Goal: Information Seeking & Learning: Learn about a topic

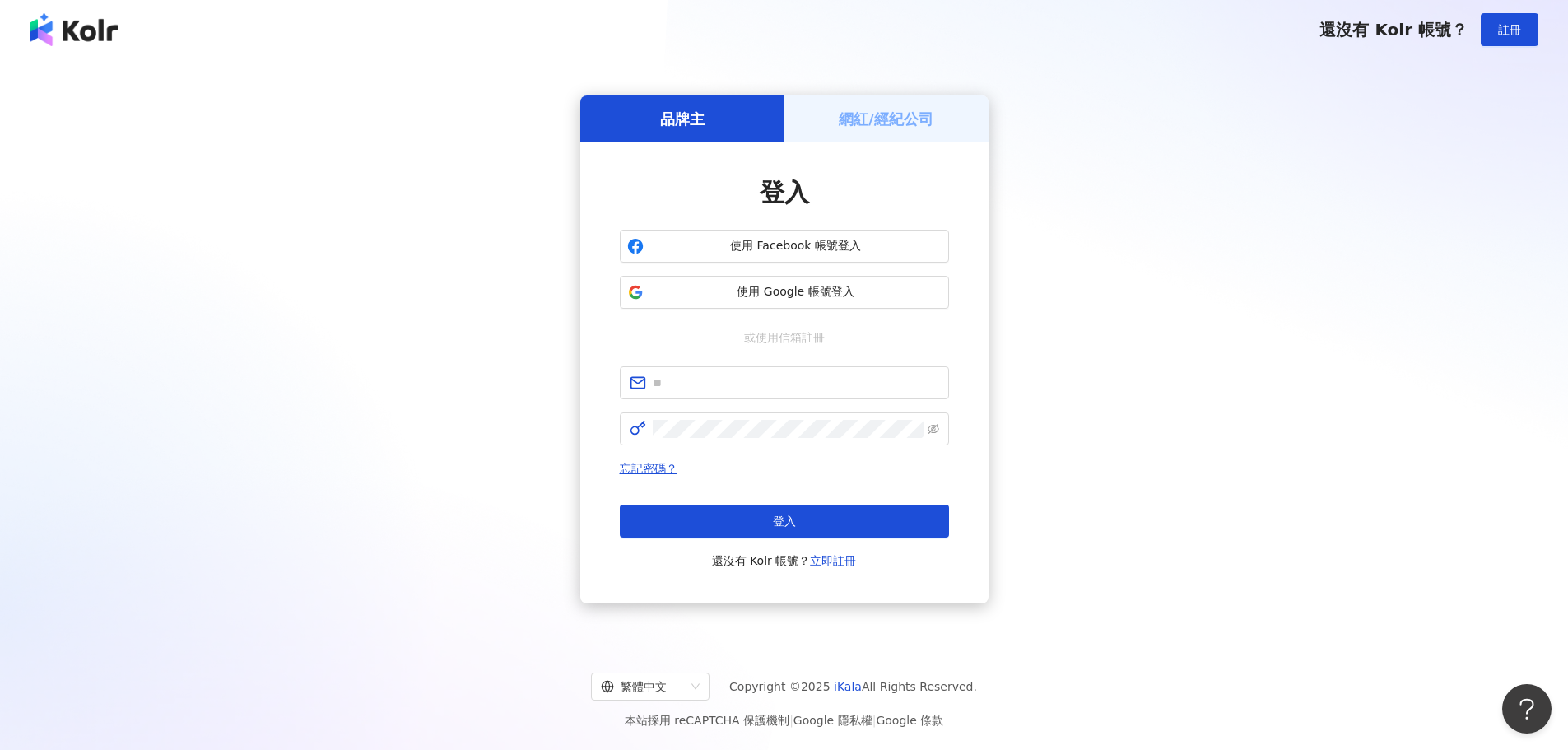
drag, startPoint x: 1379, startPoint y: 330, endPoint x: 1284, endPoint y: 332, distance: 95.0
click at [1380, 330] on div "品牌主 網紅/經紀公司 登入 使用 Facebook 帳號登入 使用 Google 帳號登入 或使用信箱註冊 忘記密碼？ 登入 還沒有 Kolr 帳號？ 立即…" at bounding box center [784, 349] width 1528 height 554
click at [828, 380] on input "text" at bounding box center [795, 382] width 286 height 18
paste input "**********"
type input "**********"
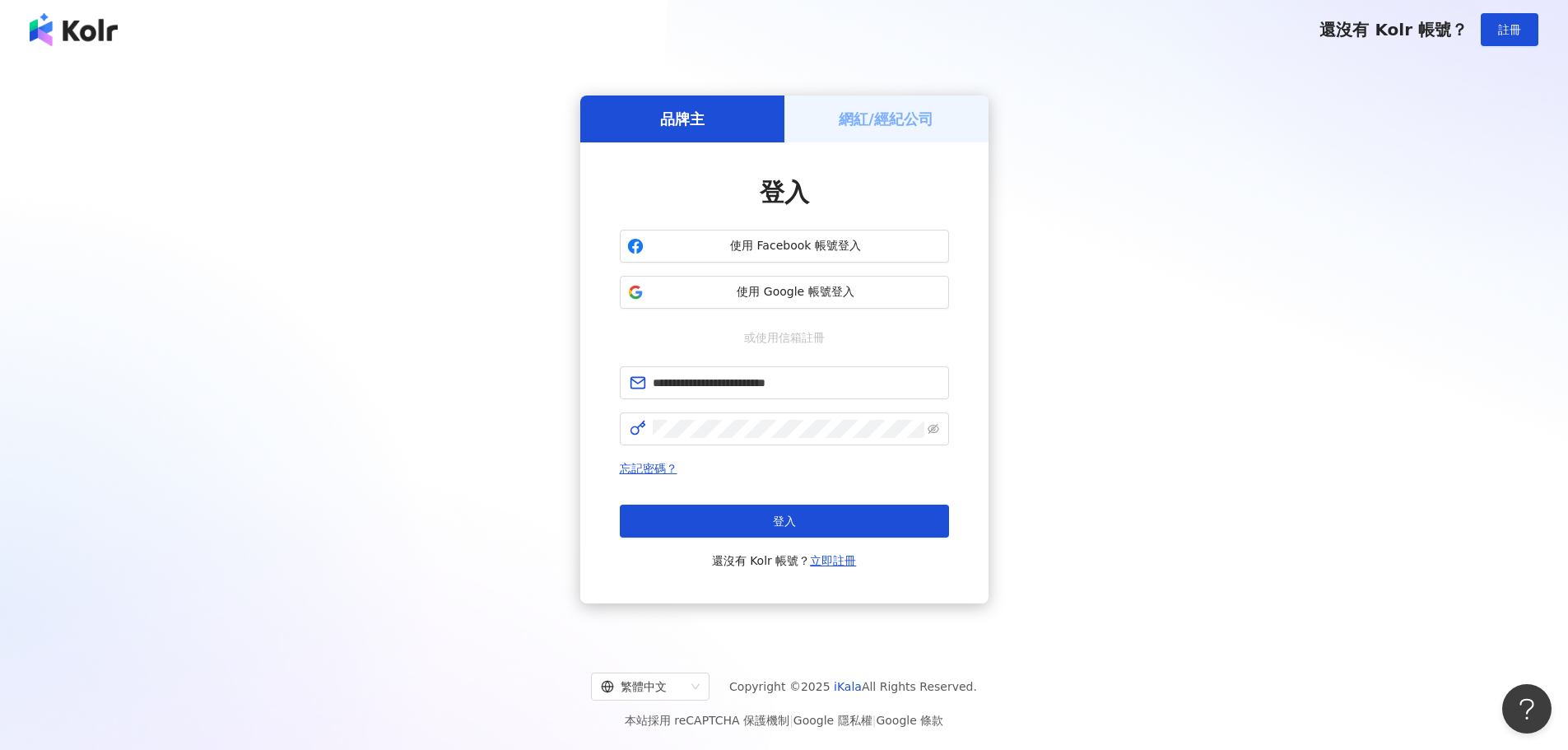
click at [1327, 357] on div "**********" at bounding box center [784, 349] width 1528 height 554
click at [823, 524] on button "登入" at bounding box center [784, 521] width 329 height 33
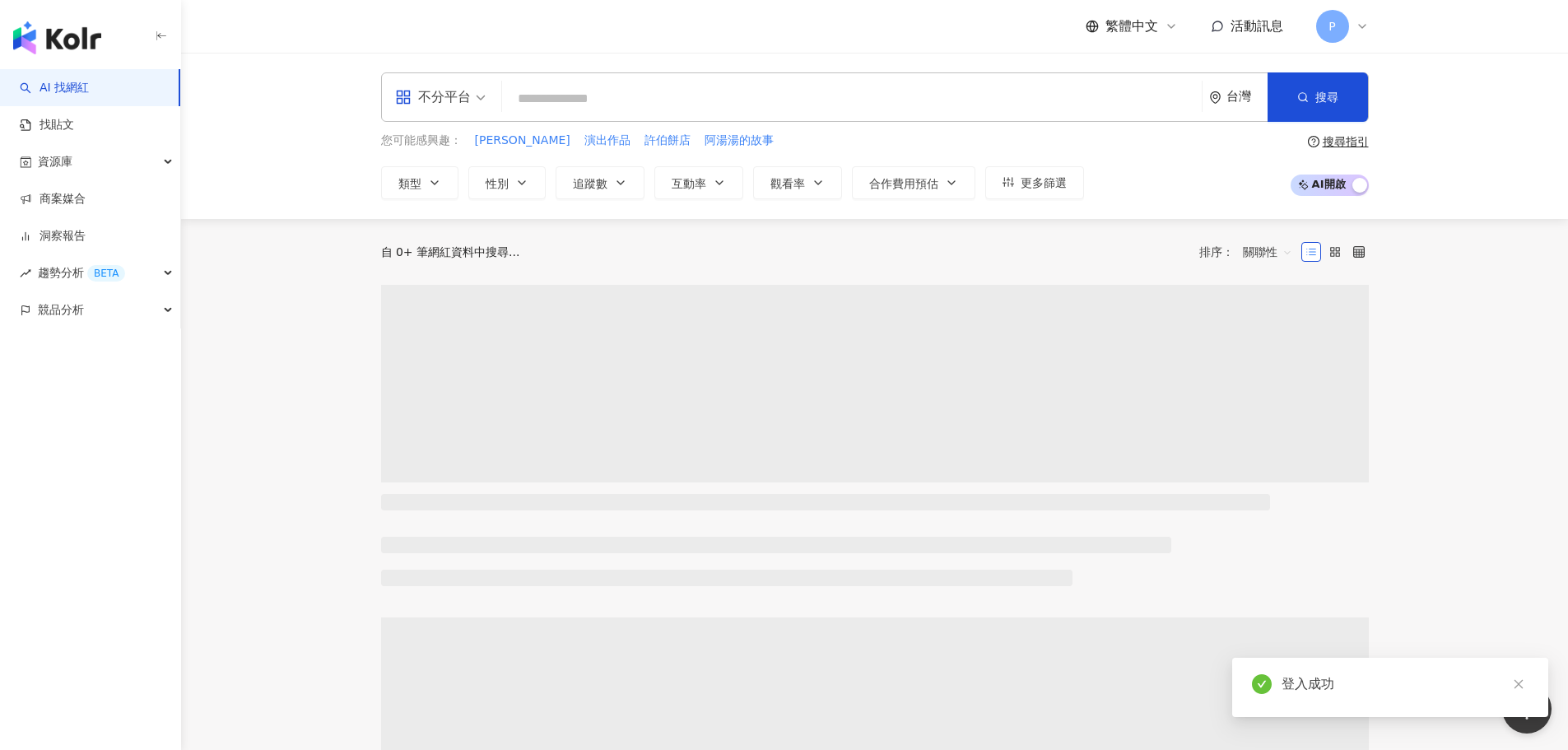
click at [585, 102] on input "search" at bounding box center [851, 99] width 686 height 31
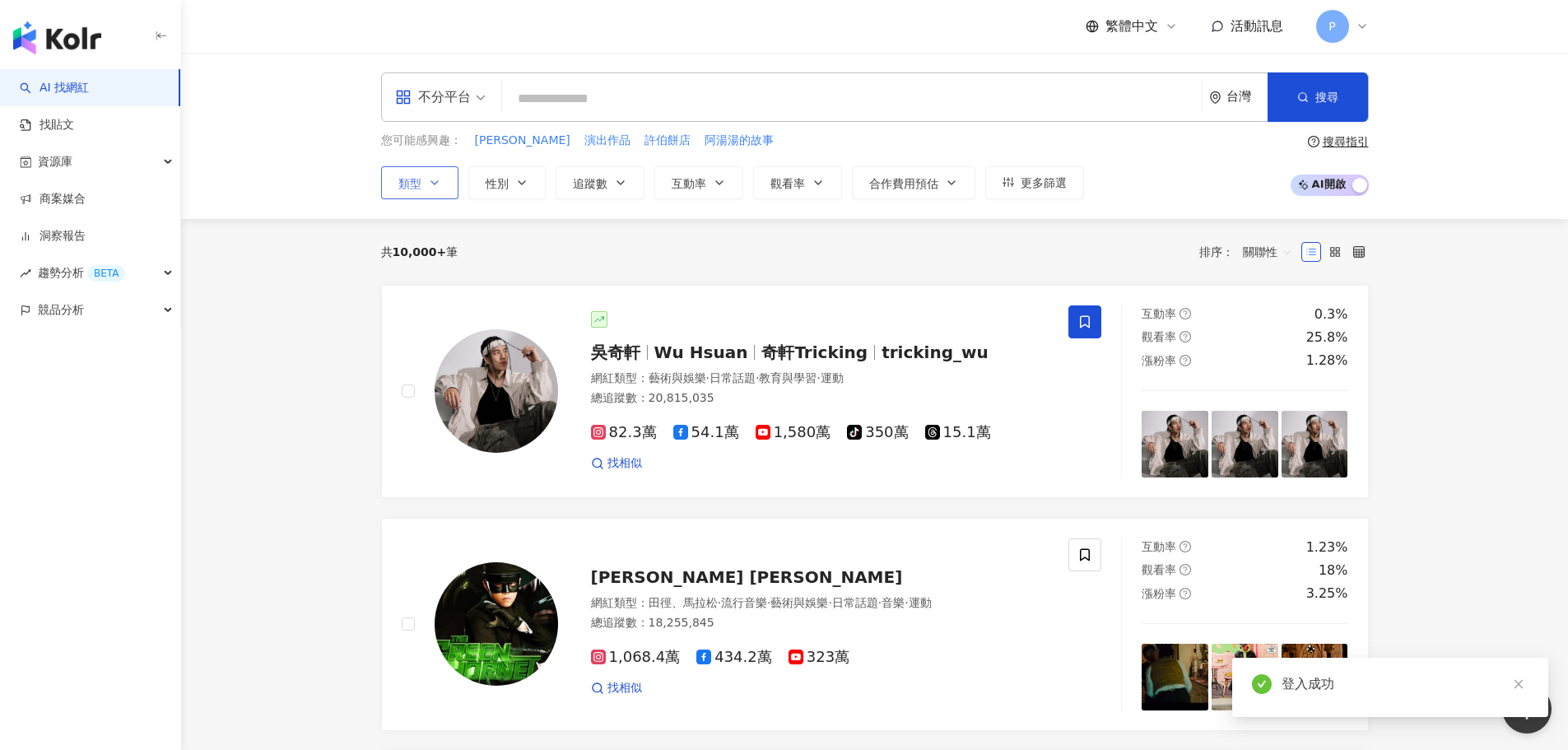
click at [437, 189] on icon "button" at bounding box center [434, 183] width 13 height 13
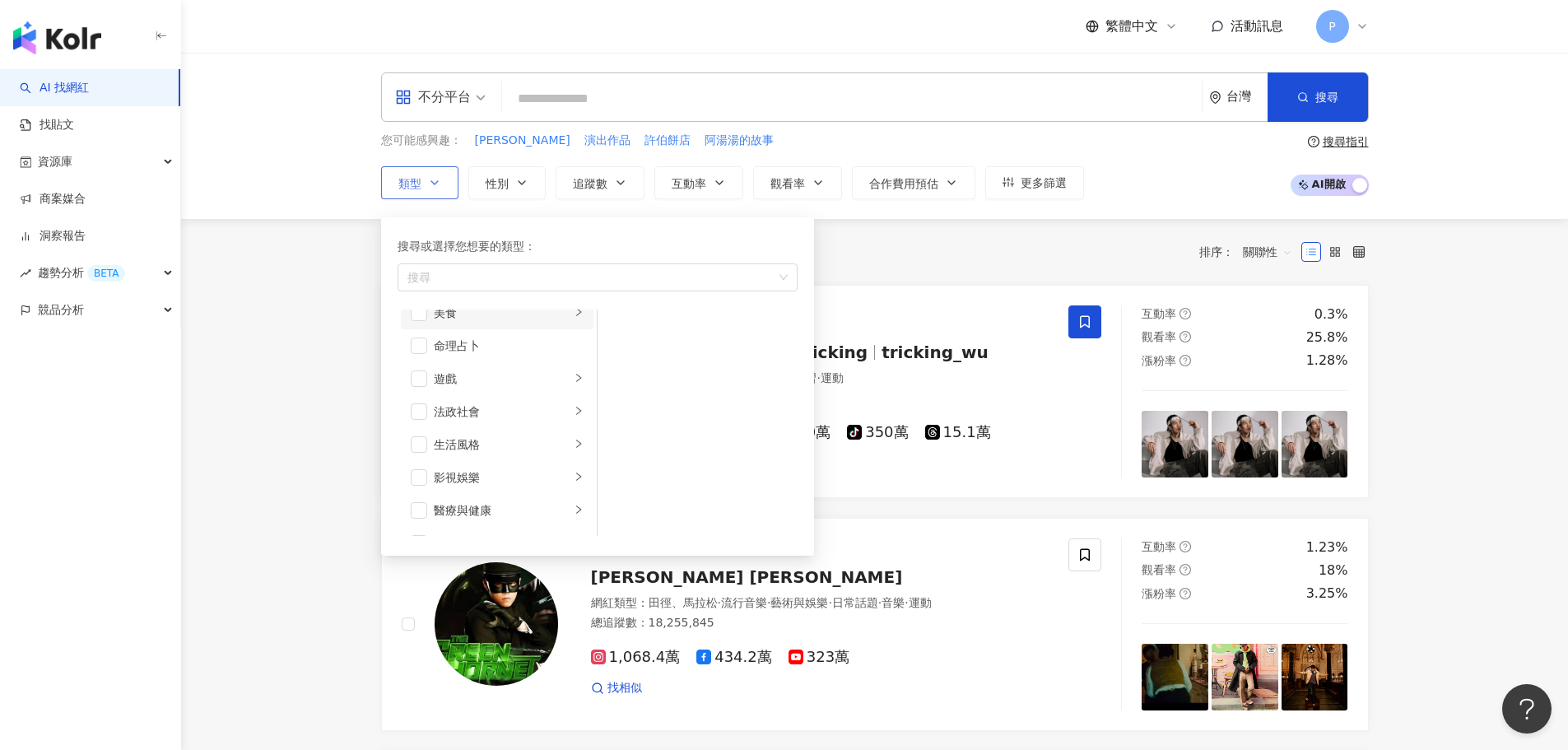
click at [431, 317] on li "美食" at bounding box center [497, 313] width 192 height 33
click at [621, 400] on span "button" at bounding box center [618, 394] width 16 height 16
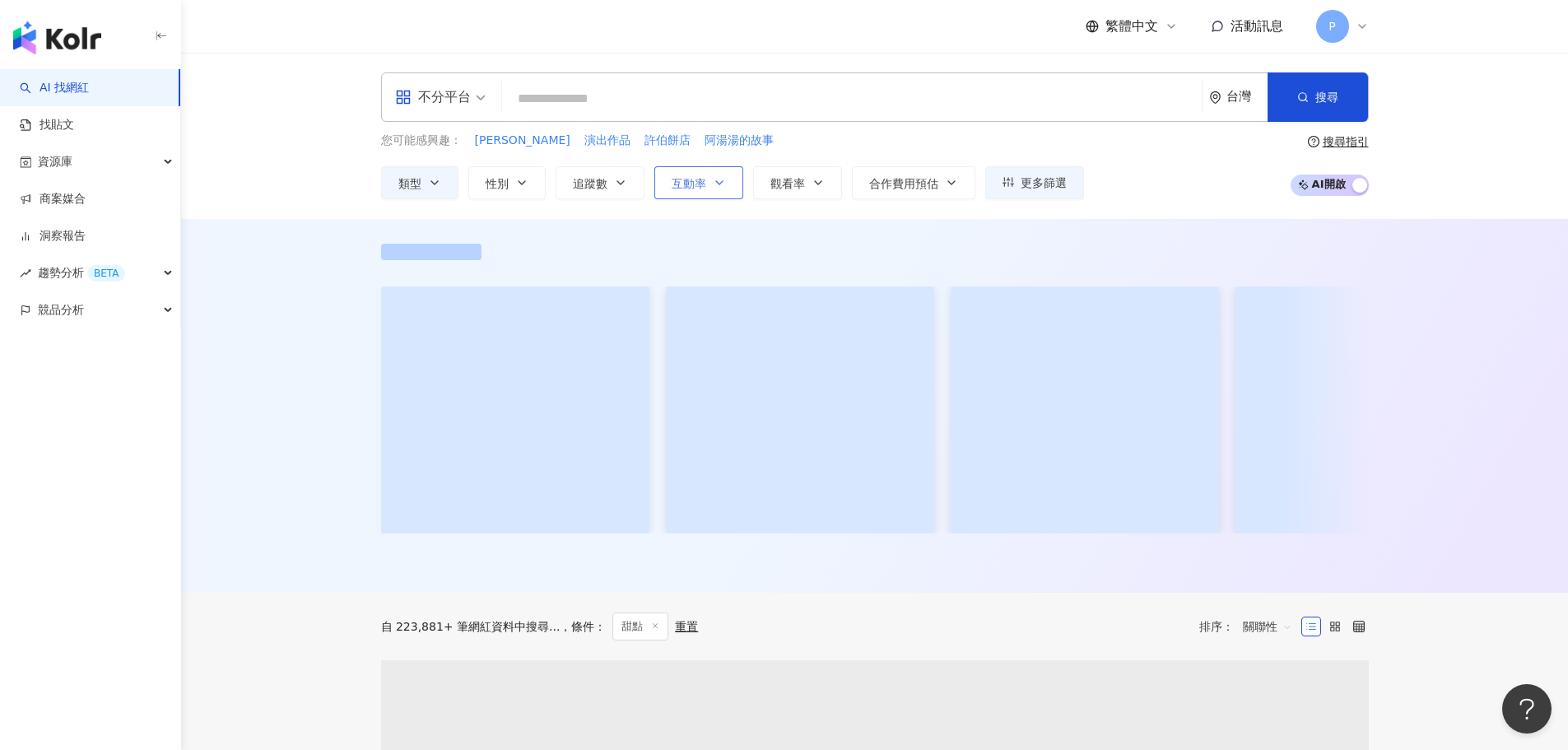
click at [674, 192] on button "互動率" at bounding box center [699, 182] width 89 height 33
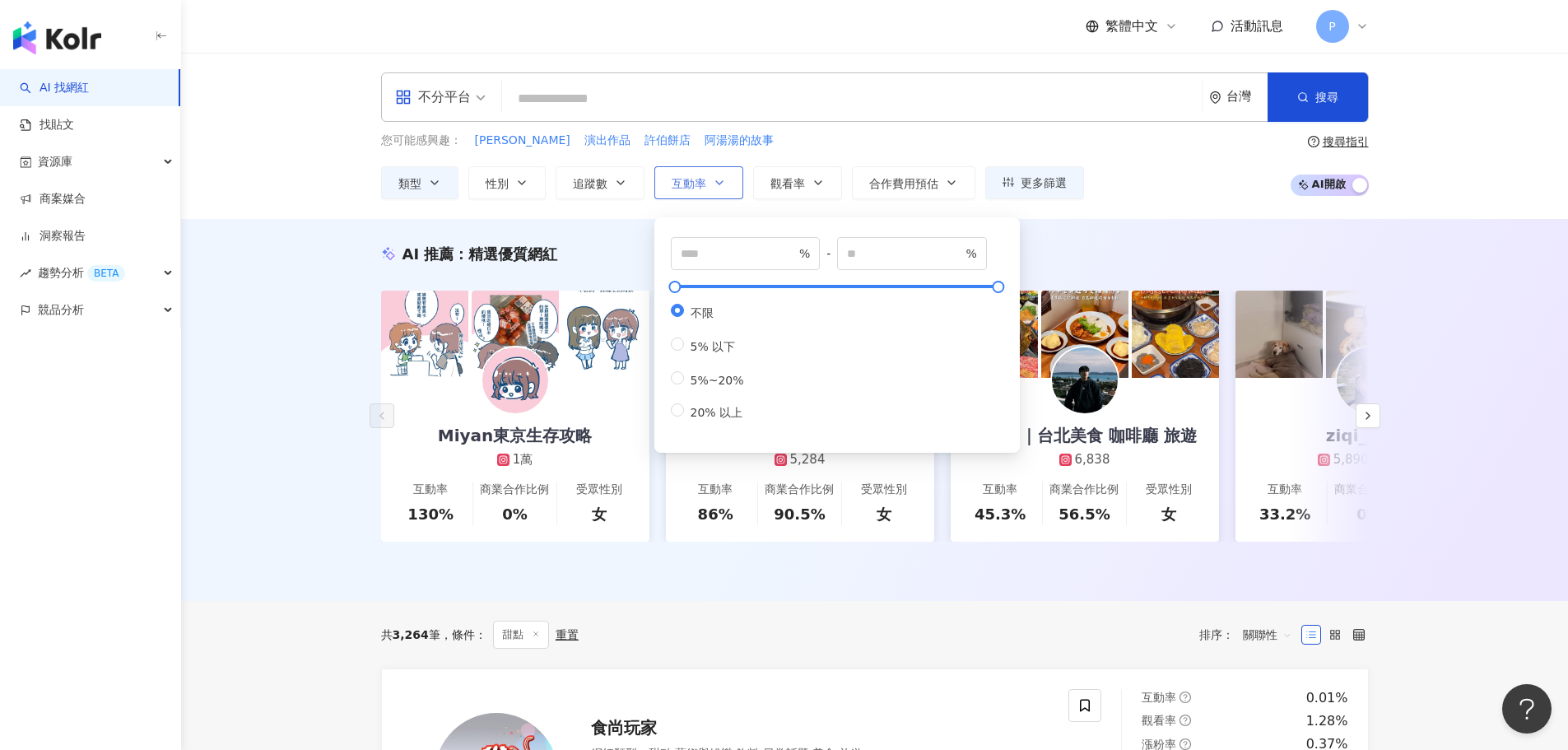
click at [674, 192] on button "互動率" at bounding box center [699, 182] width 89 height 33
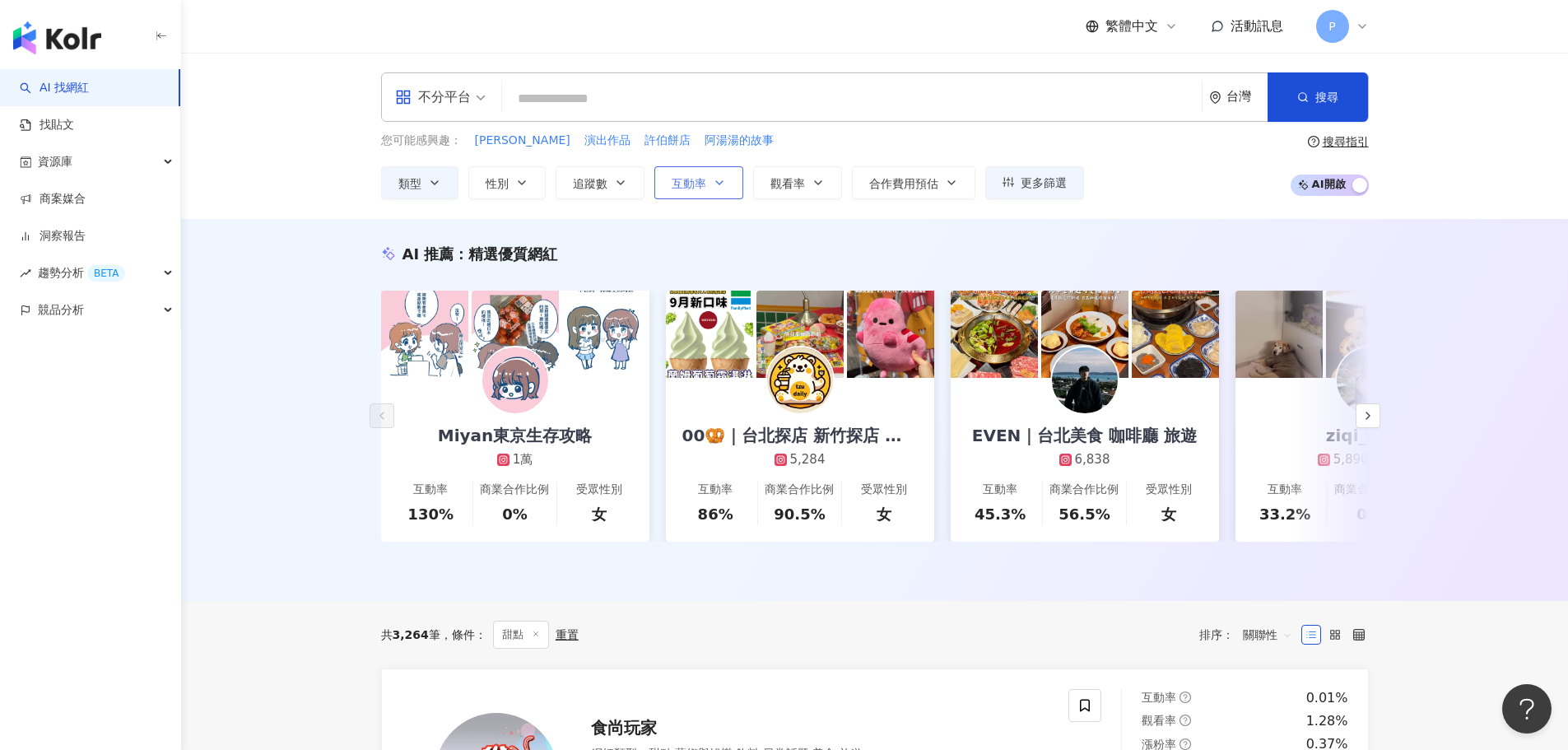
click at [720, 174] on button "互動率" at bounding box center [699, 182] width 89 height 33
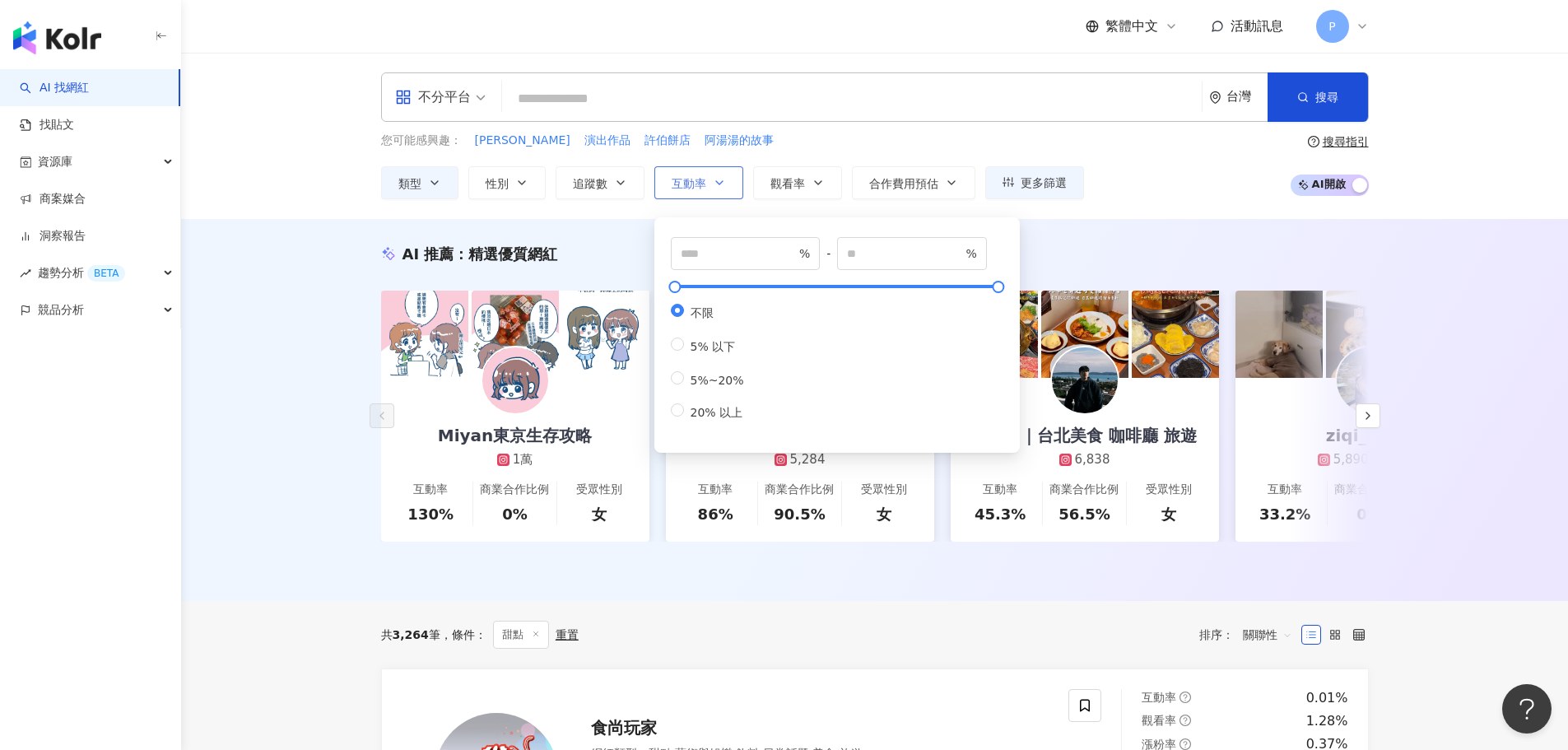
click at [720, 174] on button "互動率" at bounding box center [699, 182] width 89 height 33
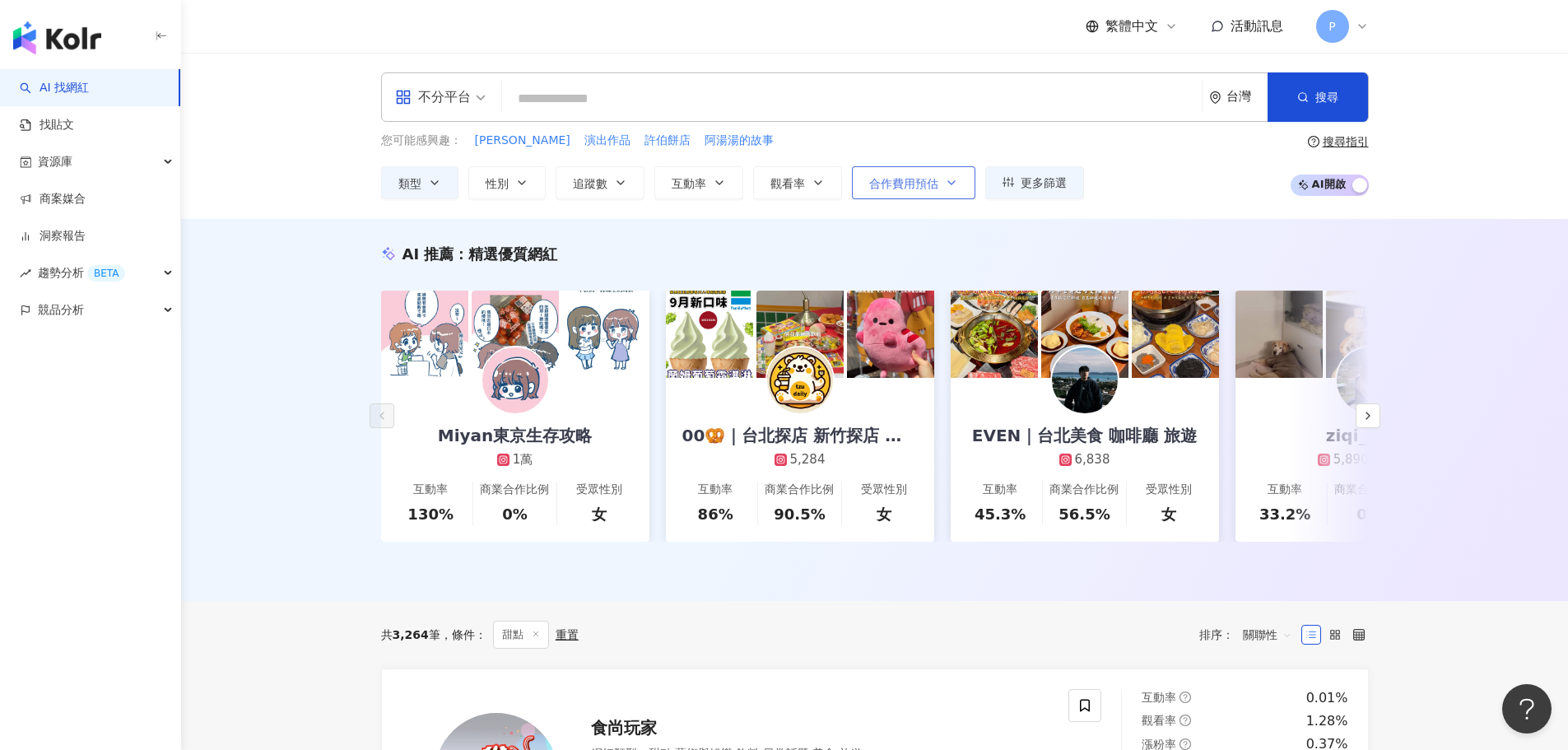
click at [914, 182] on span "合作費用預估" at bounding box center [903, 184] width 69 height 13
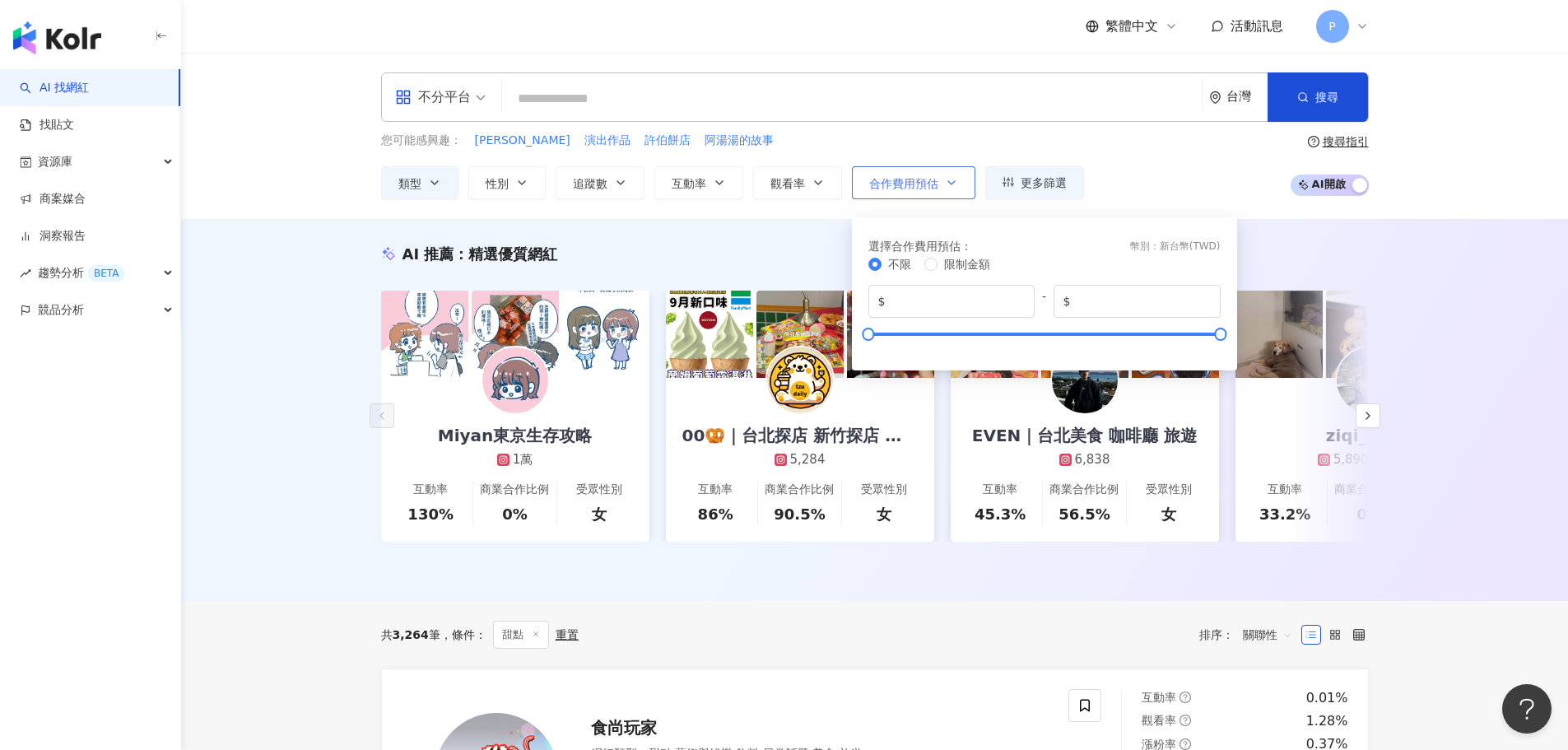
click at [914, 182] on span "合作費用預估" at bounding box center [903, 184] width 69 height 13
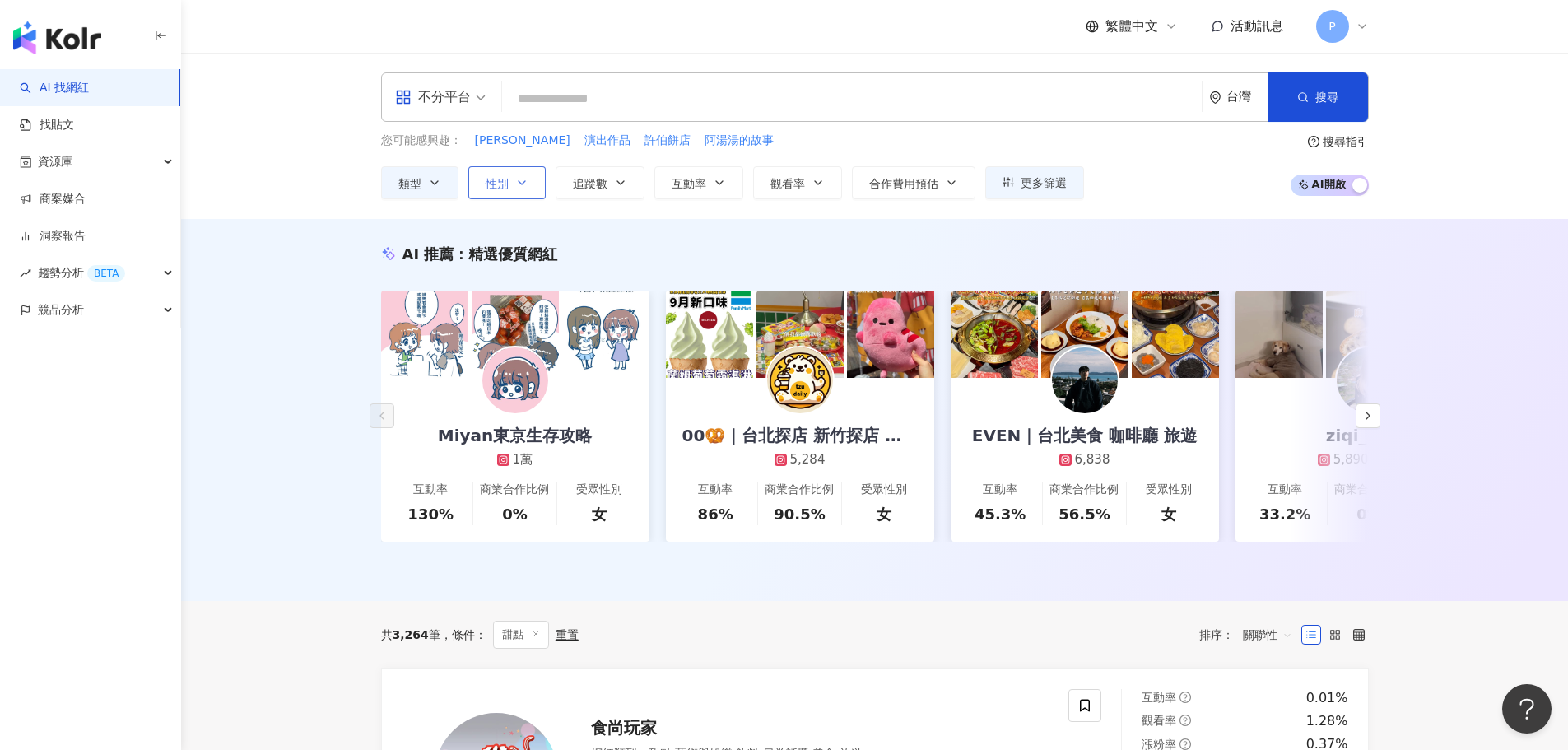
click at [521, 180] on icon "button" at bounding box center [521, 183] width 13 height 13
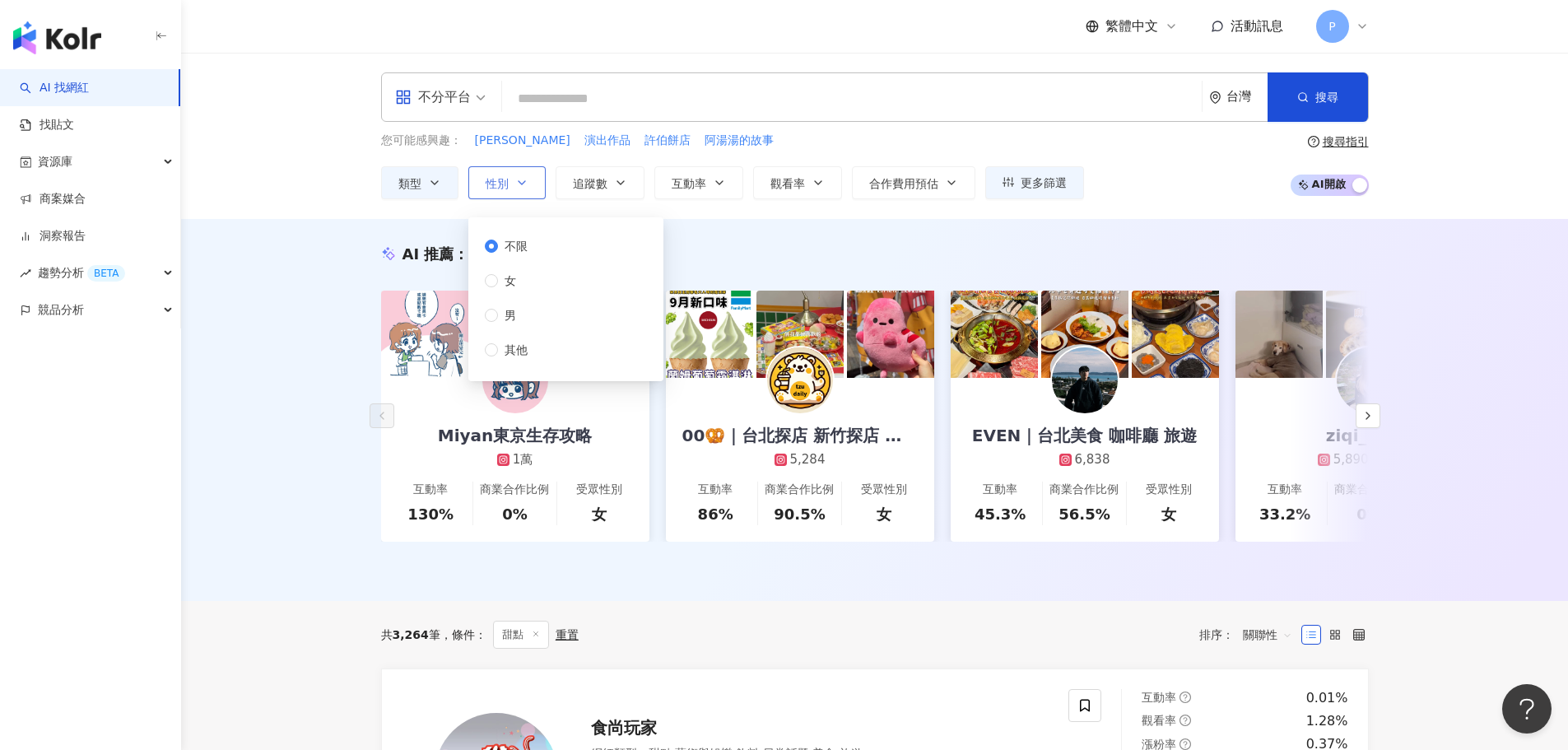
drag, startPoint x: 521, startPoint y: 180, endPoint x: 533, endPoint y: 180, distance: 12.0
click at [522, 180] on icon "button" at bounding box center [521, 183] width 13 height 13
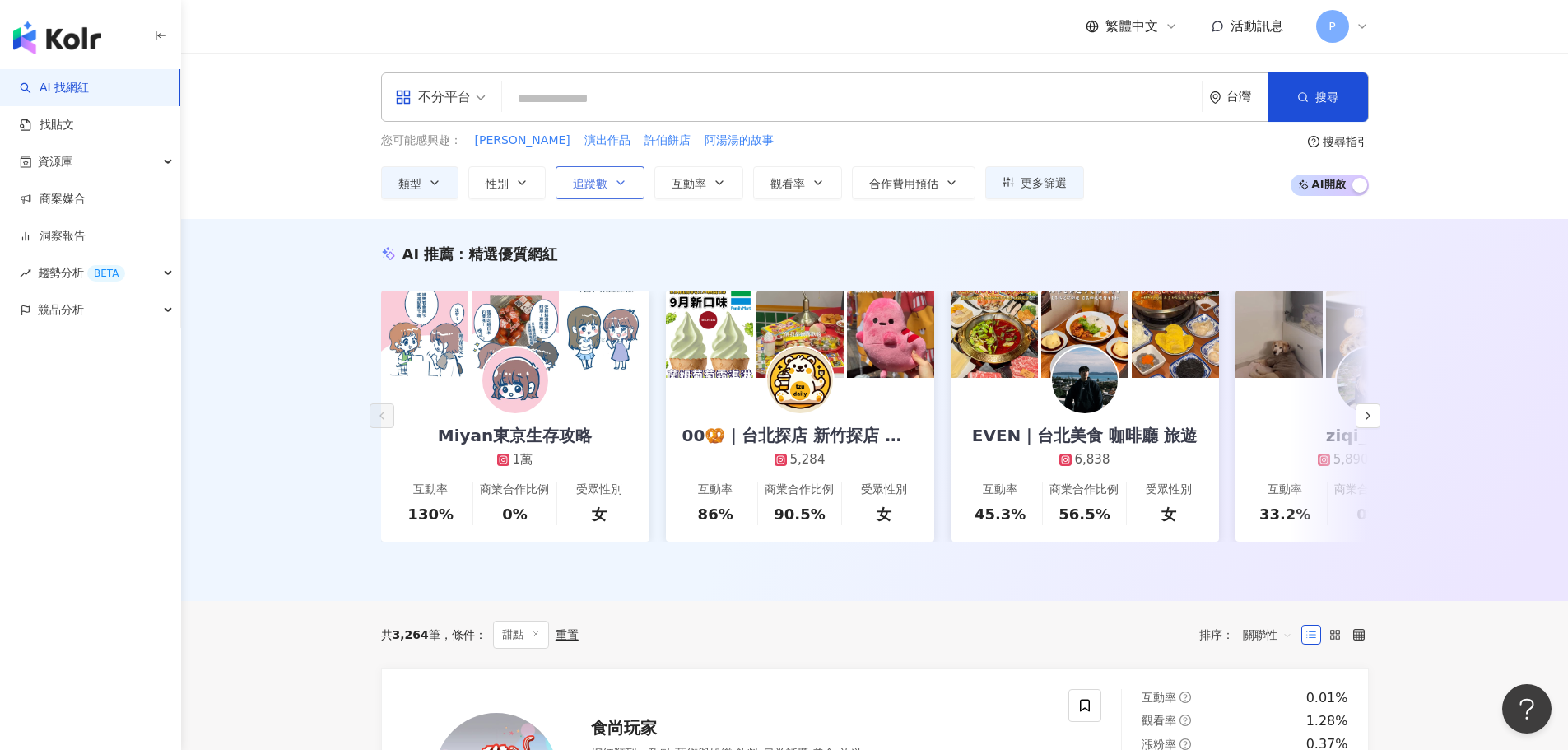
click at [608, 182] on button "追蹤數" at bounding box center [600, 182] width 89 height 33
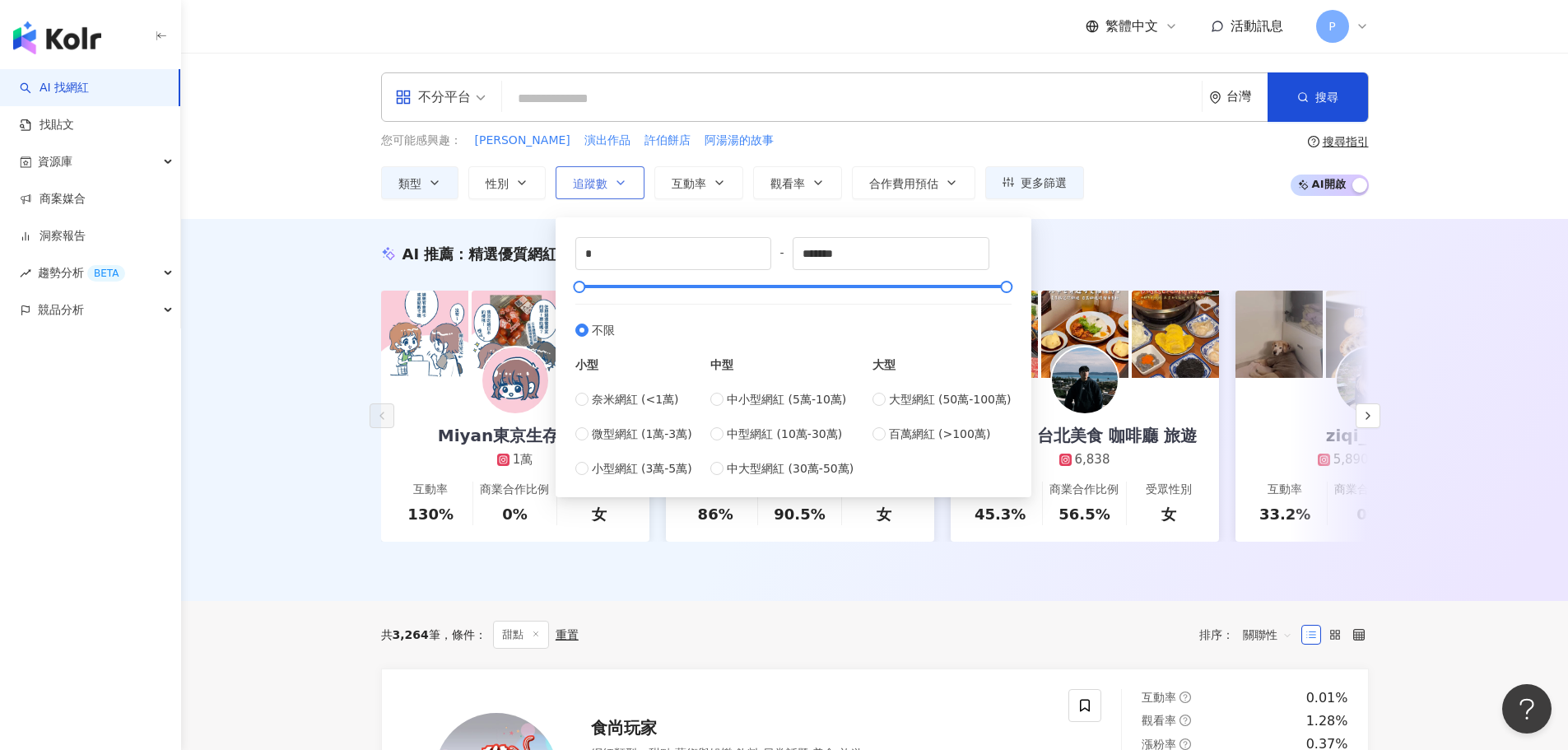
click at [608, 182] on button "追蹤數" at bounding box center [600, 182] width 89 height 33
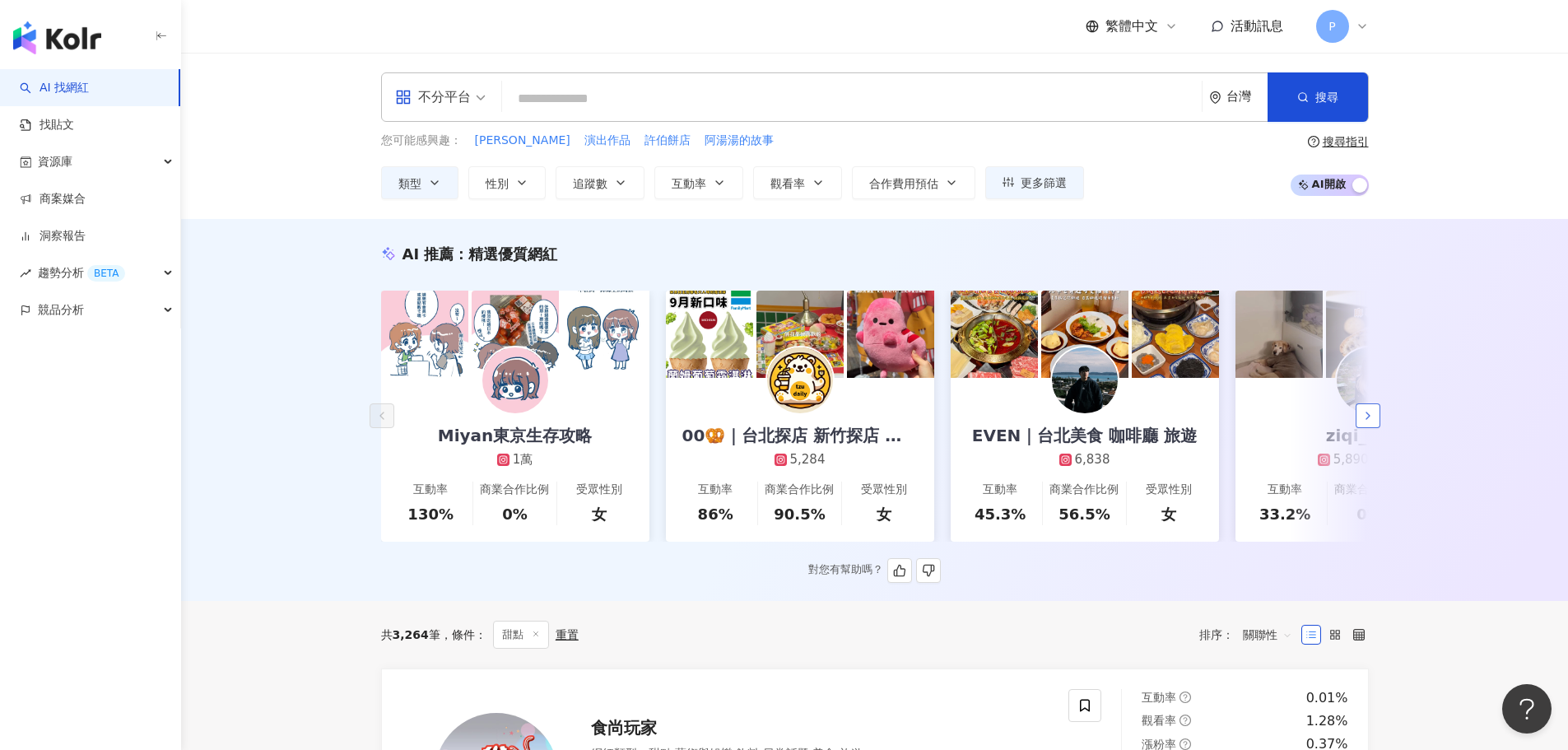
click at [1373, 422] on icon "button" at bounding box center [1368, 415] width 13 height 13
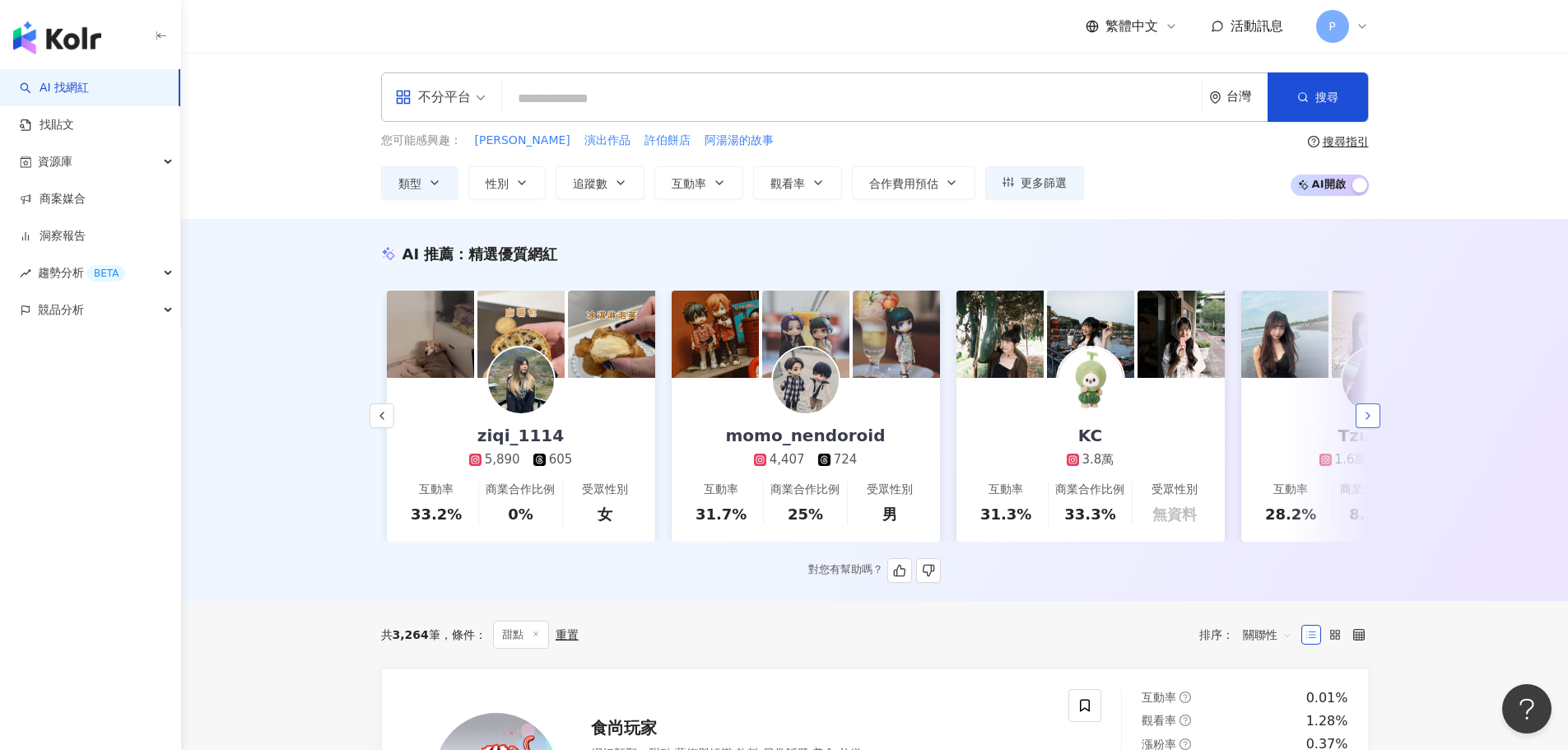
scroll to position [0, 854]
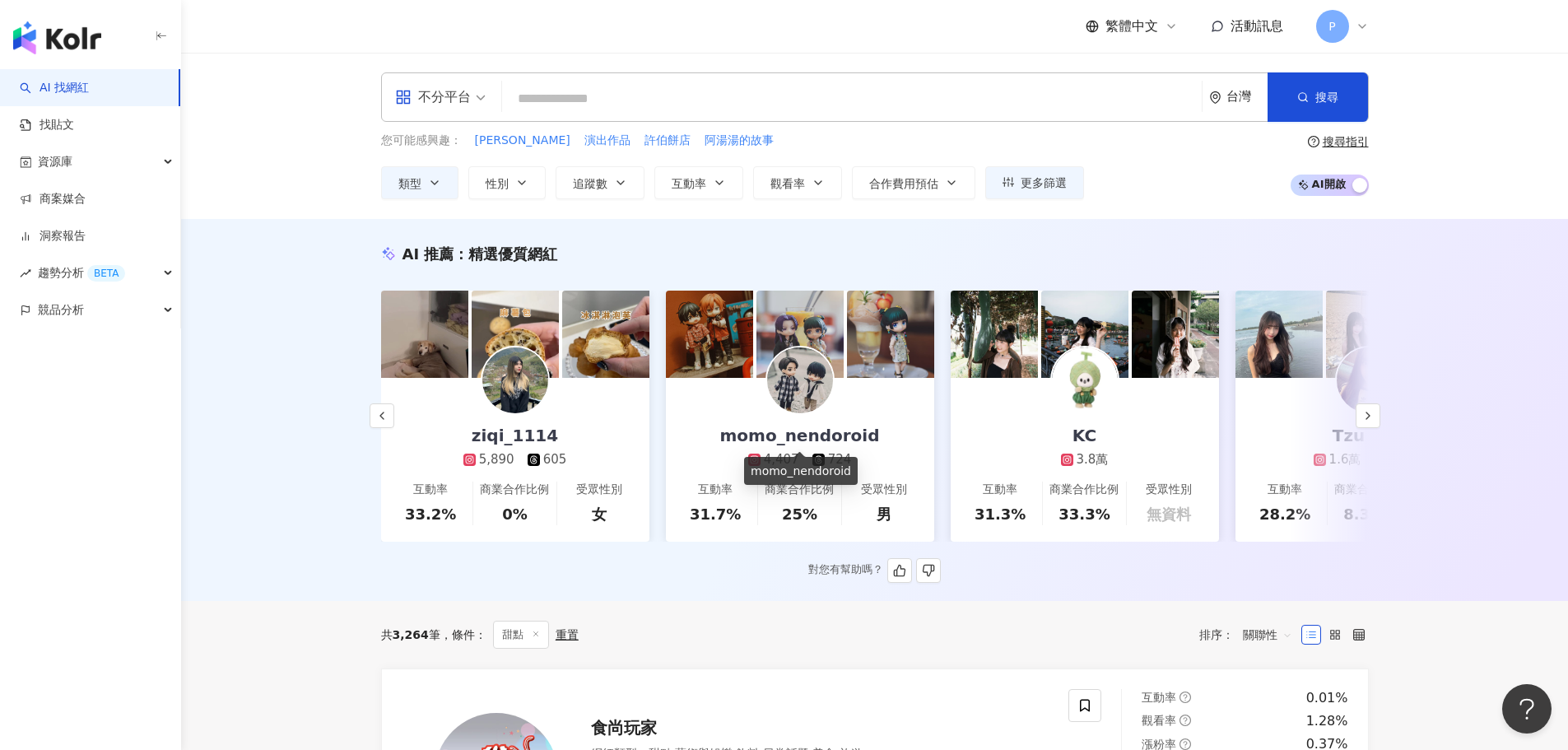
click at [864, 430] on div "momo_nendoroid" at bounding box center [798, 435] width 192 height 23
click at [434, 185] on icon "button" at bounding box center [434, 183] width 13 height 13
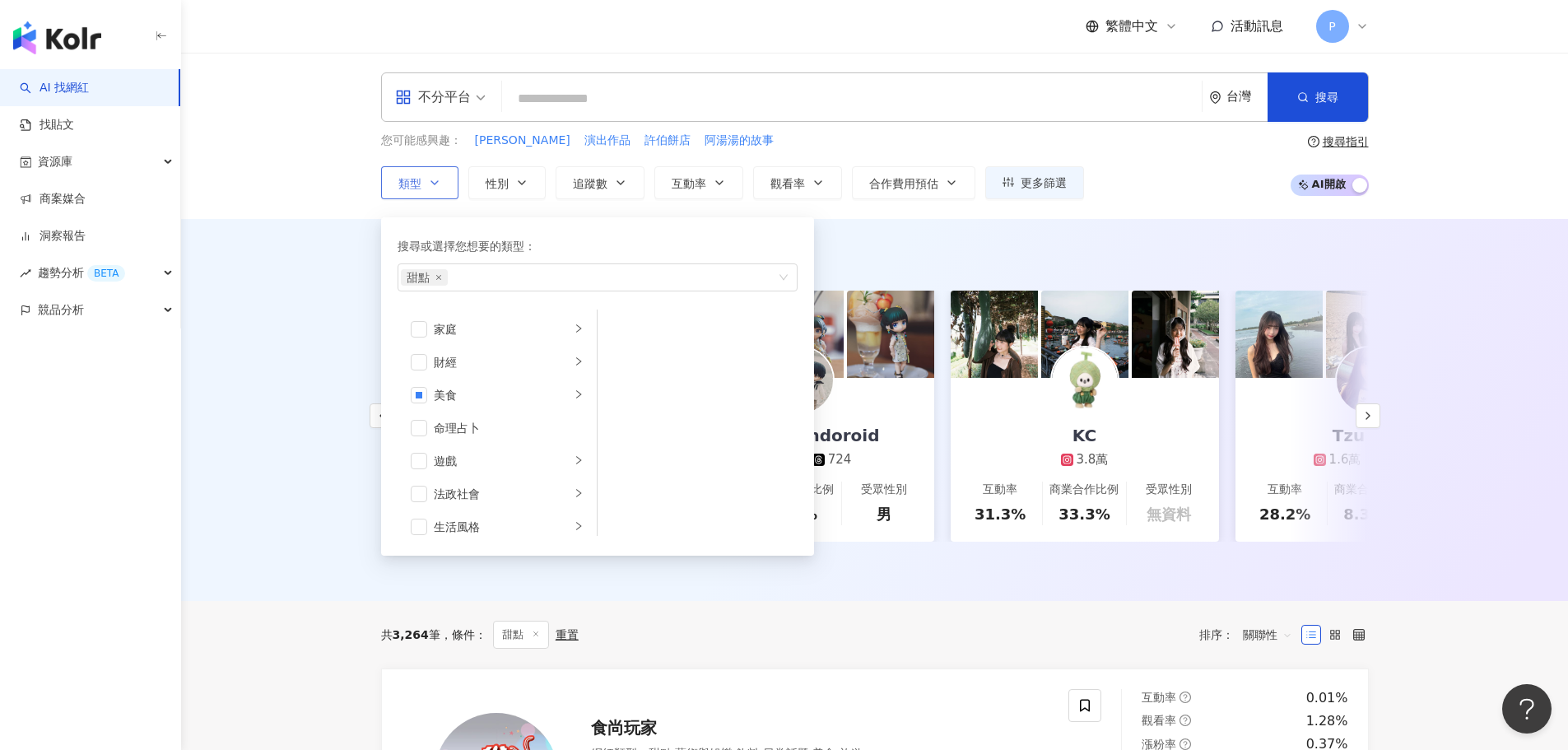
scroll to position [0, 0]
click at [497, 333] on div "藝術與娛樂" at bounding box center [501, 329] width 137 height 18
click at [501, 371] on div "美妝時尚" at bounding box center [501, 361] width 137 height 18
click at [501, 401] on div "氣候和環境" at bounding box center [508, 394] width 150 height 18
click at [501, 438] on li "日常話題" at bounding box center [497, 428] width 192 height 33
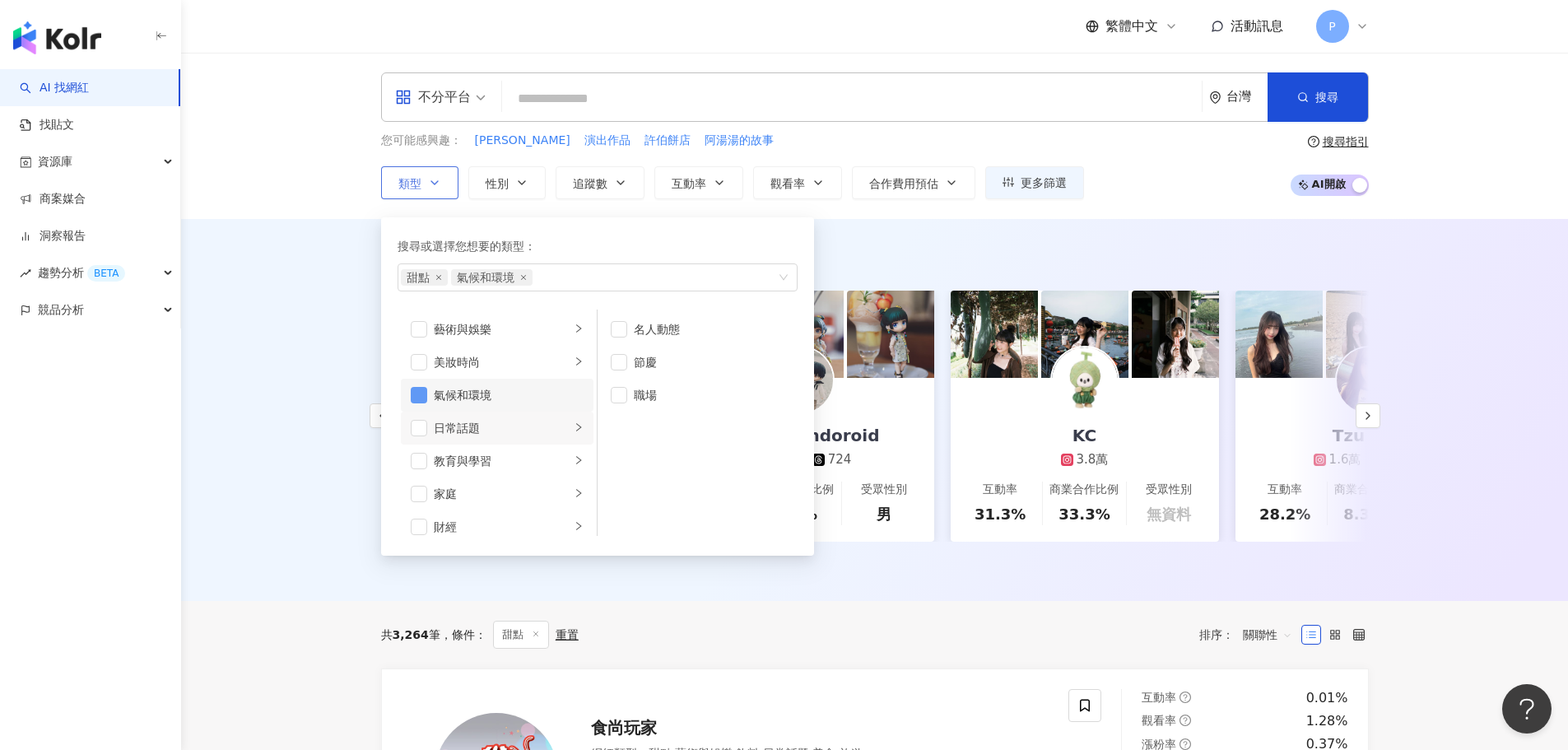
click at [421, 393] on span "button" at bounding box center [418, 394] width 16 height 16
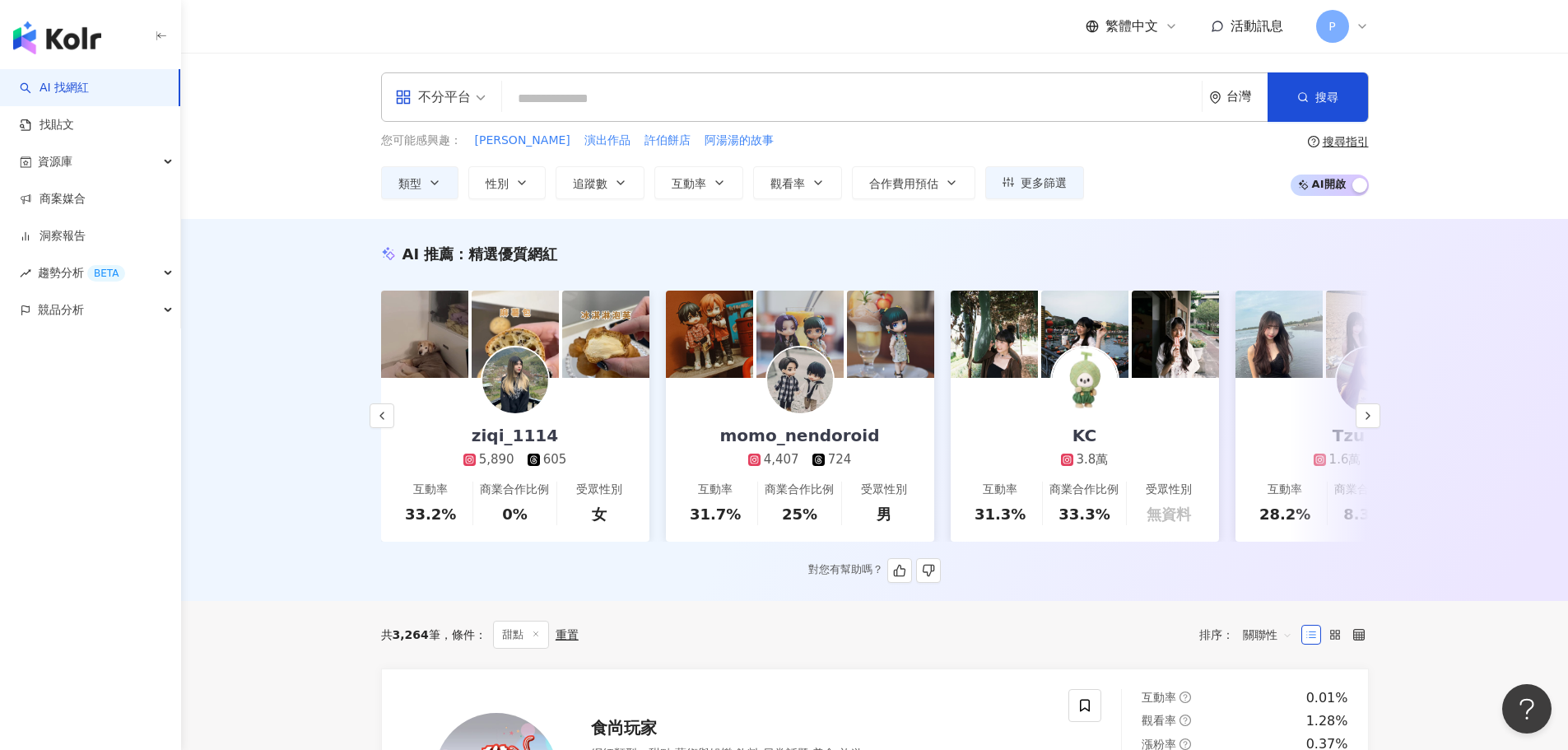
click at [992, 245] on div "AI 推薦 ： 精選優質網紅" at bounding box center [875, 254] width 988 height 21
click at [1369, 422] on icon "button" at bounding box center [1368, 415] width 13 height 13
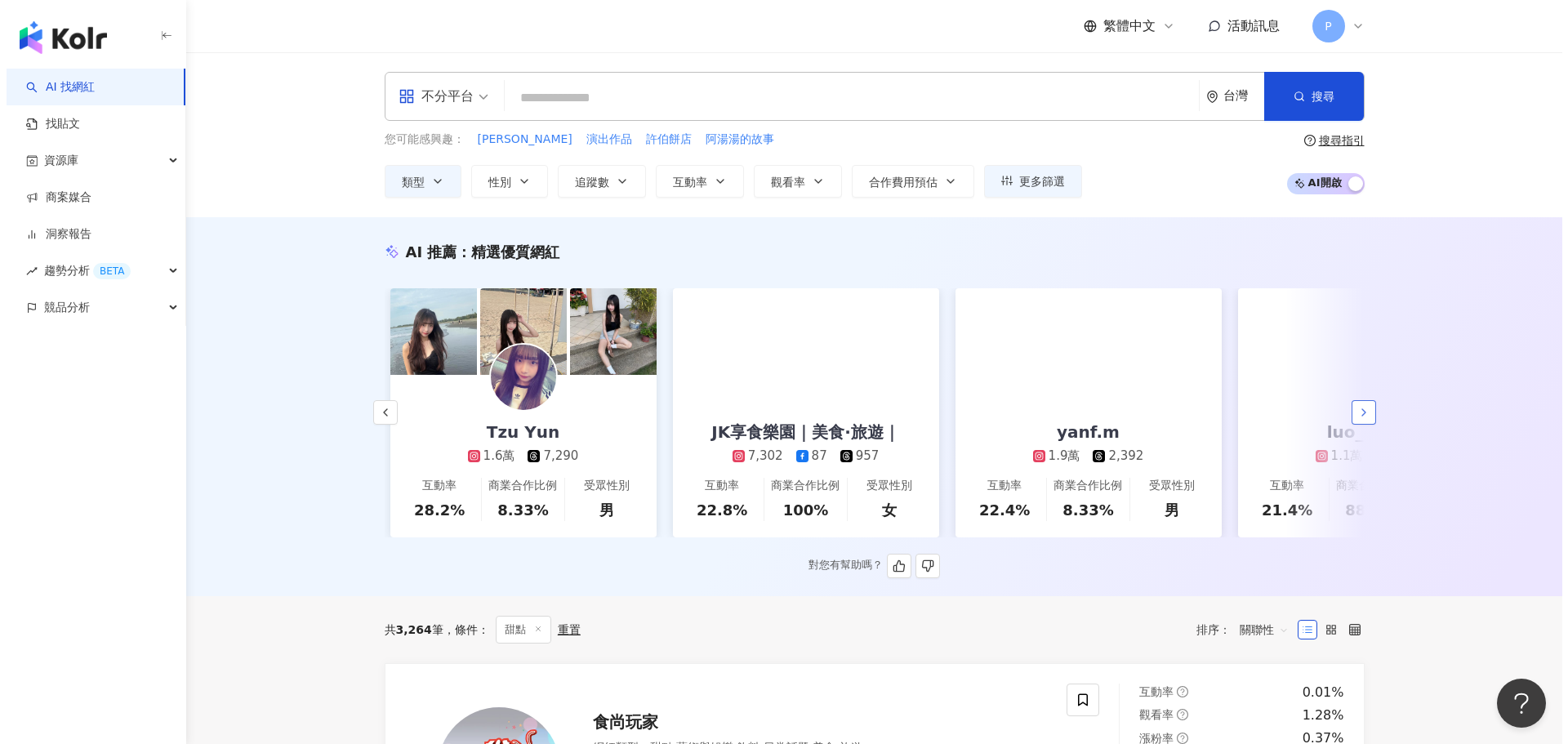
scroll to position [0, 1695]
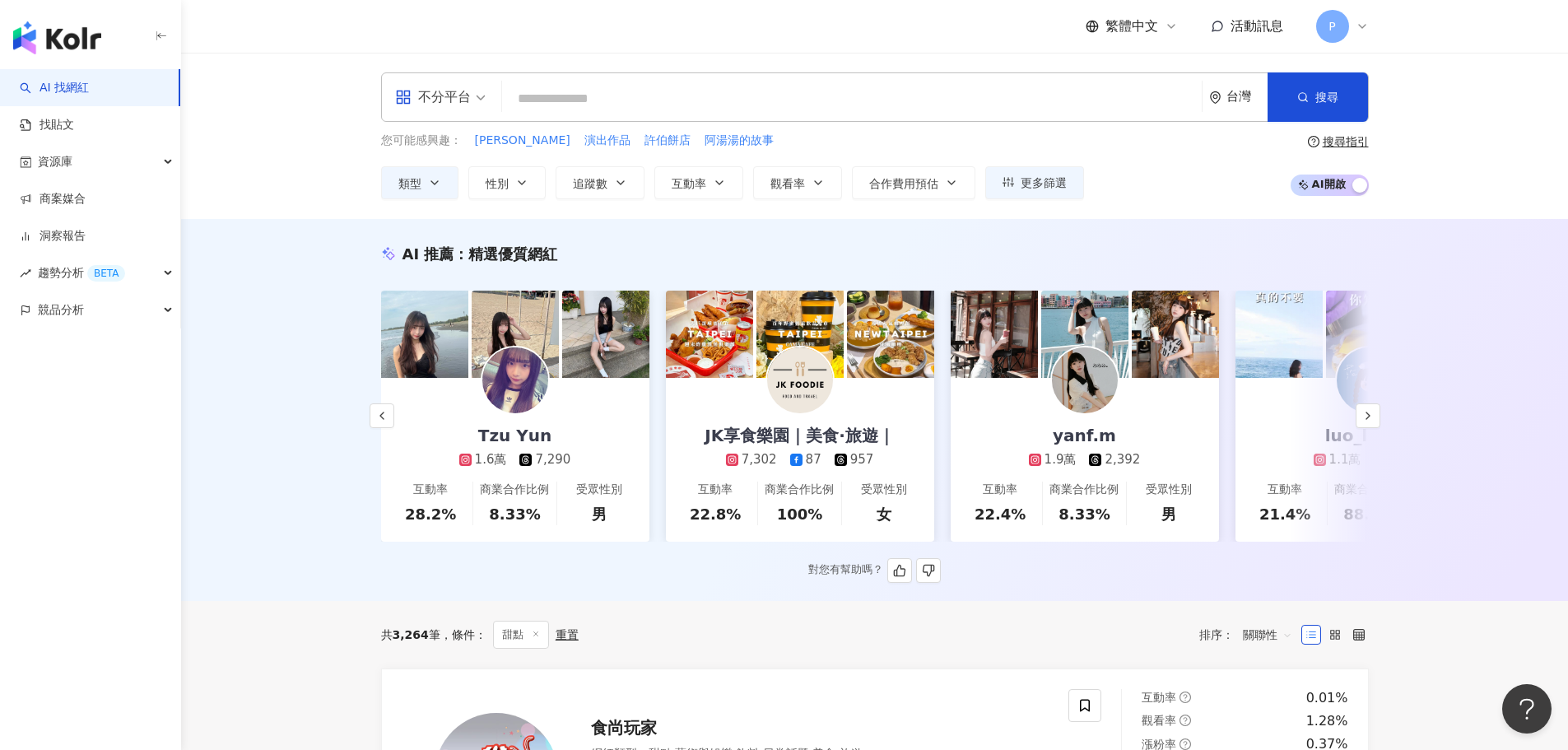
click at [783, 440] on div "JK享食樂園｜美食·旅遊｜" at bounding box center [799, 435] width 223 height 23
click at [518, 185] on icon "button" at bounding box center [521, 183] width 13 height 13
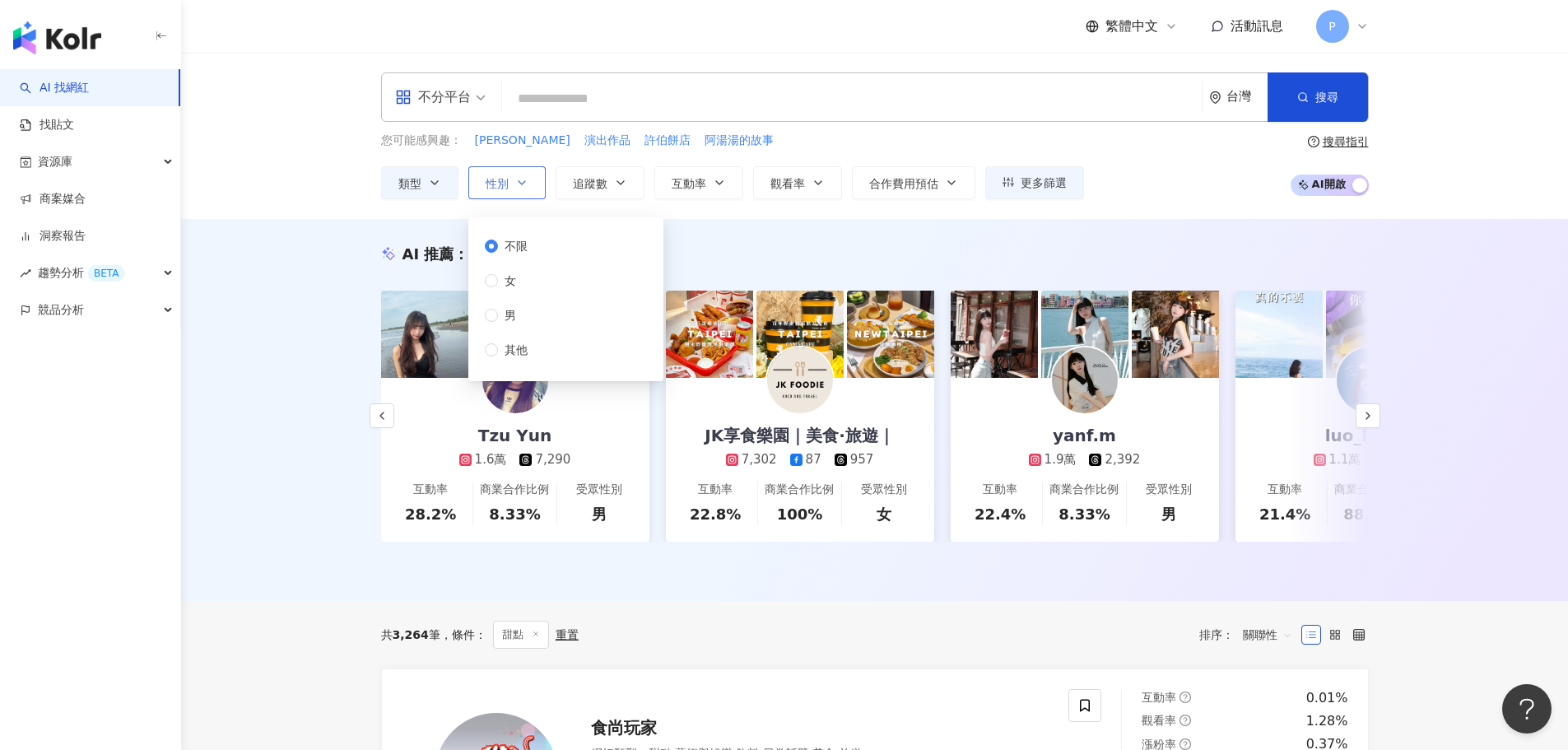
click at [516, 184] on icon "button" at bounding box center [521, 183] width 13 height 13
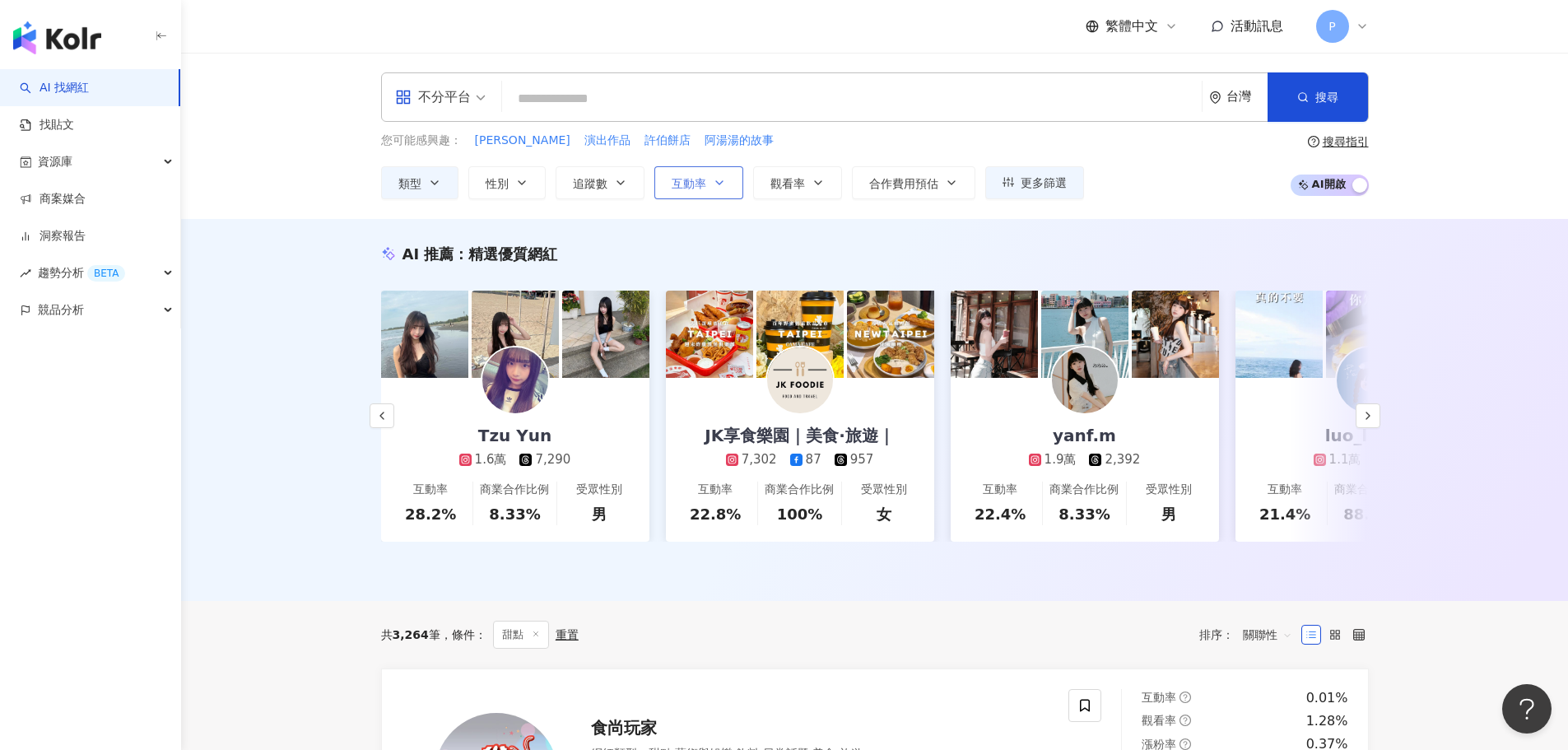
click at [678, 194] on button "互動率" at bounding box center [699, 182] width 89 height 33
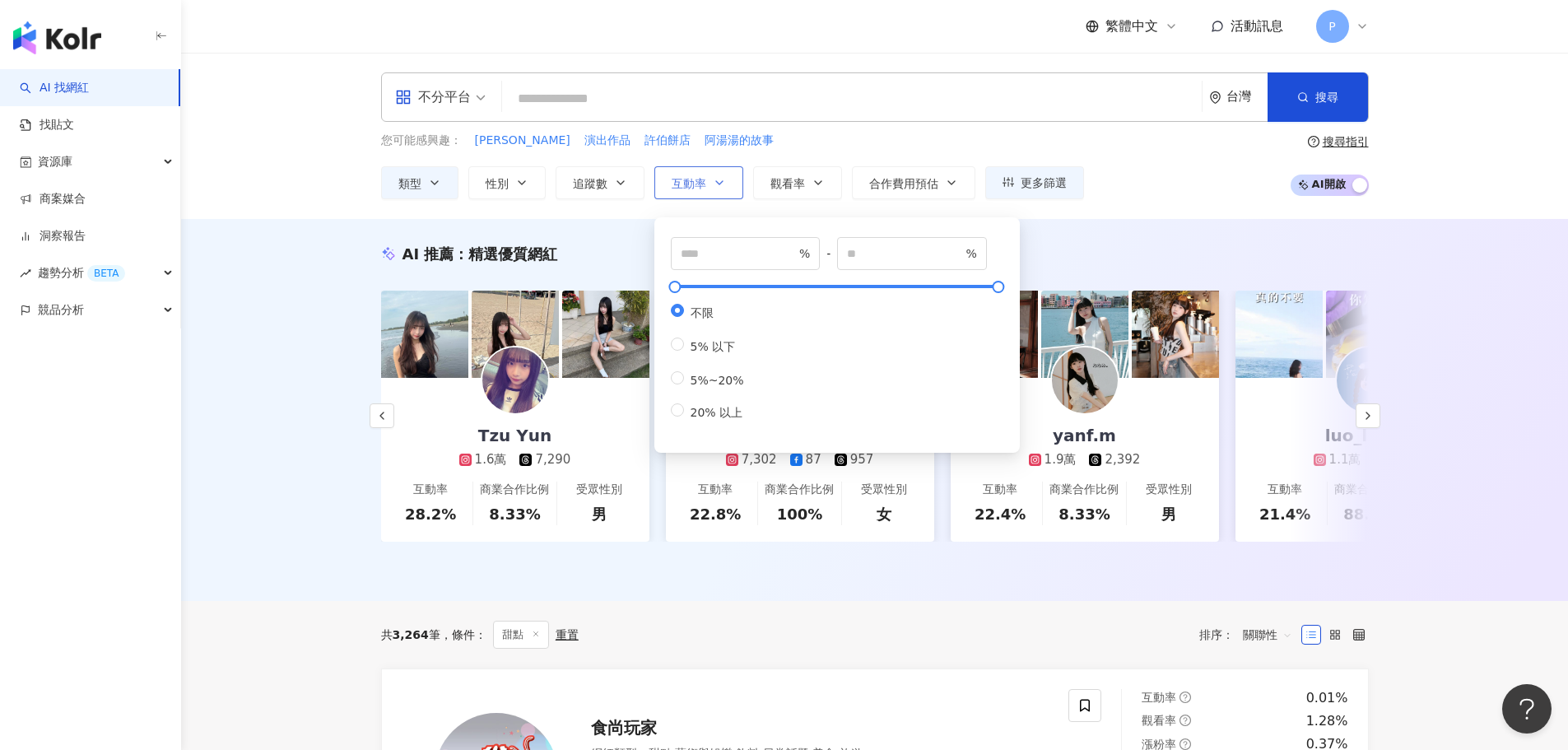
click at [689, 192] on button "互動率" at bounding box center [699, 182] width 89 height 33
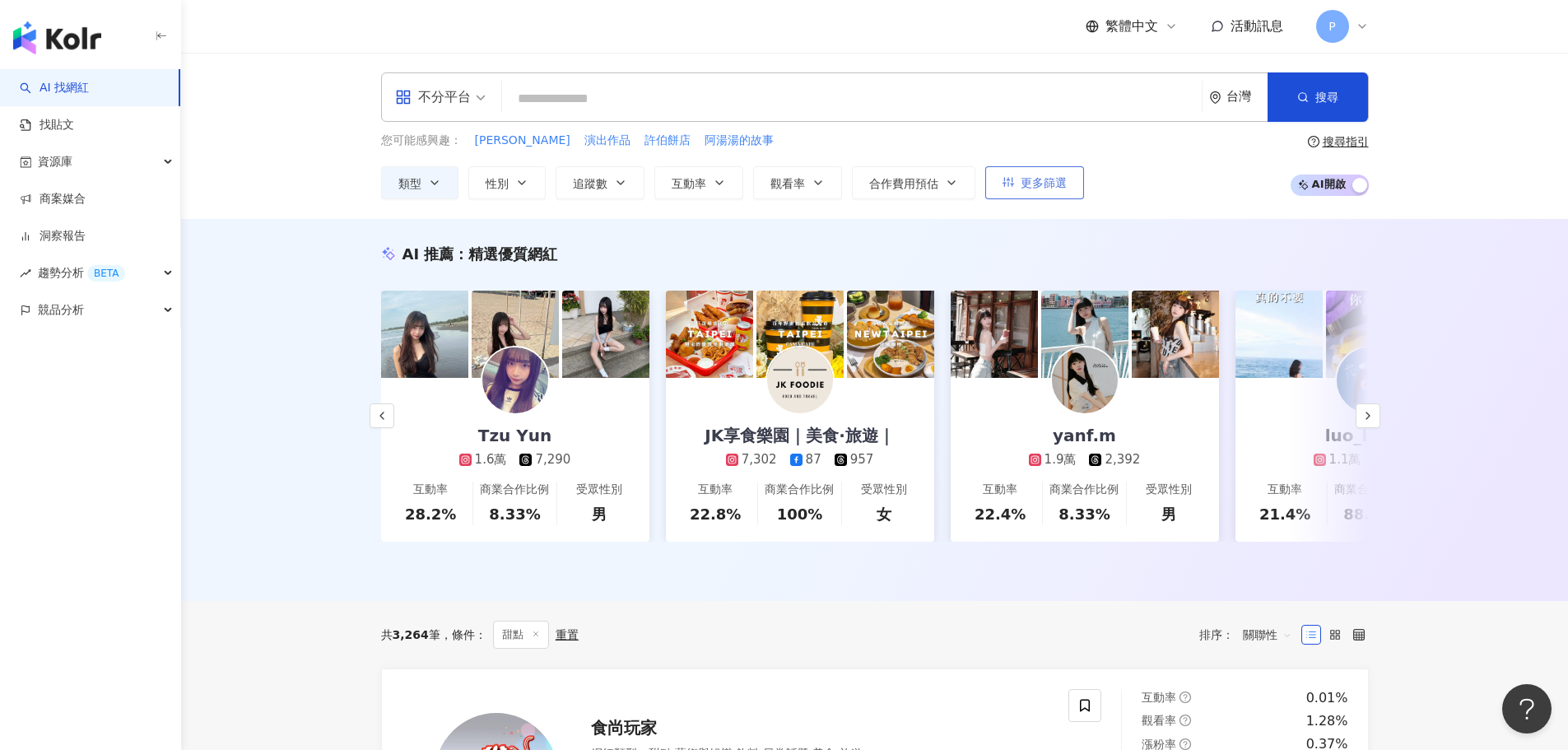
click at [996, 198] on button "更多篩選" at bounding box center [1034, 182] width 99 height 33
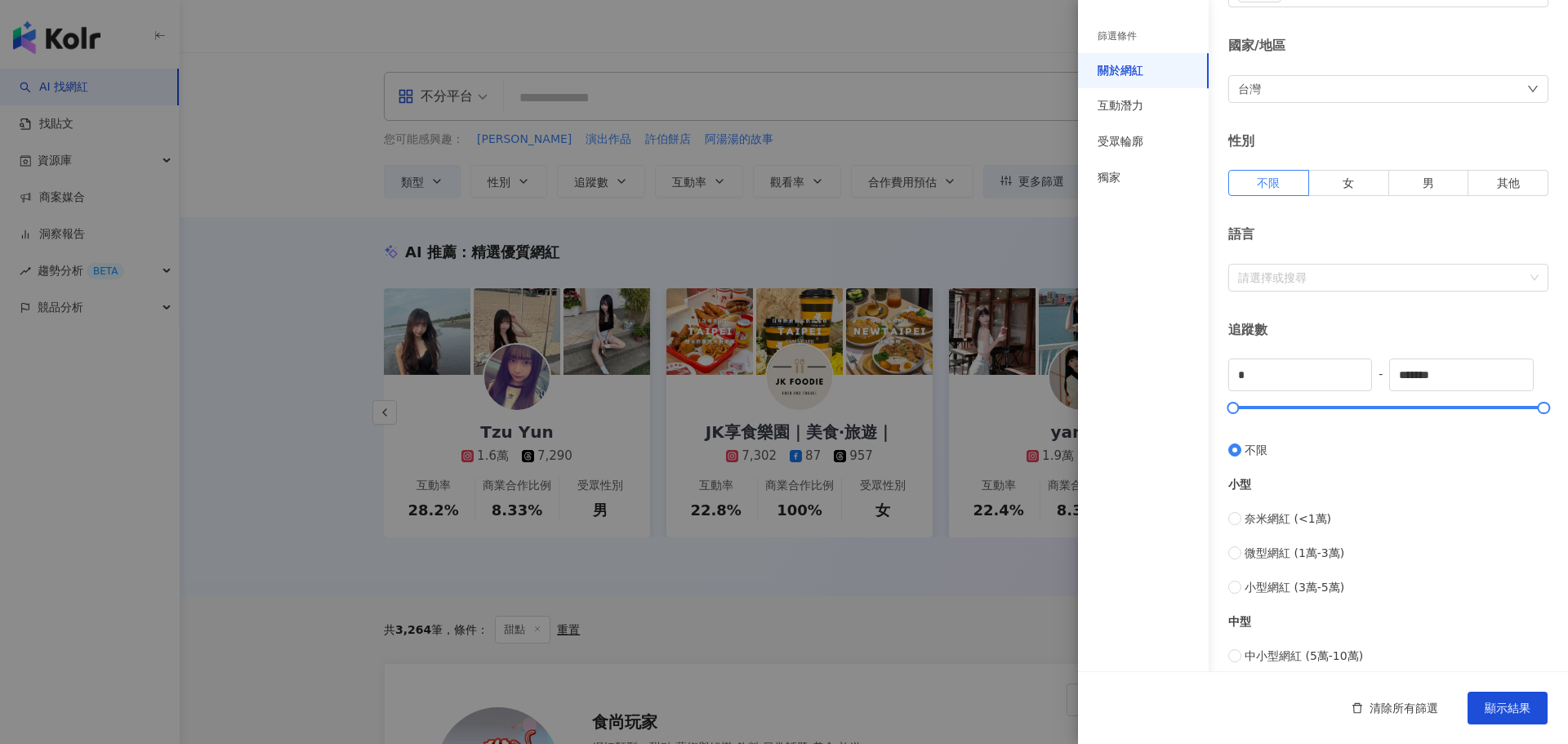
scroll to position [245, 0]
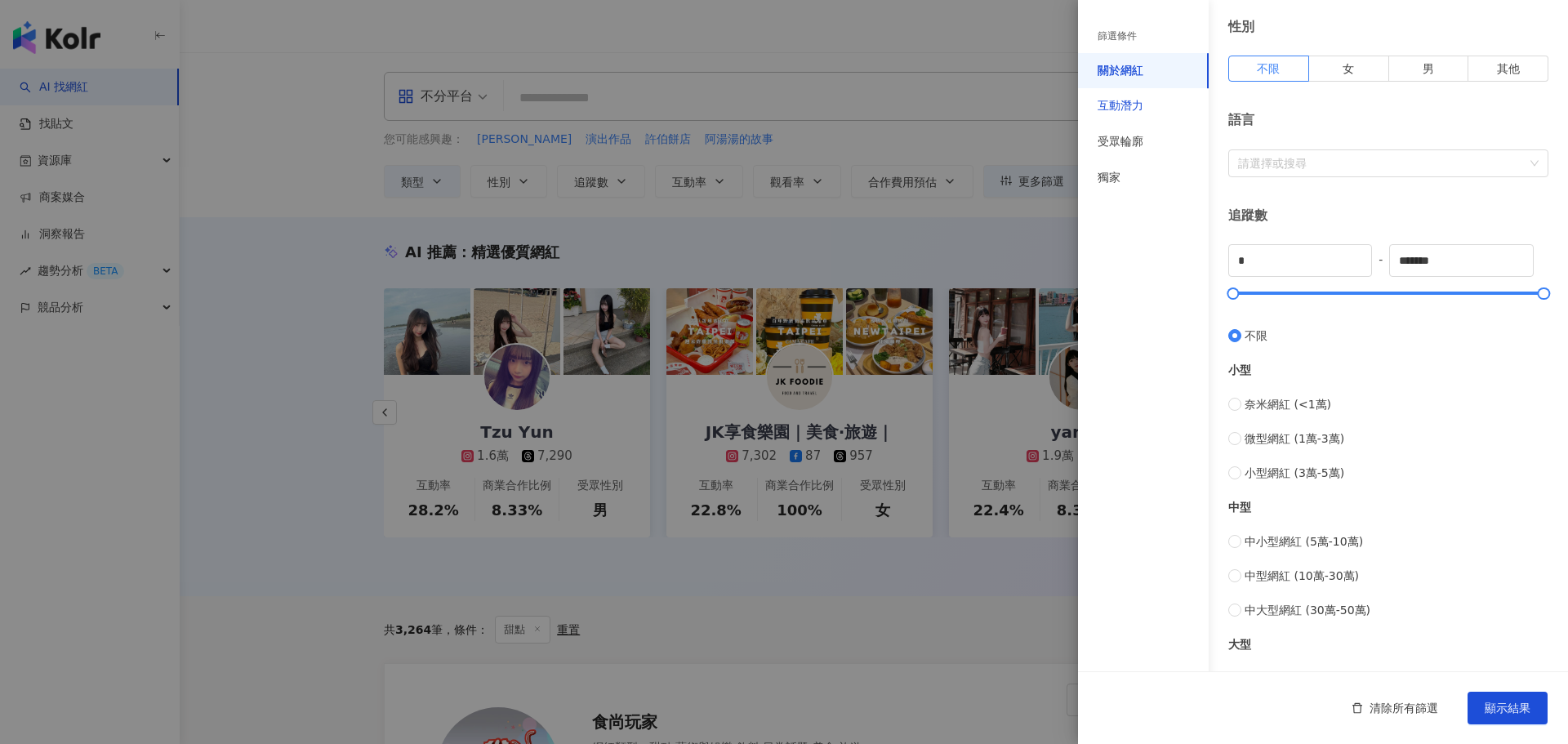
click at [1114, 110] on div "互動潛力" at bounding box center [1120, 105] width 46 height 16
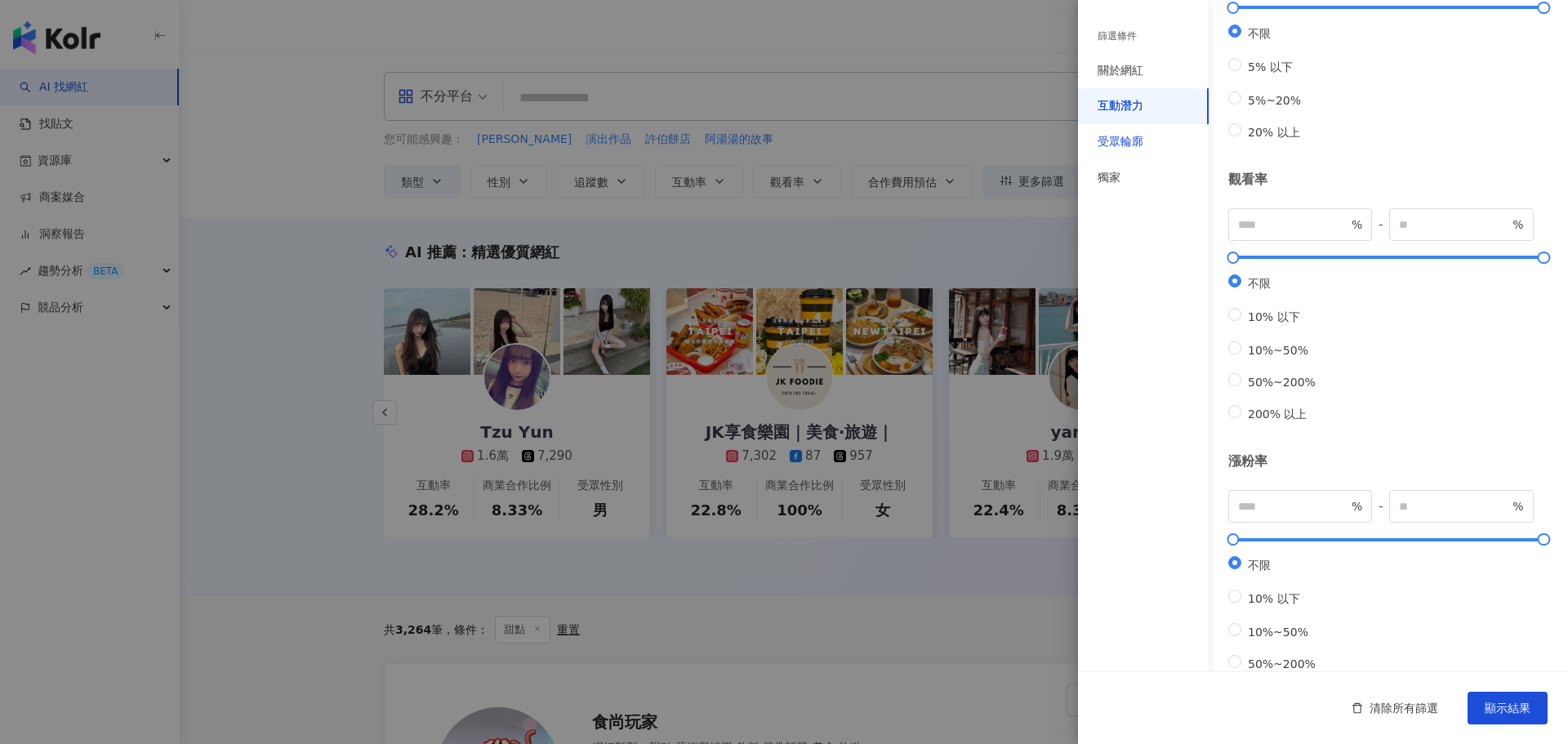
click at [1103, 143] on div "受眾輪廓" at bounding box center [1120, 141] width 46 height 16
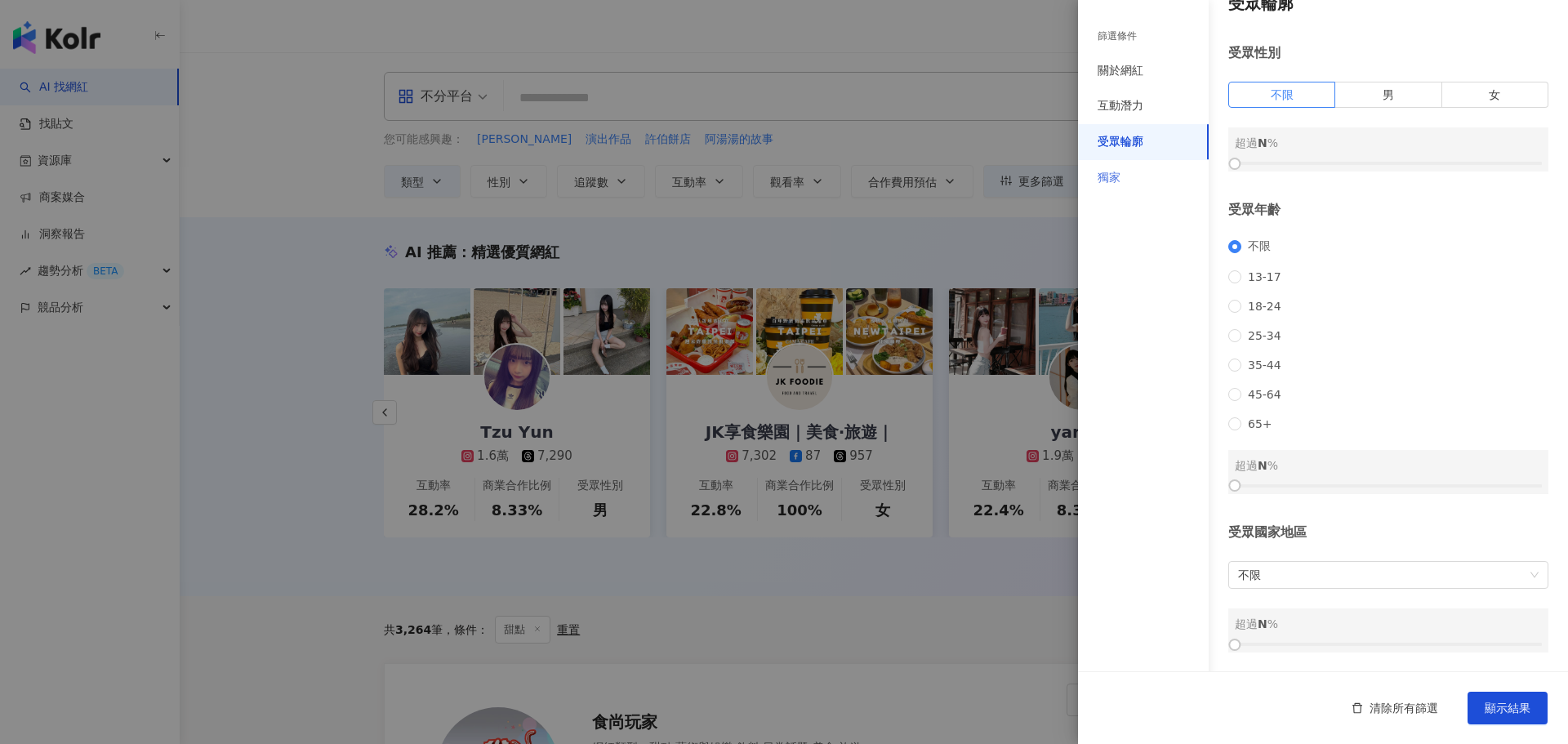
scroll to position [49, 0]
click at [1116, 175] on div "獨家" at bounding box center [1109, 178] width 23 height 16
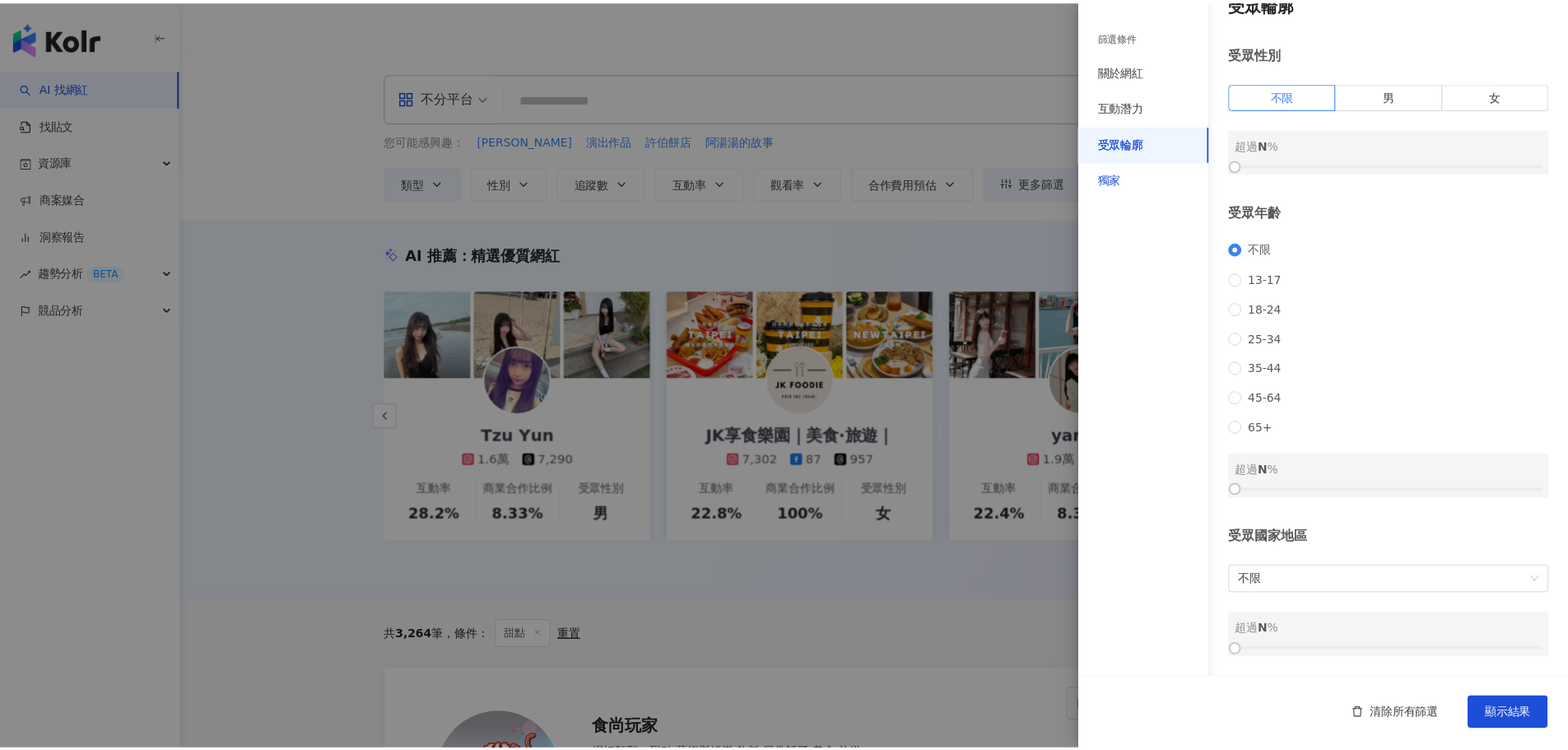
scroll to position [0, 0]
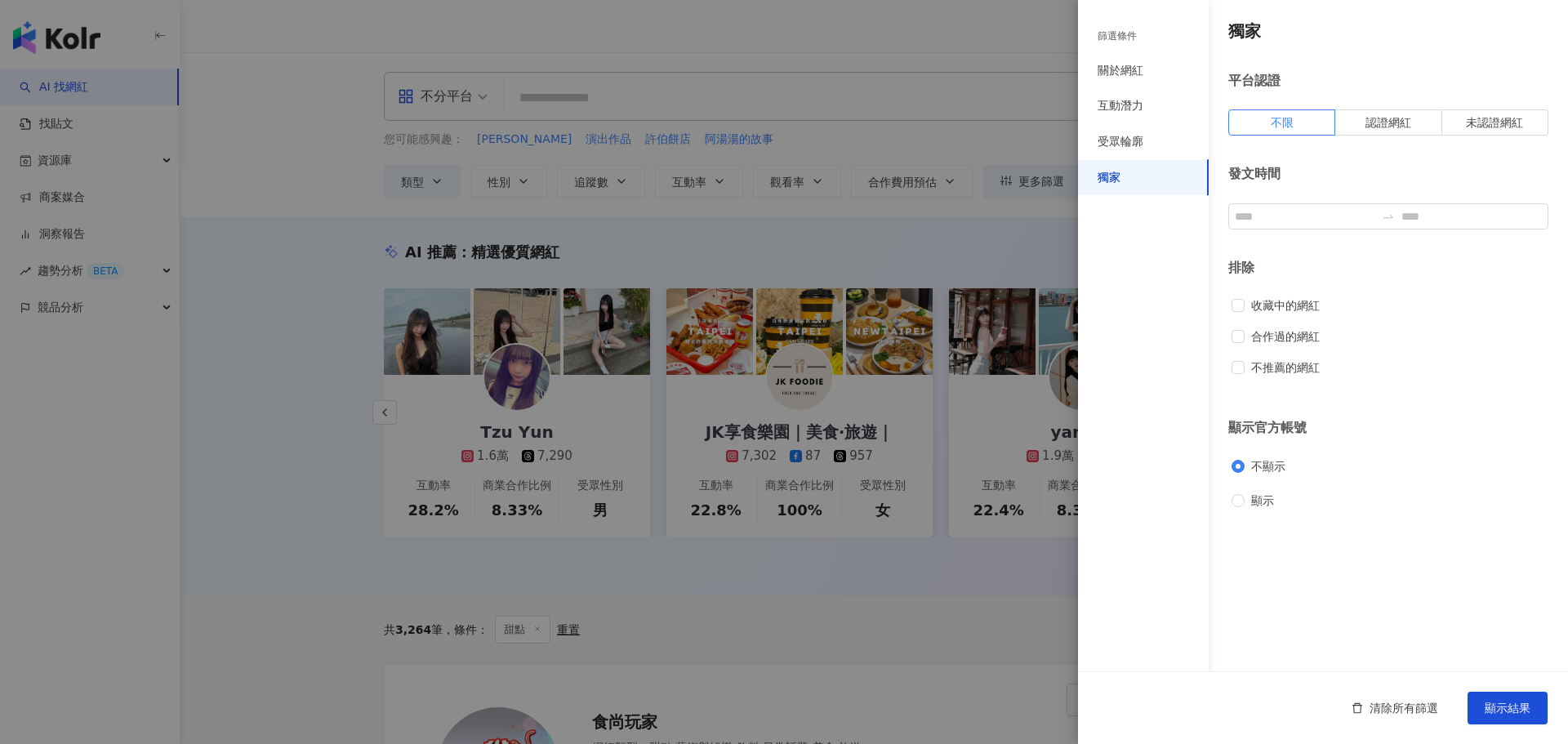
click at [1111, 35] on div "篩選條件" at bounding box center [1117, 36] width 40 height 14
click at [77, 324] on div at bounding box center [784, 372] width 1568 height 744
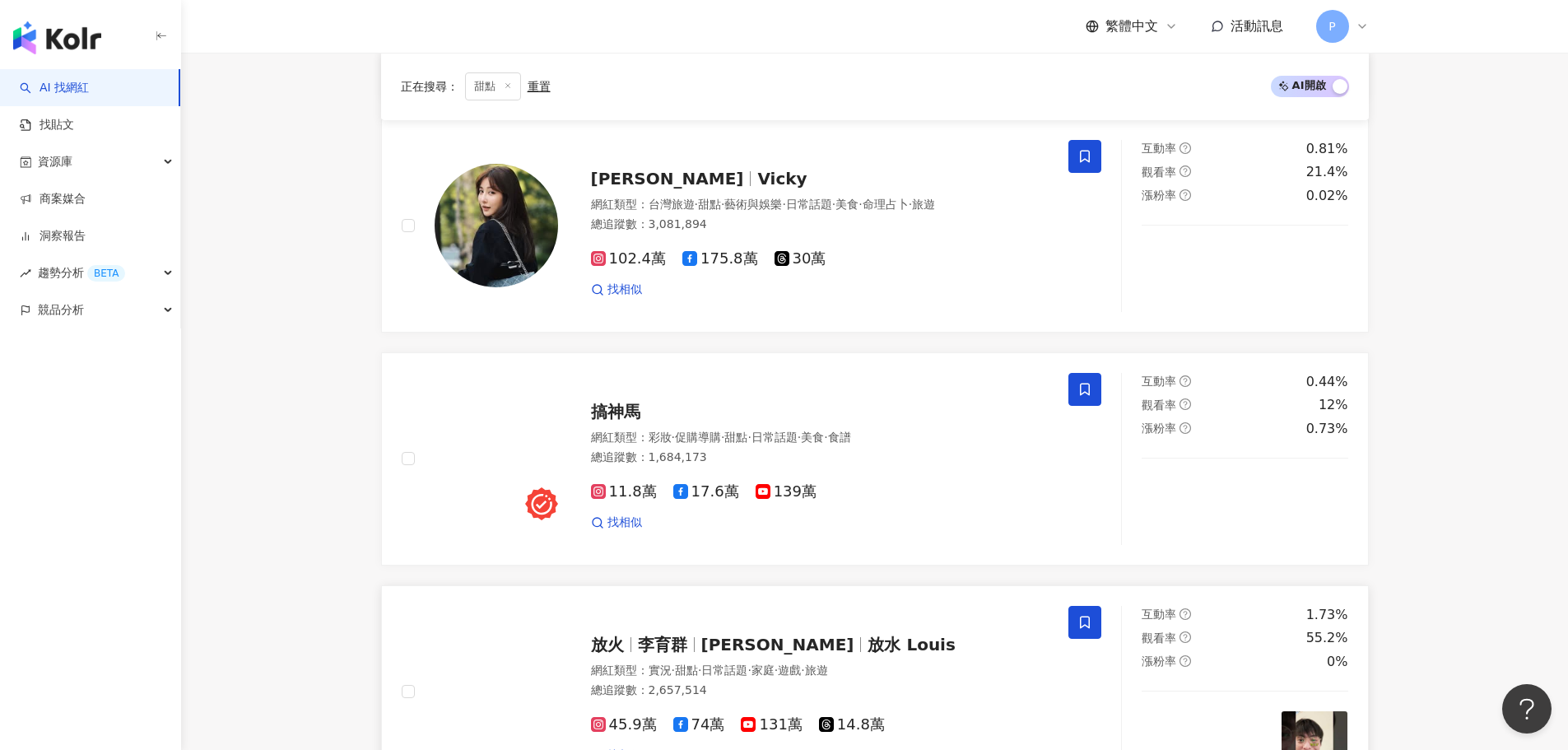
scroll to position [1893, 0]
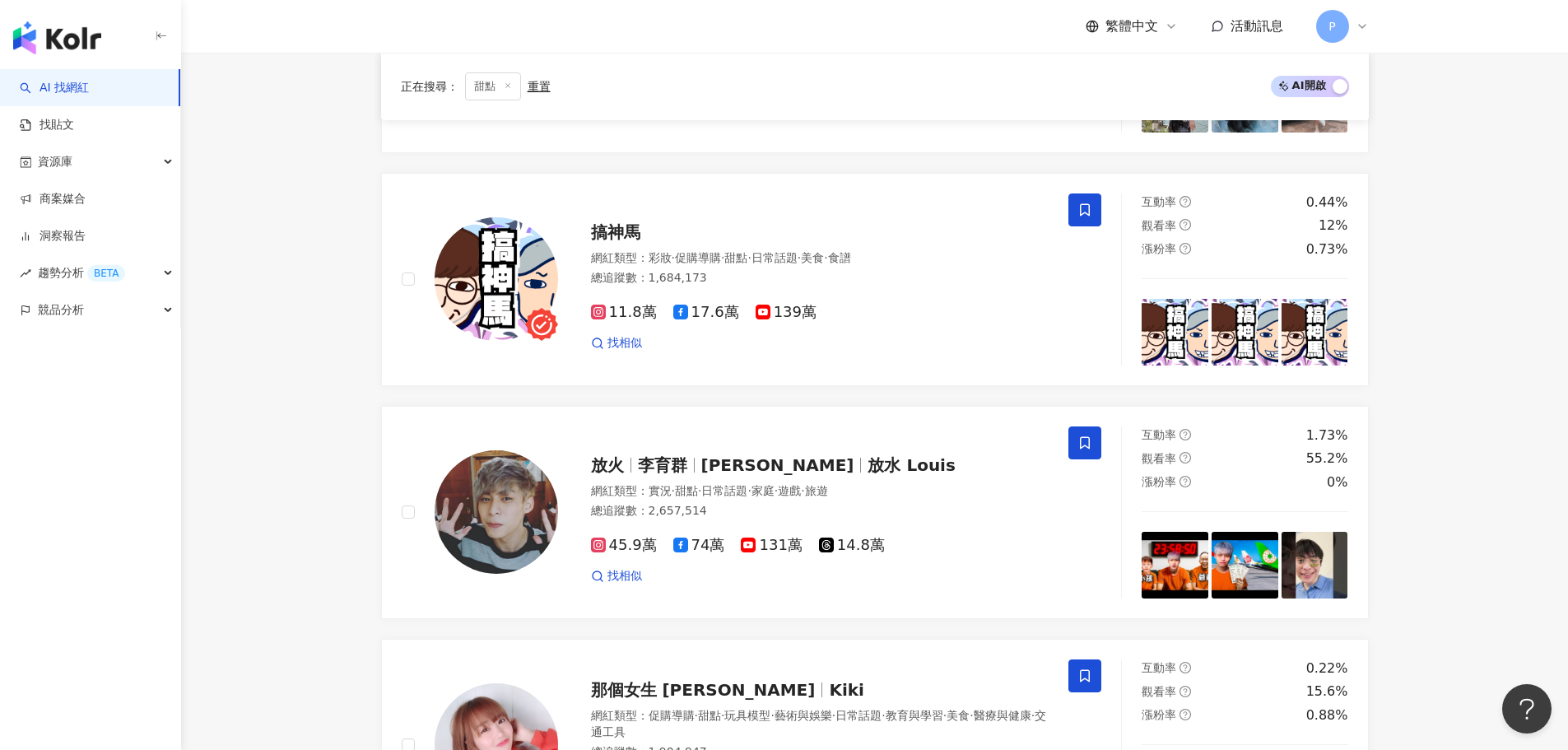
click at [1533, 147] on main "不分平台 台灣 搜尋 您可能感興趣： 陳泱瑾 演出作品 許伯餅店 阿湯湯的故事 類型 性別 追蹤數 互動率 觀看率 合作費用預估 更多篩選 篩選條件 關於網紅…" at bounding box center [874, 21] width 1387 height 3723
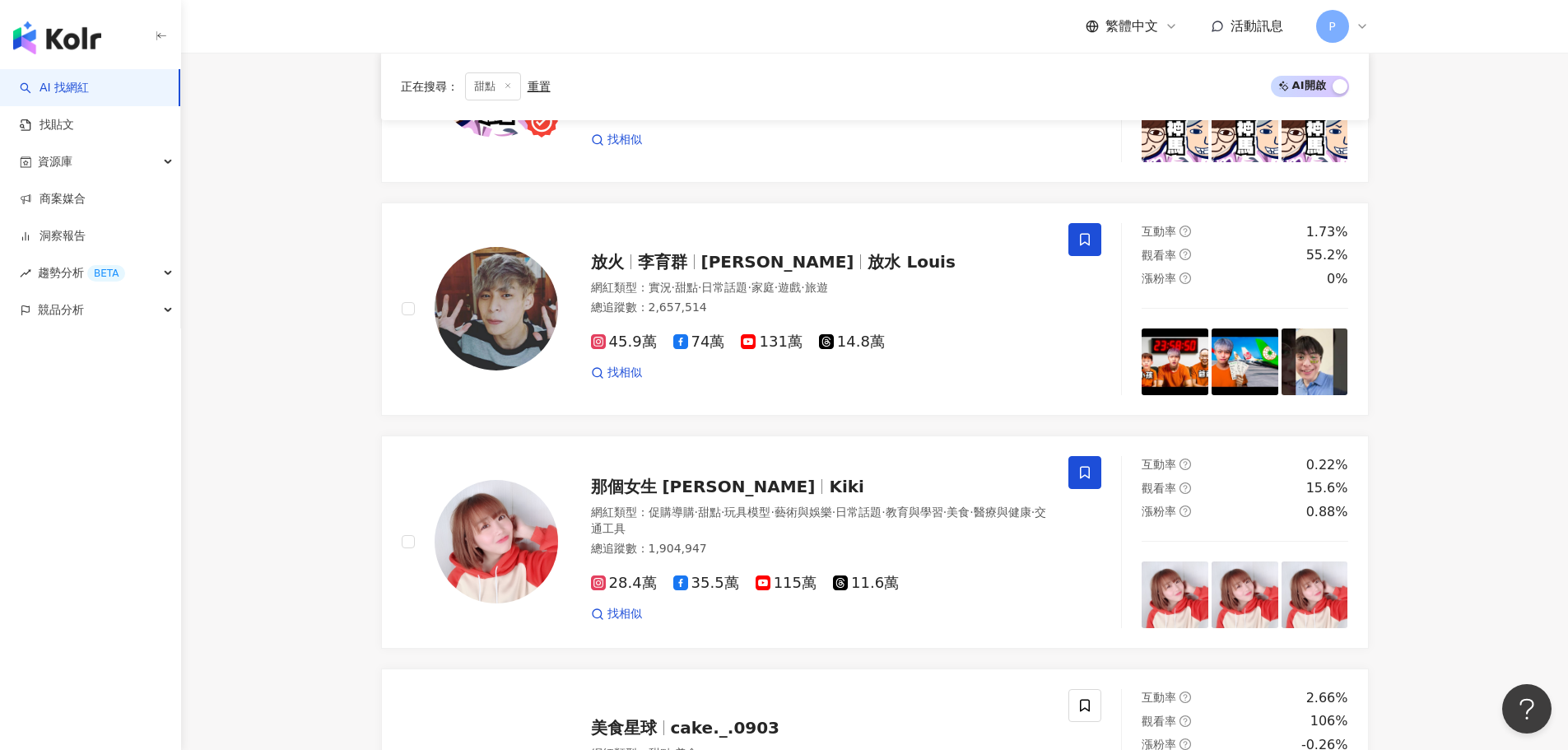
scroll to position [2387, 0]
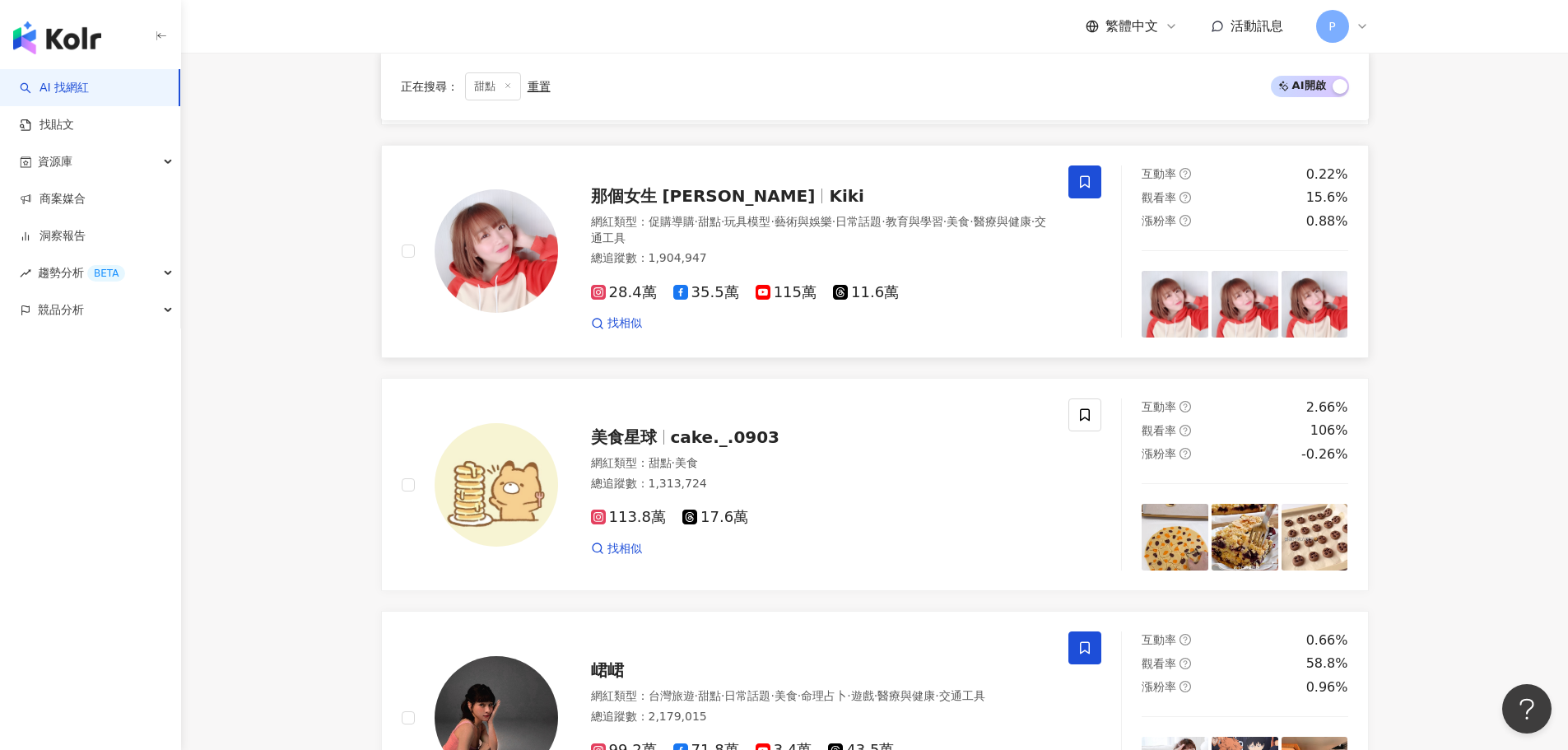
click at [677, 203] on span "那個女生 Kiki" at bounding box center [702, 195] width 225 height 20
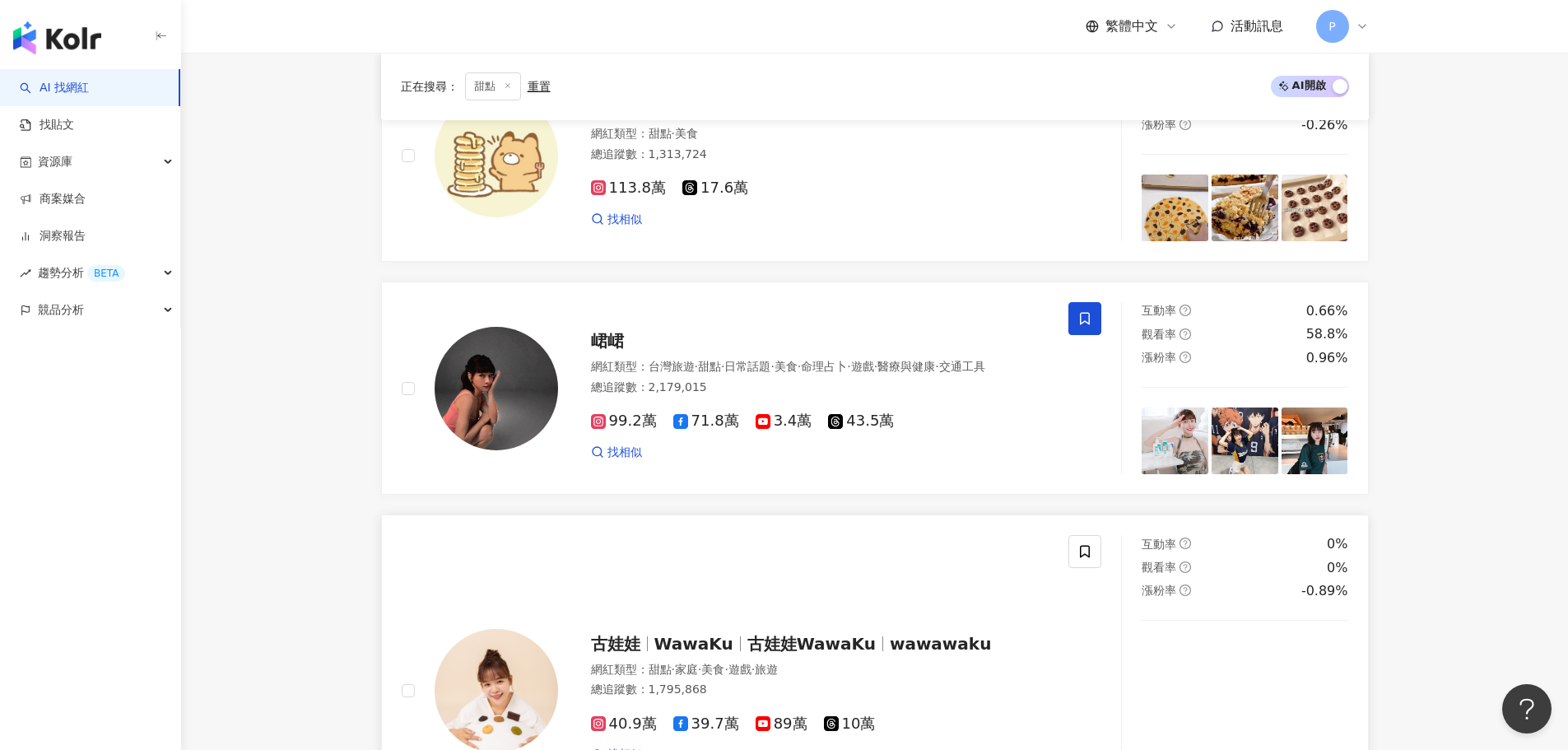
scroll to position [2881, 0]
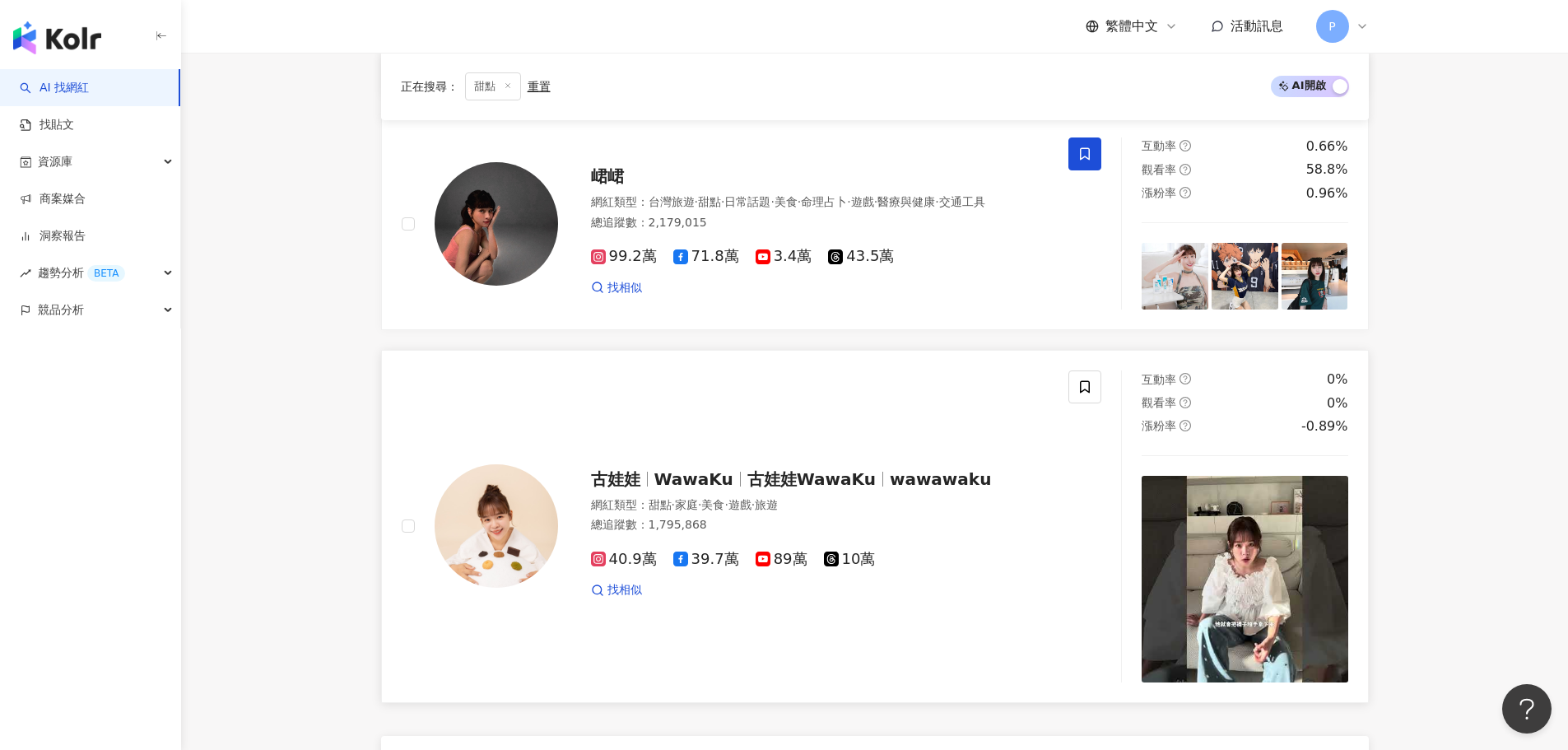
click at [732, 489] on span "WawaKu" at bounding box center [701, 479] width 93 height 20
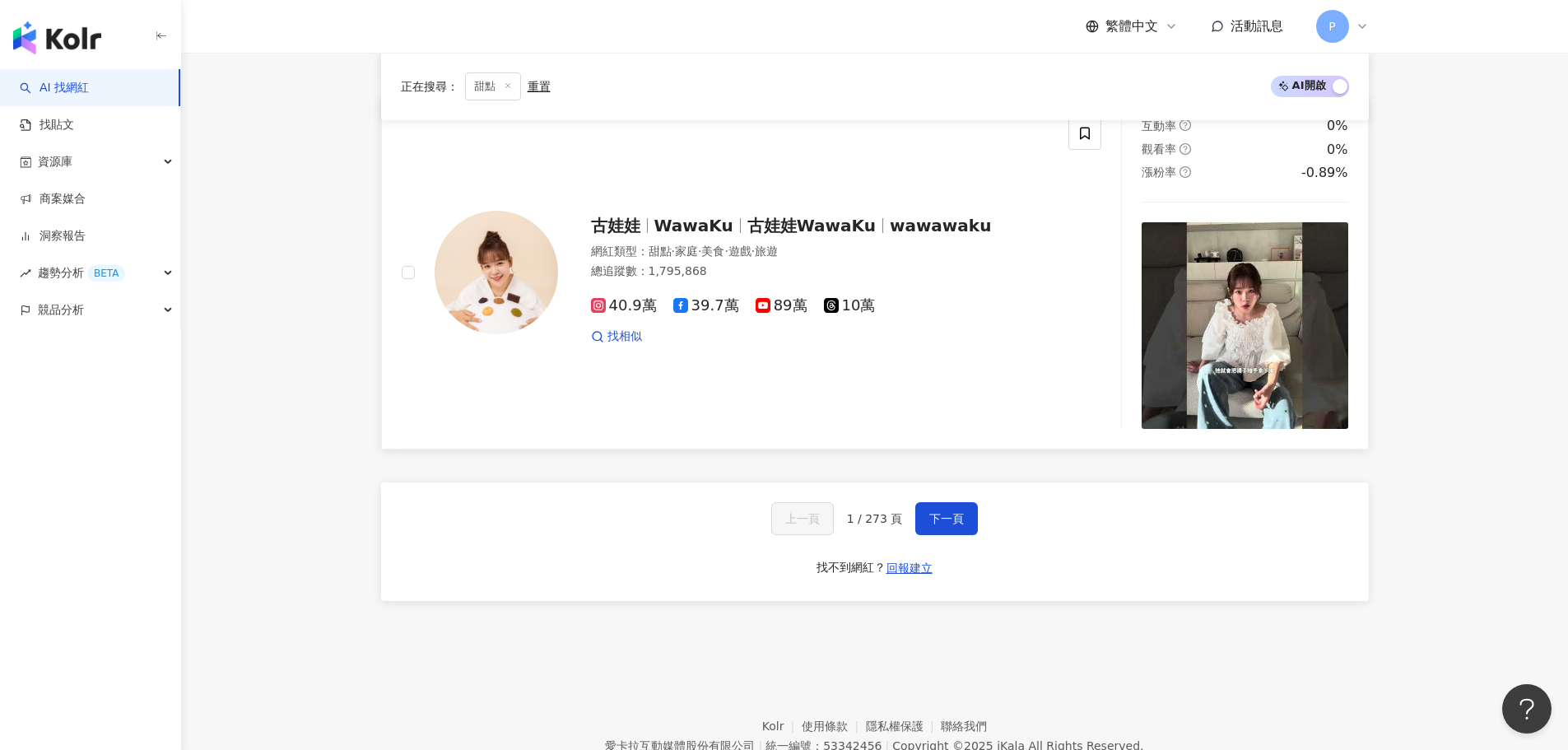
scroll to position [3222, 0]
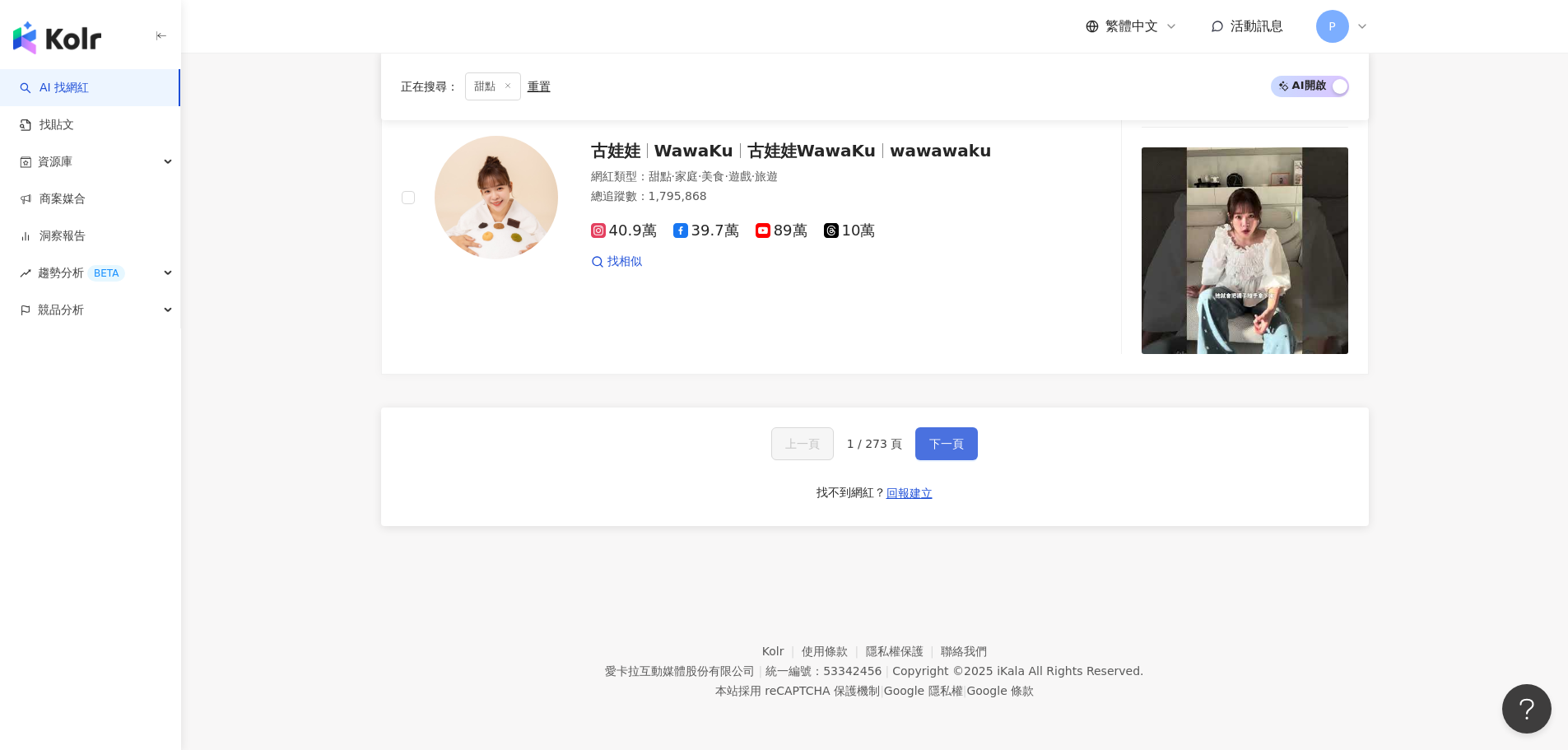
click at [944, 441] on span "下一頁" at bounding box center [946, 444] width 34 height 13
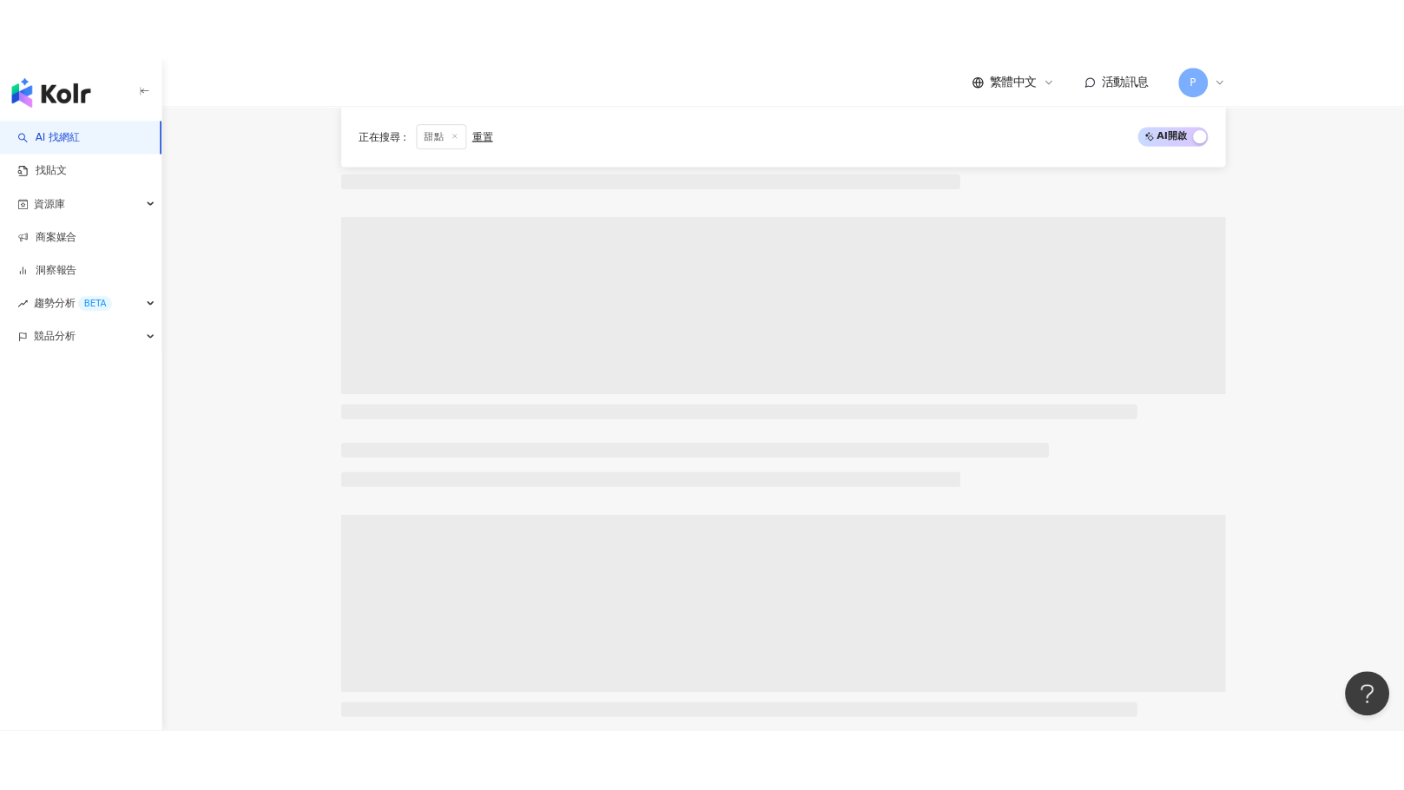
scroll to position [833, 0]
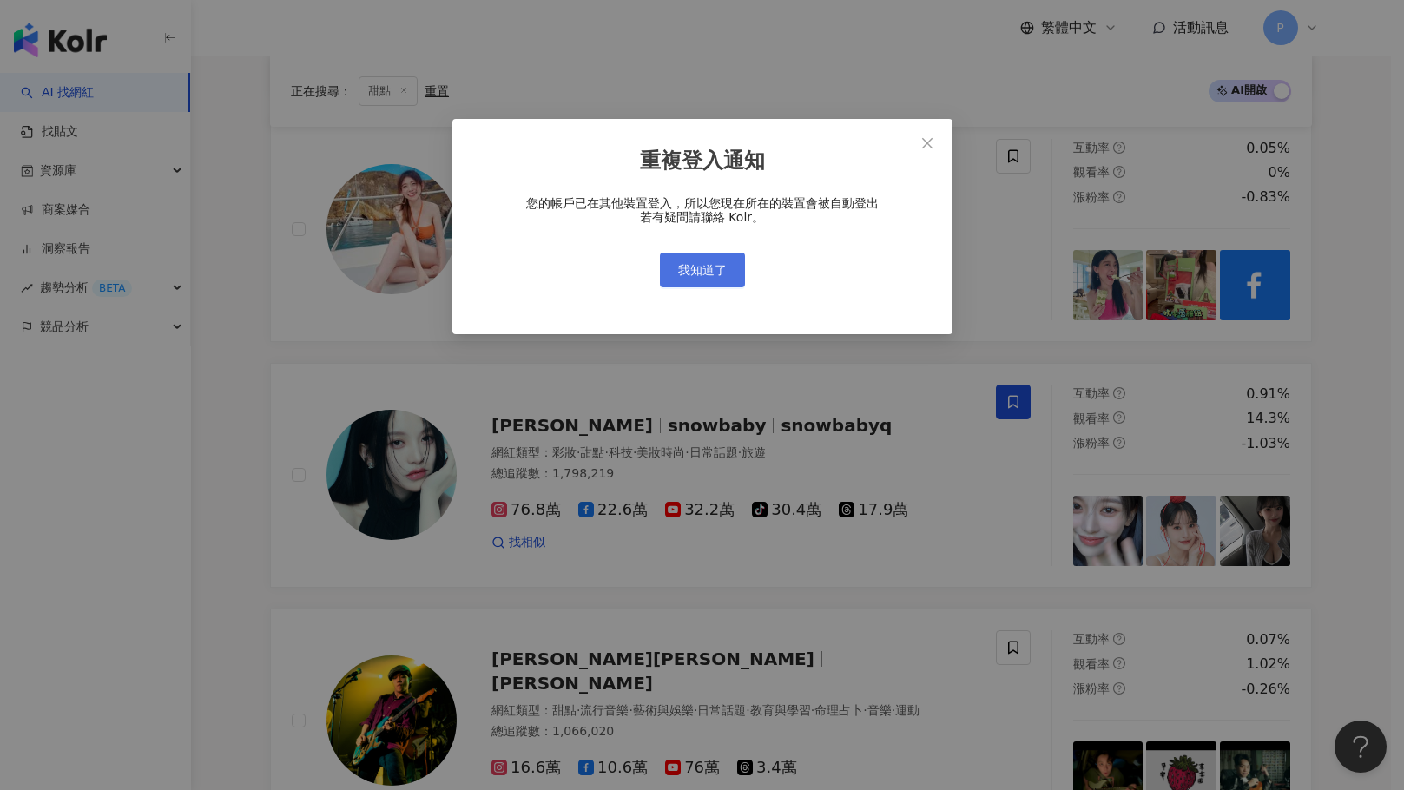
click at [691, 274] on span "我知道了" at bounding box center [702, 270] width 49 height 14
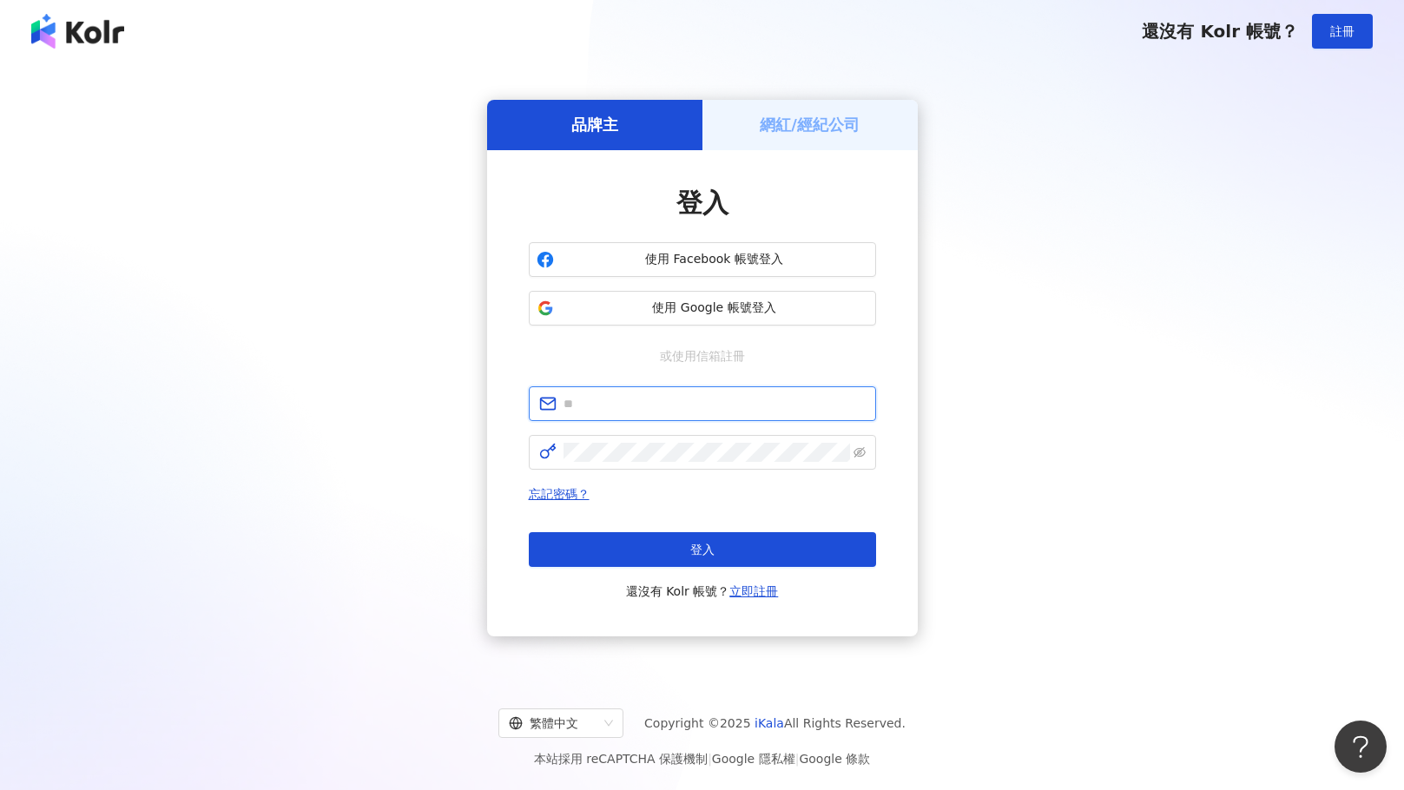
type input "**********"
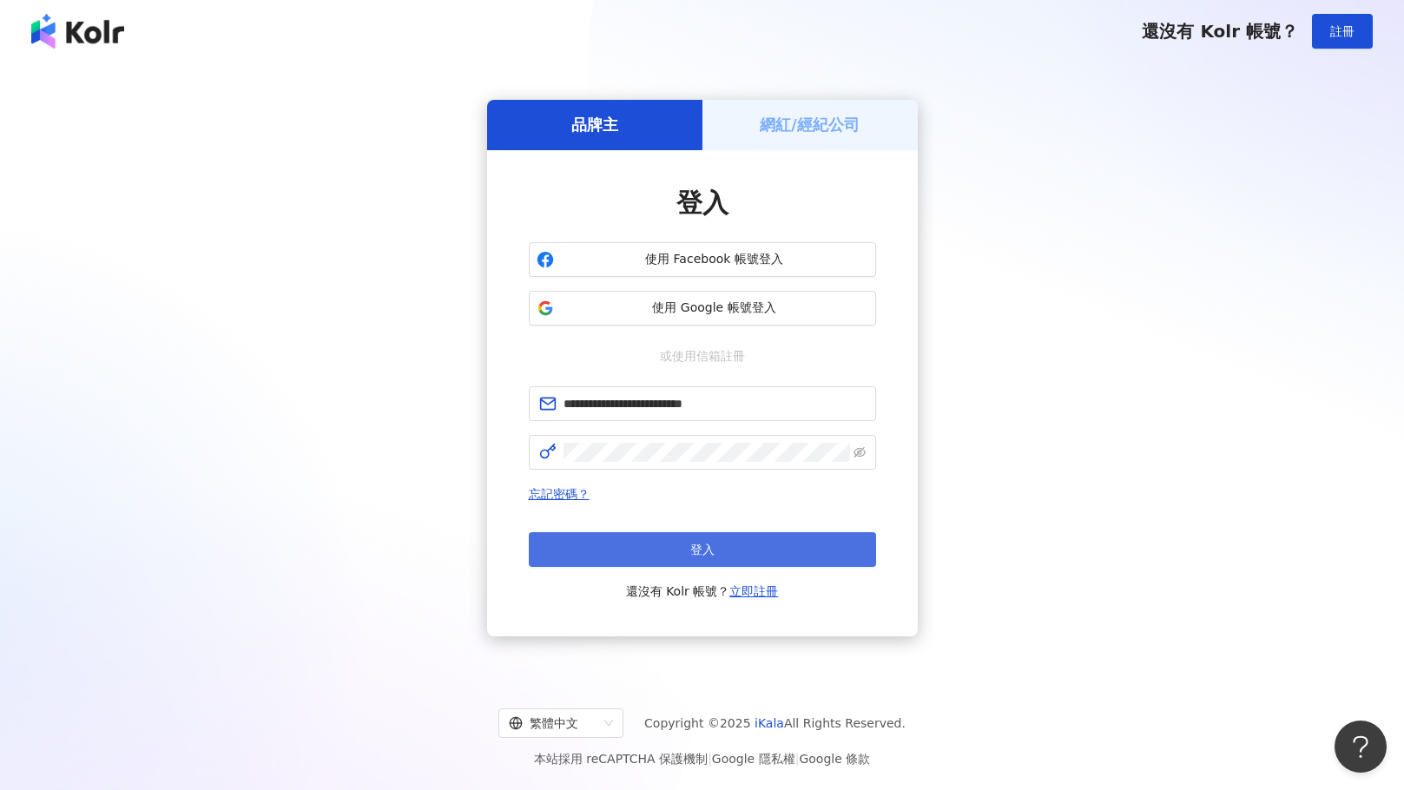
click at [782, 539] on button "登入" at bounding box center [702, 549] width 347 height 35
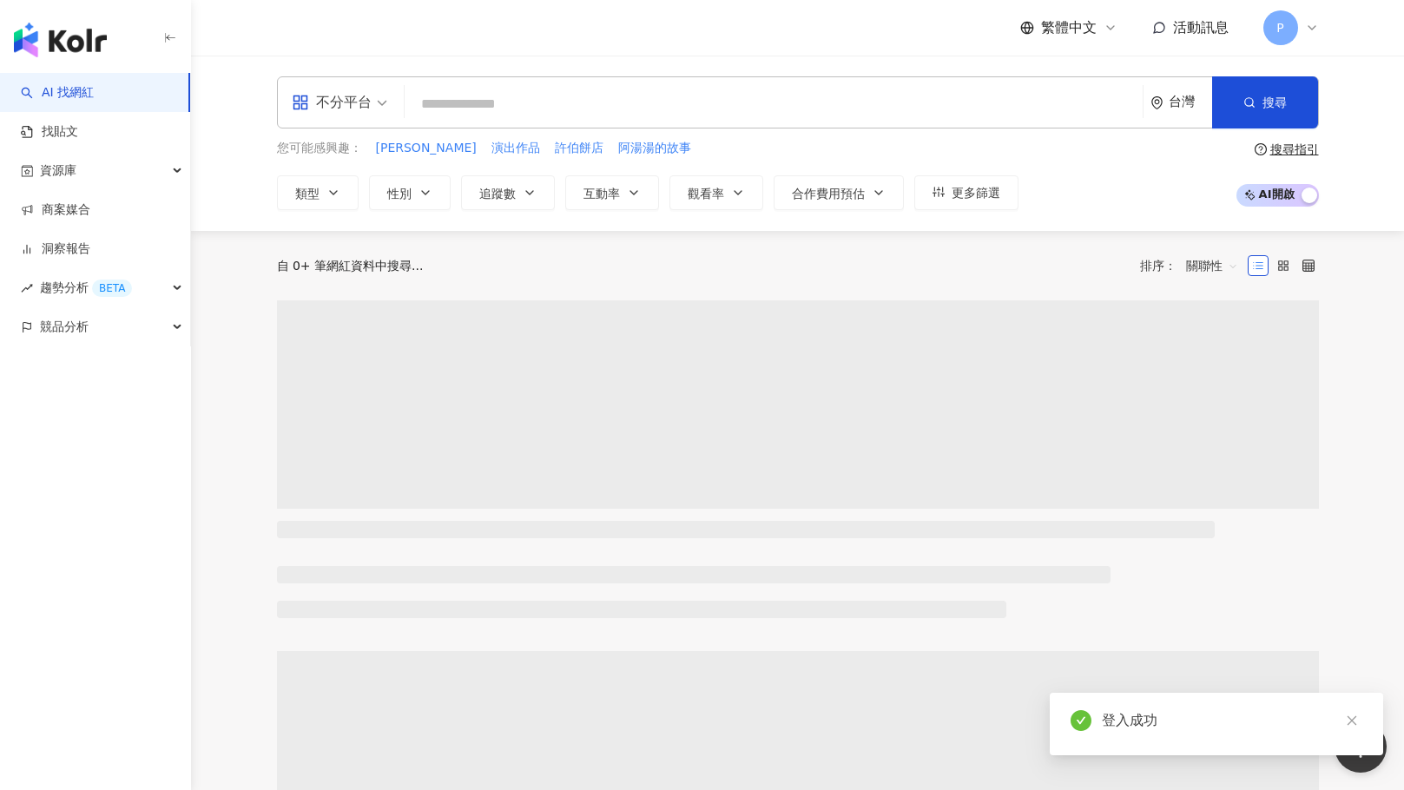
click at [479, 102] on input "search" at bounding box center [773, 104] width 724 height 33
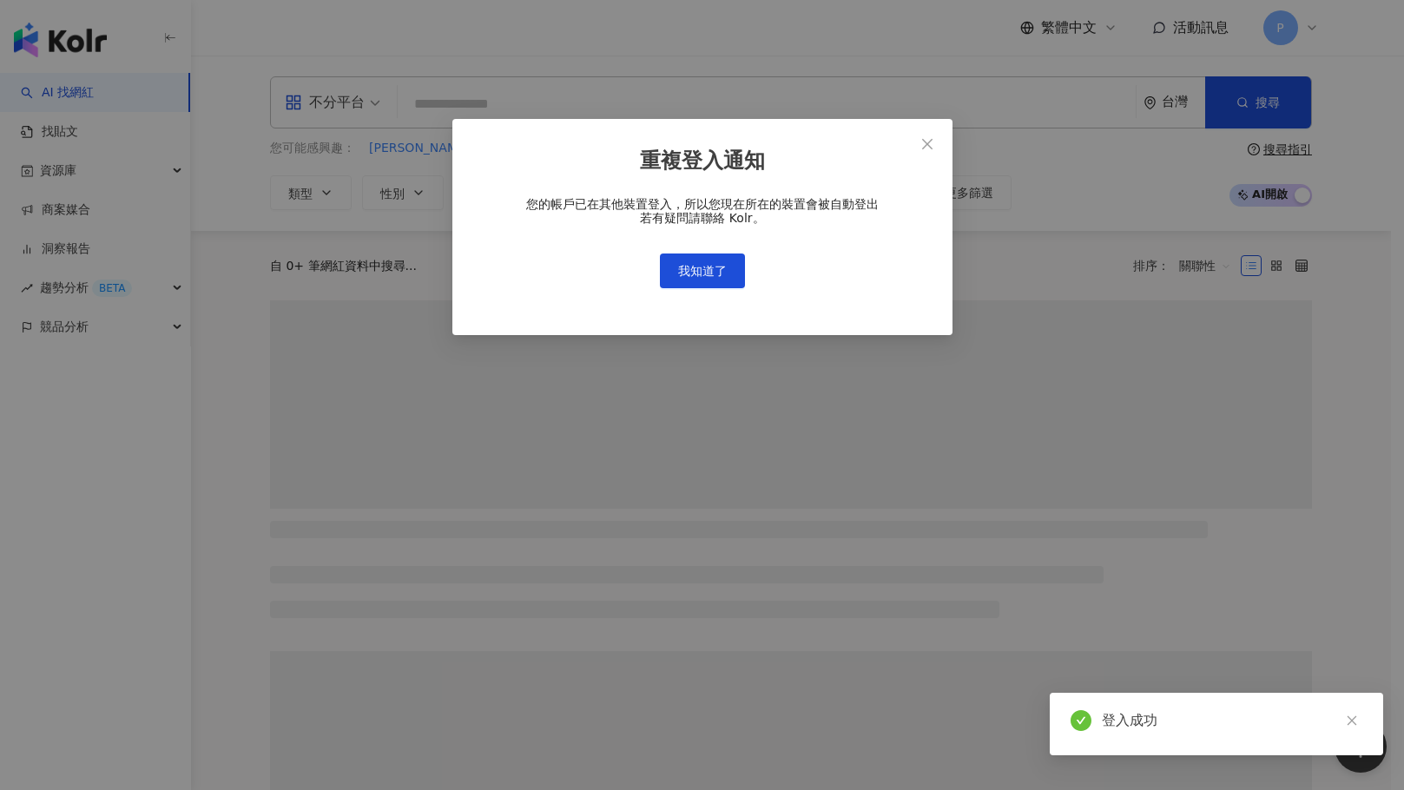
click at [331, 194] on div "重複登入通知 您的帳戶已在其他裝置登入，所以您現在所在的裝置會被自動登出 若有疑問請聯絡 Kolr。 我知道了" at bounding box center [702, 395] width 1404 height 790
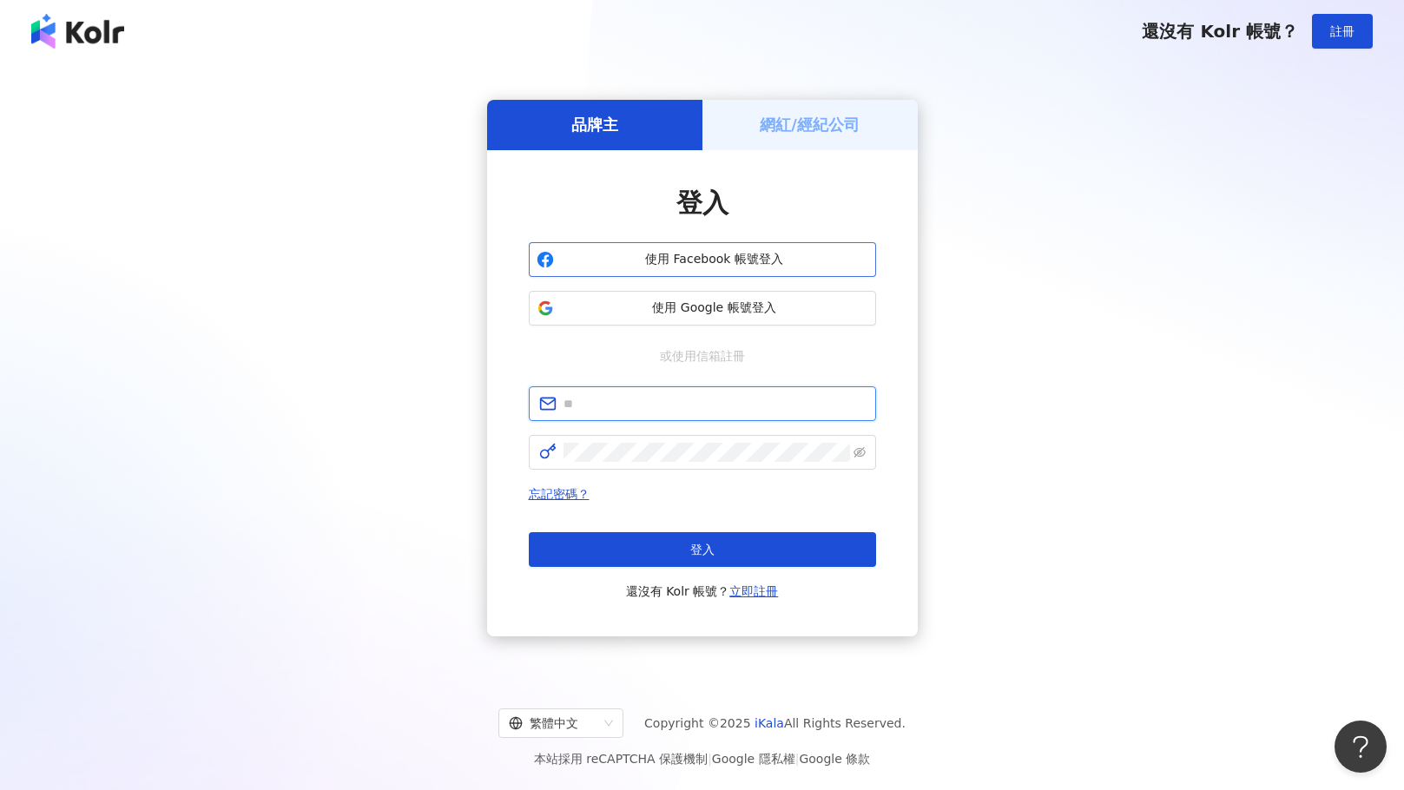
type input "**********"
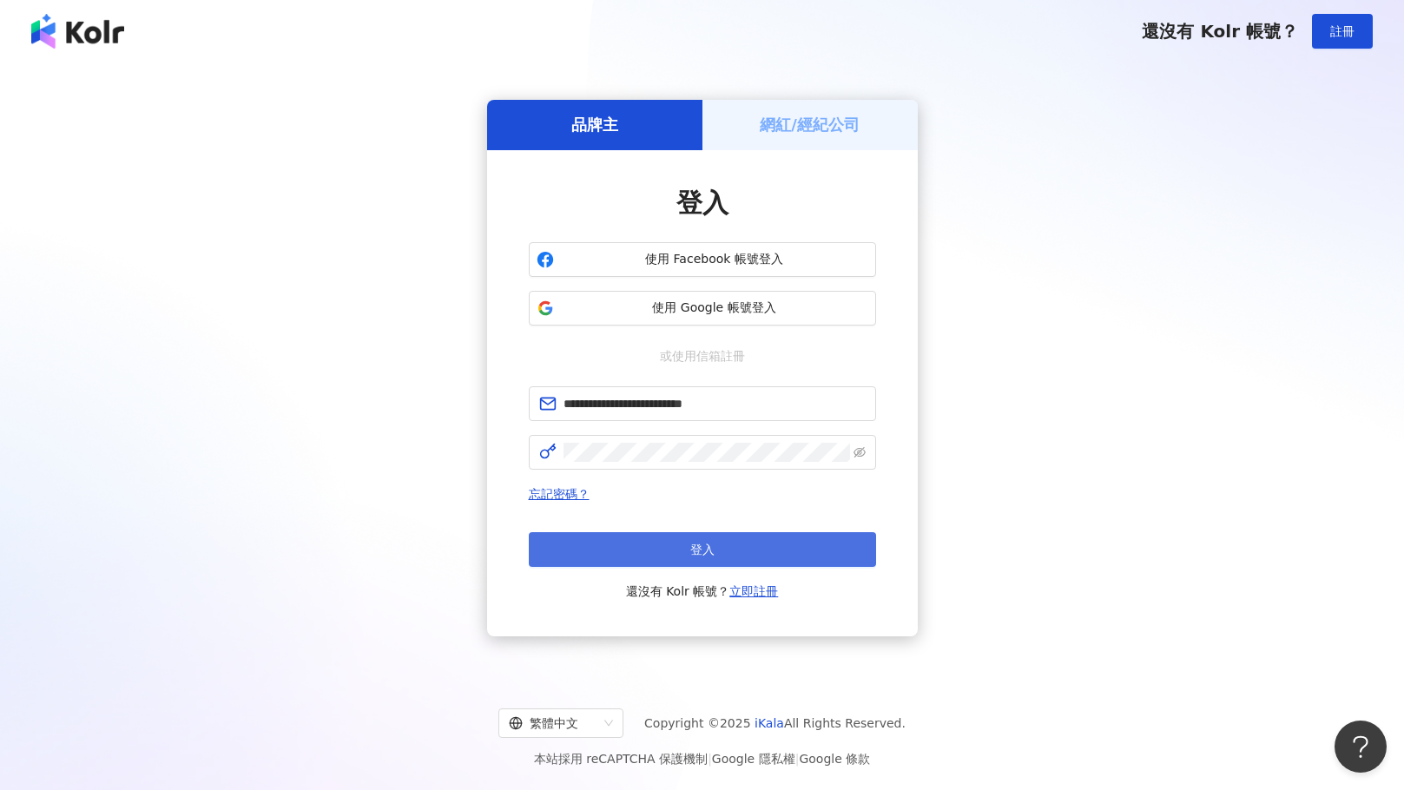
click at [708, 546] on span "登入" at bounding box center [702, 550] width 24 height 14
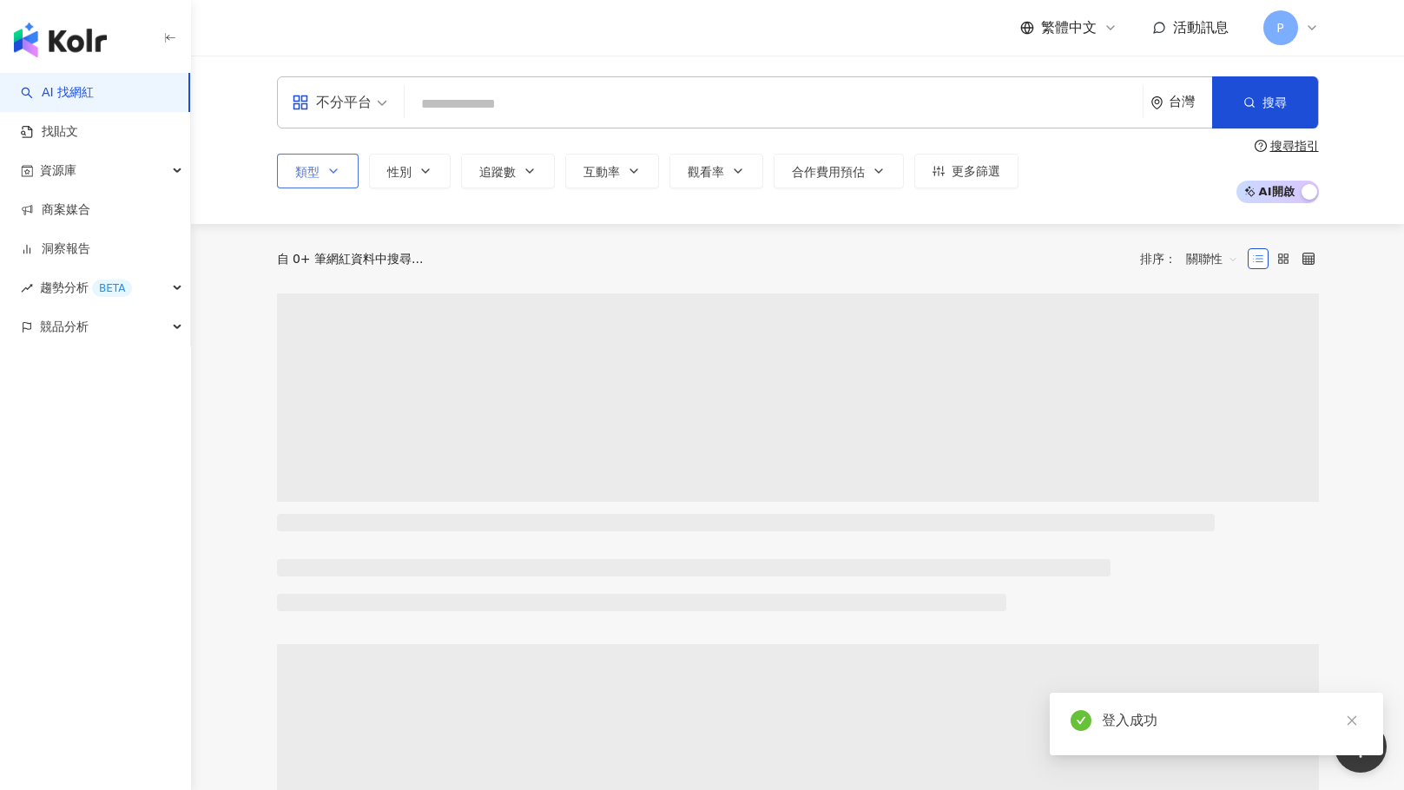
click at [339, 171] on icon "button" at bounding box center [333, 171] width 14 height 14
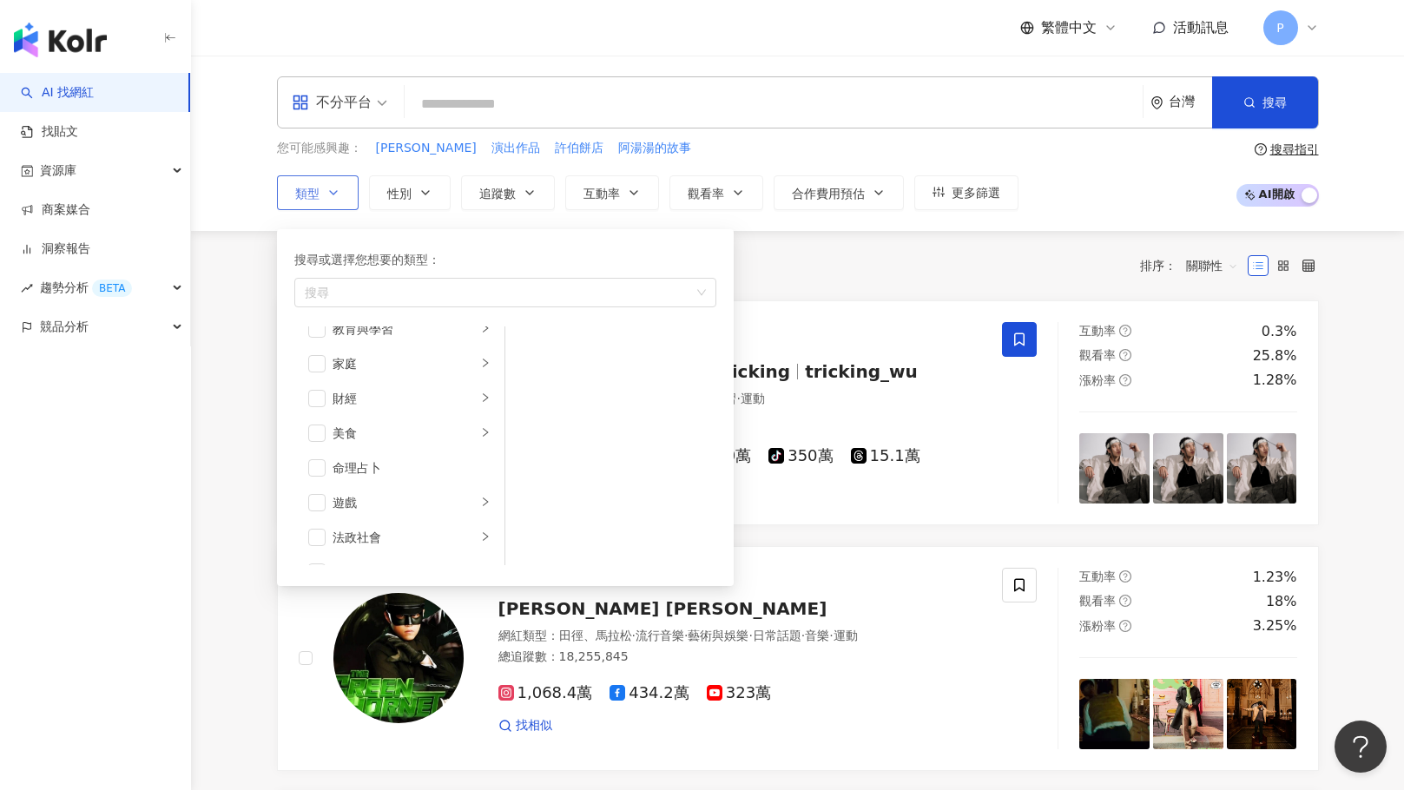
scroll to position [434, 0]
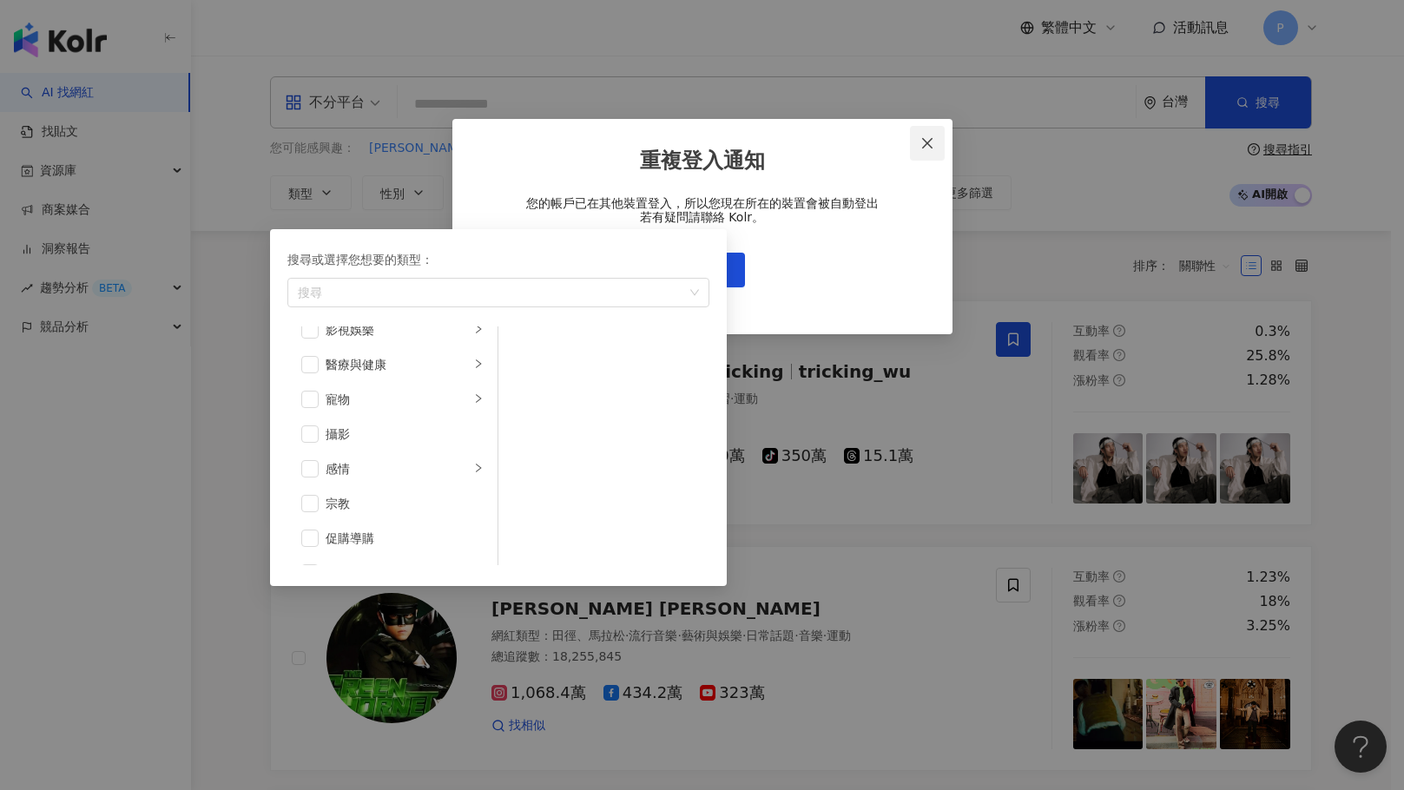
click at [928, 135] on button "Close" at bounding box center [927, 143] width 35 height 35
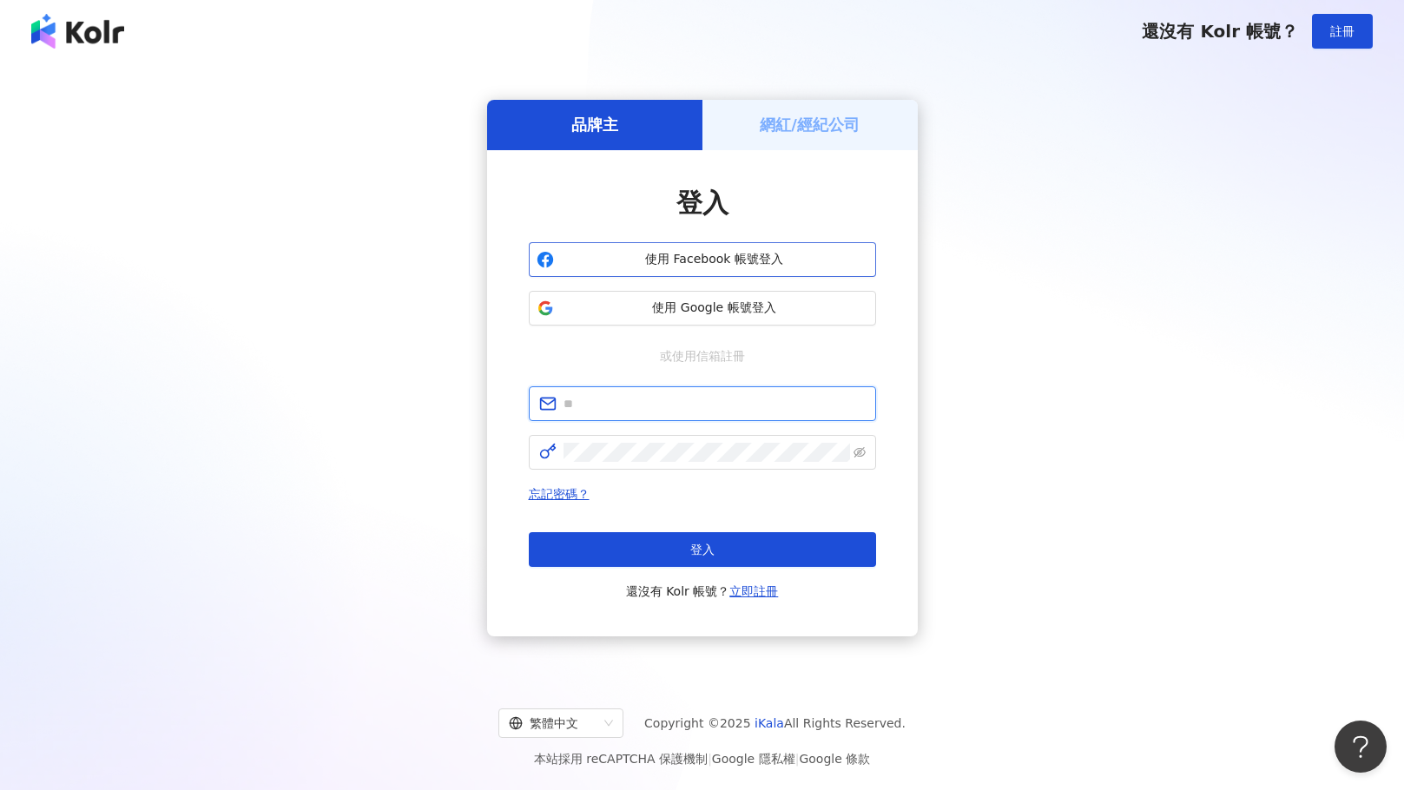
type input "**********"
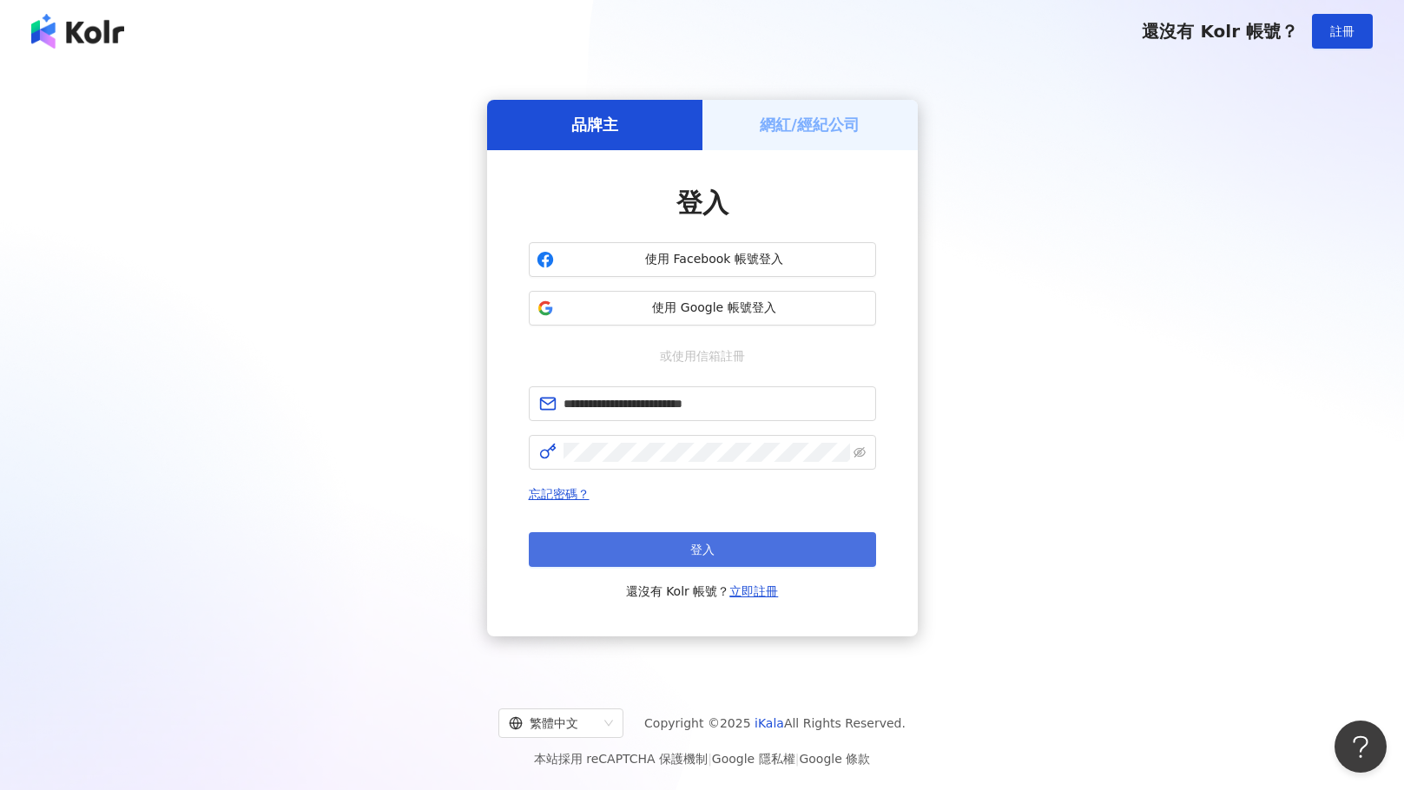
click at [648, 561] on button "登入" at bounding box center [702, 549] width 347 height 35
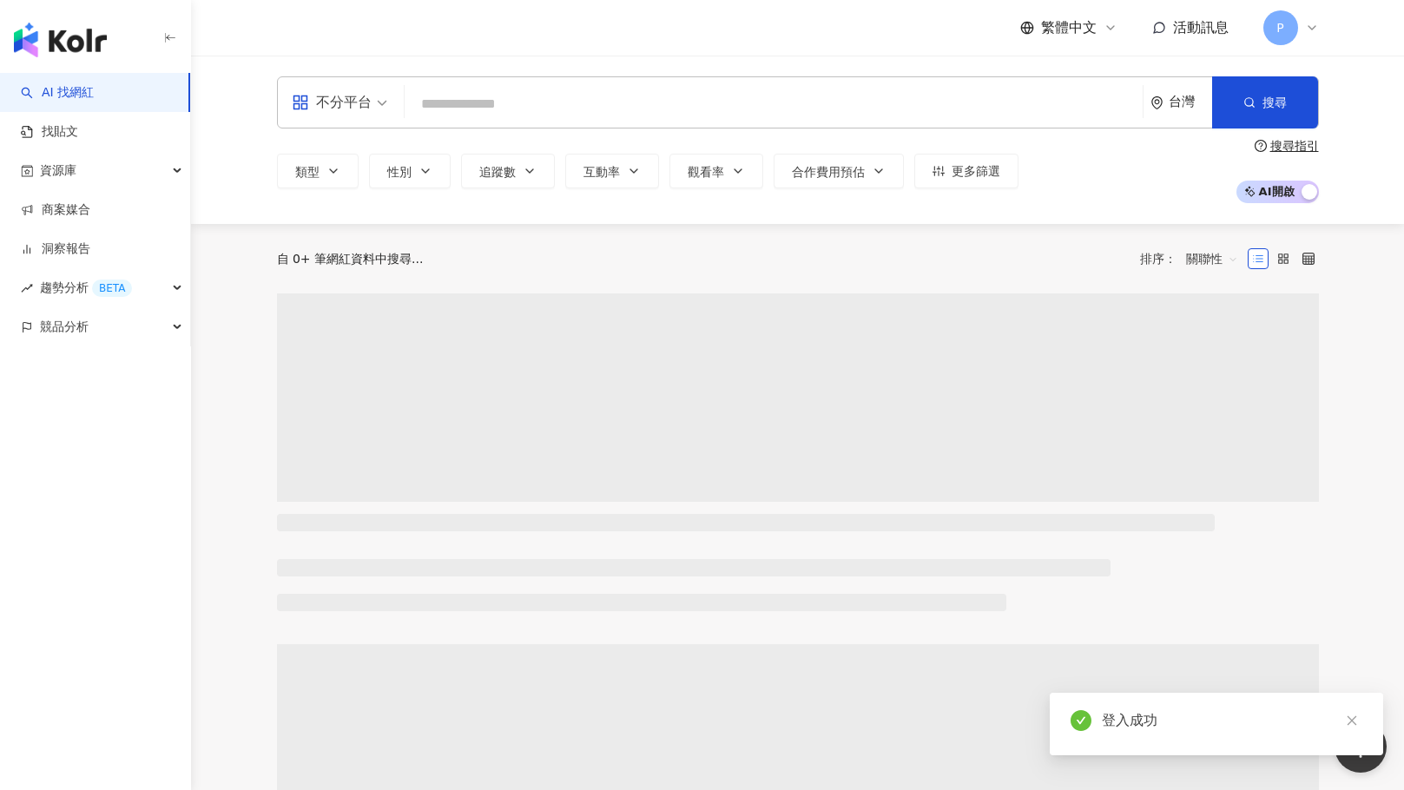
click at [764, 103] on input "search" at bounding box center [773, 104] width 724 height 33
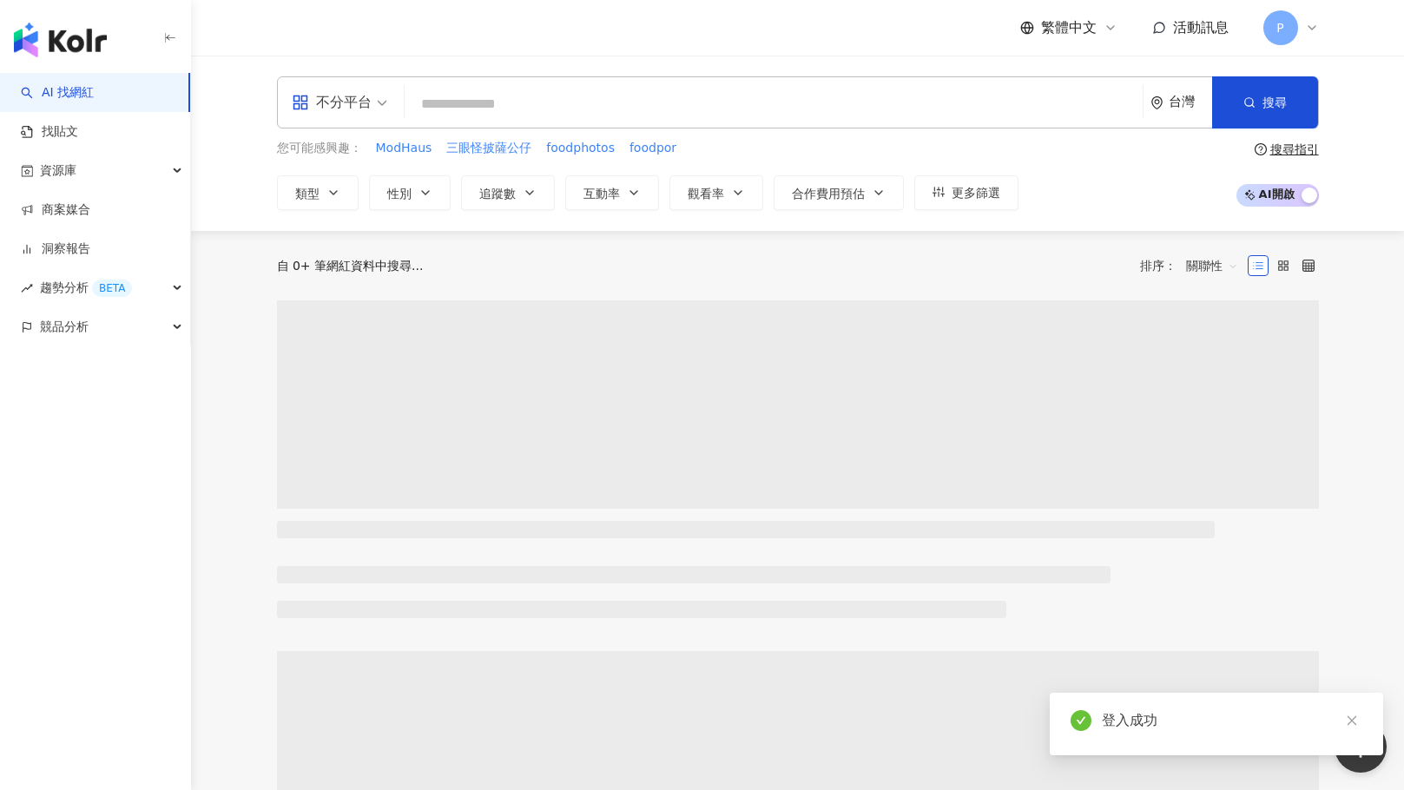
click at [648, 111] on input "search" at bounding box center [773, 104] width 724 height 33
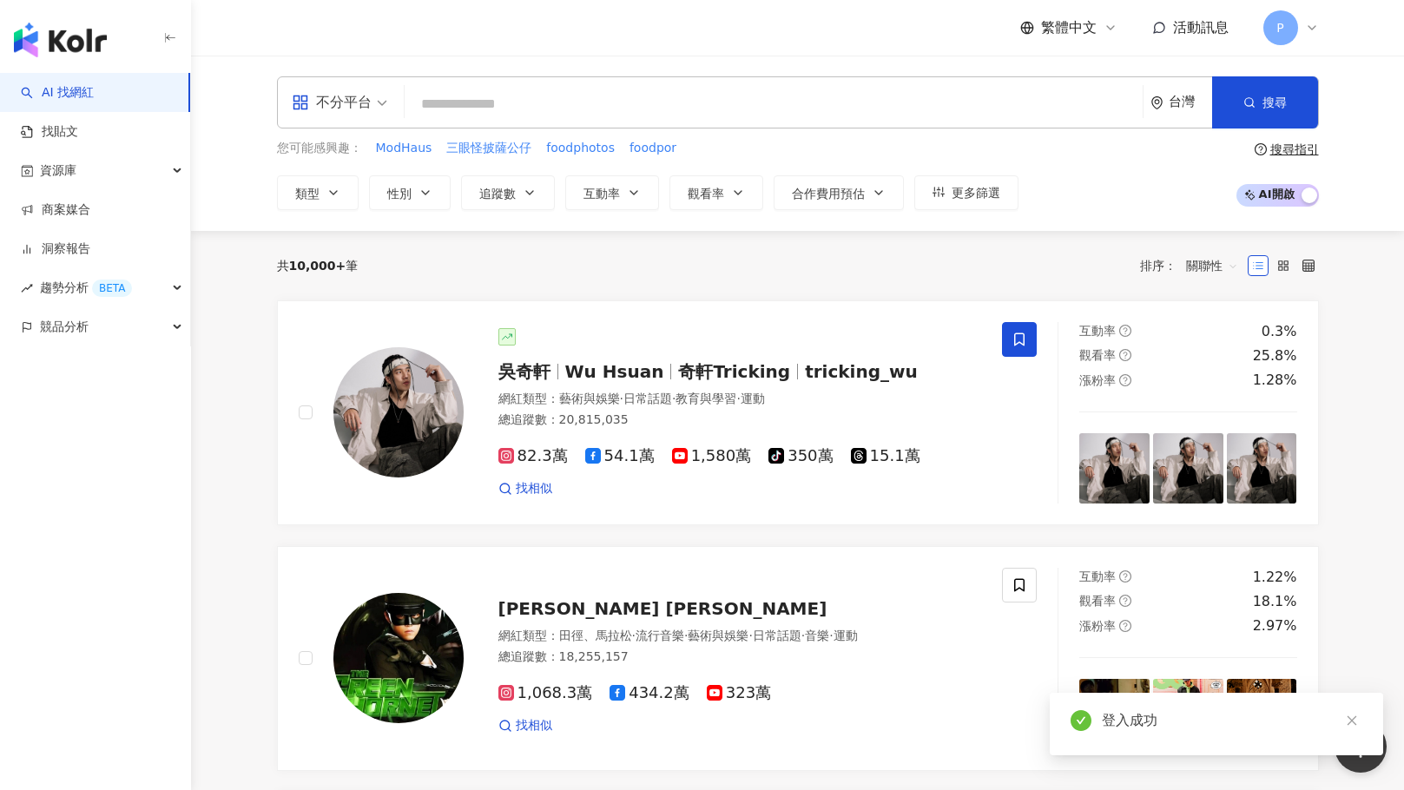
click at [632, 113] on input "search" at bounding box center [773, 104] width 724 height 33
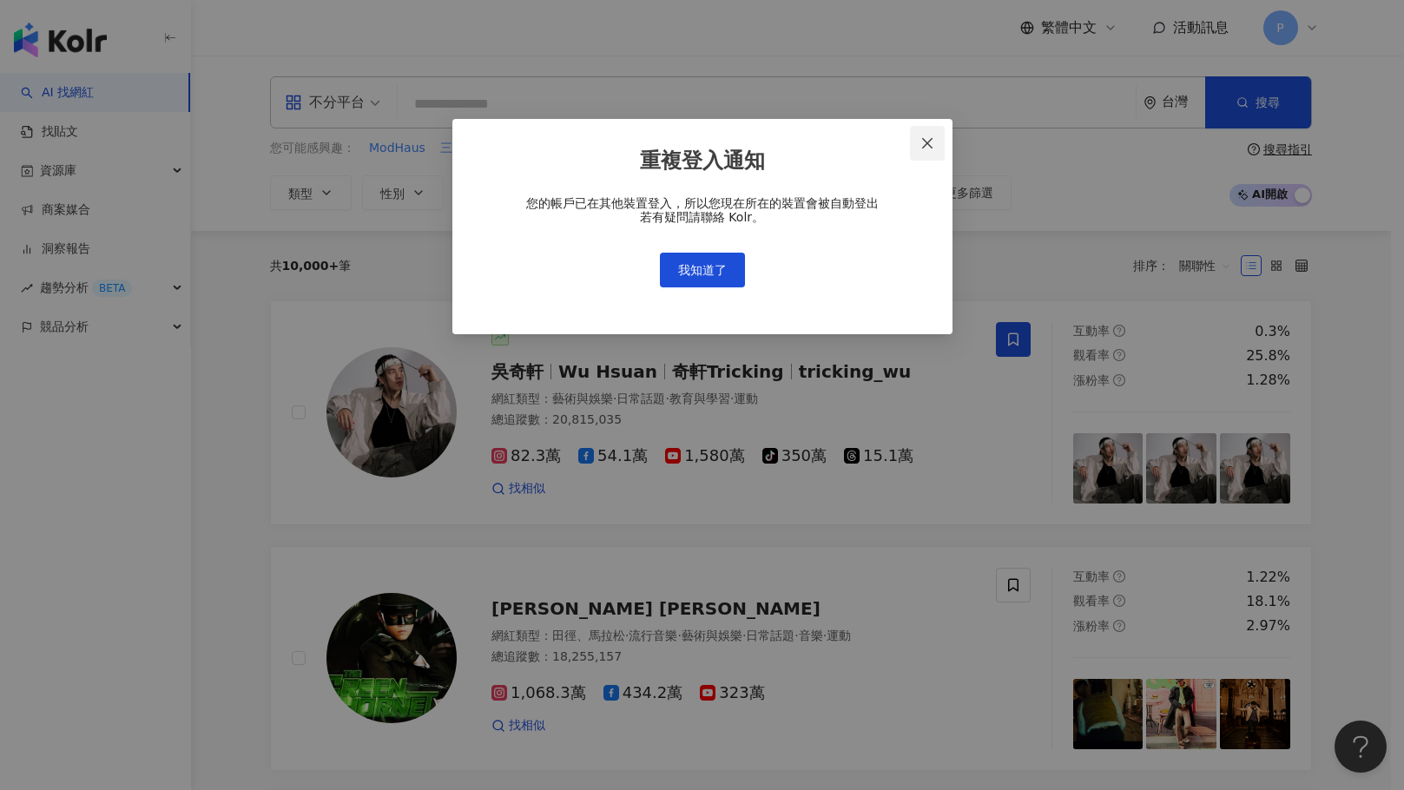
click at [936, 134] on button "Close" at bounding box center [927, 143] width 35 height 35
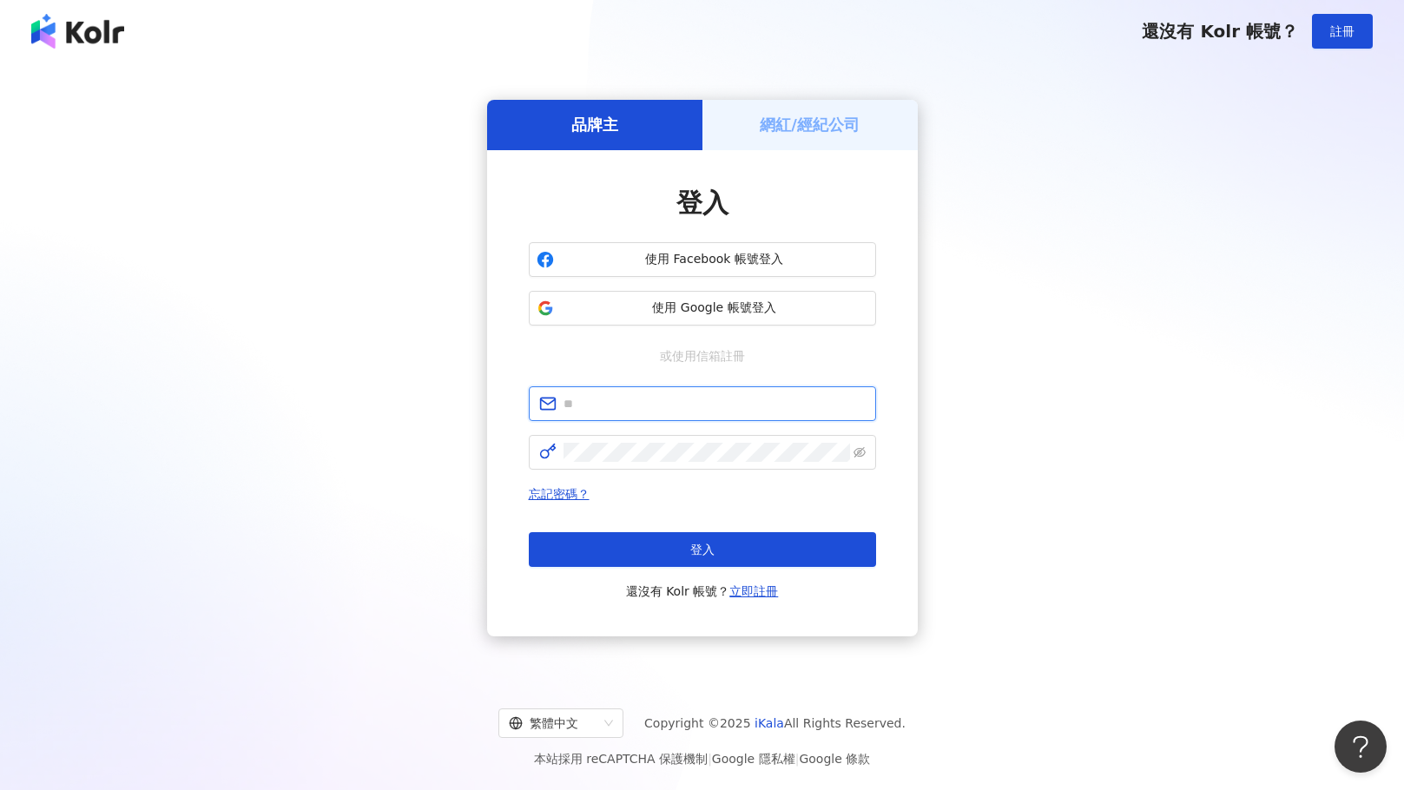
type input "**********"
click at [1057, 375] on div "**********" at bounding box center [702, 367] width 1362 height 583
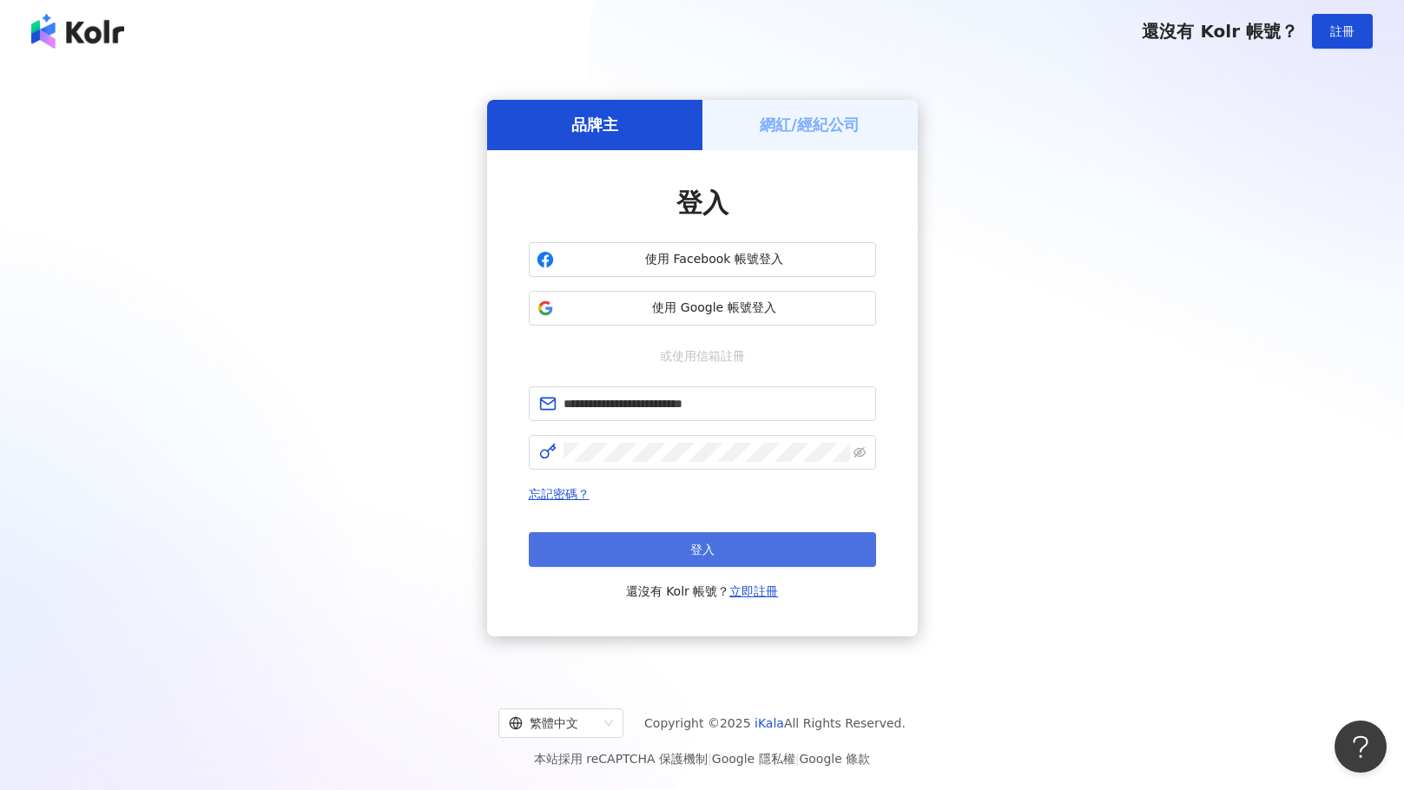
click at [769, 536] on button "登入" at bounding box center [702, 549] width 347 height 35
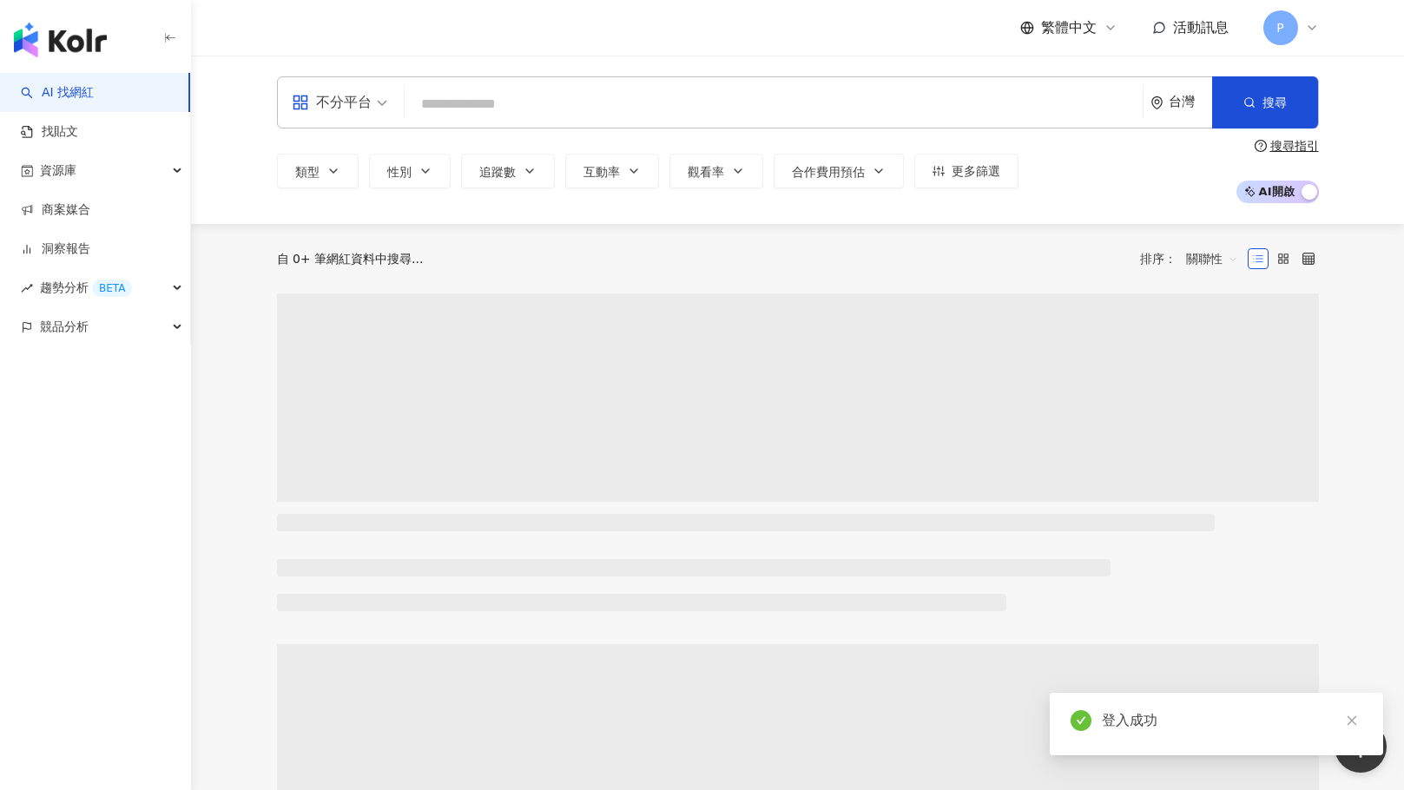
click at [508, 90] on input "search" at bounding box center [773, 104] width 724 height 33
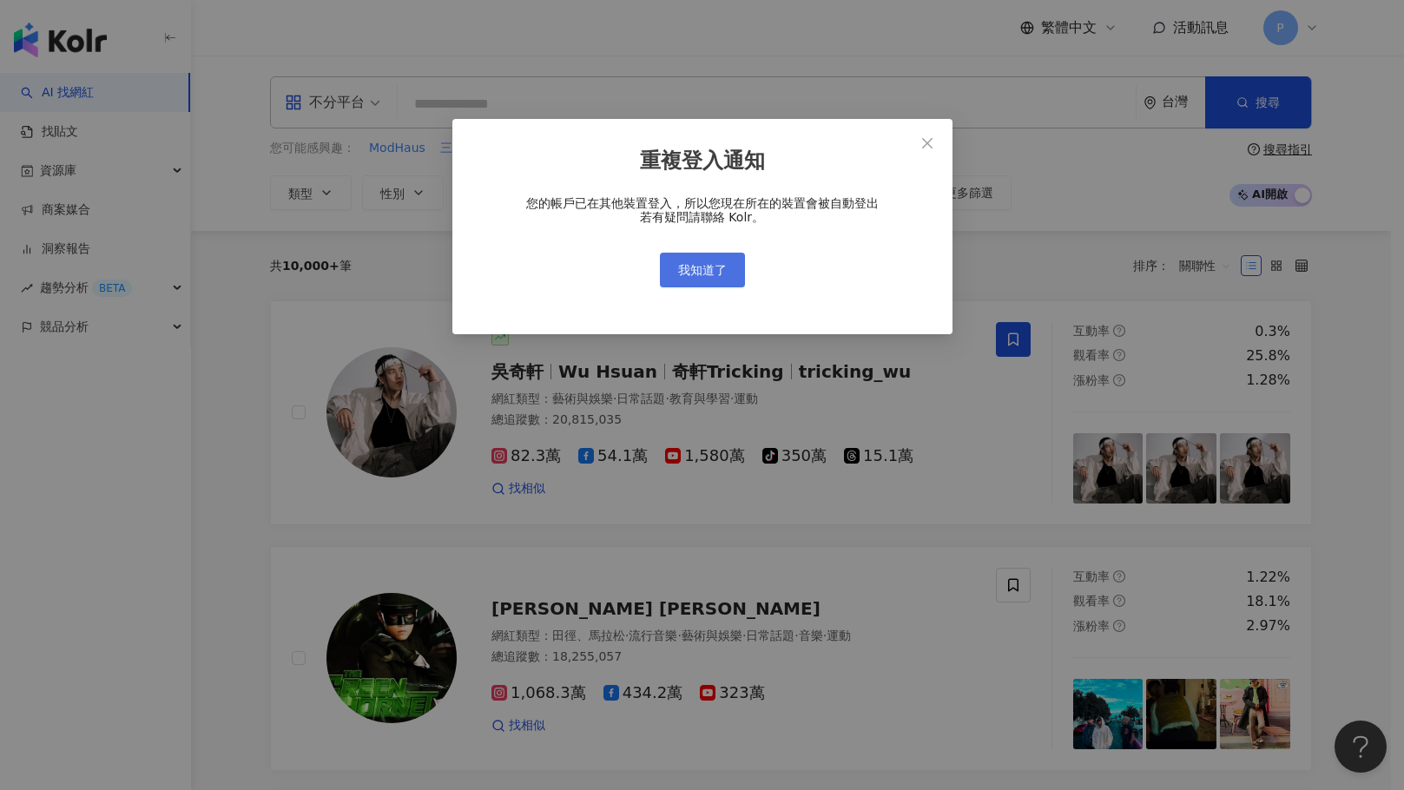
click at [733, 266] on button "我知道了" at bounding box center [702, 270] width 85 height 35
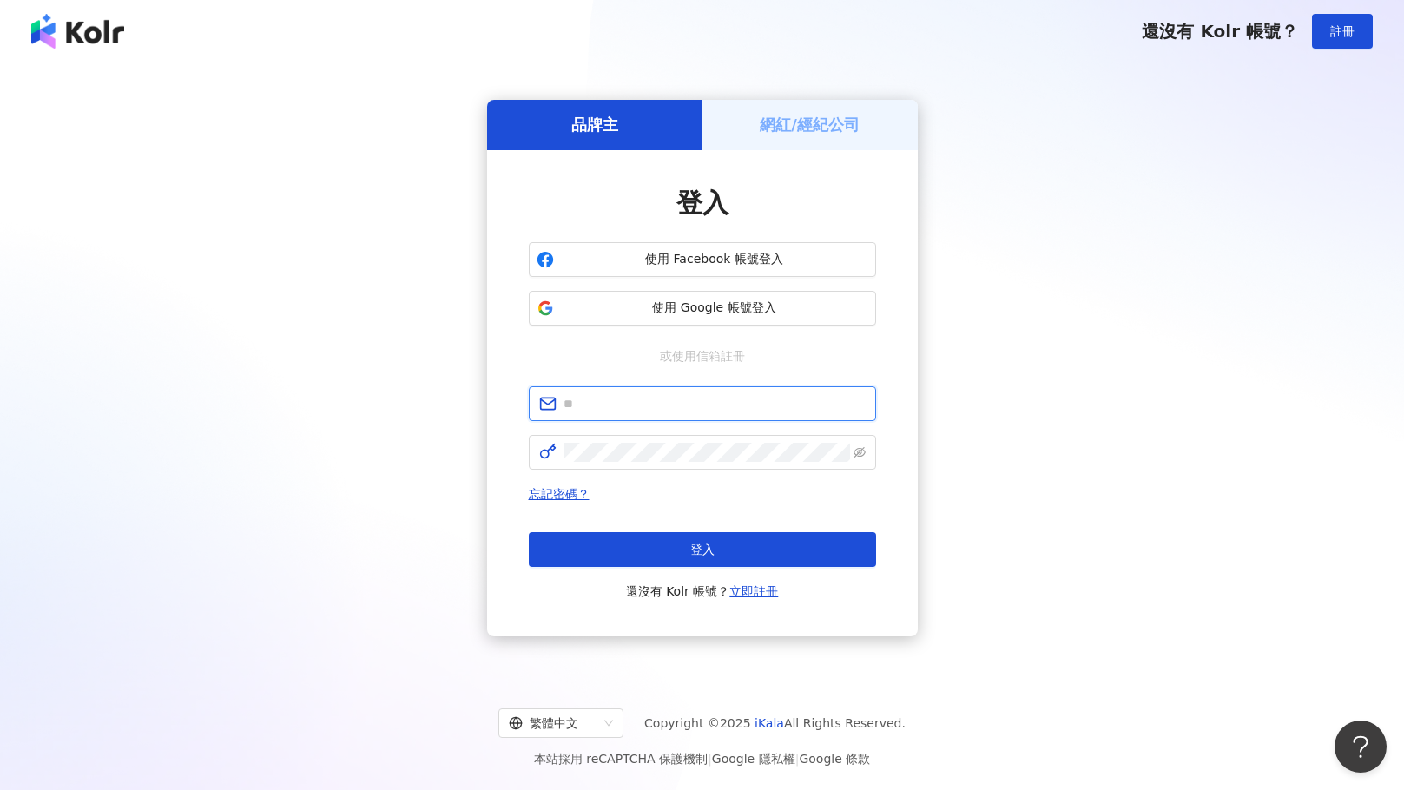
type input "**********"
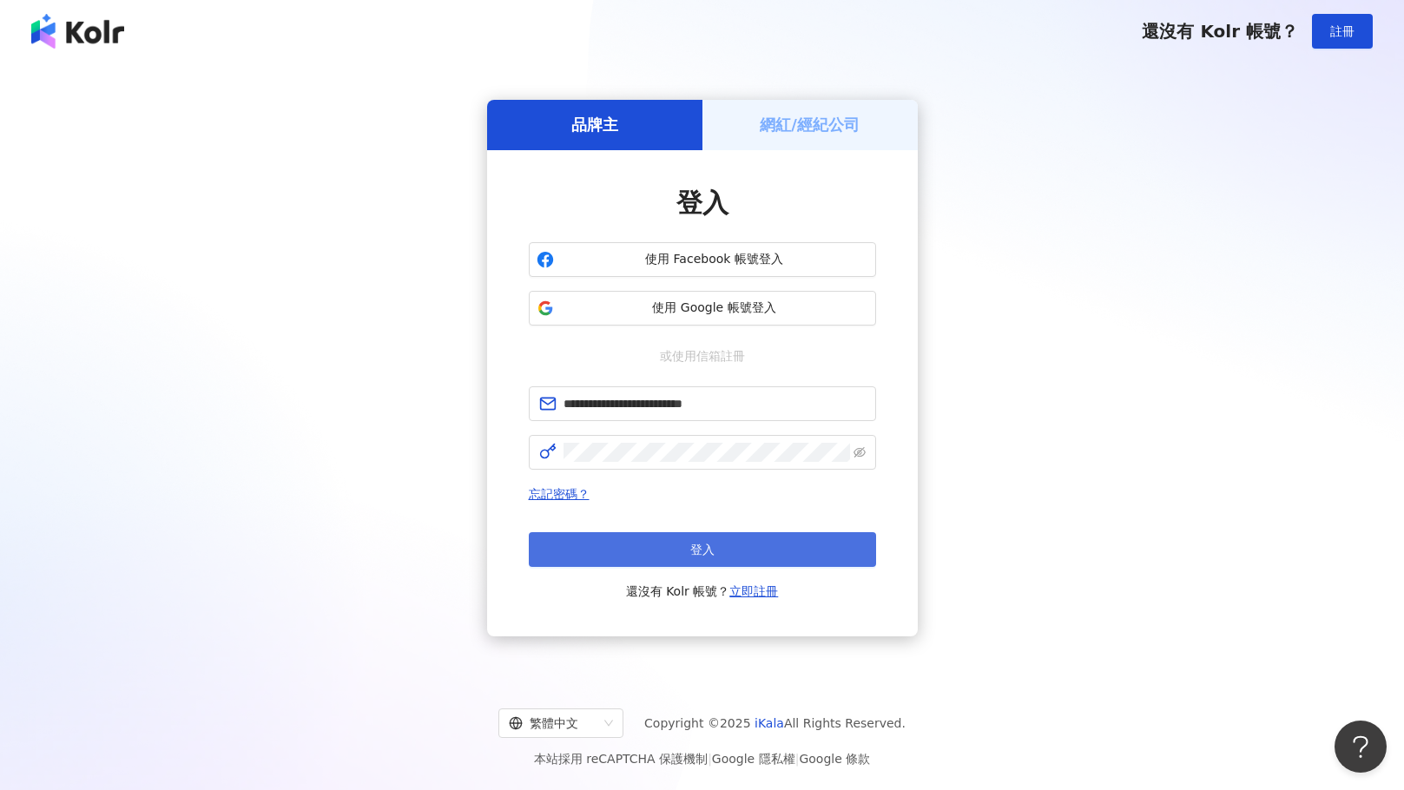
click at [694, 547] on span "登入" at bounding box center [702, 550] width 24 height 14
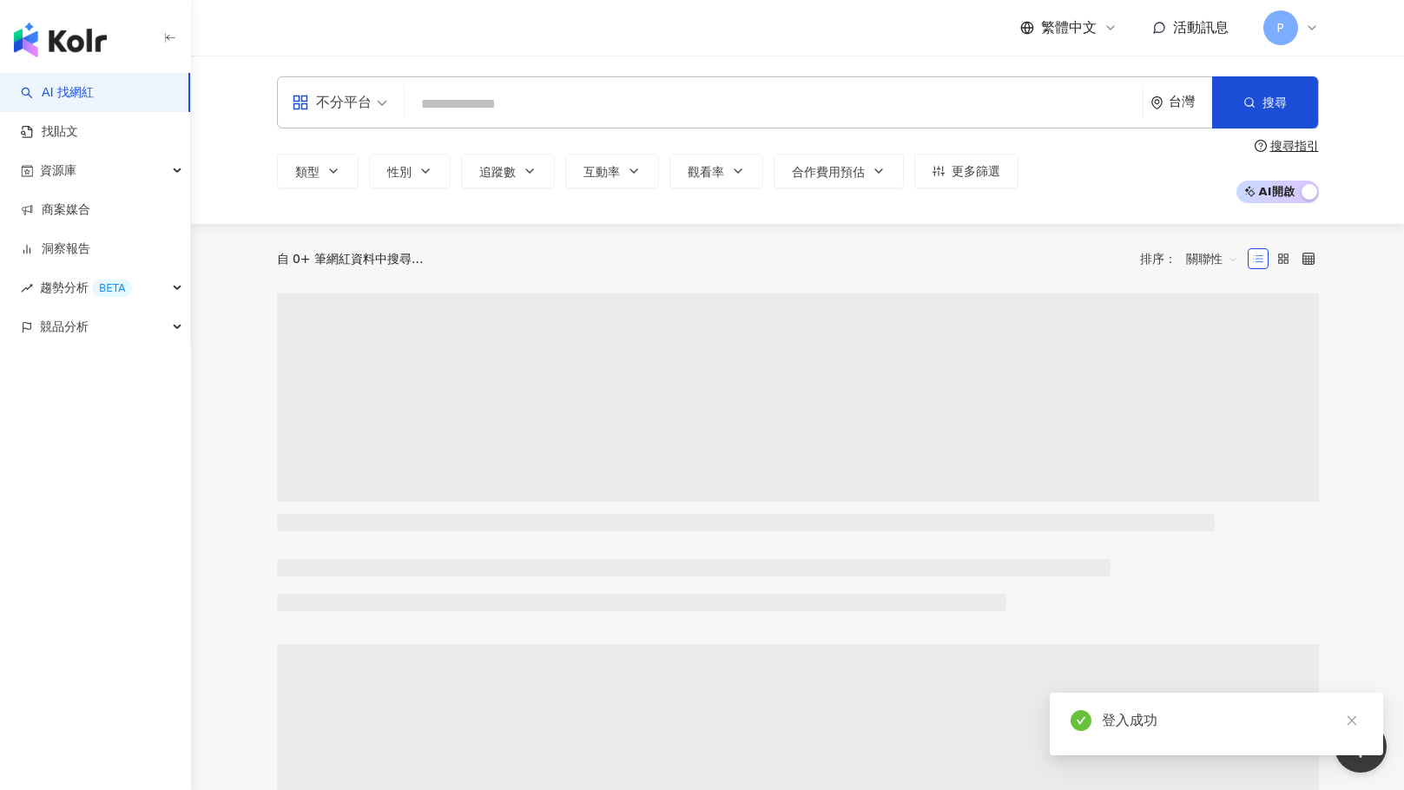
click at [524, 102] on input "search" at bounding box center [773, 104] width 724 height 33
type input "**********"
click at [1303, 118] on button "搜尋" at bounding box center [1265, 102] width 106 height 52
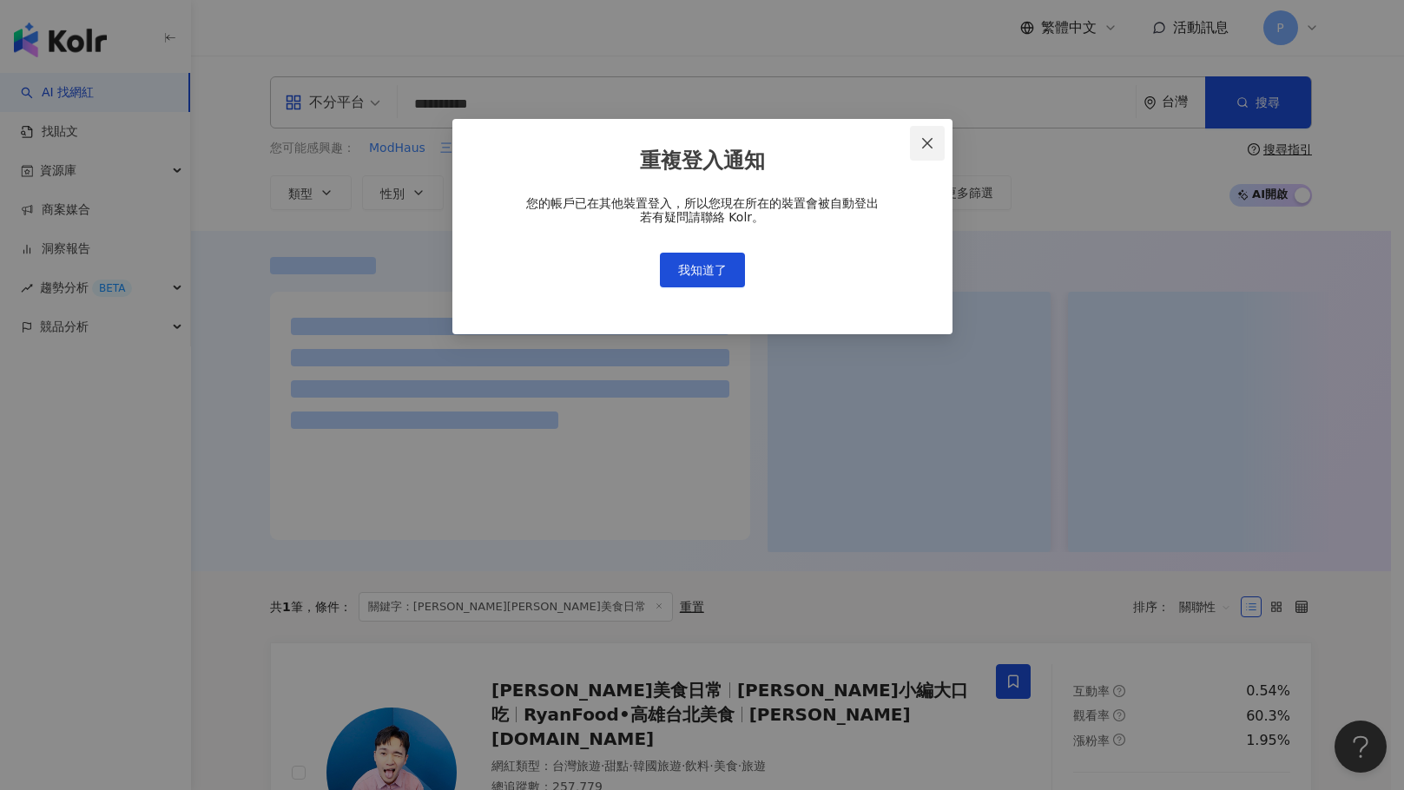
click at [934, 146] on span "Close" at bounding box center [927, 143] width 35 height 14
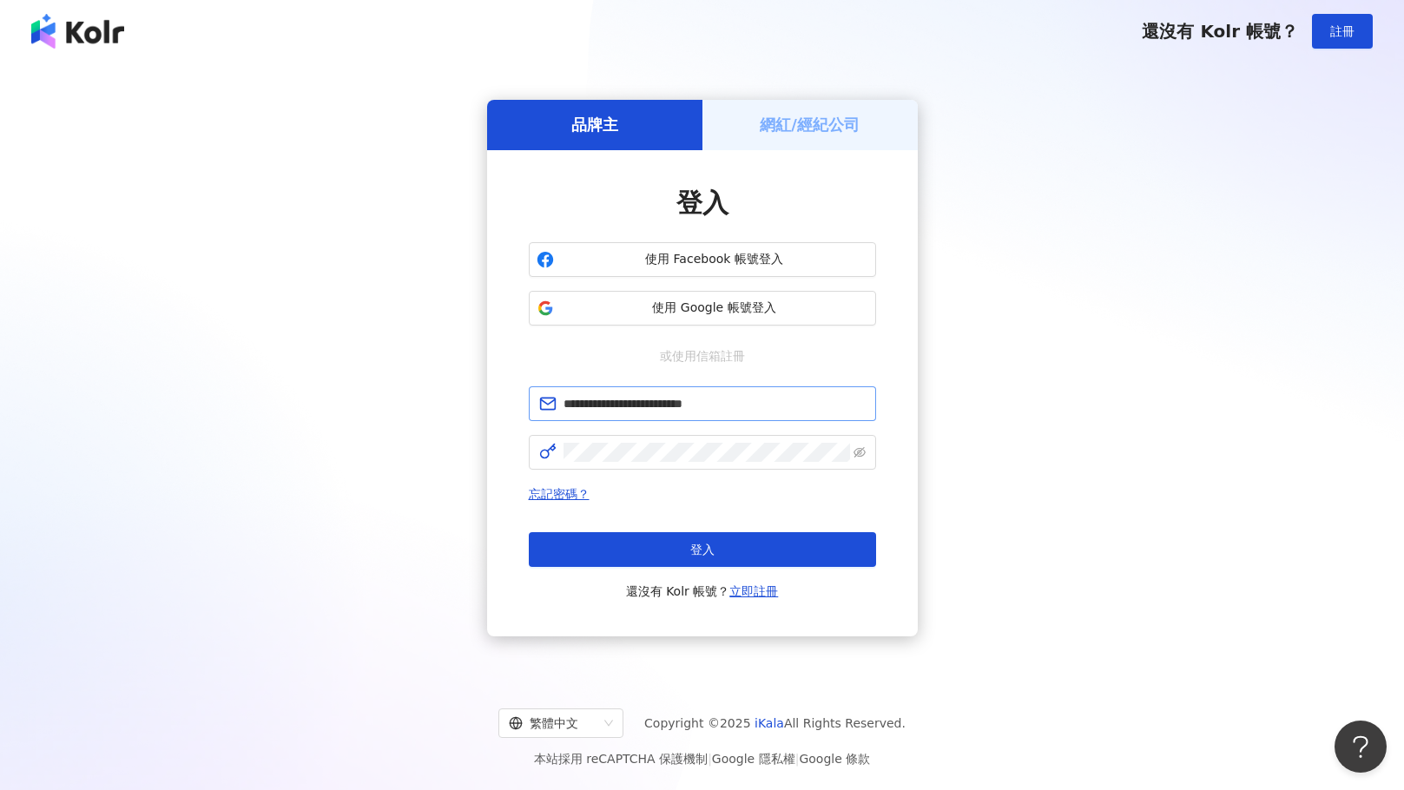
drag, startPoint x: 829, startPoint y: 384, endPoint x: 816, endPoint y: 395, distance: 17.2
click at [822, 392] on div "**********" at bounding box center [702, 393] width 347 height 417
click at [324, 484] on div "**********" at bounding box center [702, 367] width 1362 height 583
drag, startPoint x: 735, startPoint y: 411, endPoint x: 372, endPoint y: 420, distance: 363.0
click at [372, 420] on div "**********" at bounding box center [702, 367] width 1362 height 583
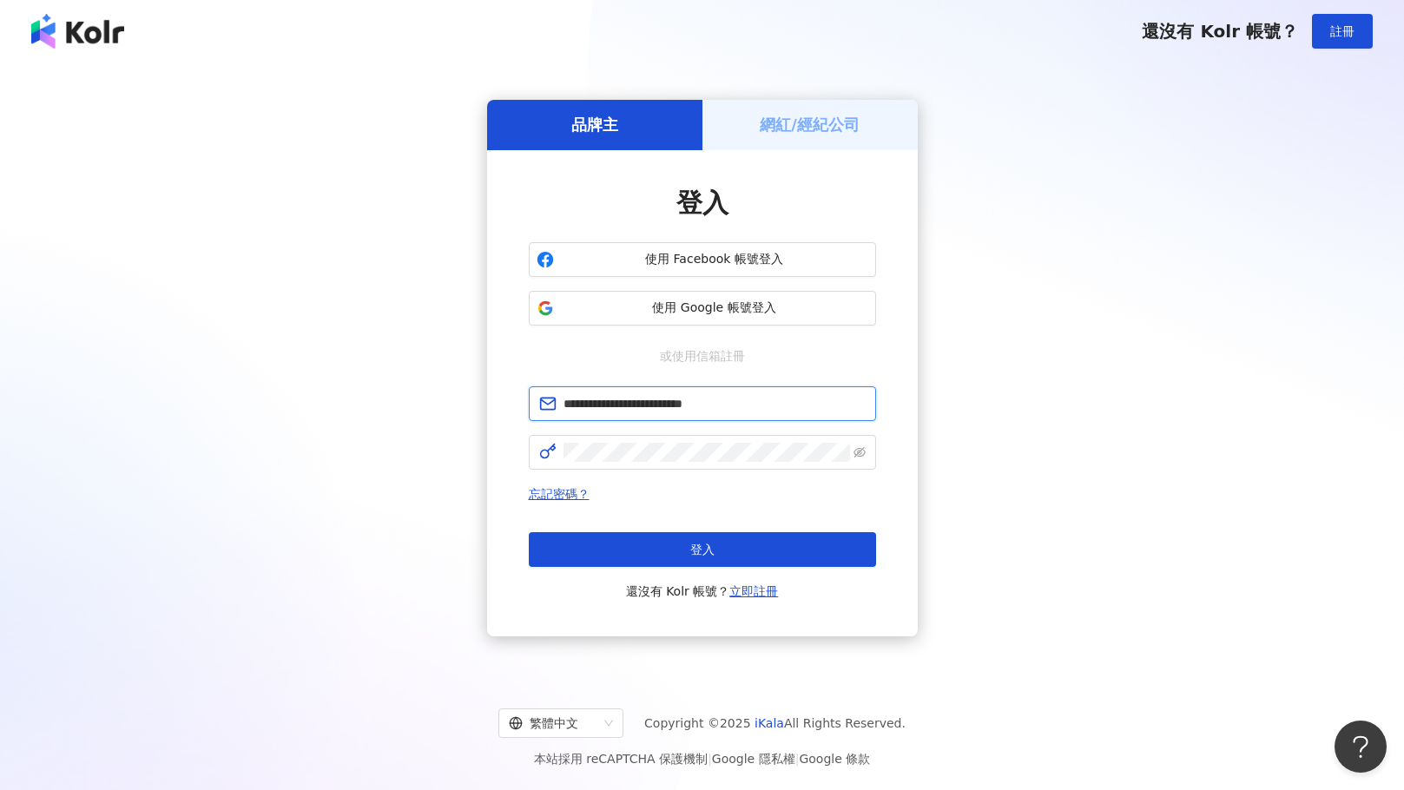
paste input "***"
type input "**********"
click at [482, 447] on div "**********" at bounding box center [702, 367] width 1362 height 583
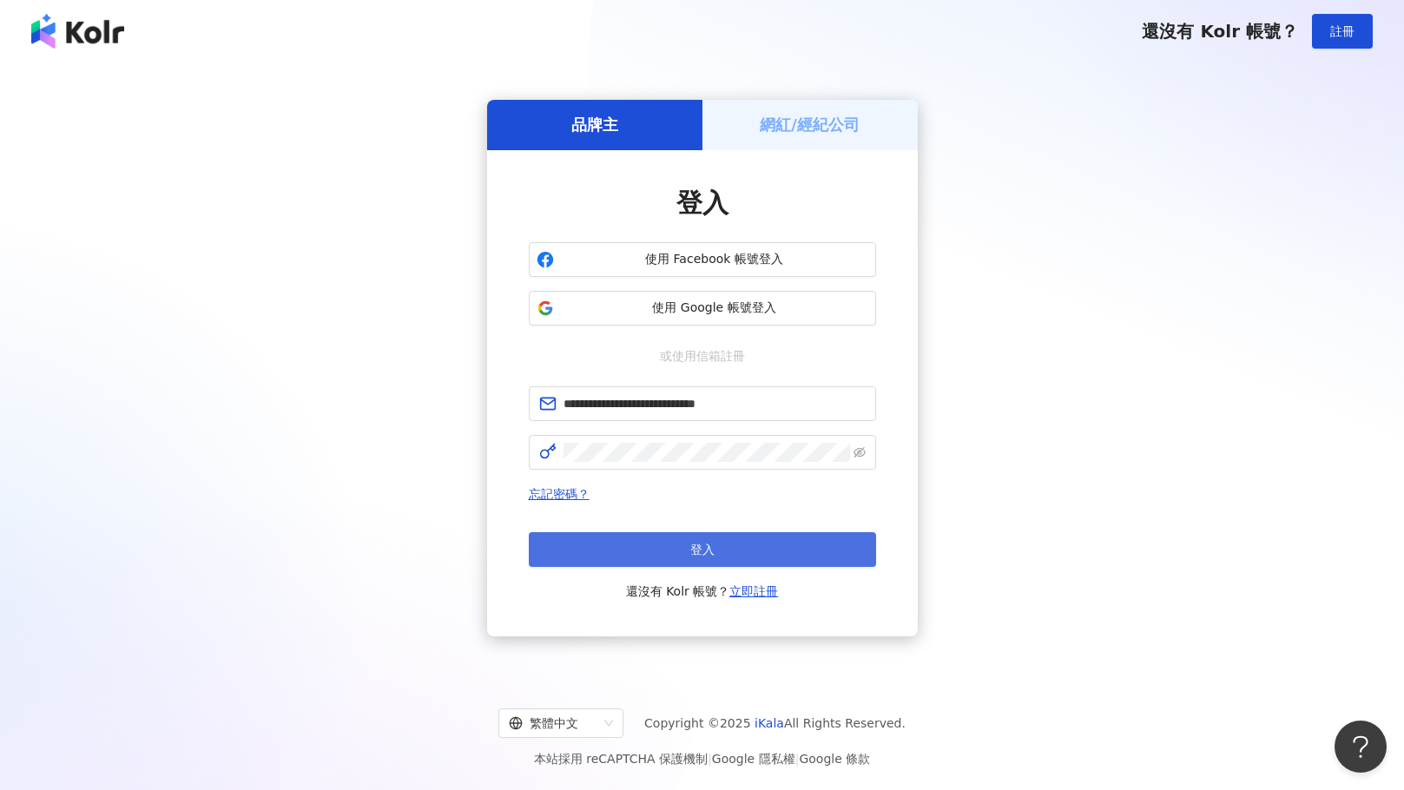
click at [635, 556] on button "登入" at bounding box center [702, 549] width 347 height 35
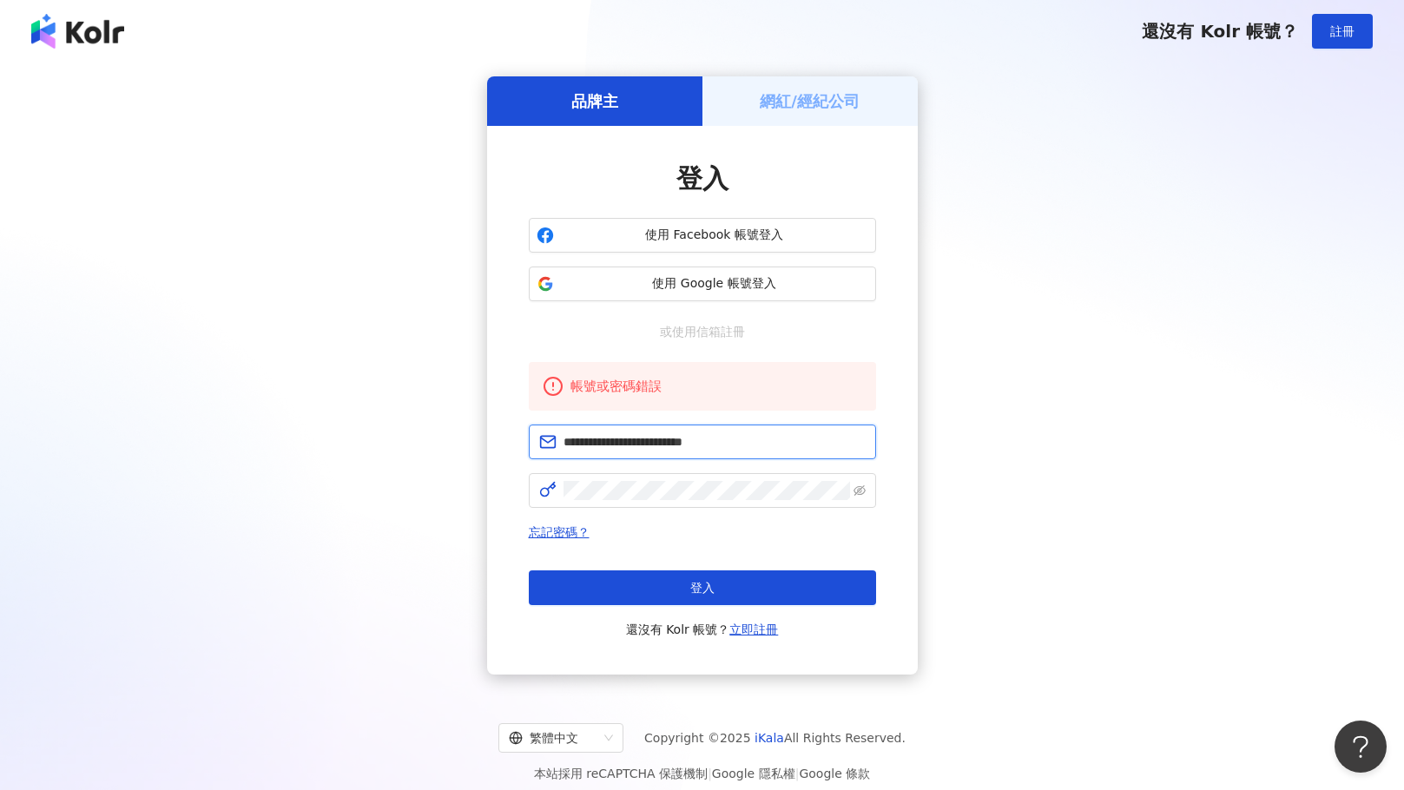
drag, startPoint x: 757, startPoint y: 449, endPoint x: 444, endPoint y: 422, distance: 313.7
click at [444, 422] on div "**********" at bounding box center [702, 375] width 1362 height 598
paste input "text"
type input "**********"
click at [415, 457] on div "**********" at bounding box center [702, 375] width 1362 height 598
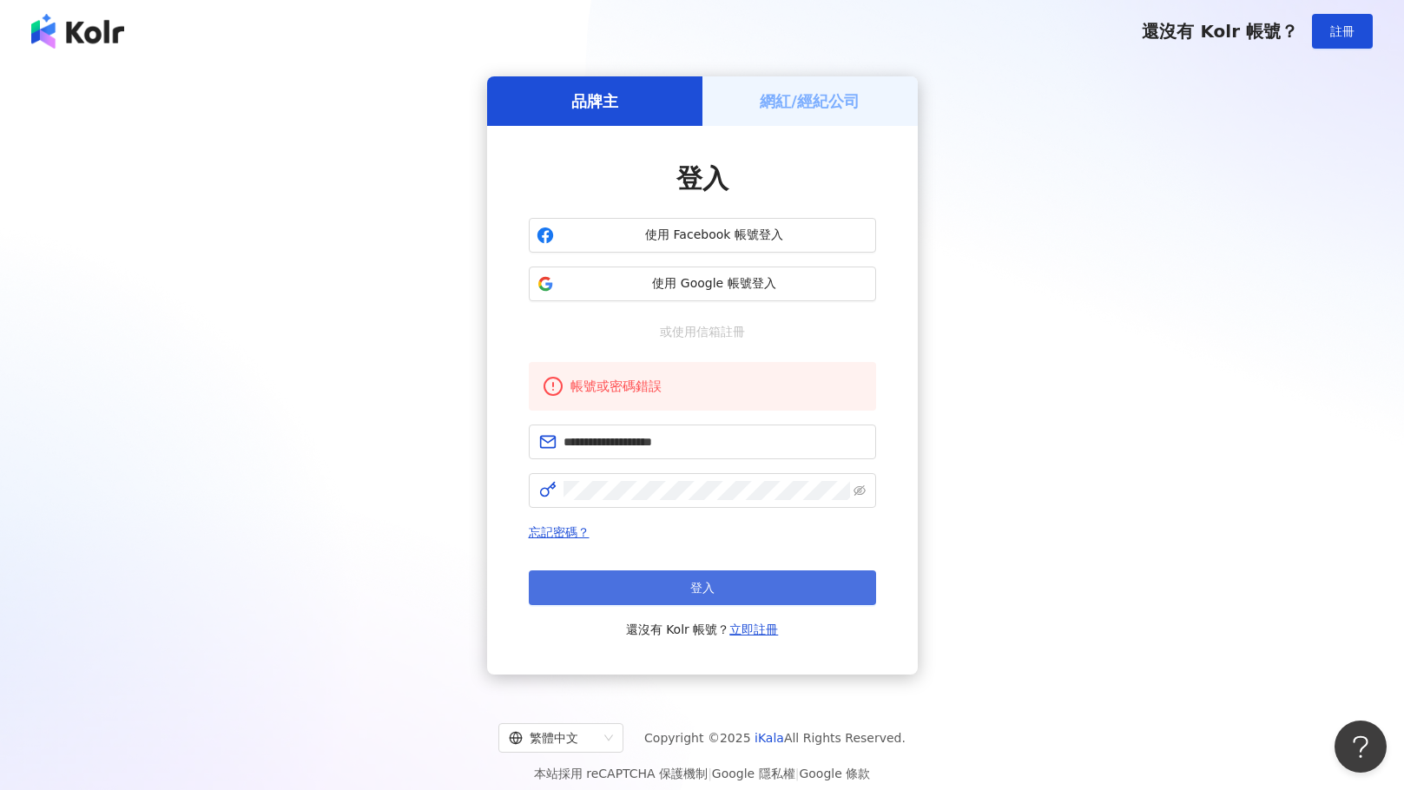
click at [577, 599] on button "登入" at bounding box center [702, 587] width 347 height 35
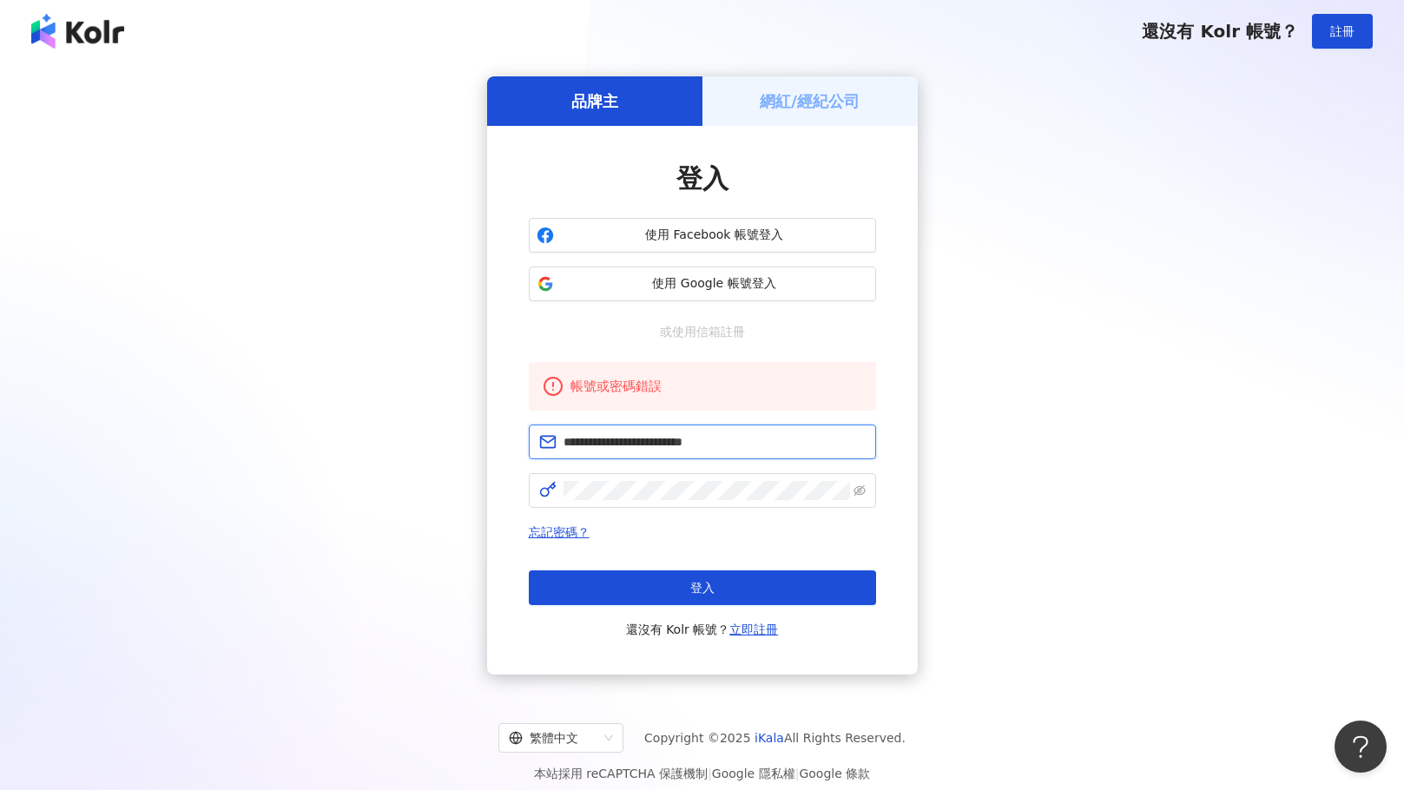
drag, startPoint x: 727, startPoint y: 435, endPoint x: 272, endPoint y: 425, distance: 455.8
click at [272, 425] on div "**********" at bounding box center [702, 375] width 1362 height 598
click at [696, 442] on input "text" at bounding box center [714, 441] width 302 height 19
drag, startPoint x: 539, startPoint y: 489, endPoint x: 579, endPoint y: 477, distance: 41.5
click at [540, 489] on icon at bounding box center [547, 489] width 17 height 17
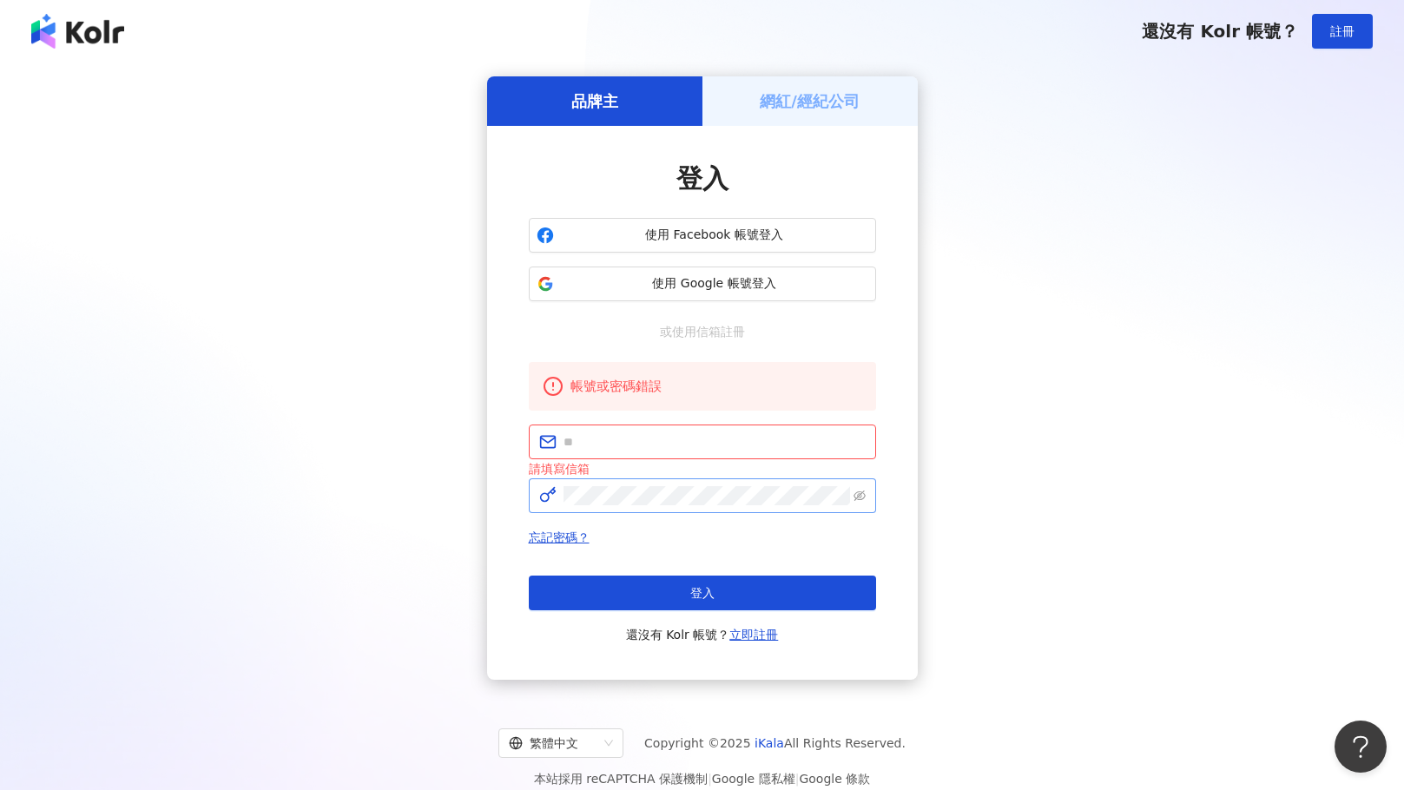
click at [614, 481] on span at bounding box center [702, 495] width 347 height 35
click at [375, 490] on div "品牌主 網紅/經紀公司 登入 使用 Facebook 帳號登入 使用 Google 帳號登入 或使用信箱註冊 帳號或密碼錯誤 請填寫信箱 忘記密碼？ 登入 還…" at bounding box center [702, 377] width 1362 height 603
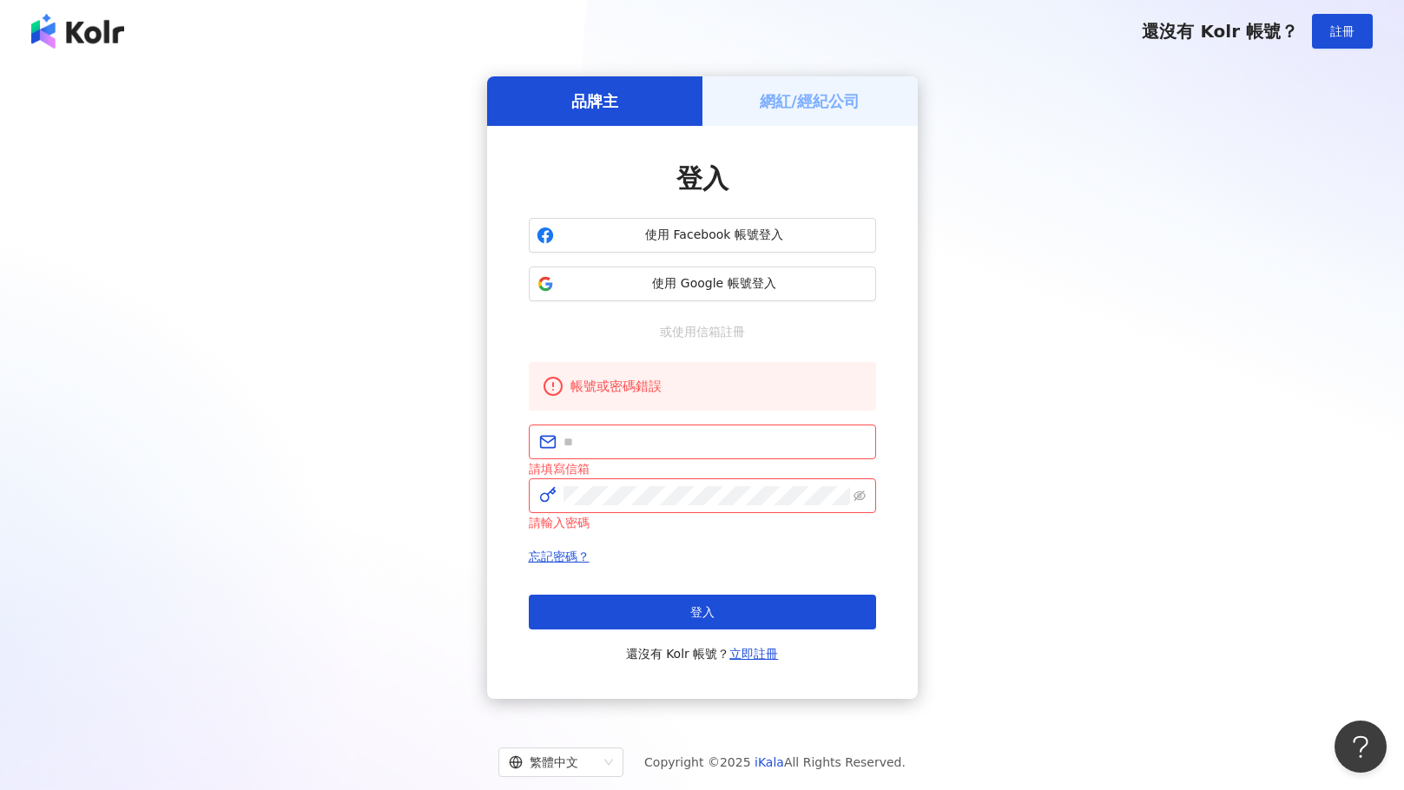
click at [1246, 474] on div "品牌主 網紅/經紀公司 登入 使用 Facebook 帳號登入 使用 Google 帳號登入 或使用信箱註冊 帳號或密碼錯誤 請填寫信箱 請輸入密碼 忘記密碼…" at bounding box center [702, 387] width 1362 height 622
click at [653, 434] on span at bounding box center [702, 441] width 347 height 35
click at [655, 437] on input "text" at bounding box center [714, 441] width 302 height 19
paste input "**********"
type input "**********"
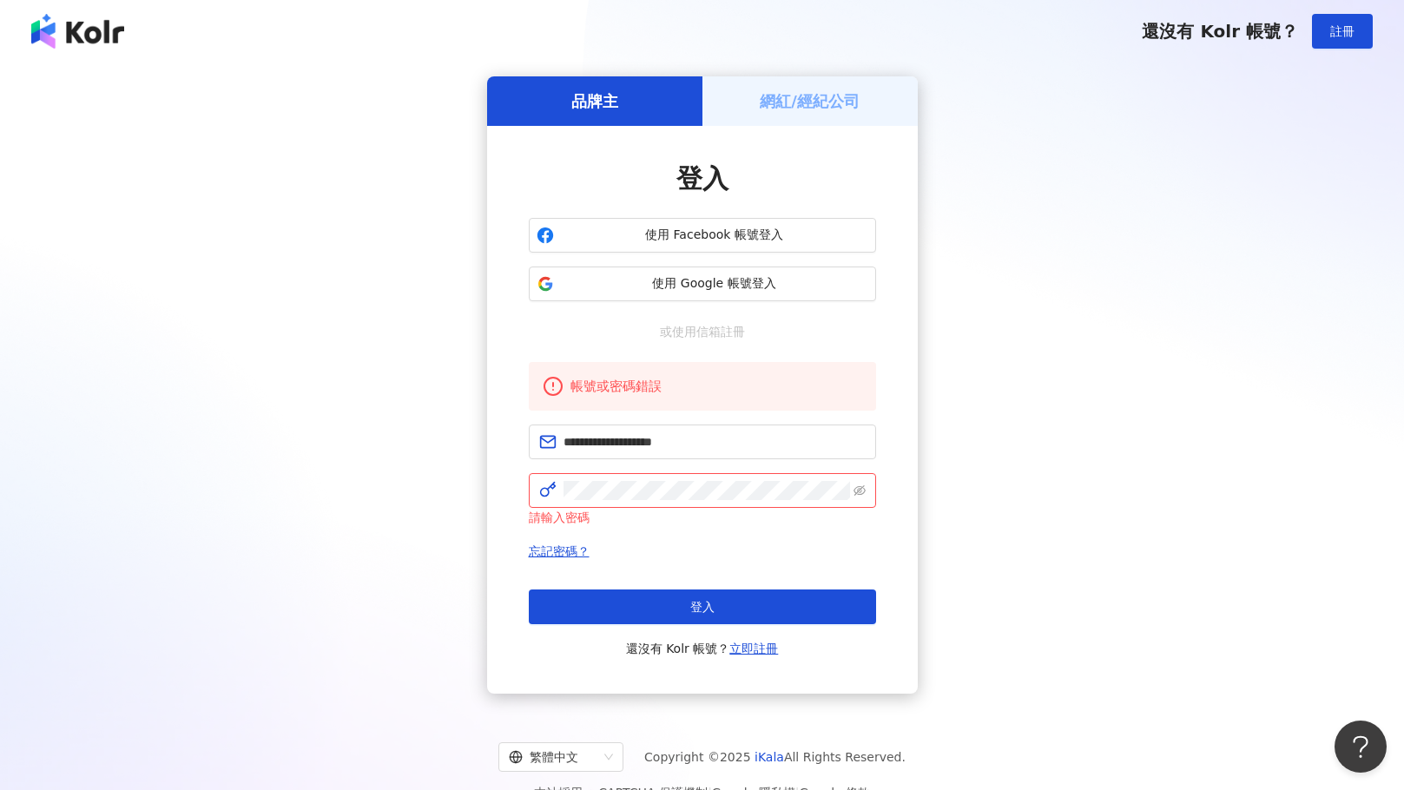
click at [1366, 408] on div "**********" at bounding box center [702, 384] width 1362 height 617
click at [578, 606] on button "登入" at bounding box center [702, 606] width 347 height 35
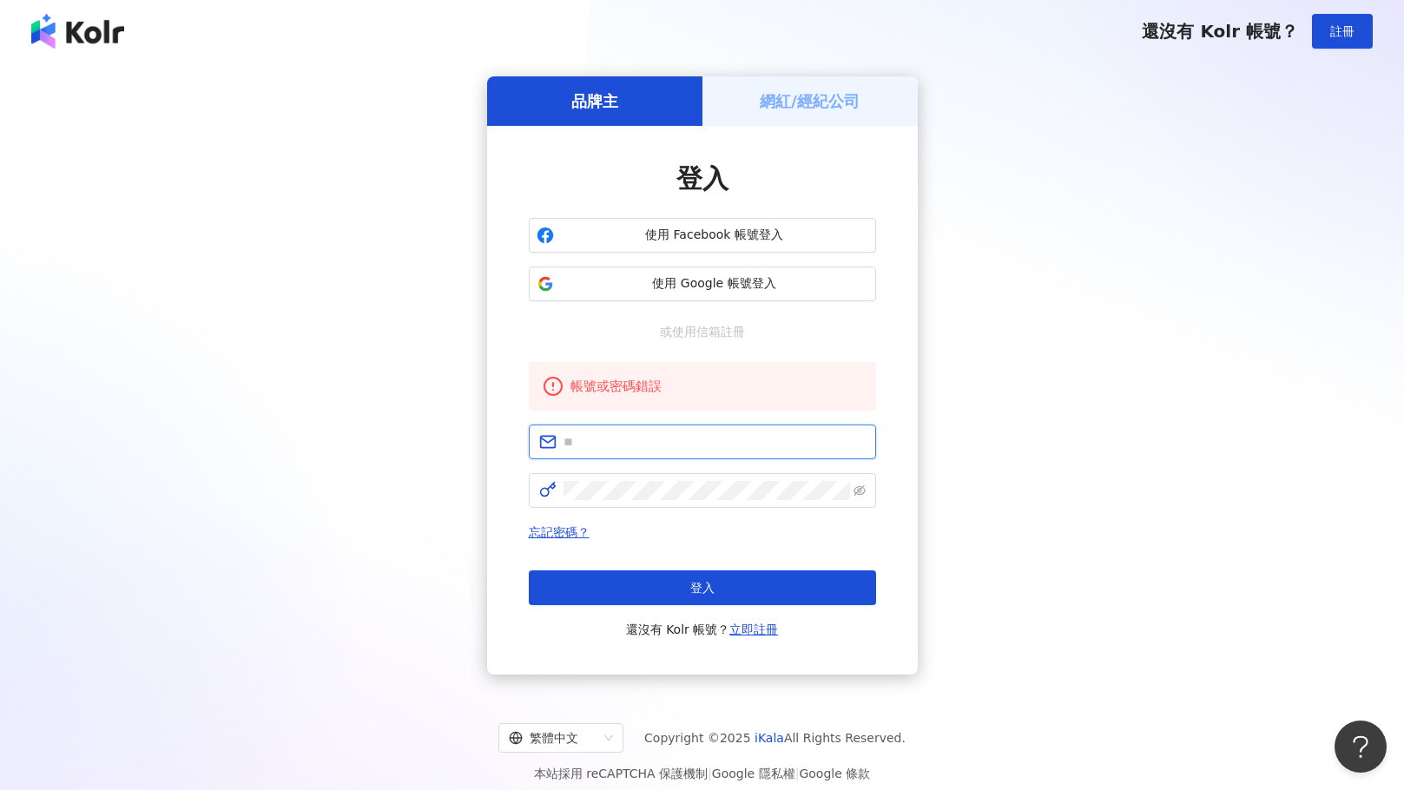
type input "**********"
click at [786, 560] on div "忘記密碼？ 登入 還沒有 Kolr 帳號？ 立即註冊" at bounding box center [702, 581] width 347 height 118
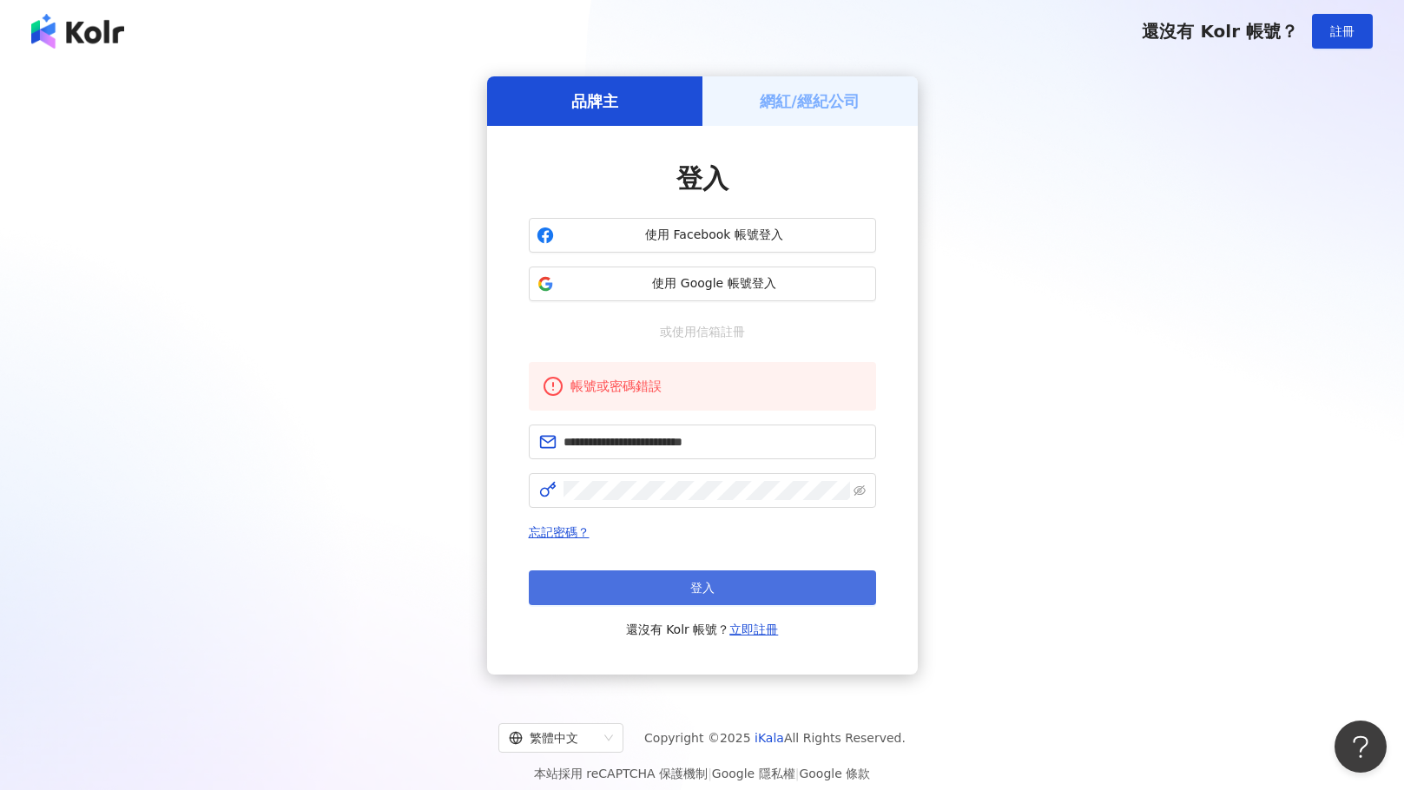
click at [796, 577] on button "登入" at bounding box center [702, 587] width 347 height 35
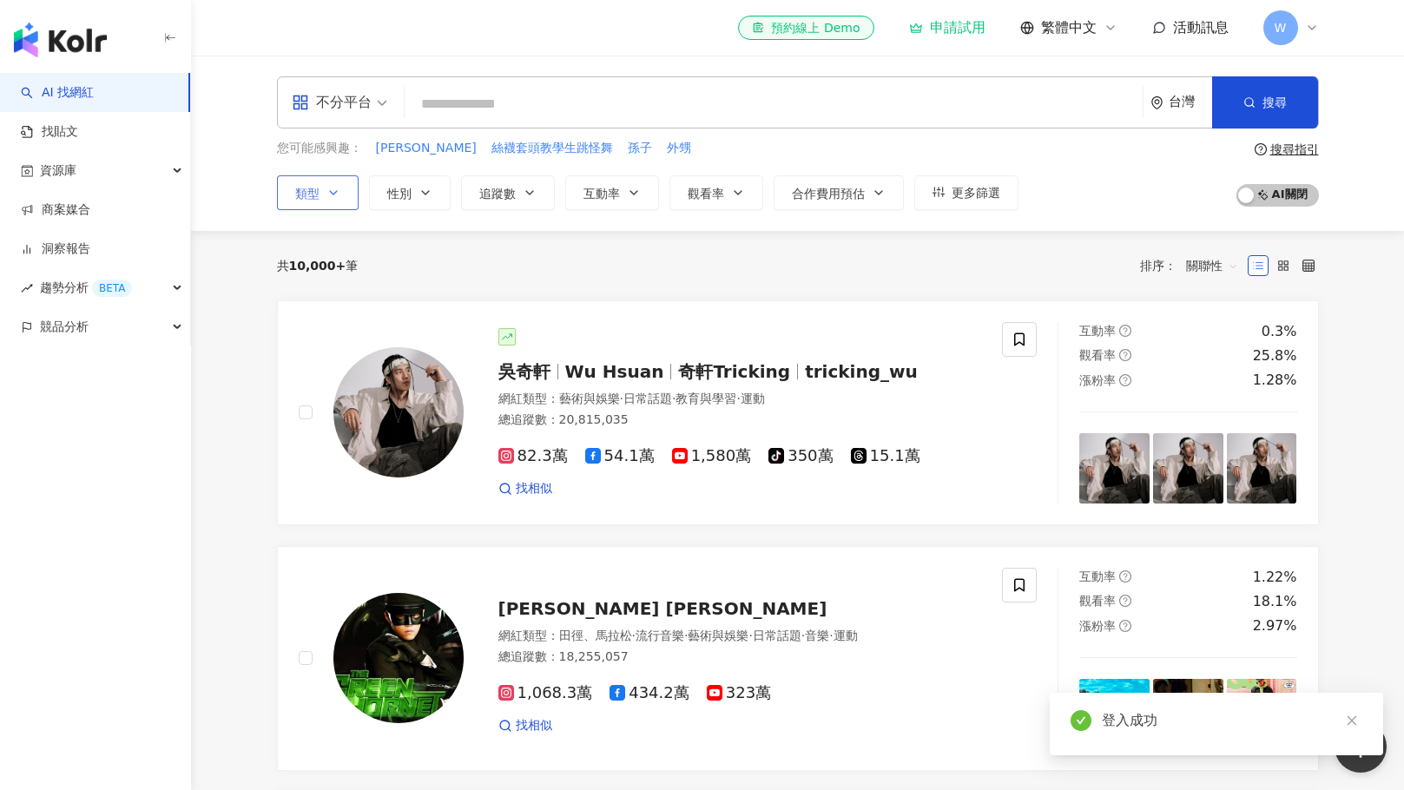
click at [333, 188] on icon "button" at bounding box center [333, 193] width 14 height 14
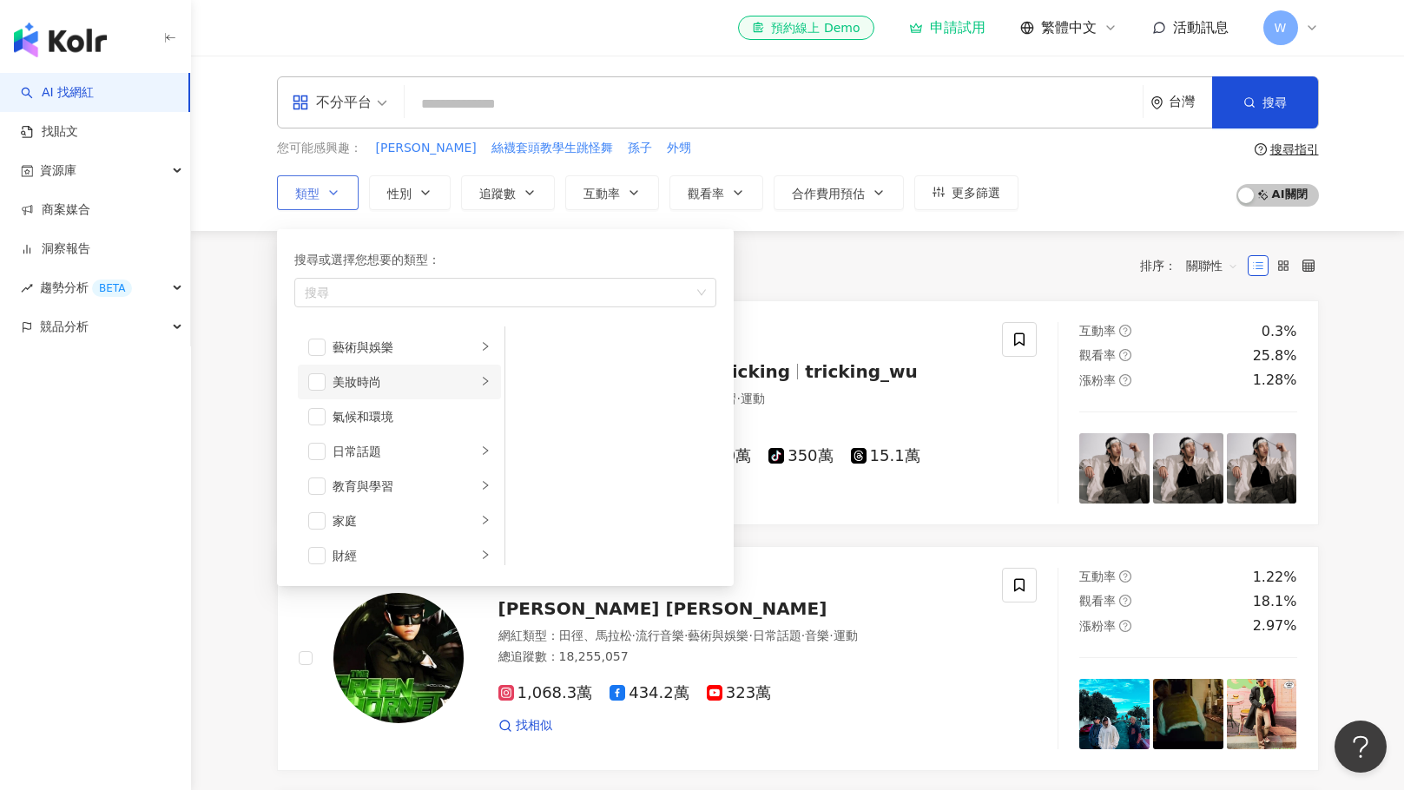
click at [480, 385] on icon "right" at bounding box center [485, 381] width 10 height 10
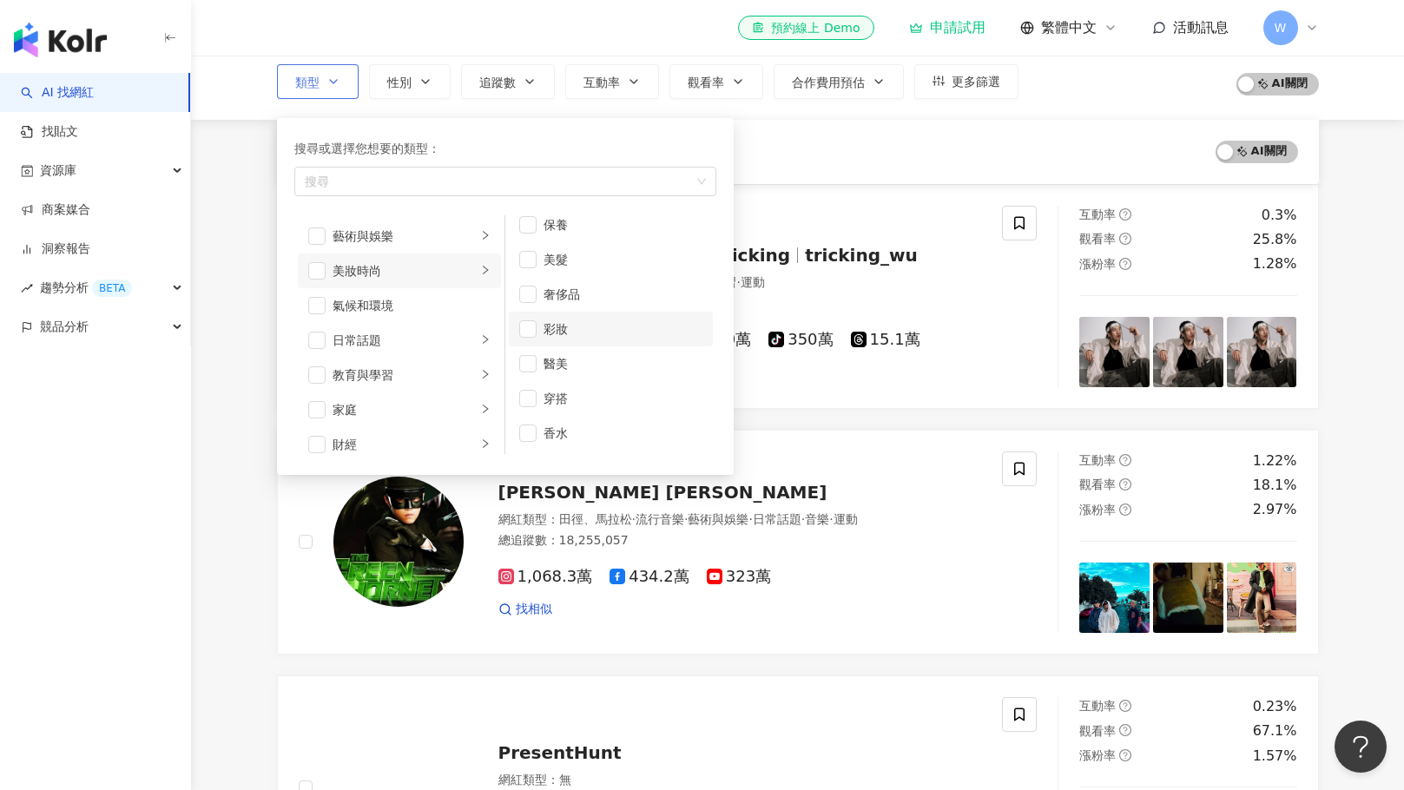
scroll to position [260, 0]
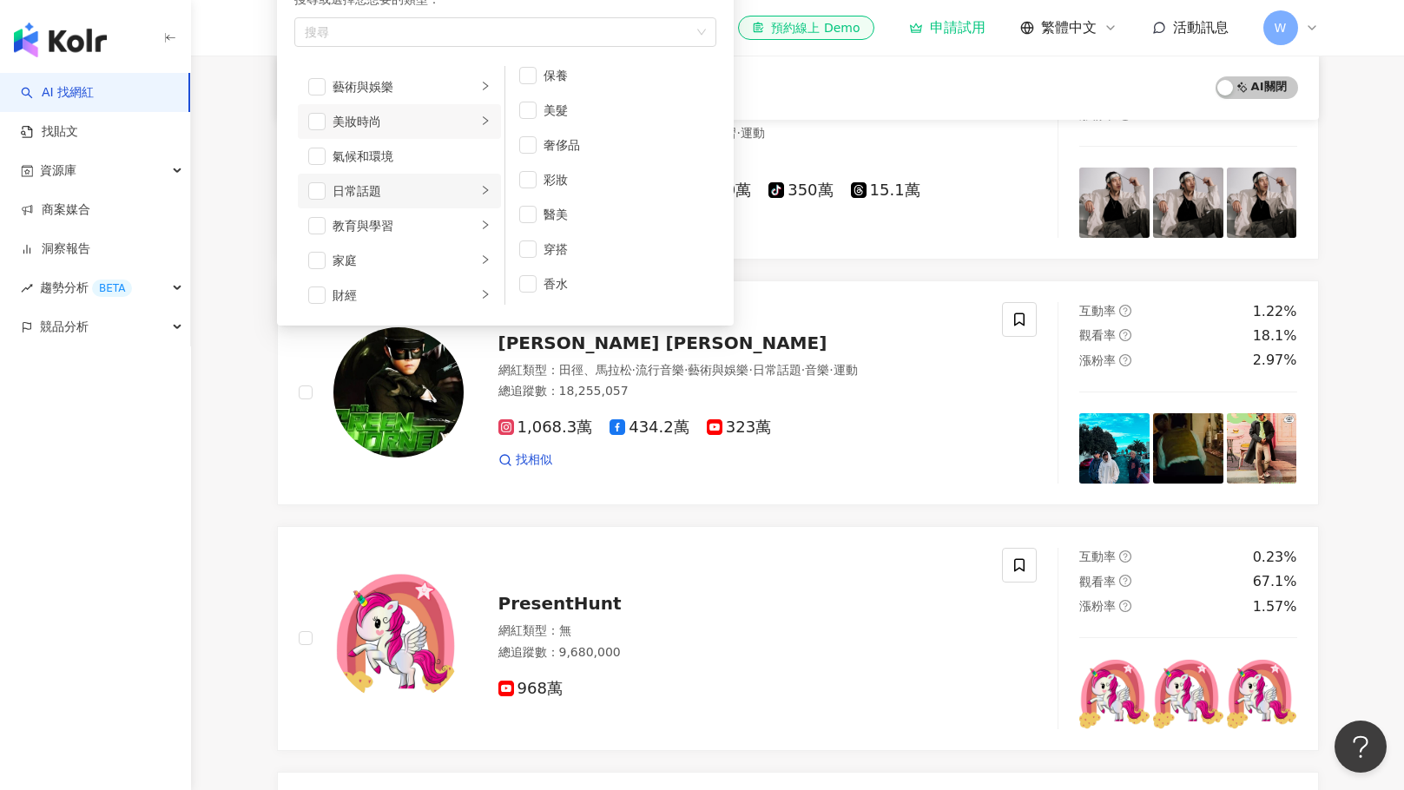
click at [454, 195] on div "日常話題" at bounding box center [404, 190] width 144 height 19
click at [463, 233] on div "教育與學習" at bounding box center [404, 225] width 144 height 19
click at [480, 261] on icon "right" at bounding box center [485, 259] width 10 height 10
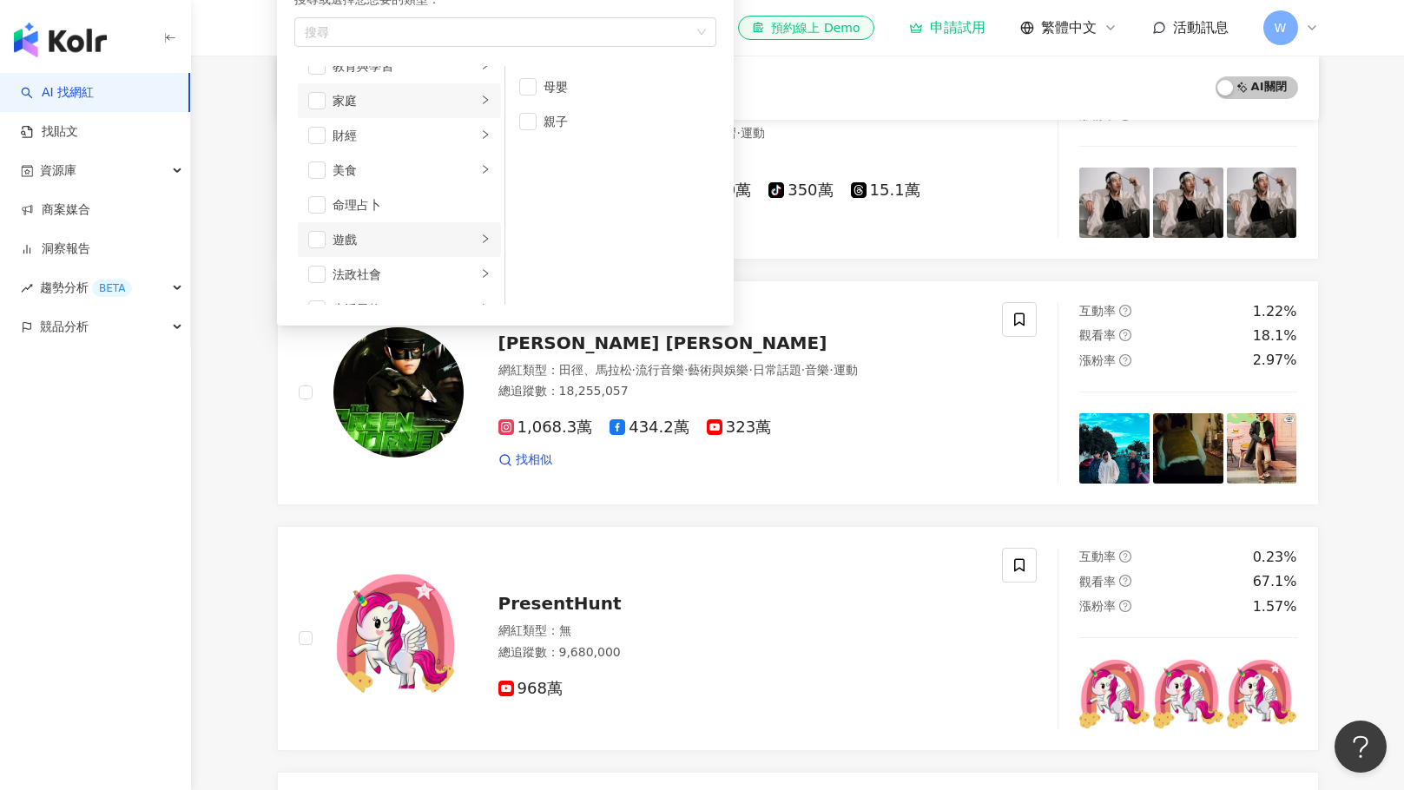
scroll to position [174, 0]
click at [453, 119] on div "財經" at bounding box center [404, 121] width 144 height 19
click at [463, 161] on div "美食" at bounding box center [404, 156] width 144 height 19
click at [464, 211] on li "遊戲" at bounding box center [399, 225] width 203 height 35
click at [469, 174] on li "命理占卜" at bounding box center [399, 191] width 203 height 35
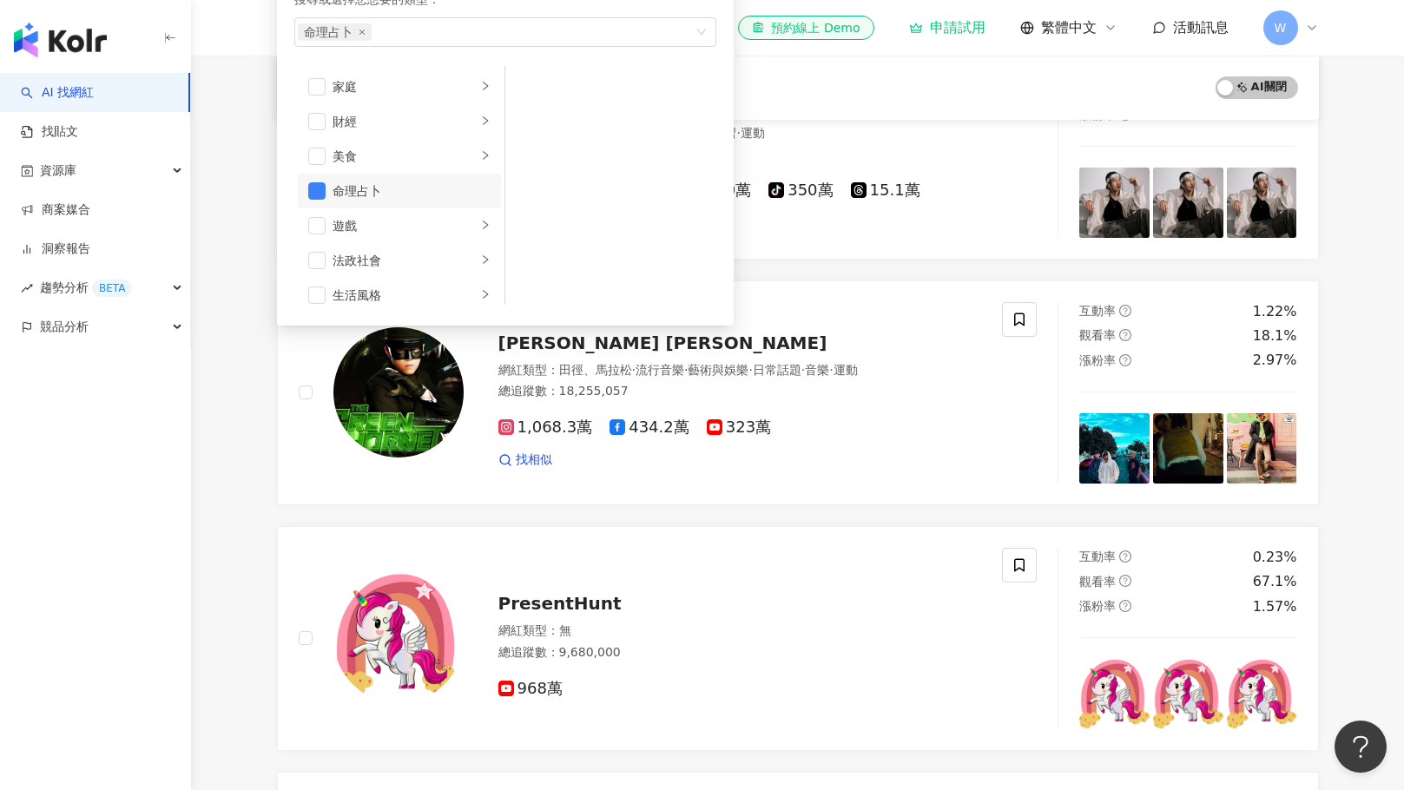
click at [462, 189] on div "命理占卜" at bounding box center [411, 190] width 158 height 19
click at [458, 158] on div "美食" at bounding box center [404, 156] width 144 height 19
click at [533, 158] on span "button" at bounding box center [527, 156] width 17 height 17
click at [856, 93] on main "不分平台 台灣 搜尋 您可能感興趣： 林家佑 絲襪套頭教學生跳怪舞 孫子 外甥 類型 搜尋或選擇您想要的類型： 甜點 藝術與娛樂 美妝時尚 氣候和環境 日常話…" at bounding box center [797, 685] width 1213 height 1780
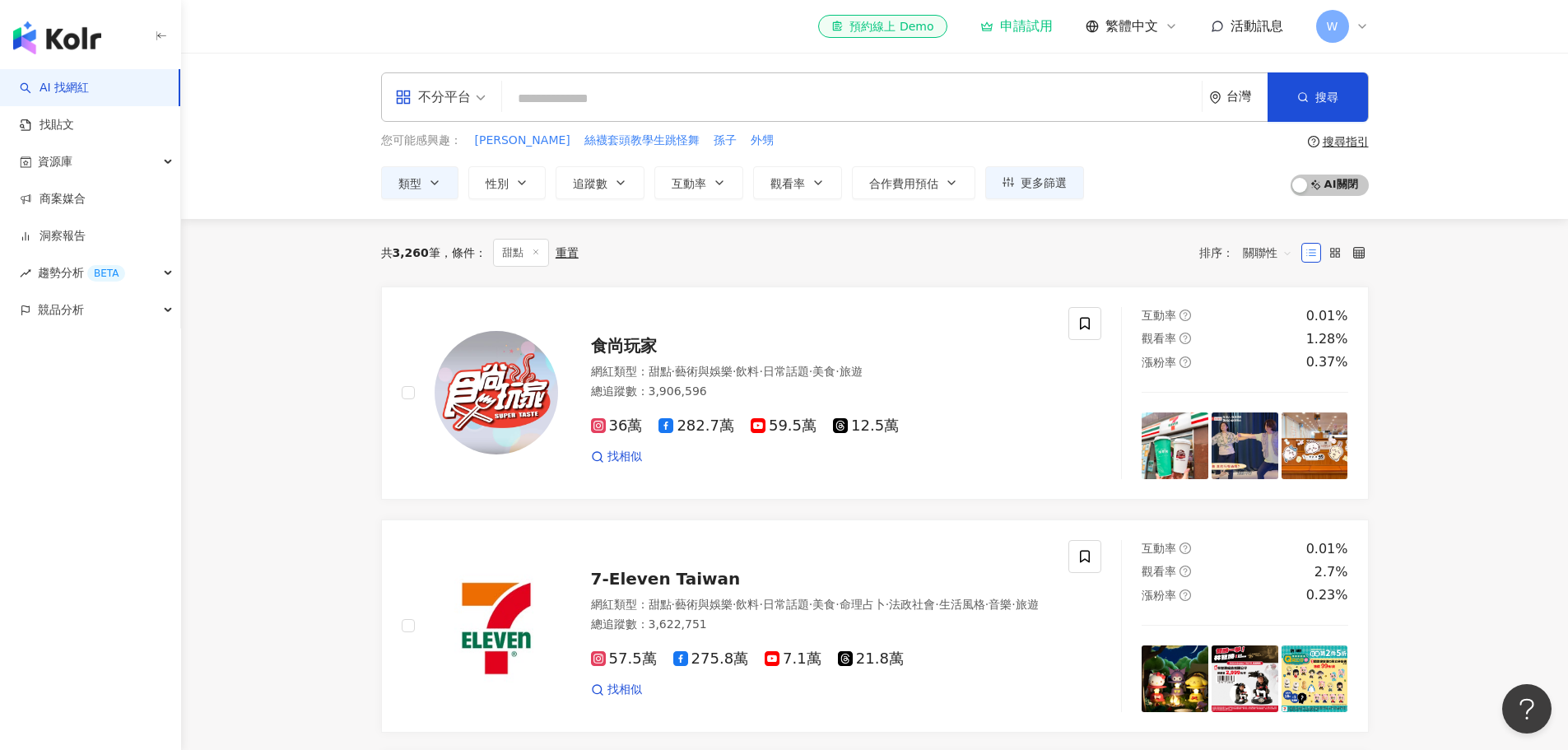
click at [1333, 28] on span "W" at bounding box center [1332, 26] width 11 height 18
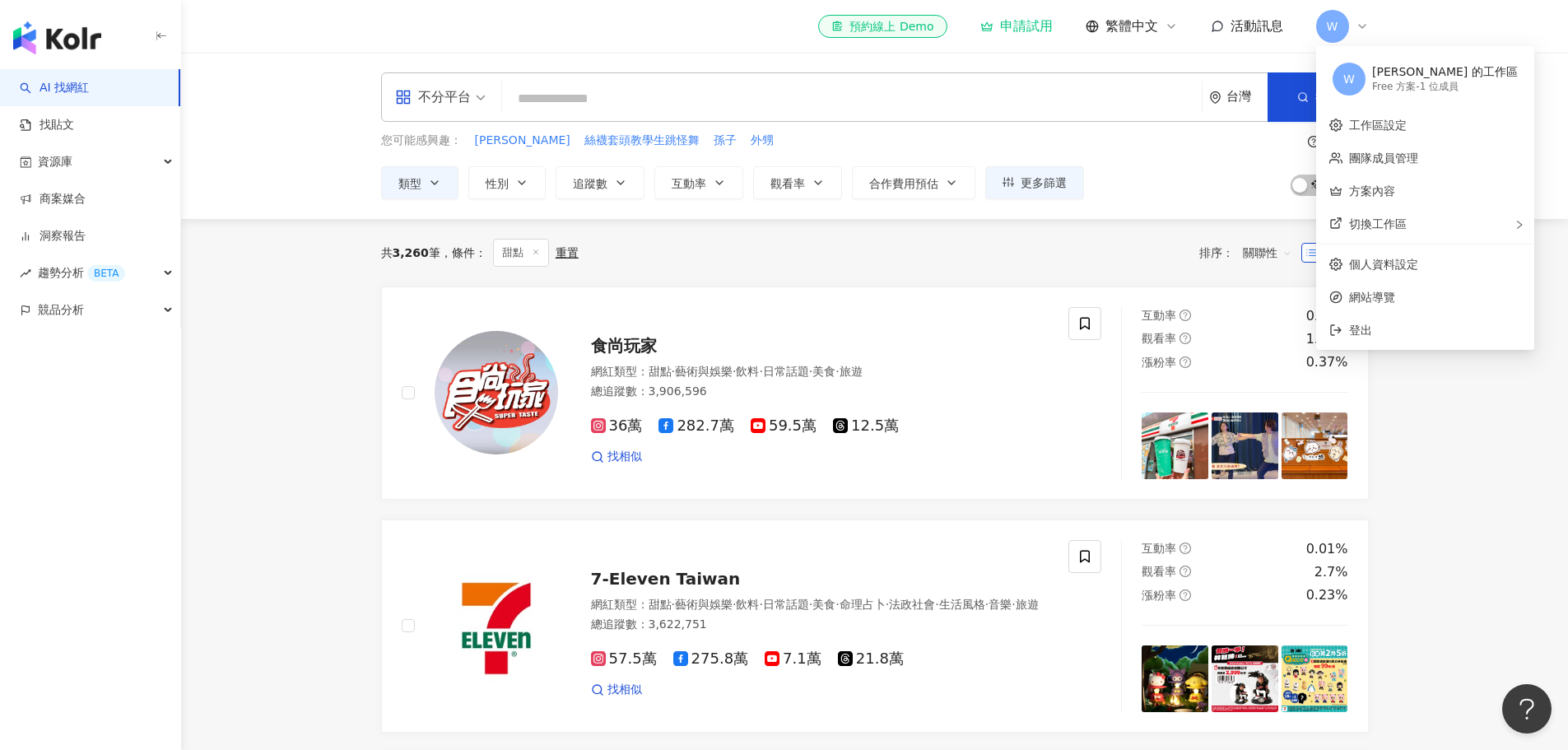
click at [1396, 76] on div "William 的工作區" at bounding box center [1445, 72] width 146 height 16
click at [1358, 337] on span "登出" at bounding box center [1360, 330] width 23 height 13
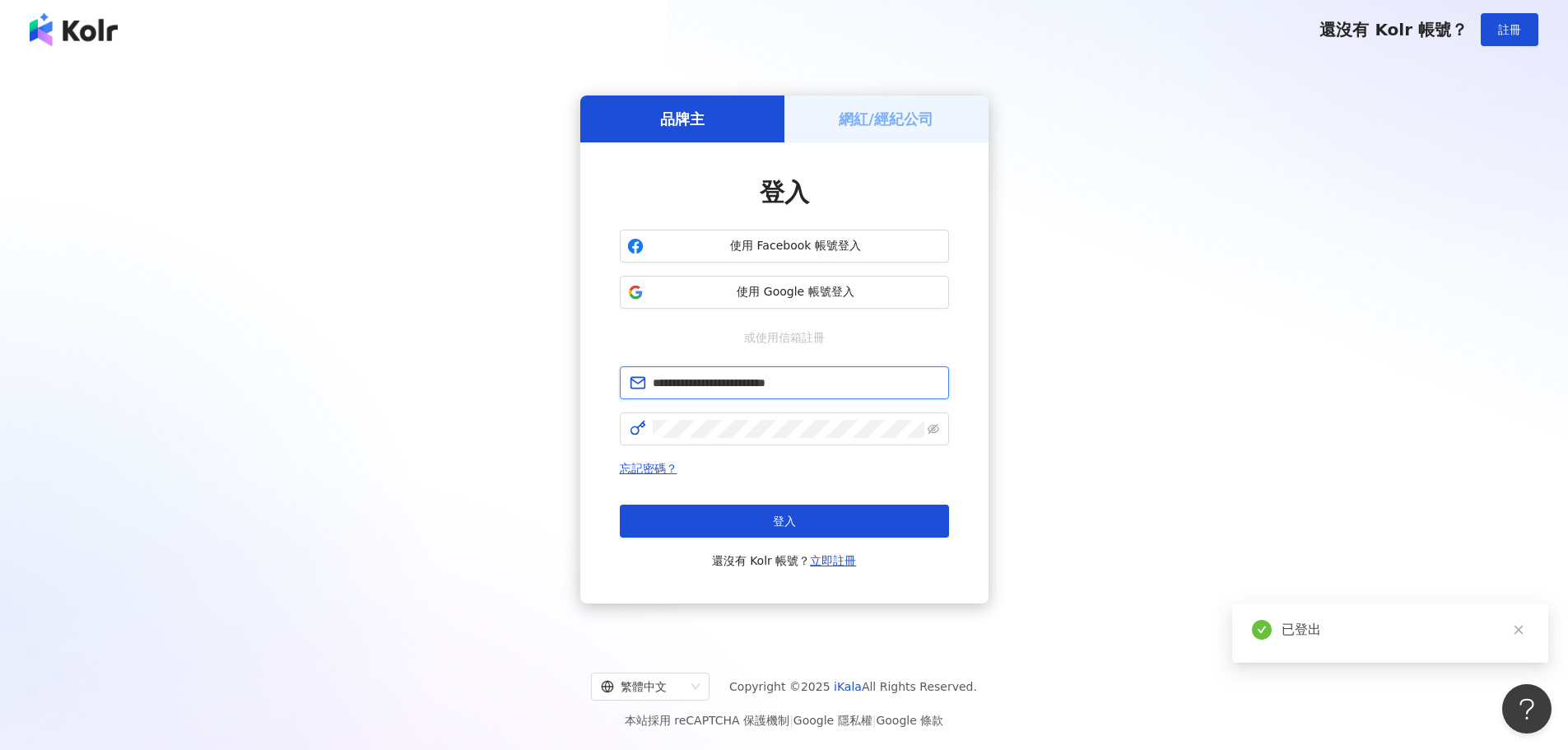
click at [869, 376] on input "**********" at bounding box center [795, 382] width 286 height 18
type input "**********"
click at [823, 524] on button "登入" at bounding box center [784, 521] width 329 height 33
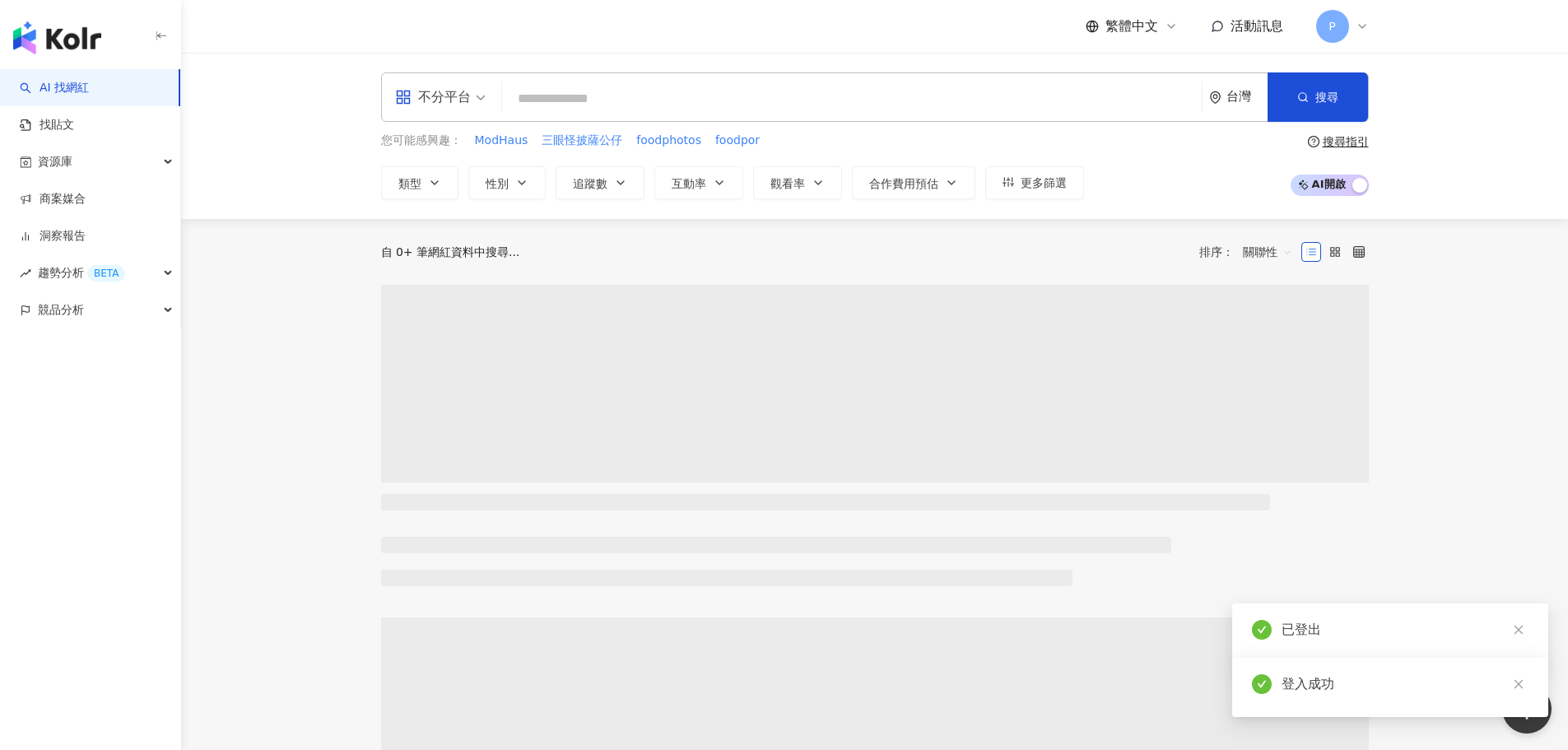
click at [565, 97] on input "search" at bounding box center [851, 99] width 686 height 31
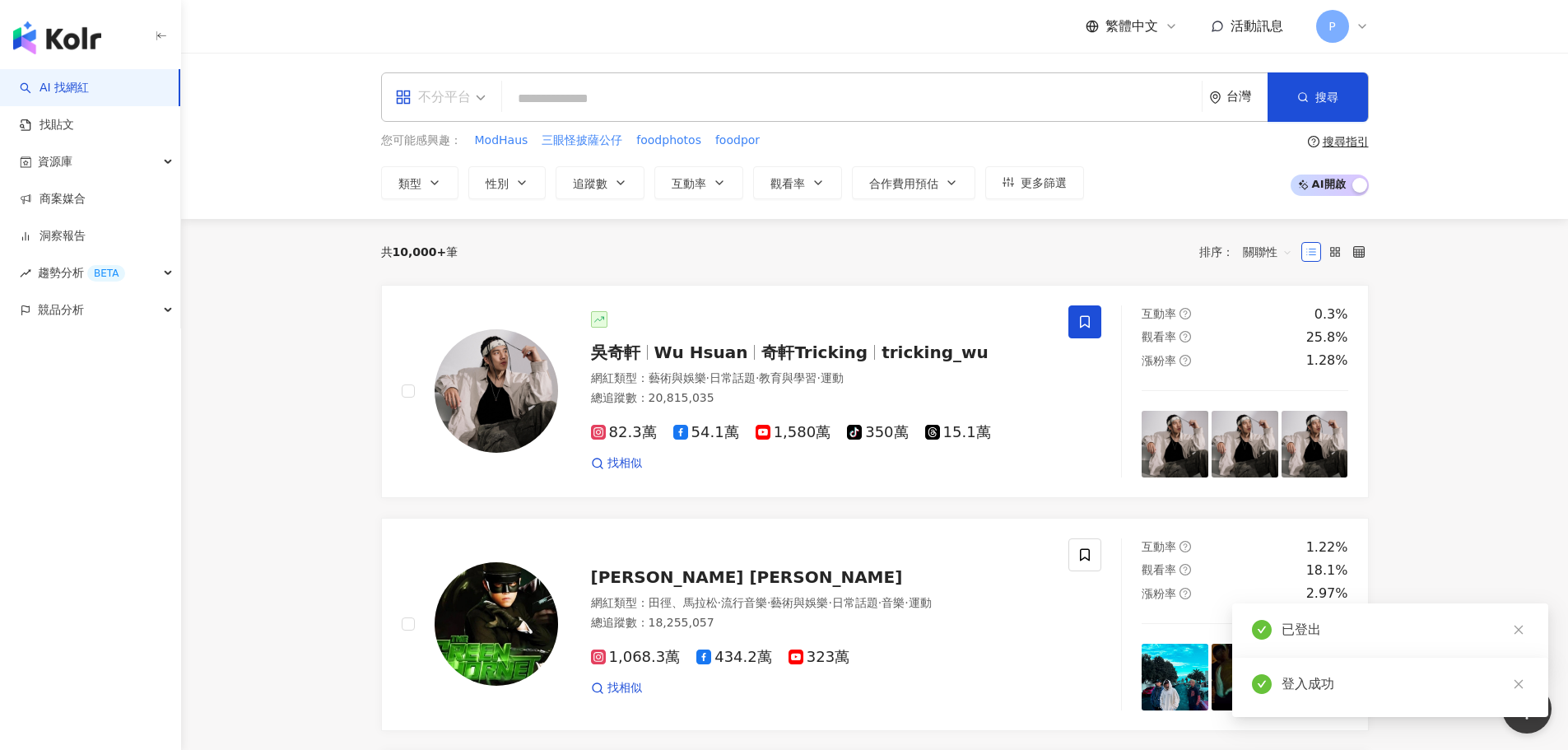
click at [475, 109] on span "不分平台" at bounding box center [440, 98] width 90 height 27
click at [572, 106] on input "search" at bounding box center [851, 99] width 686 height 31
click at [421, 184] on span "類型" at bounding box center [410, 184] width 23 height 13
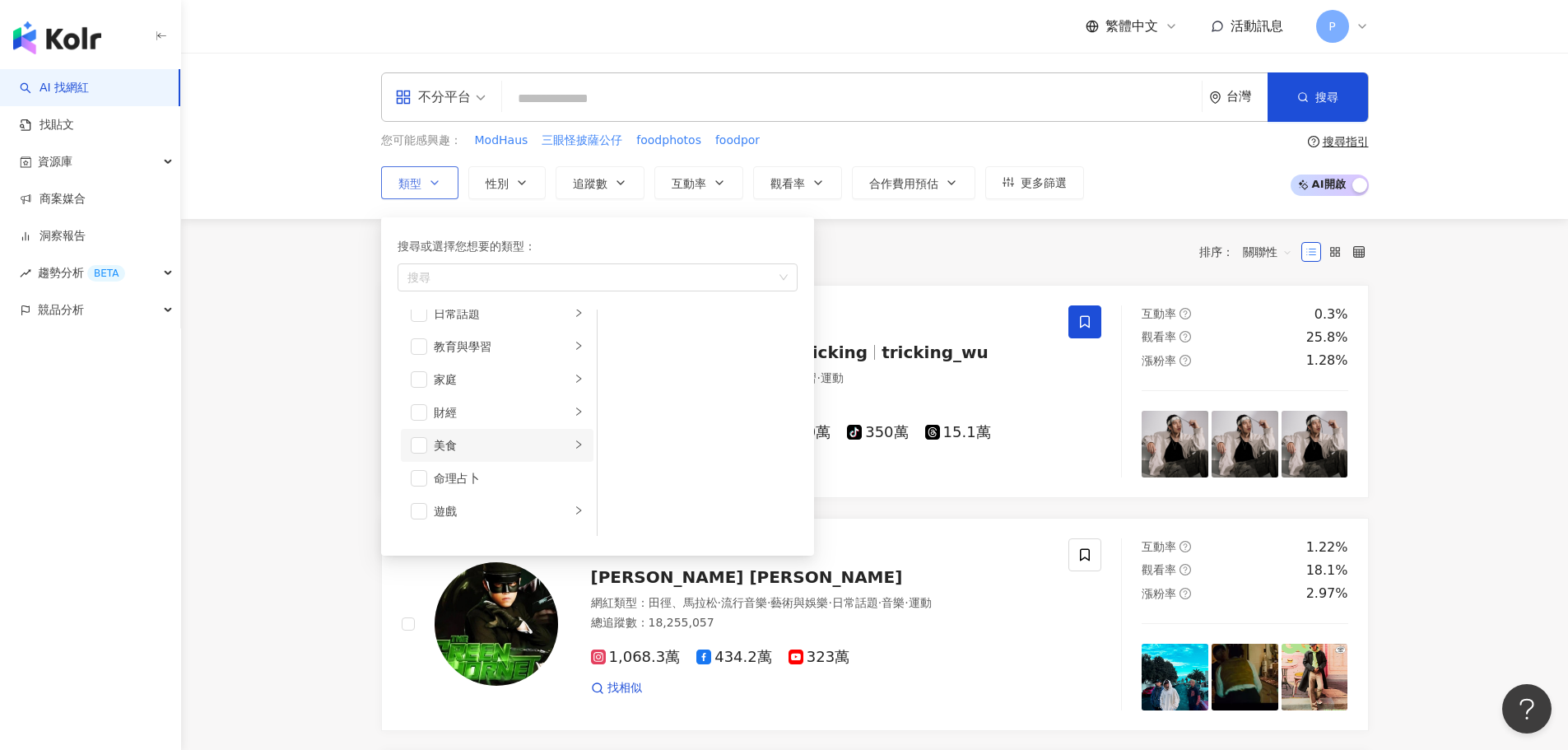
scroll to position [165, 0]
click at [452, 397] on div "美食" at bounding box center [501, 394] width 137 height 18
click at [641, 399] on div "甜點" at bounding box center [708, 394] width 151 height 18
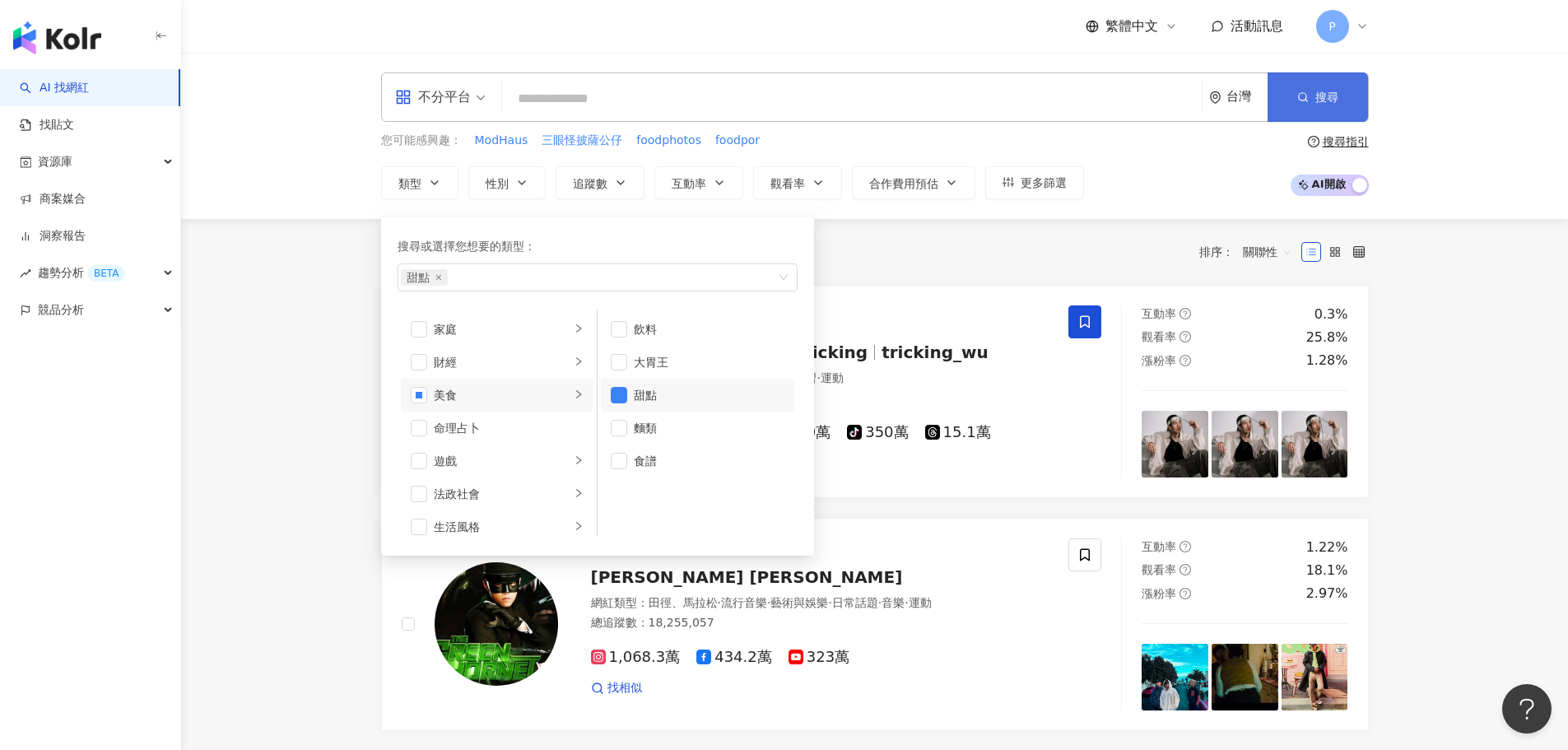
click at [1341, 95] on button "搜尋" at bounding box center [1318, 97] width 100 height 49
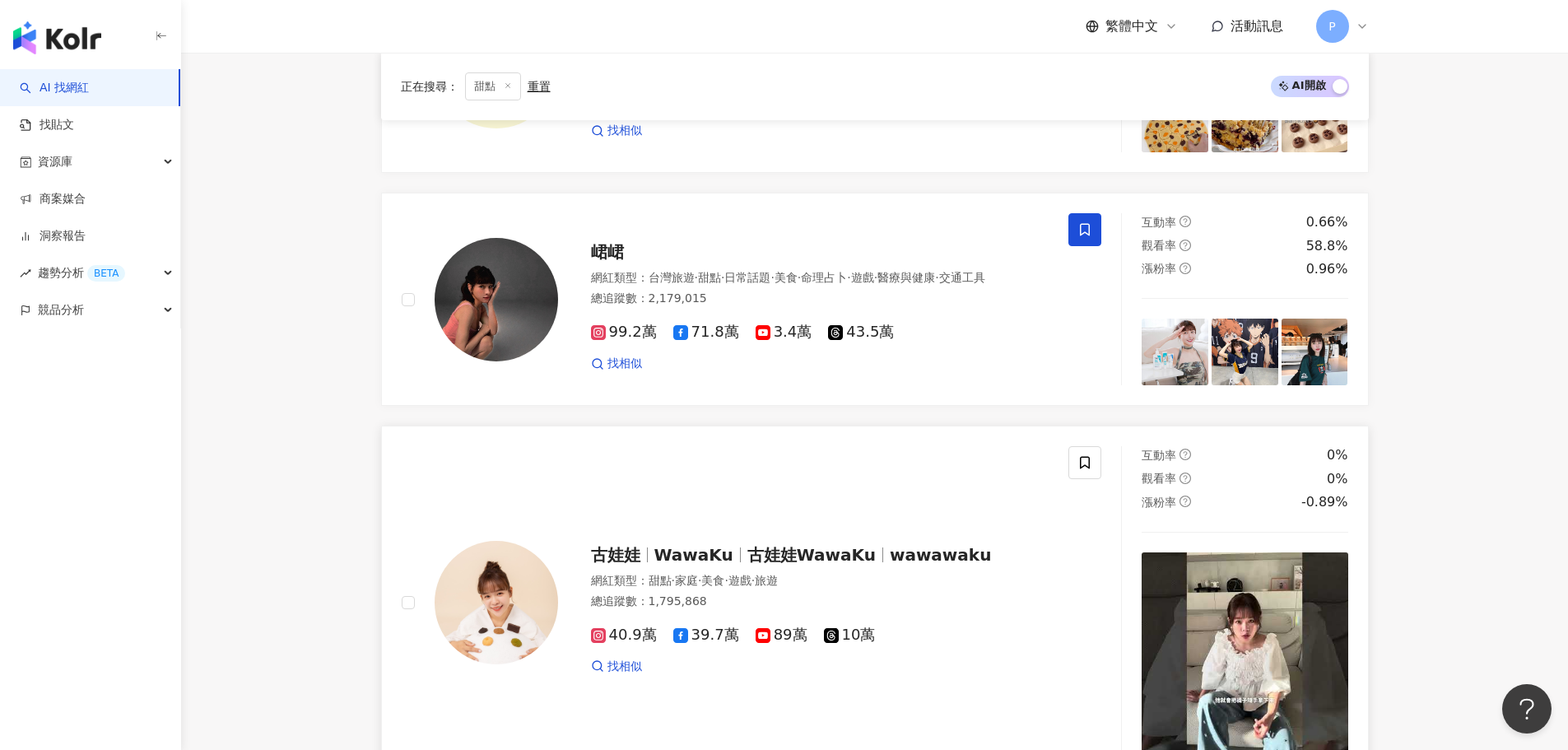
scroll to position [2881, 0]
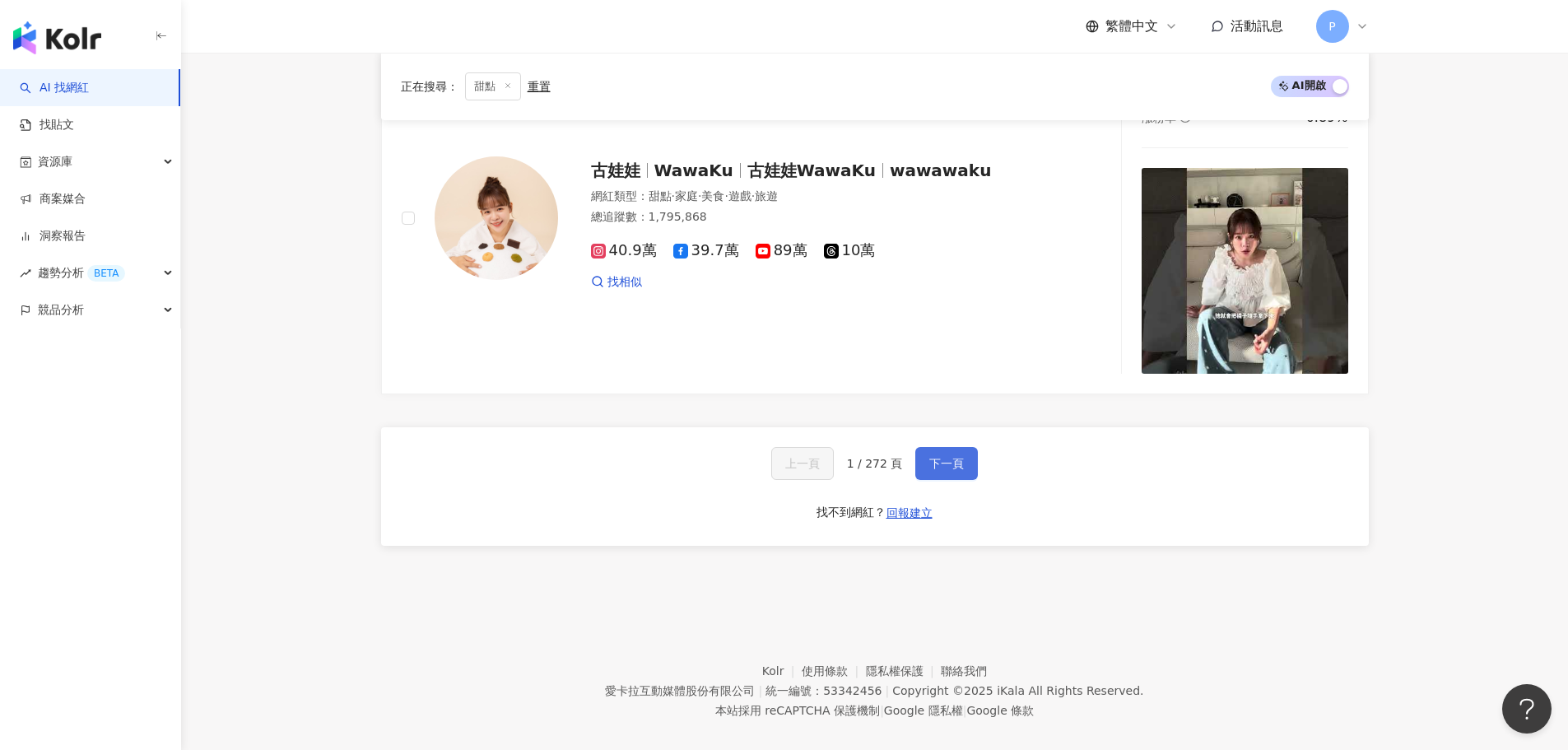
click at [952, 464] on span "下一頁" at bounding box center [946, 464] width 34 height 13
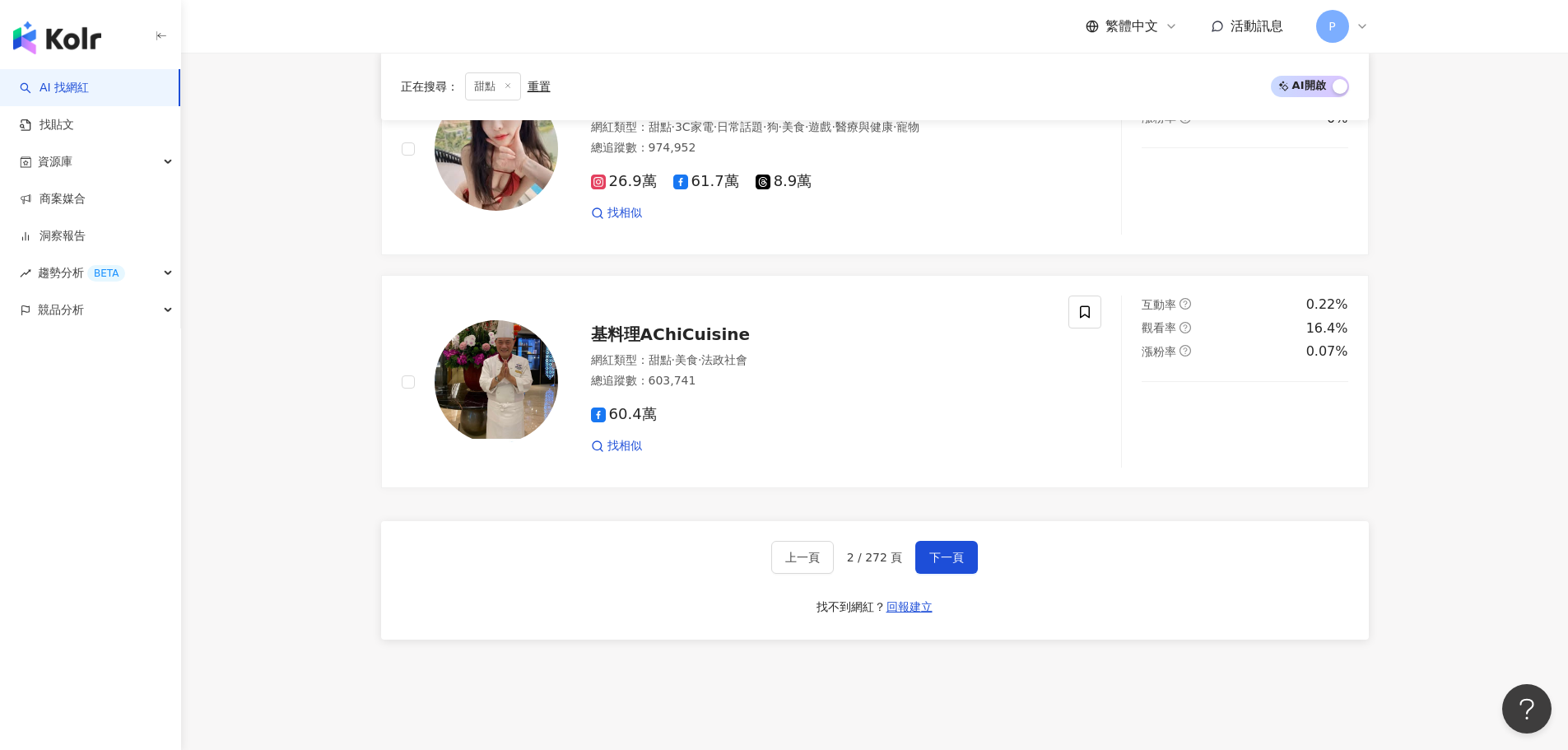
scroll to position [2761, 0]
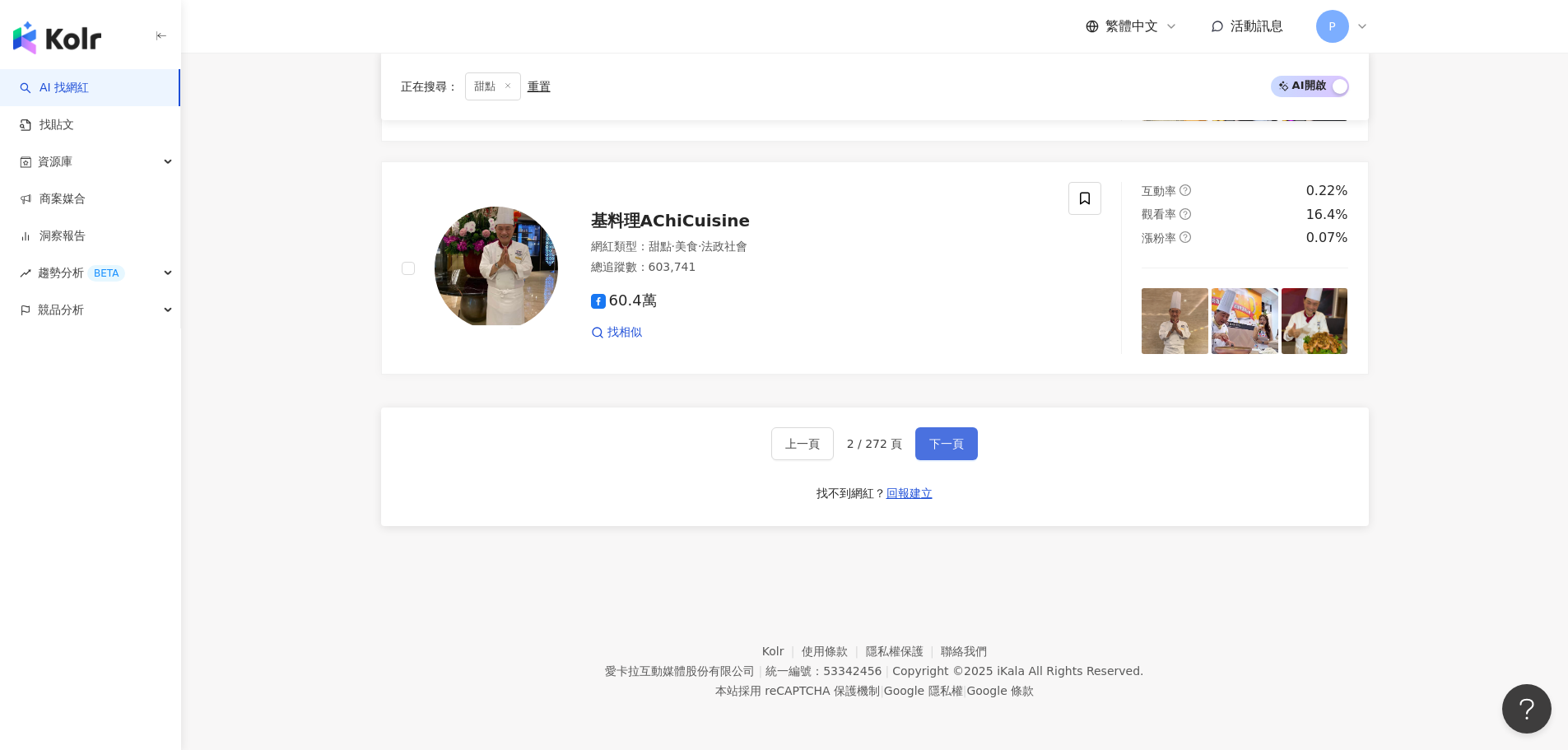
click at [941, 437] on span "下一頁" at bounding box center [946, 444] width 34 height 13
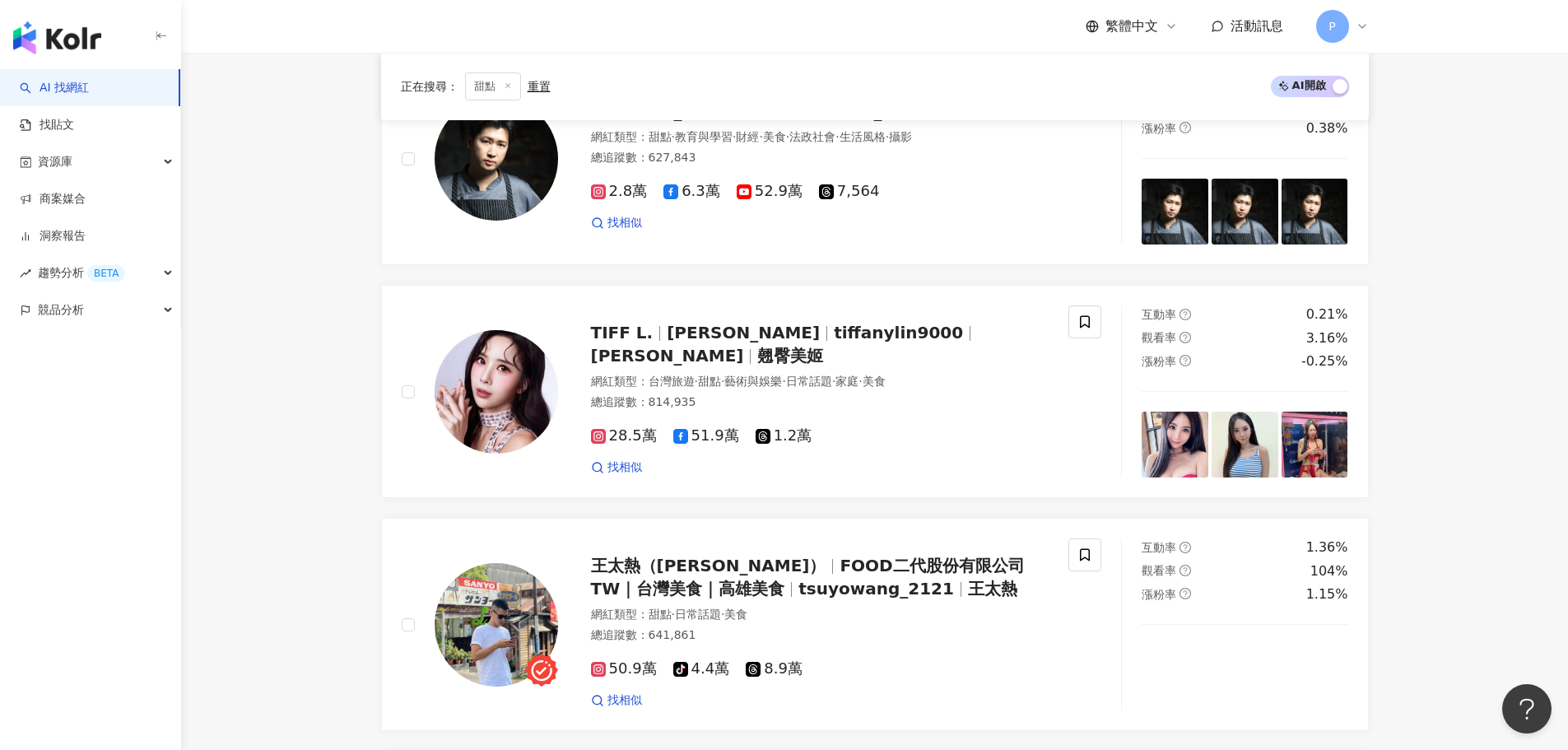
scroll to position [1937, 0]
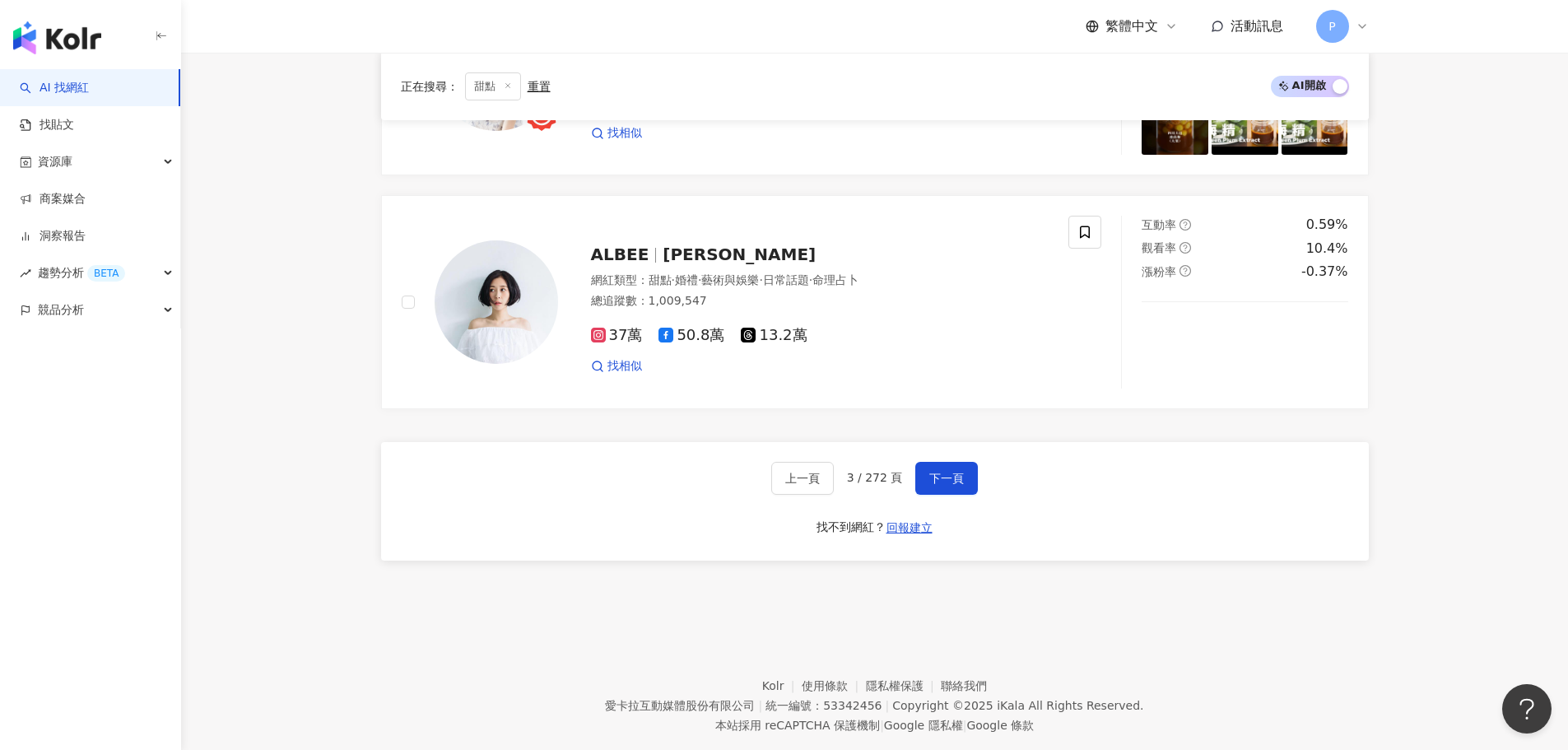
scroll to position [2761, 0]
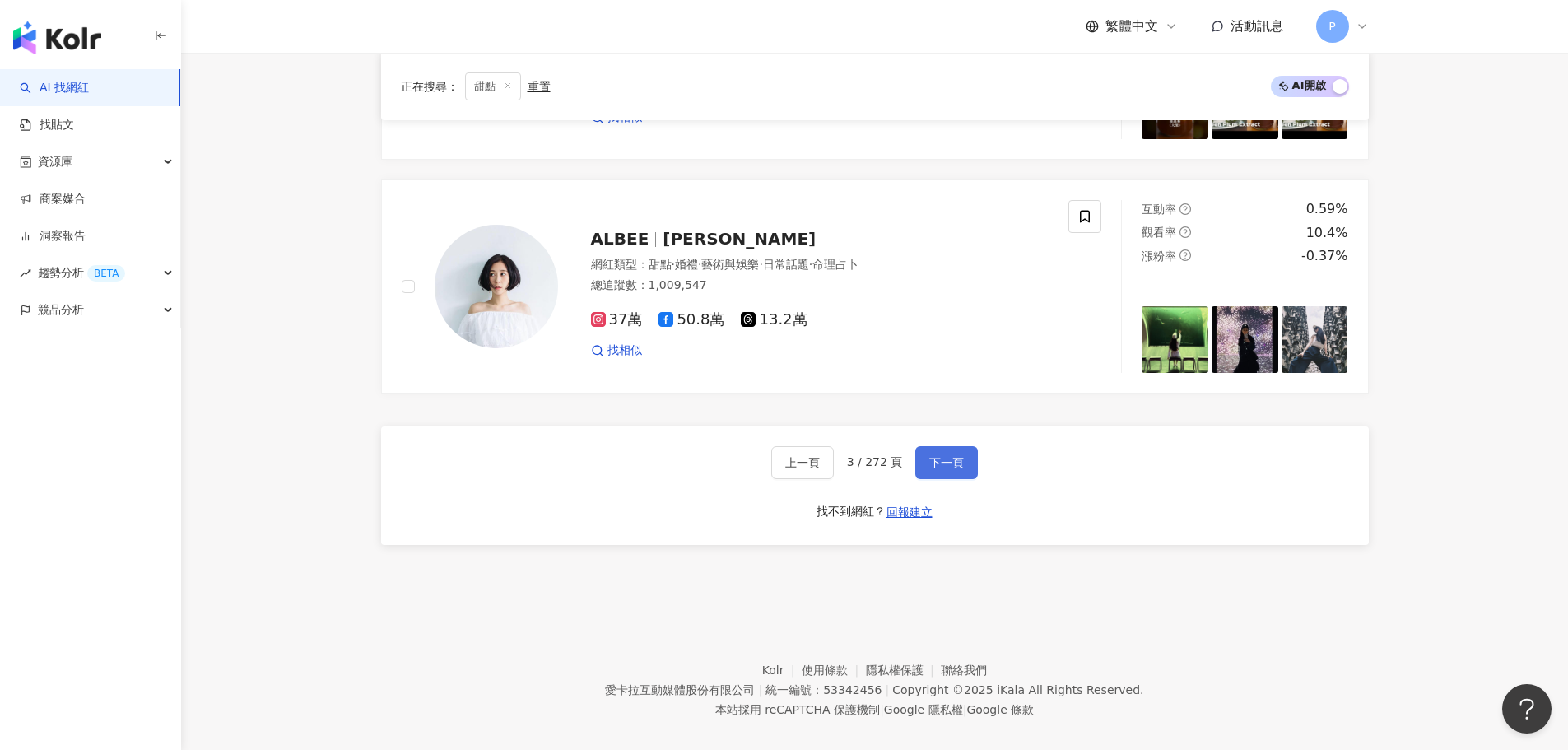
click at [946, 457] on button "下一頁" at bounding box center [946, 462] width 63 height 33
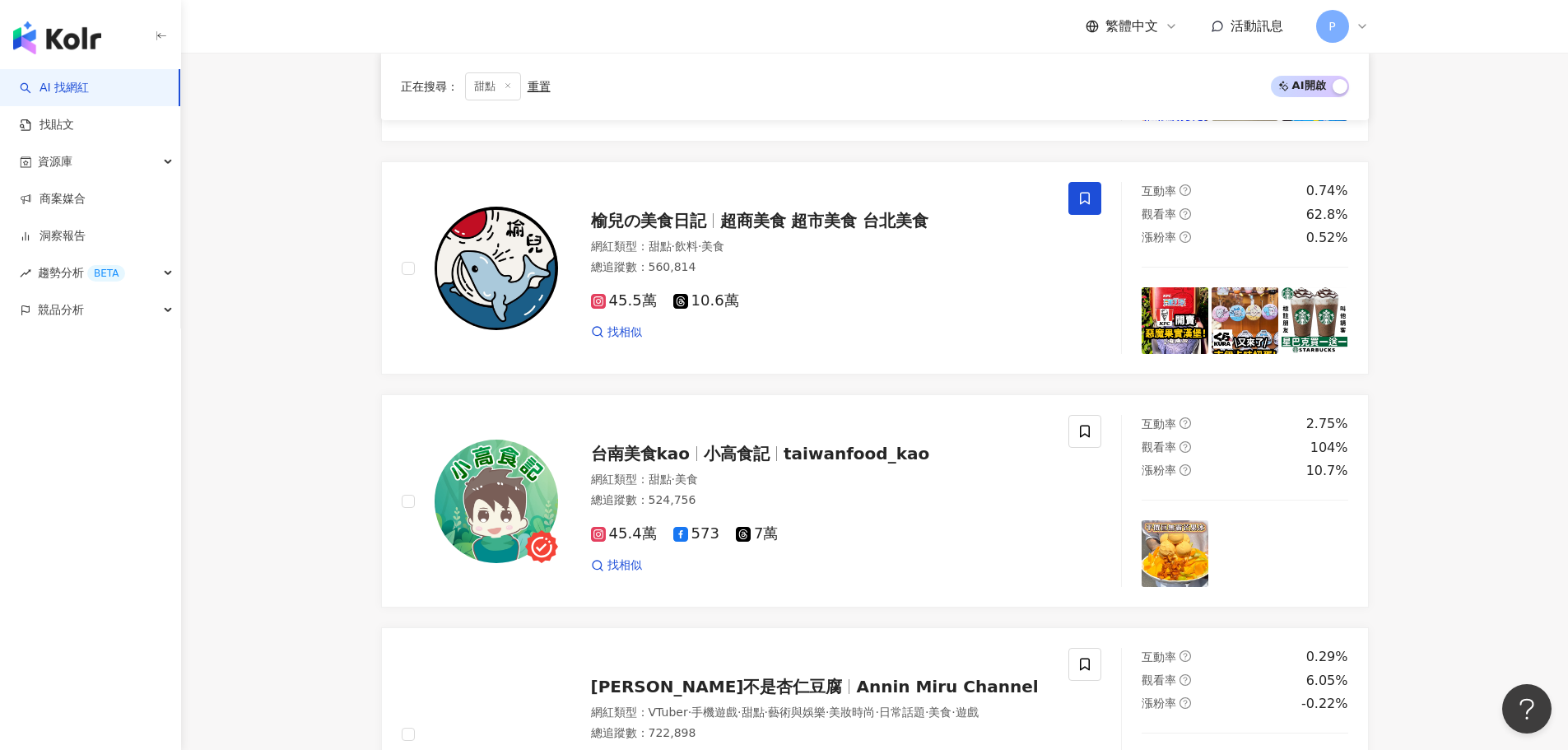
scroll to position [2609, 0]
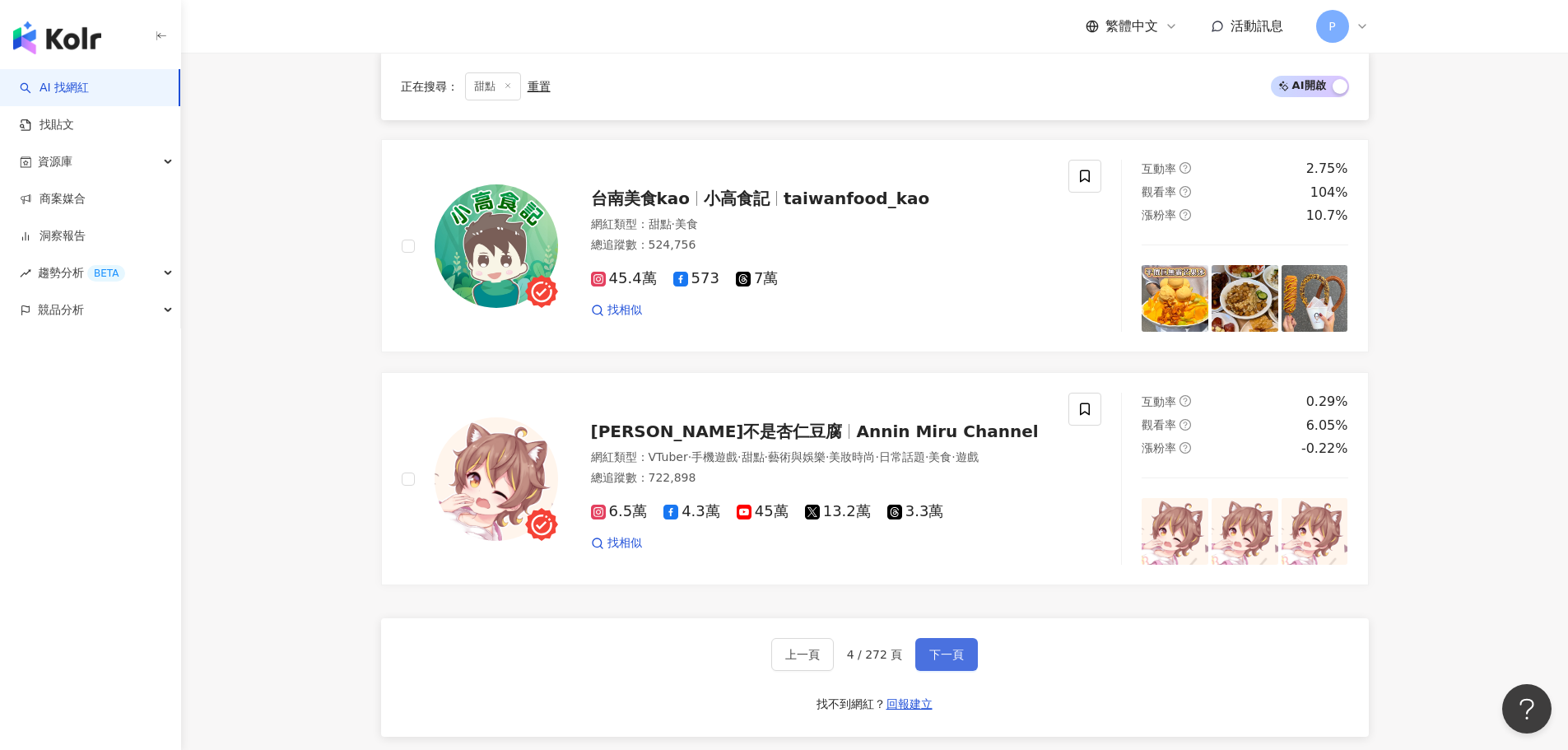
click at [944, 648] on span "下一頁" at bounding box center [946, 654] width 34 height 13
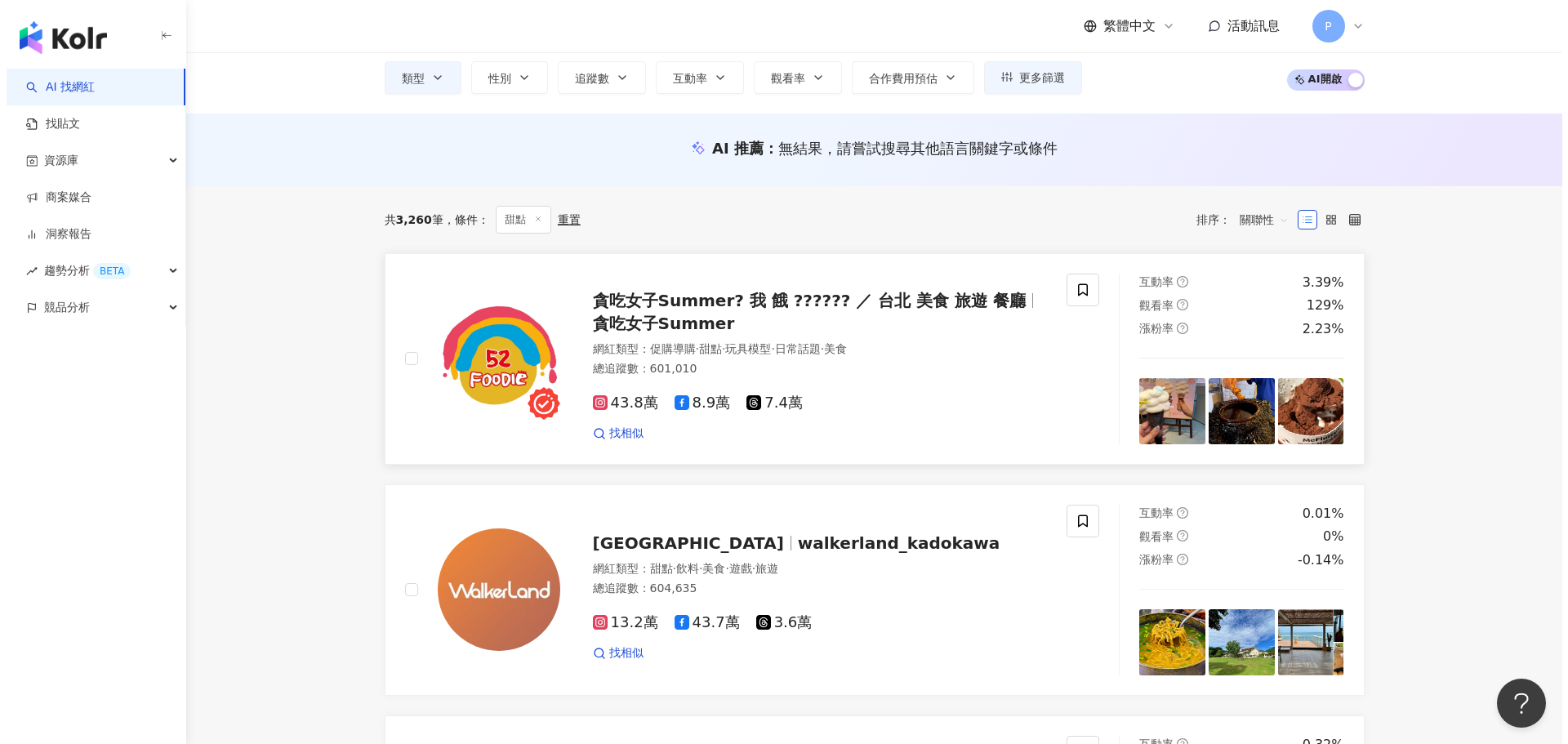
scroll to position [0, 0]
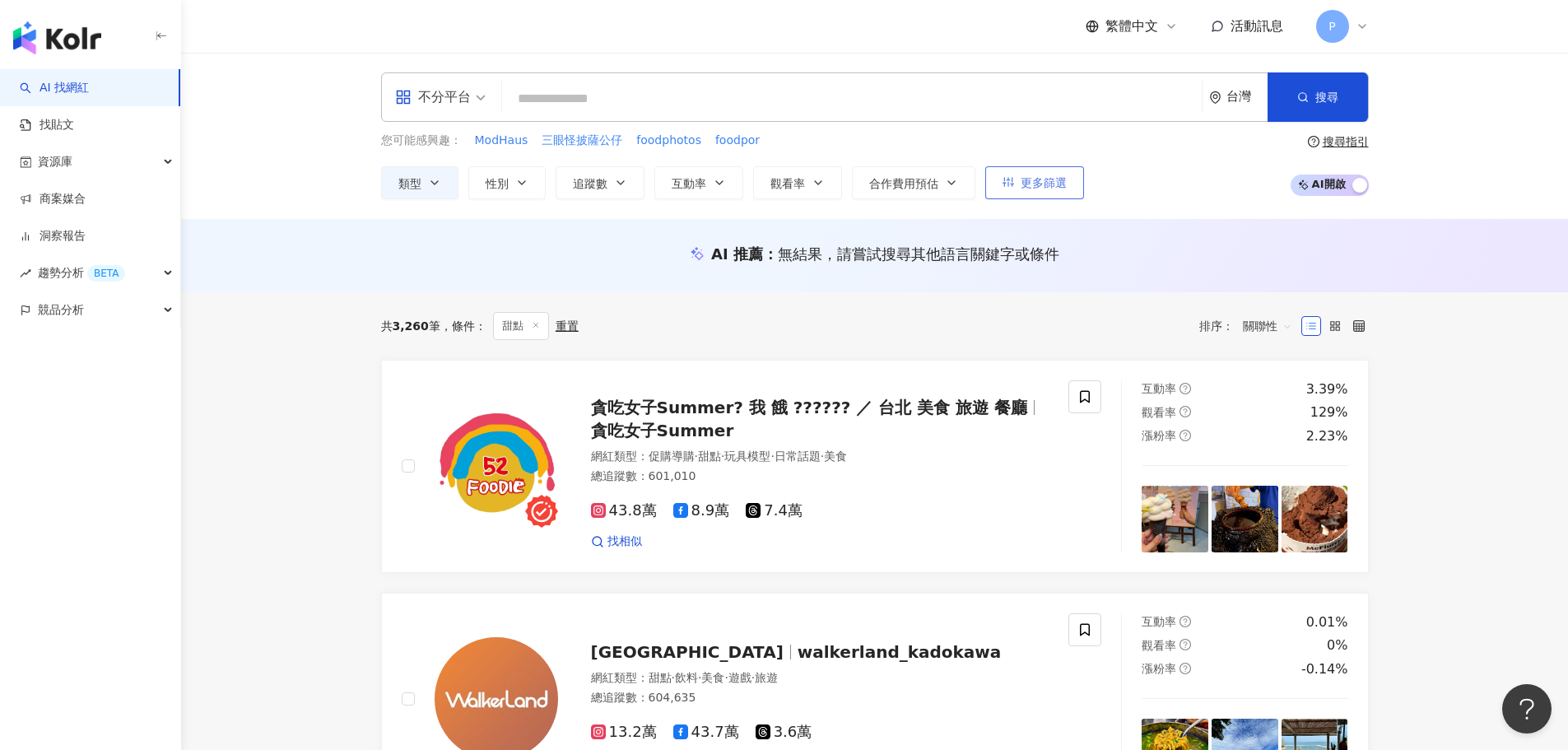
click at [1028, 189] on span "更多篩選" at bounding box center [1043, 183] width 46 height 13
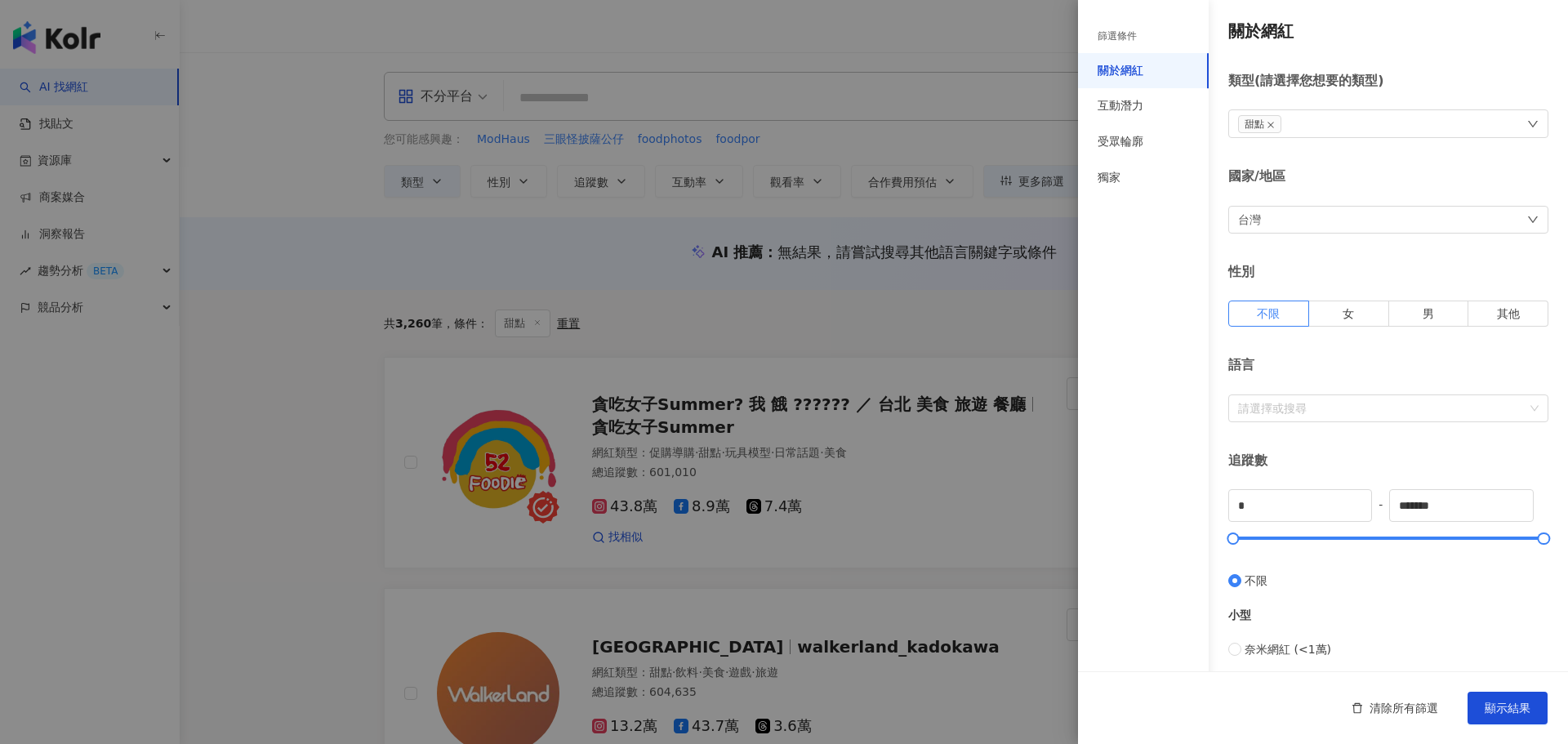
click at [1357, 129] on div "甜點" at bounding box center [1388, 123] width 320 height 28
click at [1322, 129] on div "甜點 藝術與娛樂 美妝時尚 氣候和環境 日常話題 教育與學習 家庭 財經 美食 命理占卜 遊戲 法政社會 生活風格 影視娛樂 醫療與健康 寵物 攝影 感情 宗…" at bounding box center [1388, 123] width 320 height 28
click at [1315, 120] on div "甜點" at bounding box center [1388, 123] width 320 height 28
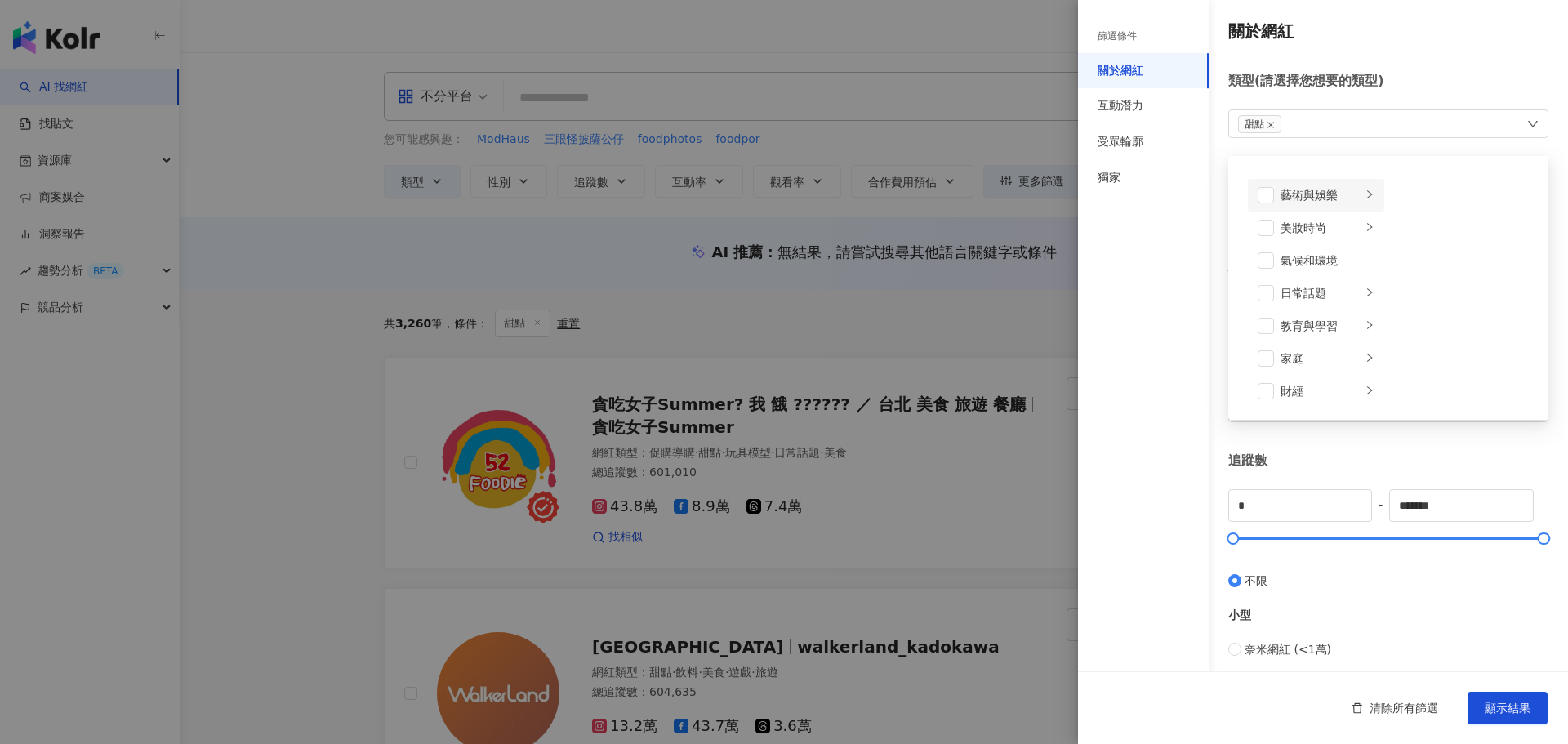
click at [1303, 201] on div "藝術與娛樂" at bounding box center [1321, 195] width 81 height 18
click at [1310, 240] on li "美妝時尚" at bounding box center [1315, 228] width 136 height 33
click at [1320, 263] on div "氣候和環境" at bounding box center [1327, 260] width 94 height 18
click at [1295, 260] on div "氣候和環境" at bounding box center [1327, 260] width 94 height 18
click at [1329, 293] on div "日常話題" at bounding box center [1321, 293] width 81 height 18
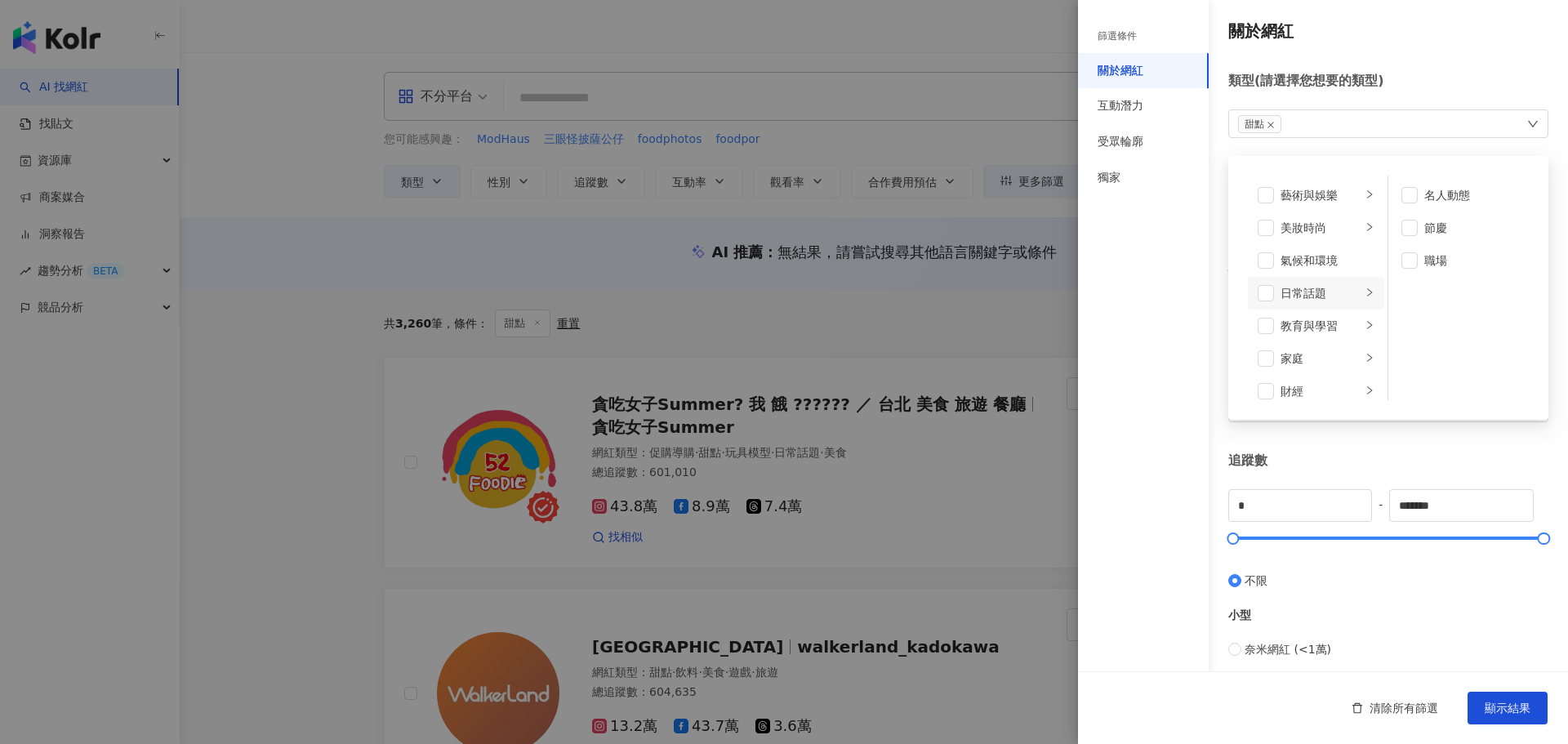
click at [1333, 294] on div "日常話題" at bounding box center [1321, 293] width 81 height 18
click at [1365, 276] on icon "right" at bounding box center [1370, 276] width 9 height 9
click at [1365, 248] on icon "right" at bounding box center [1370, 243] width 9 height 9
click at [1354, 300] on li "財經" at bounding box center [1315, 309] width 136 height 33
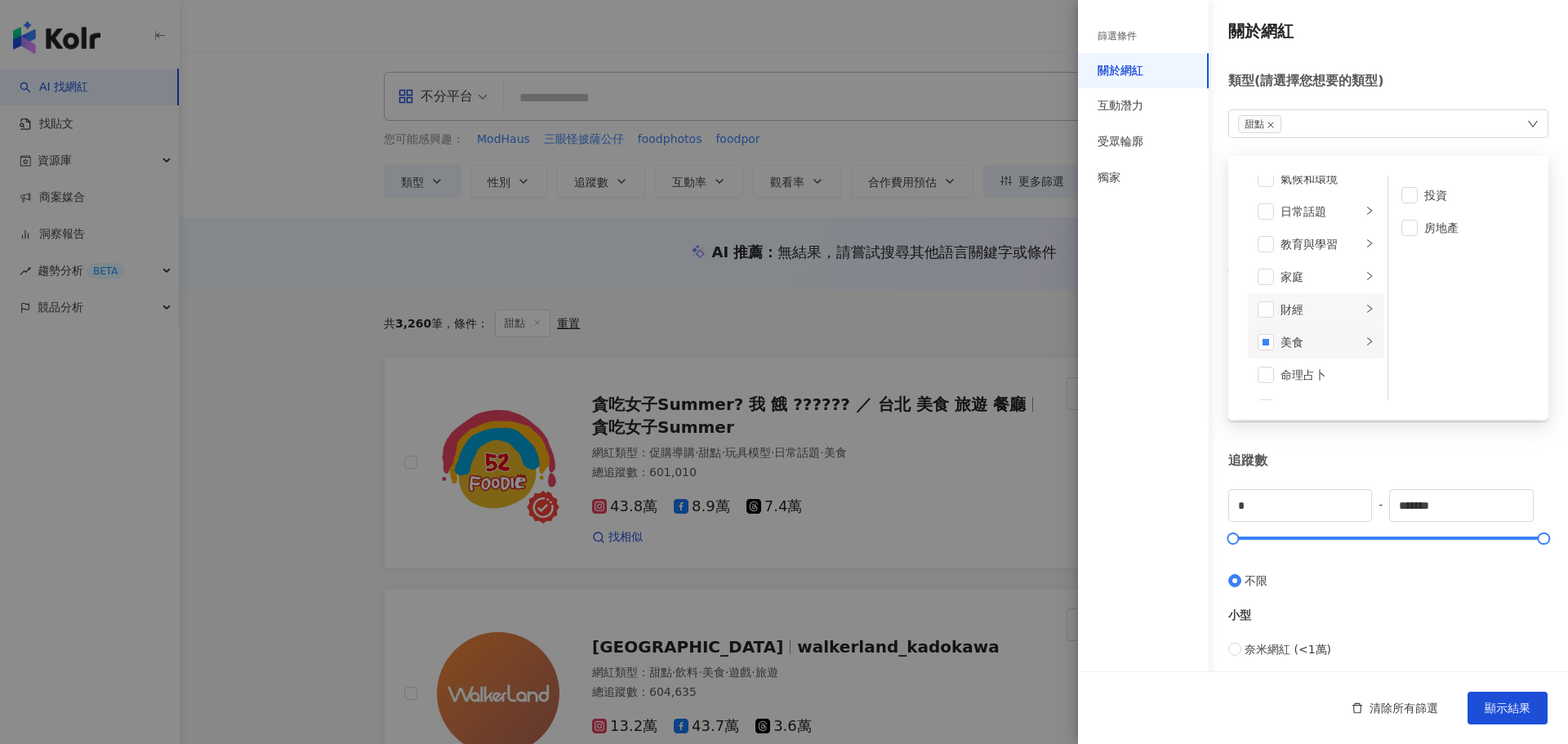
click at [1358, 334] on li "美食" at bounding box center [1315, 341] width 136 height 33
click at [1358, 214] on li "命理占卜" at bounding box center [1315, 211] width 136 height 33
click at [1365, 245] on icon "right" at bounding box center [1370, 243] width 9 height 9
click at [1269, 210] on span at bounding box center [1265, 211] width 16 height 16
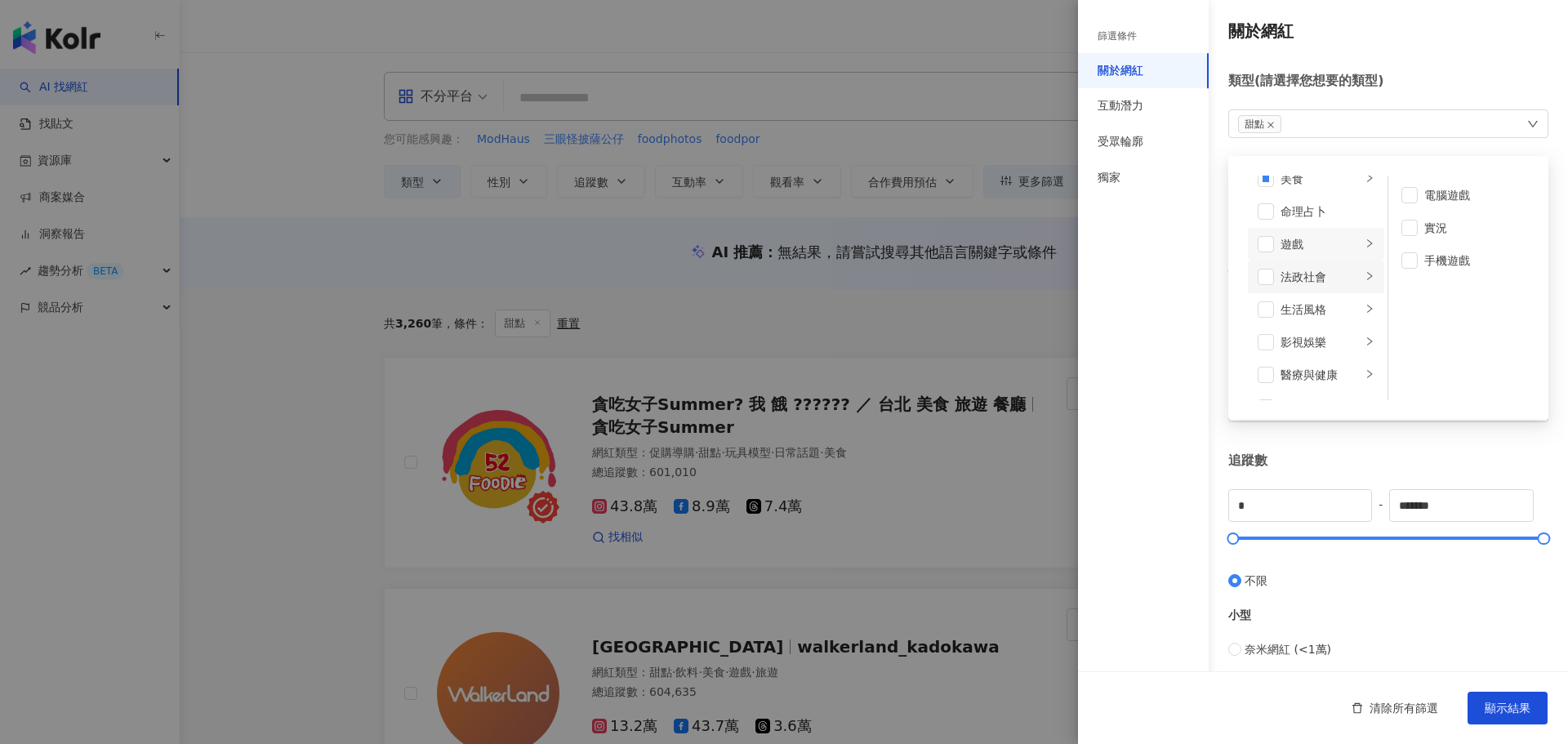
click at [1365, 277] on icon "right" at bounding box center [1370, 276] width 9 height 9
click at [1365, 306] on icon "right" at bounding box center [1370, 309] width 9 height 9
click at [1352, 331] on li "影視娛樂" at bounding box center [1315, 341] width 136 height 33
click at [1434, 293] on div "日本偶像" at bounding box center [1471, 293] width 95 height 18
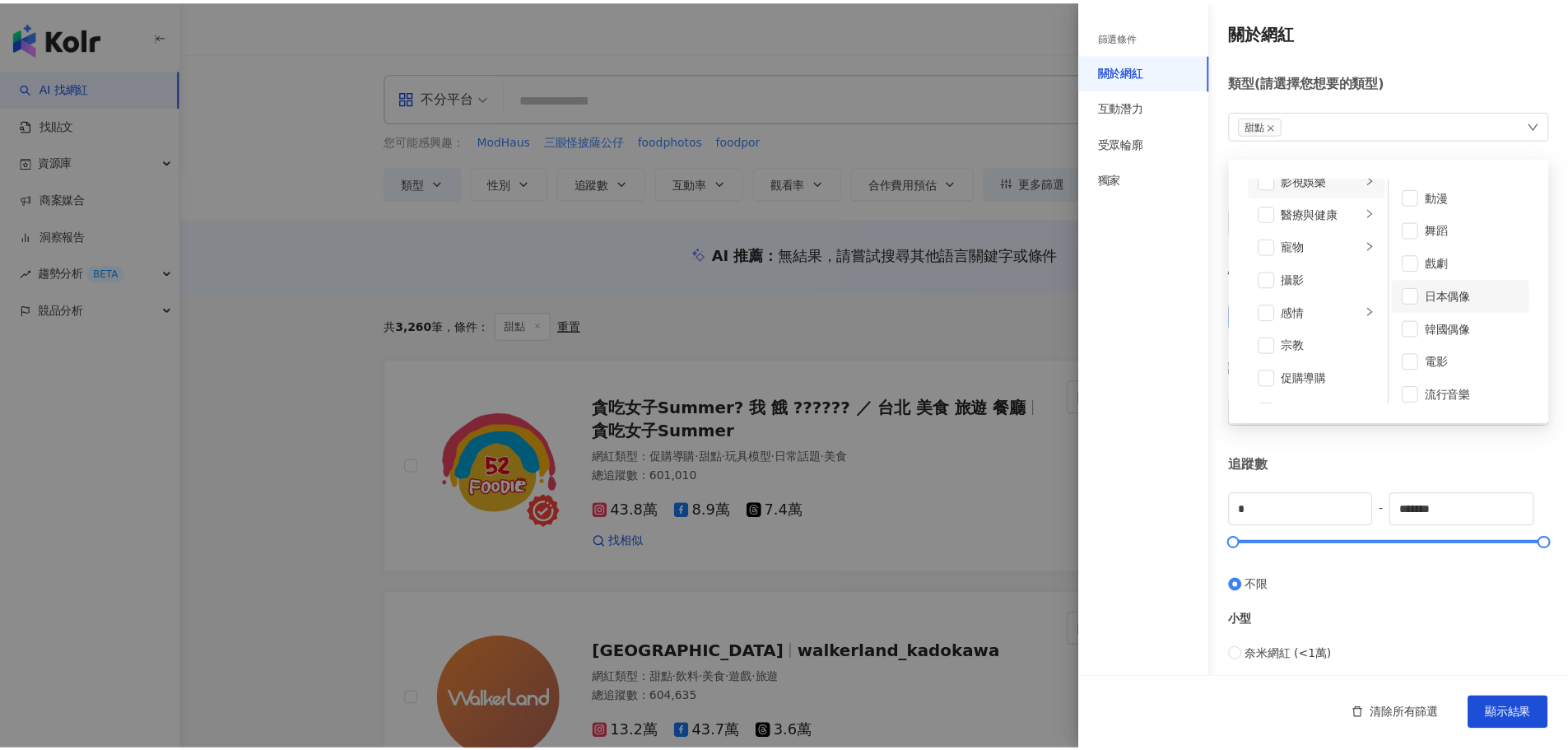
scroll to position [398, 0]
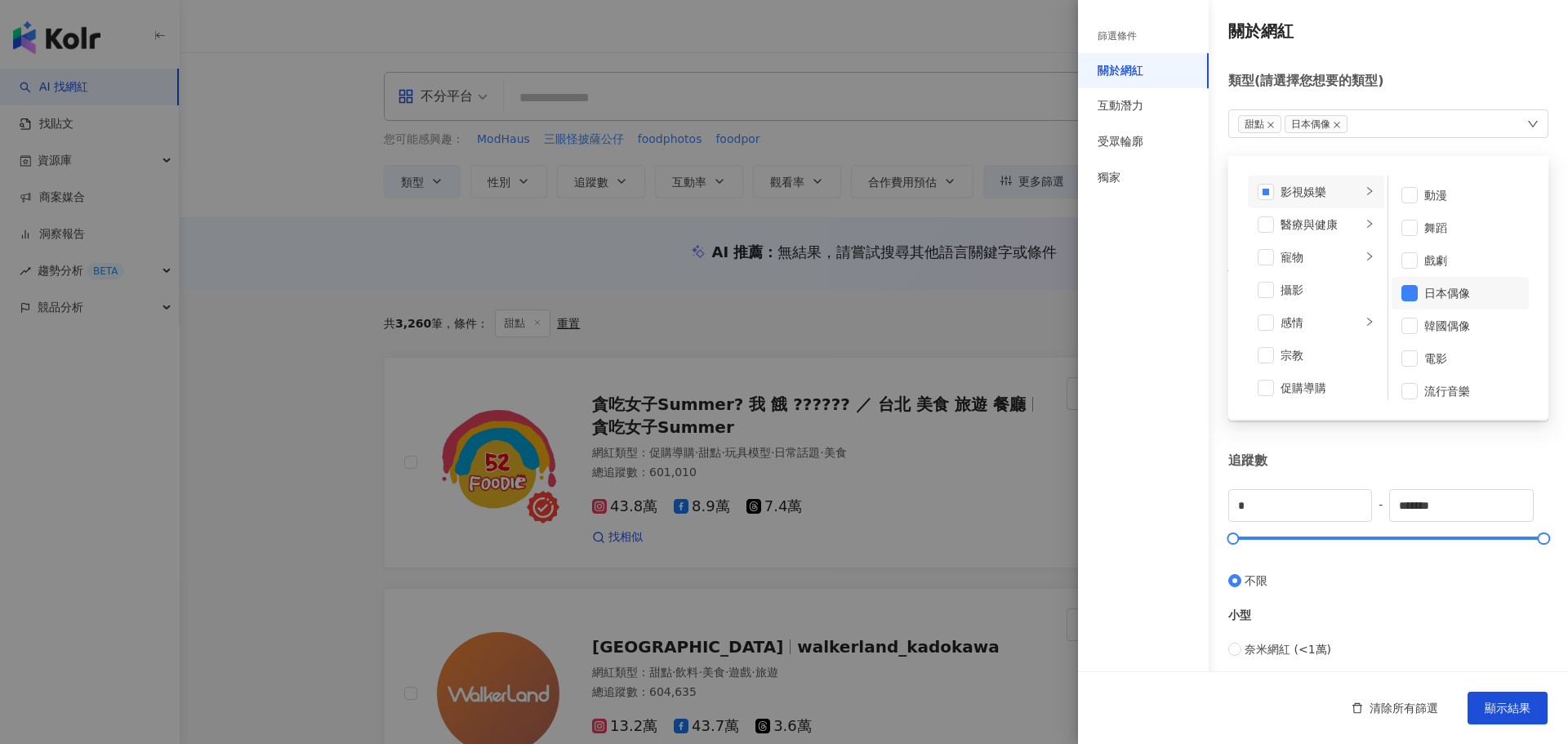
click at [1478, 456] on div "追蹤數" at bounding box center [1388, 460] width 320 height 18
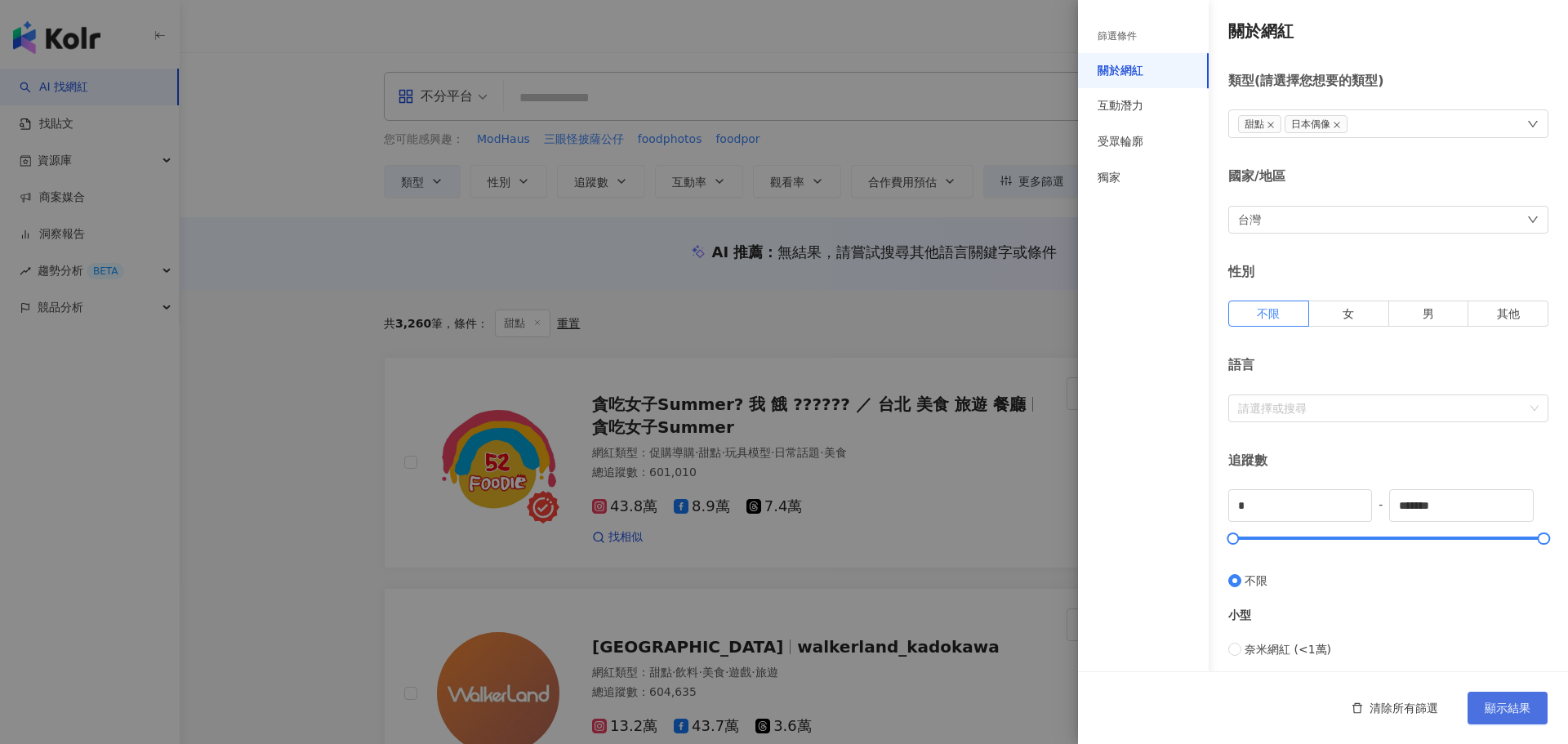
click at [1539, 707] on button "顯示結果" at bounding box center [1507, 707] width 80 height 33
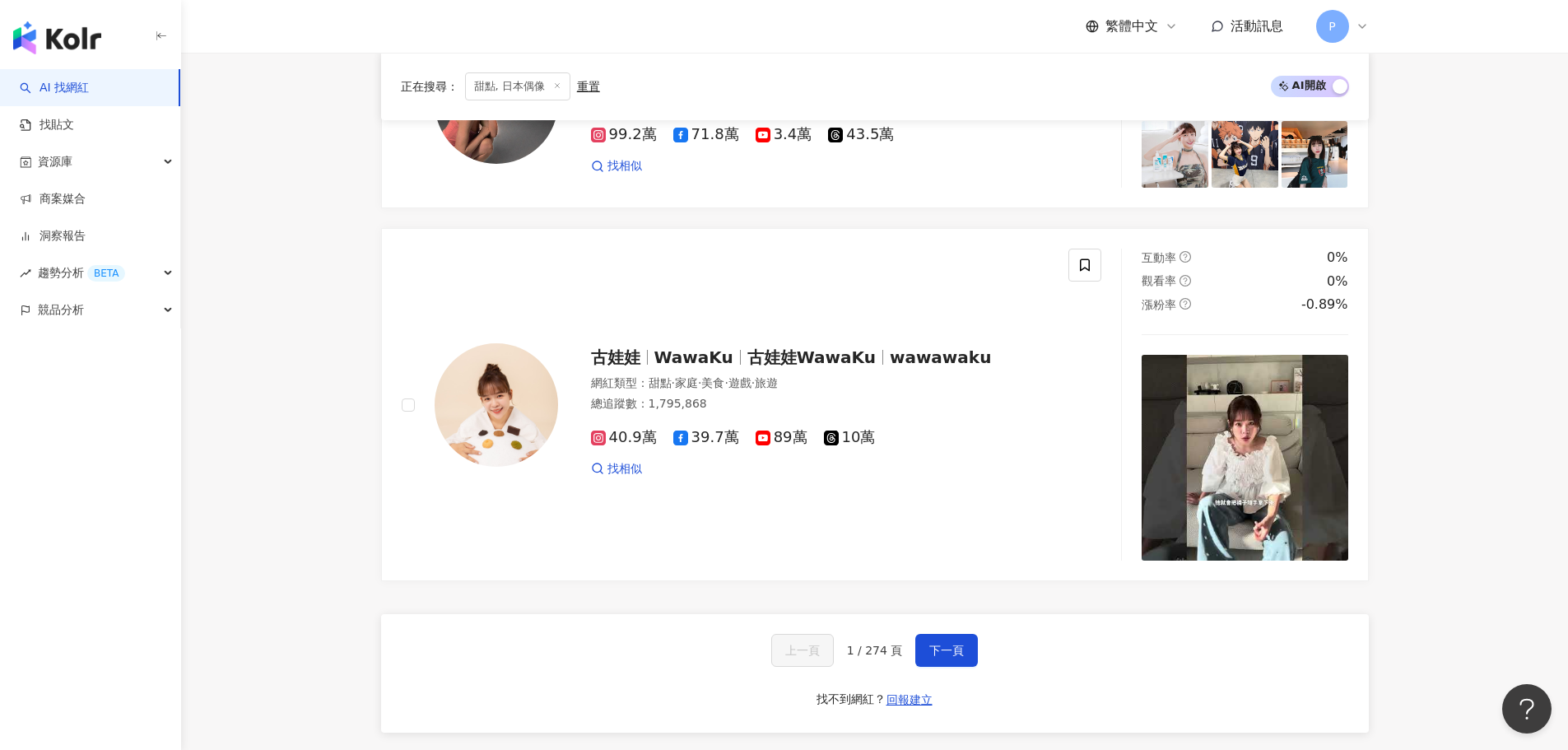
scroll to position [2900, 0]
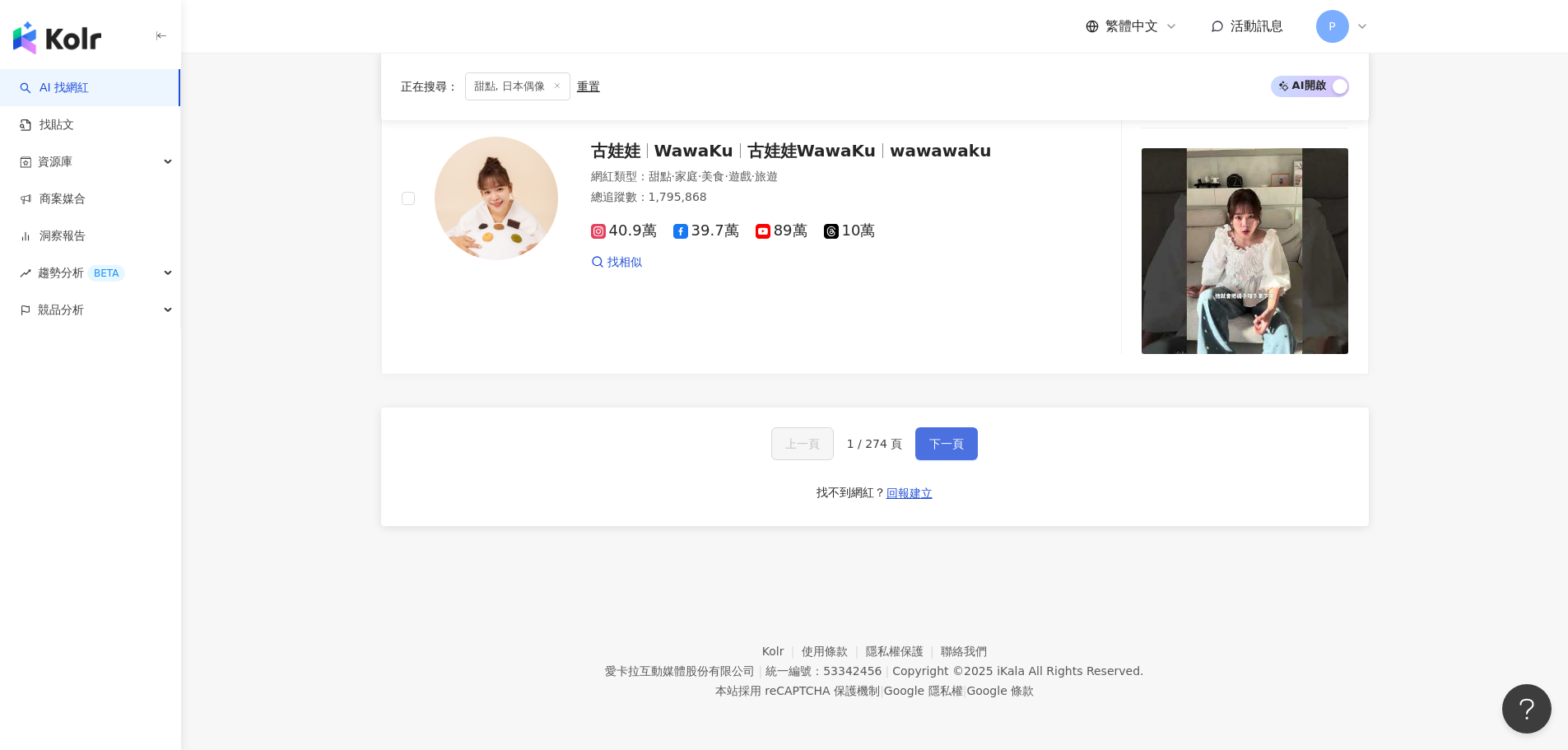
click at [945, 444] on span "下一頁" at bounding box center [946, 444] width 34 height 13
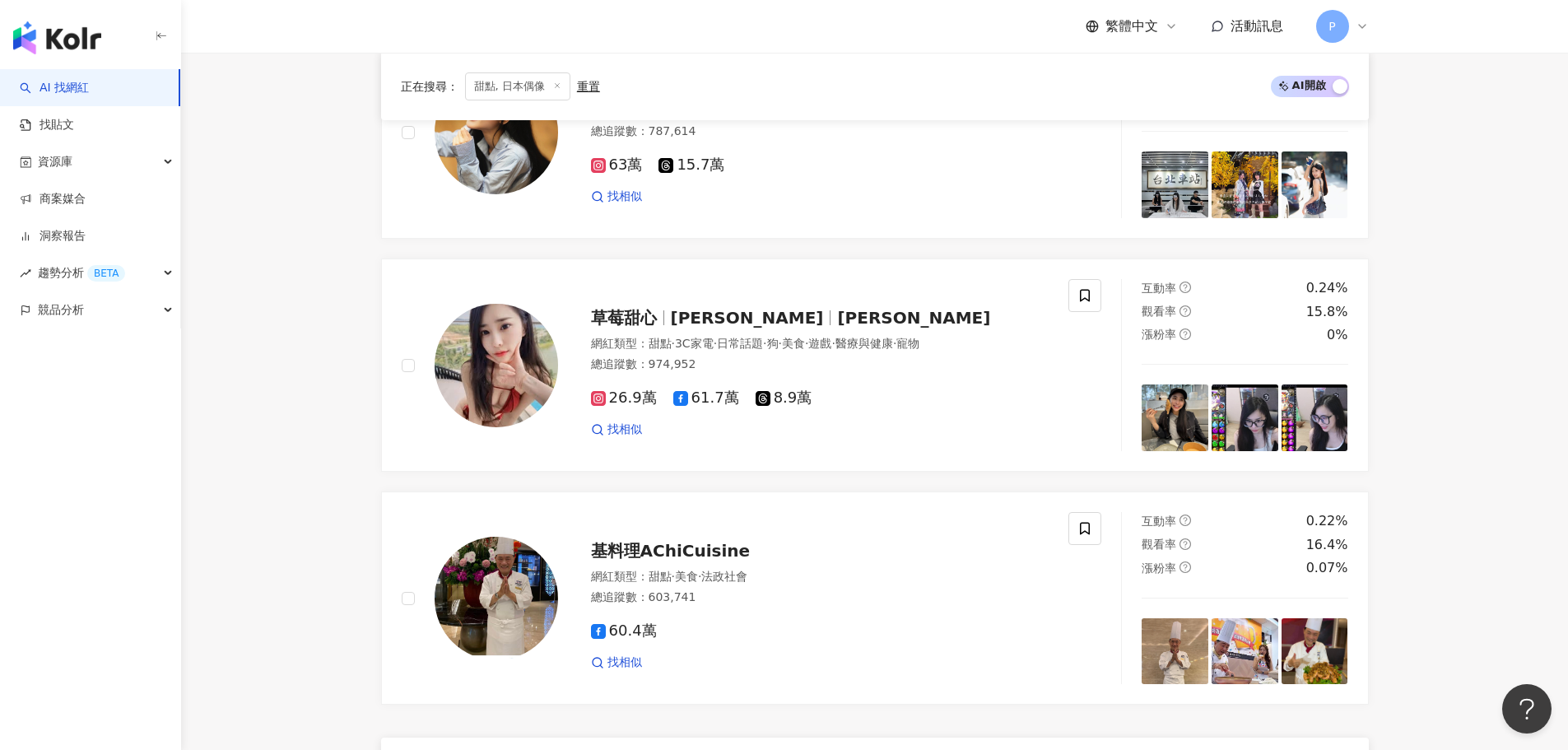
scroll to position [2761, 0]
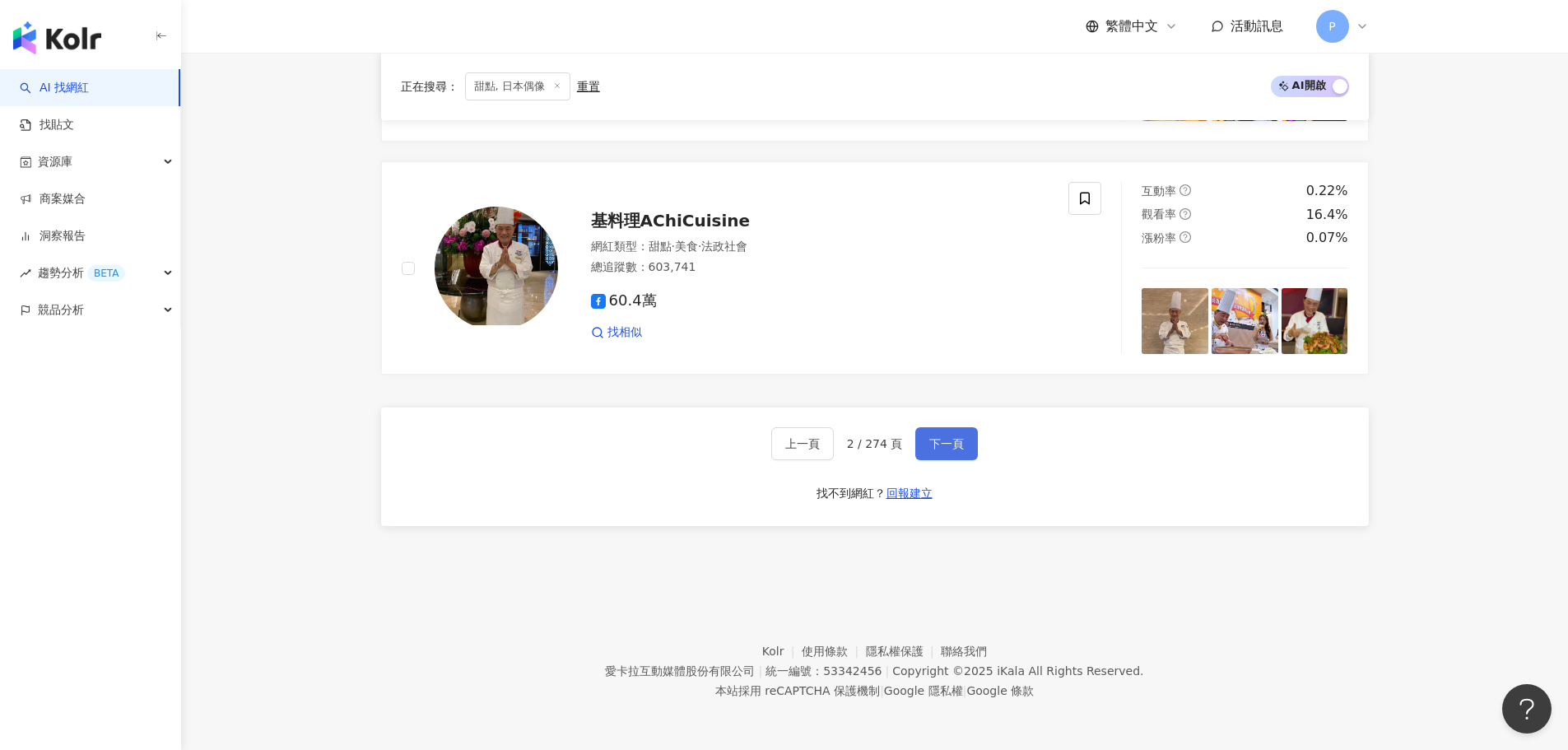
click at [961, 443] on button "下一頁" at bounding box center [946, 444] width 63 height 33
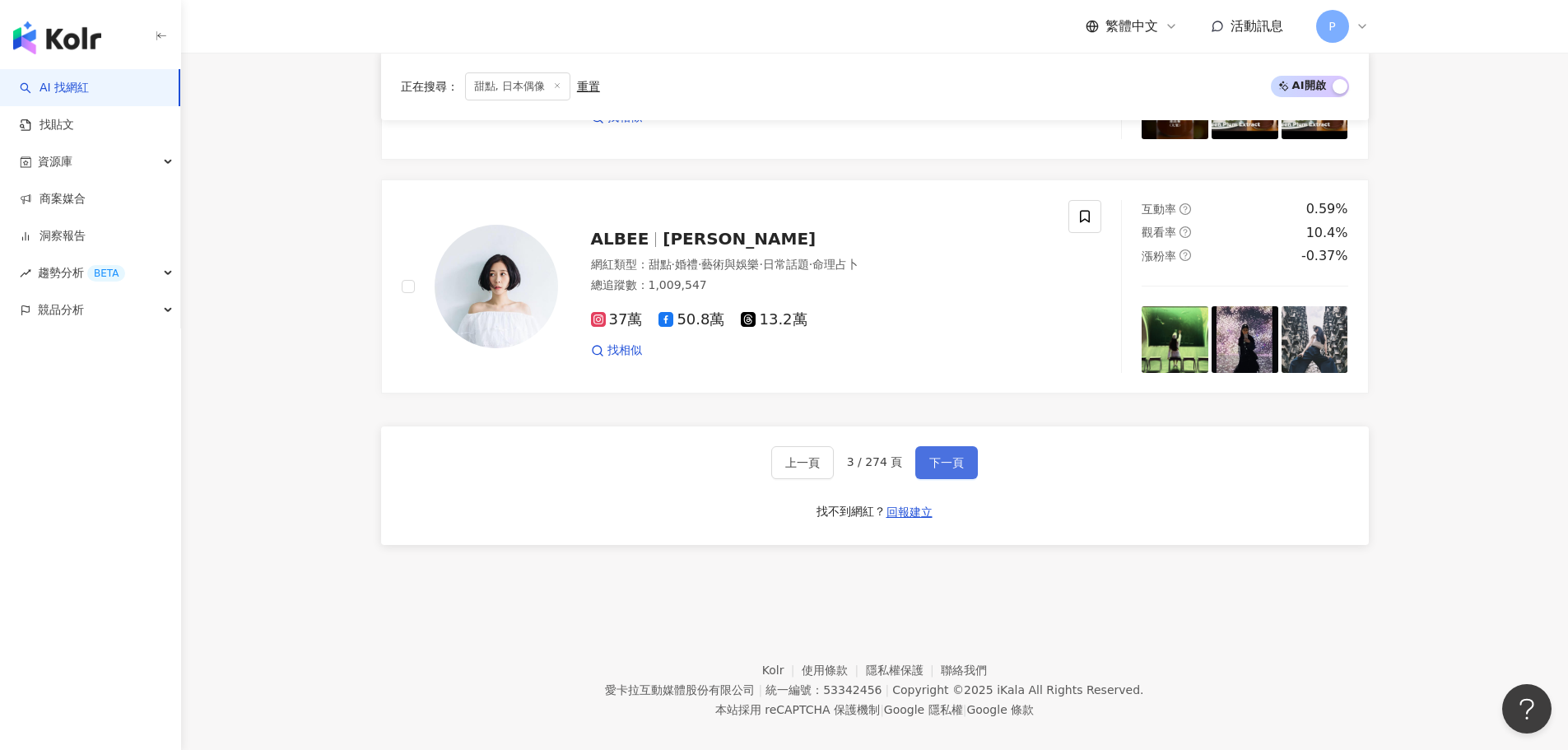
click at [957, 456] on span "下一頁" at bounding box center [946, 463] width 34 height 13
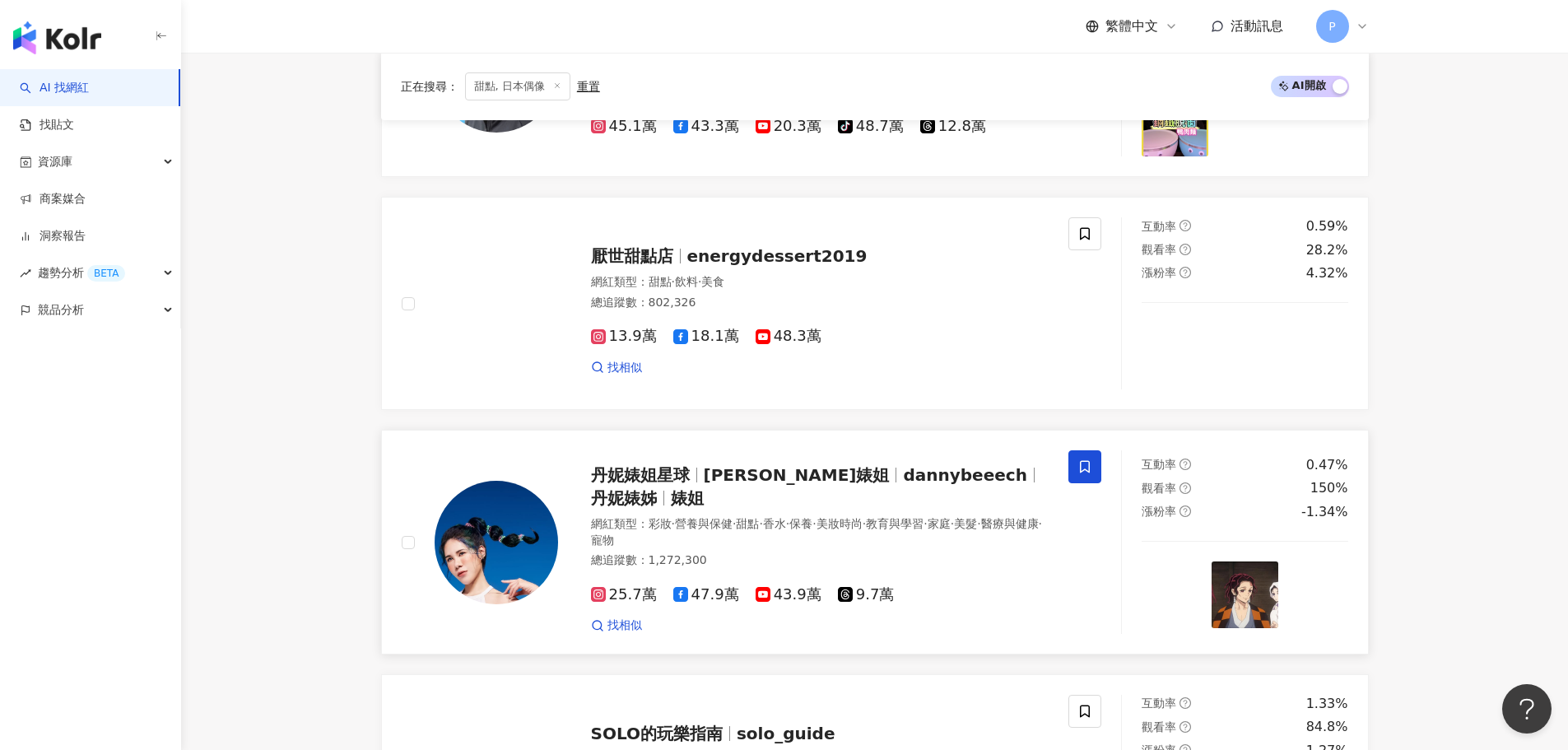
scroll to position [752, 0]
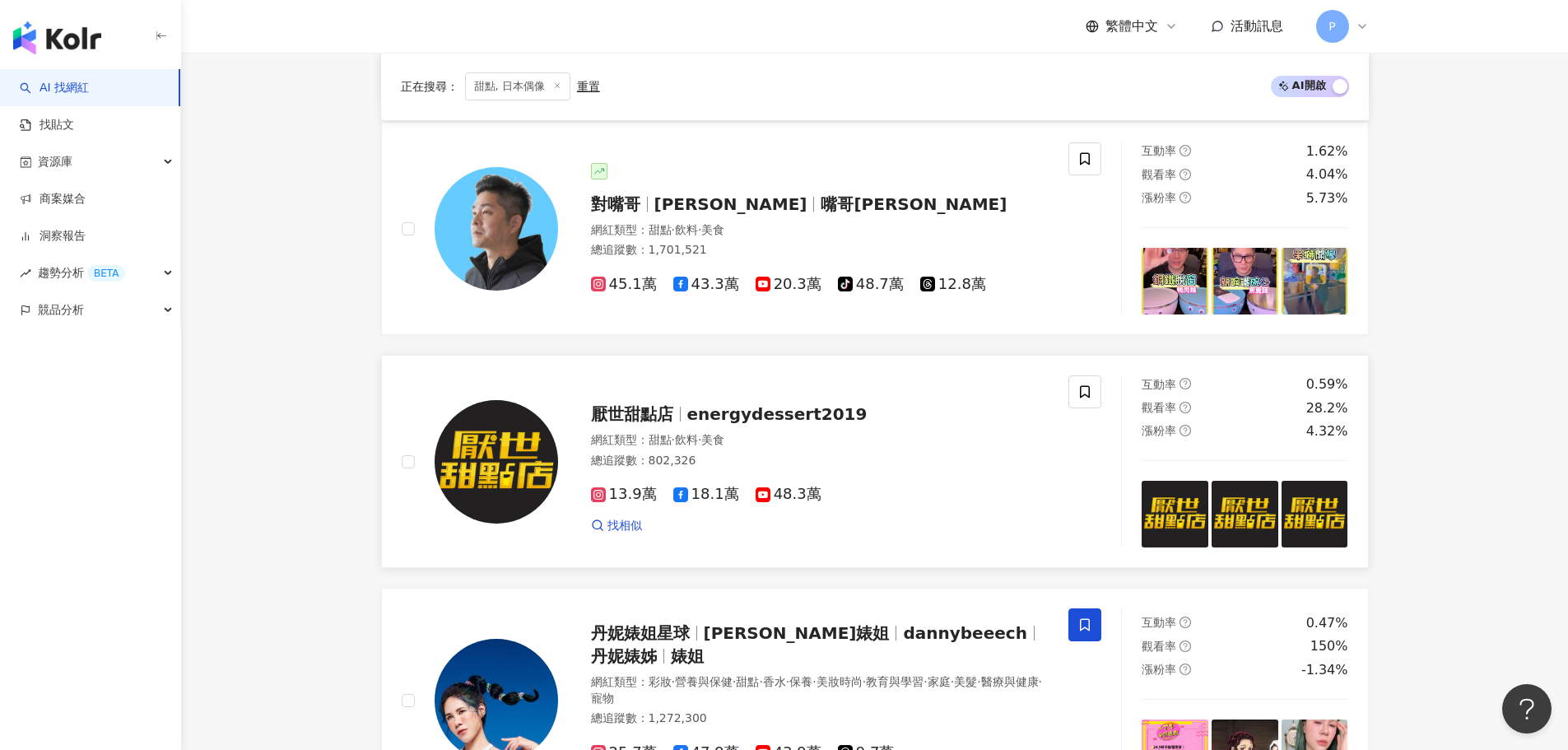
click at [629, 496] on span "13.9萬" at bounding box center [623, 494] width 65 height 17
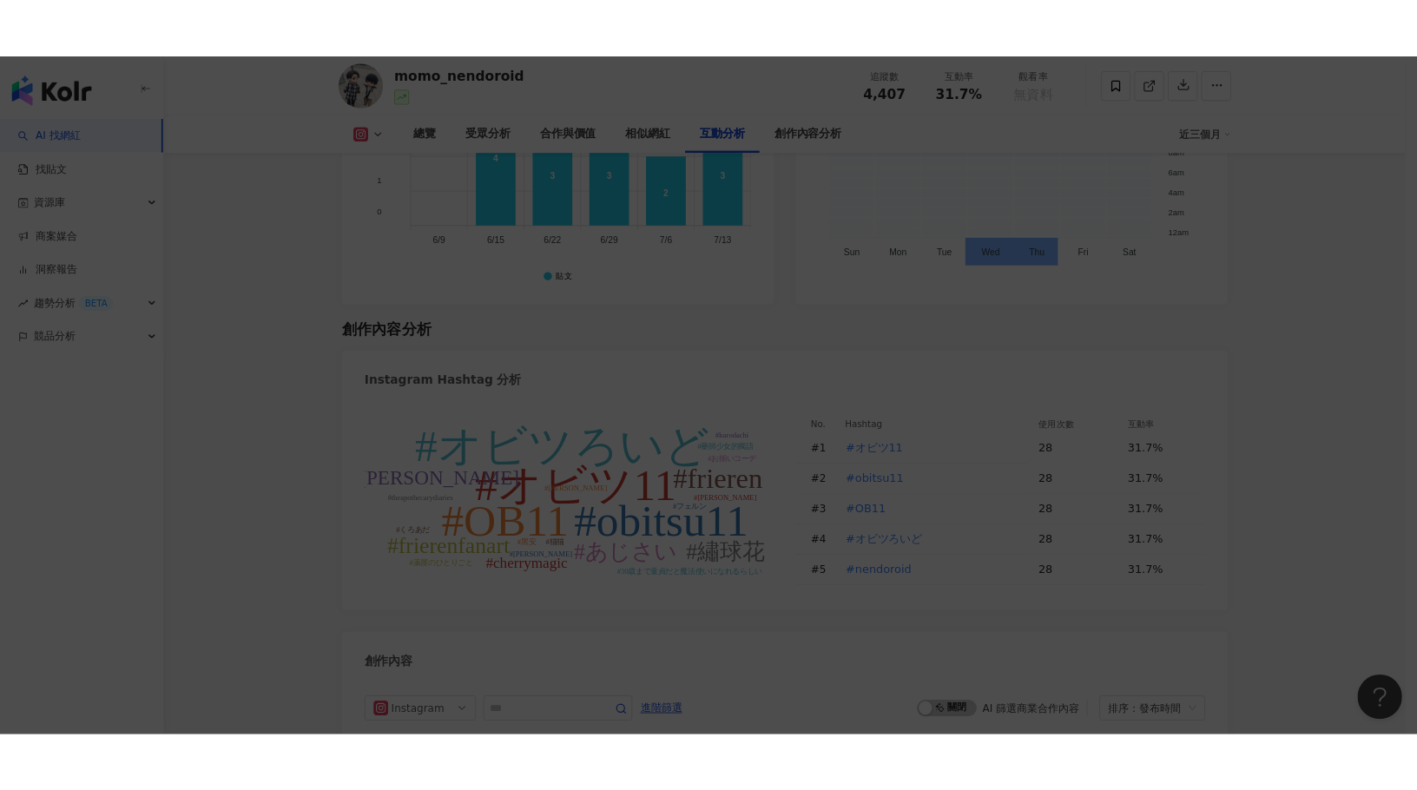
scroll to position [4495, 0]
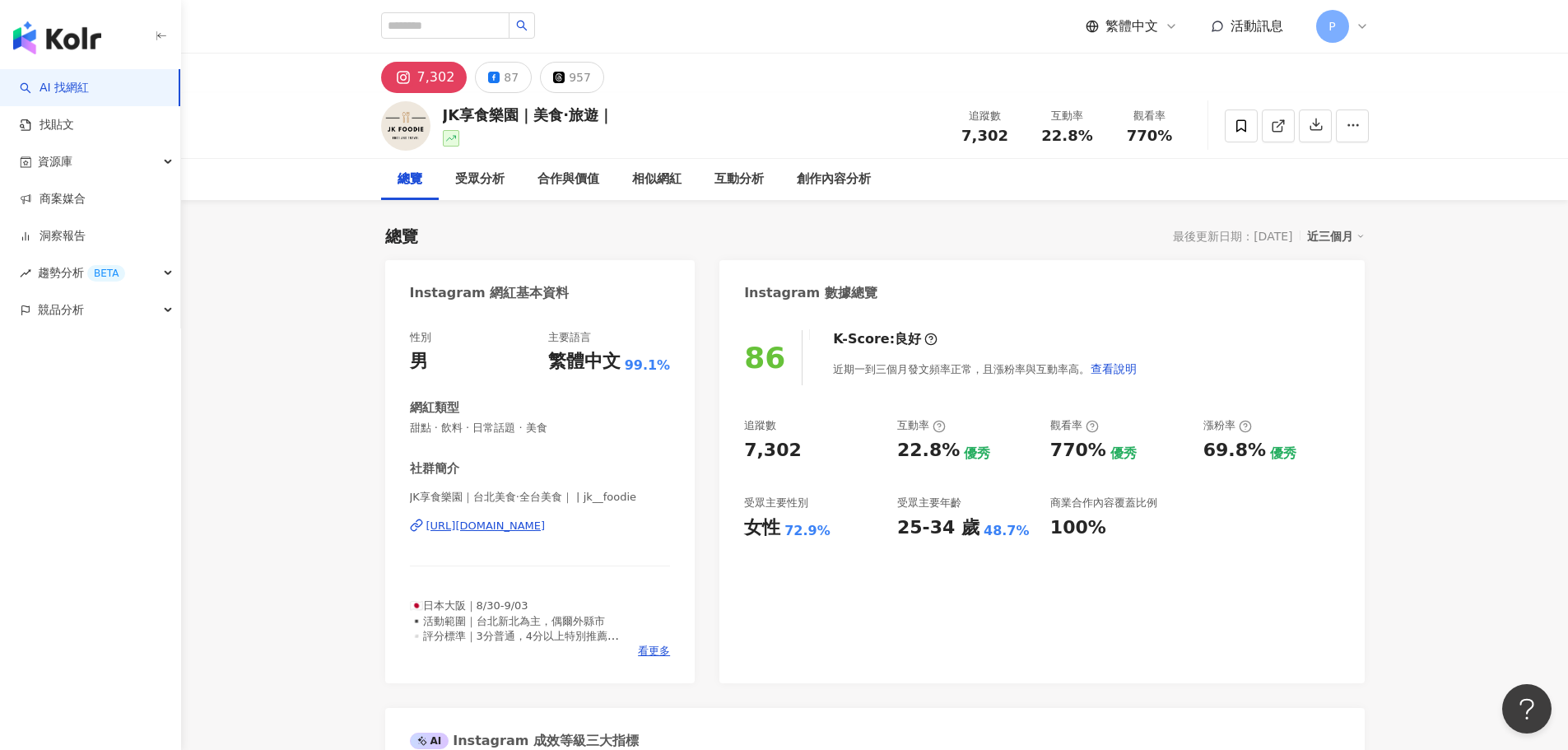
click at [443, 84] on div "7,302" at bounding box center [436, 77] width 38 height 23
click at [417, 75] on div "7,302" at bounding box center [436, 77] width 38 height 23
click at [506, 525] on div "https://www.instagram.com/jk__foodie/" at bounding box center [486, 526] width 119 height 15
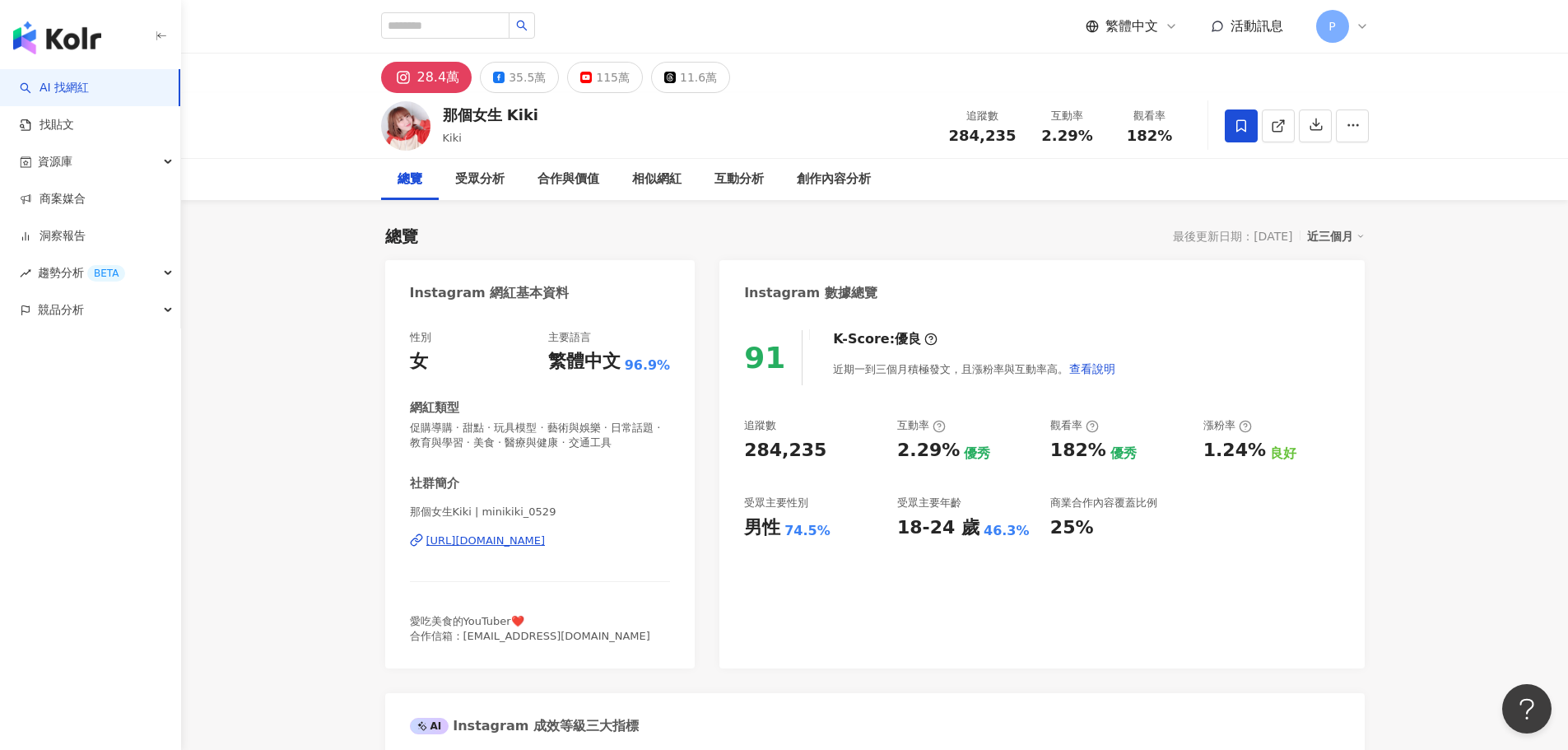
click at [441, 85] on div "28.4萬" at bounding box center [438, 77] width 43 height 23
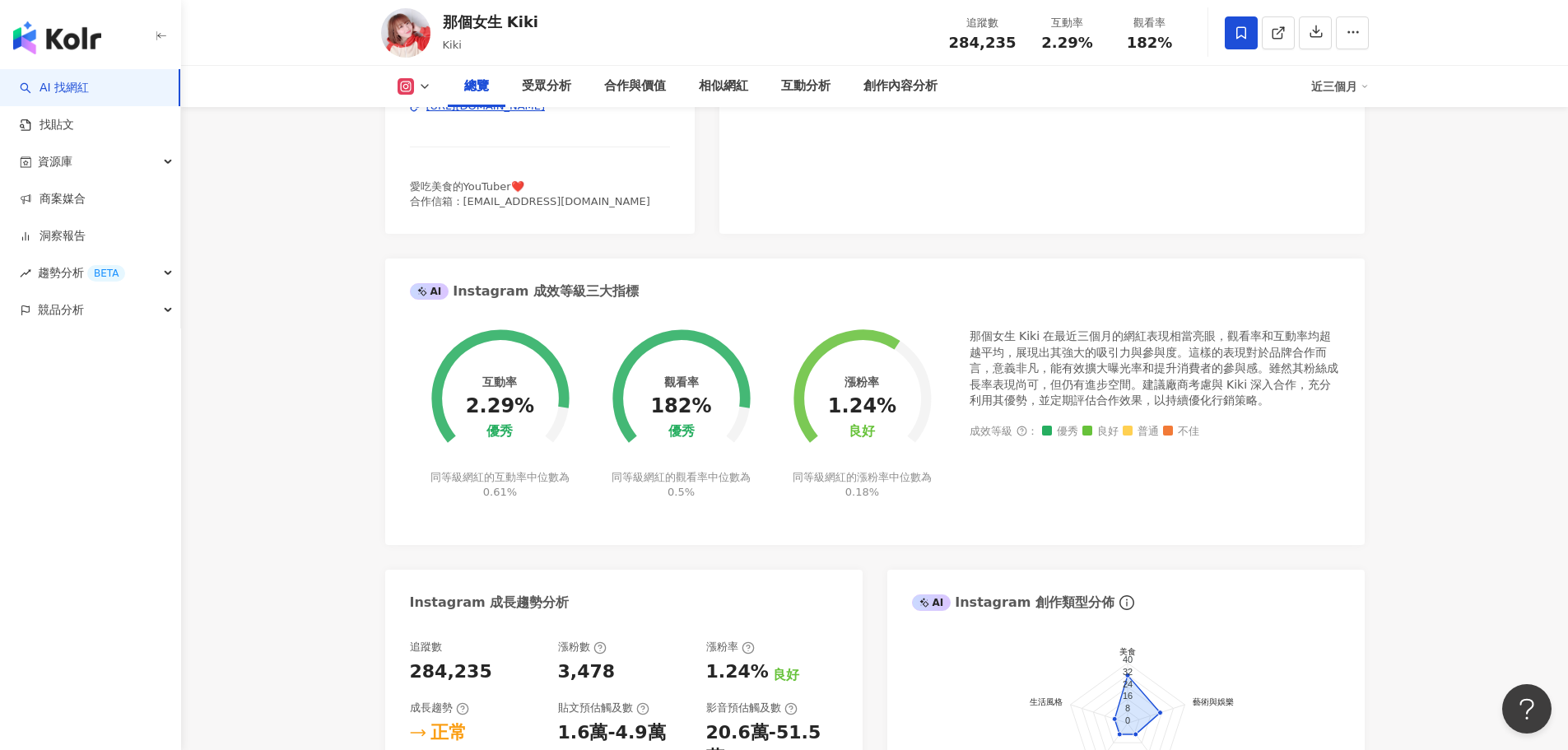
scroll to position [247, 0]
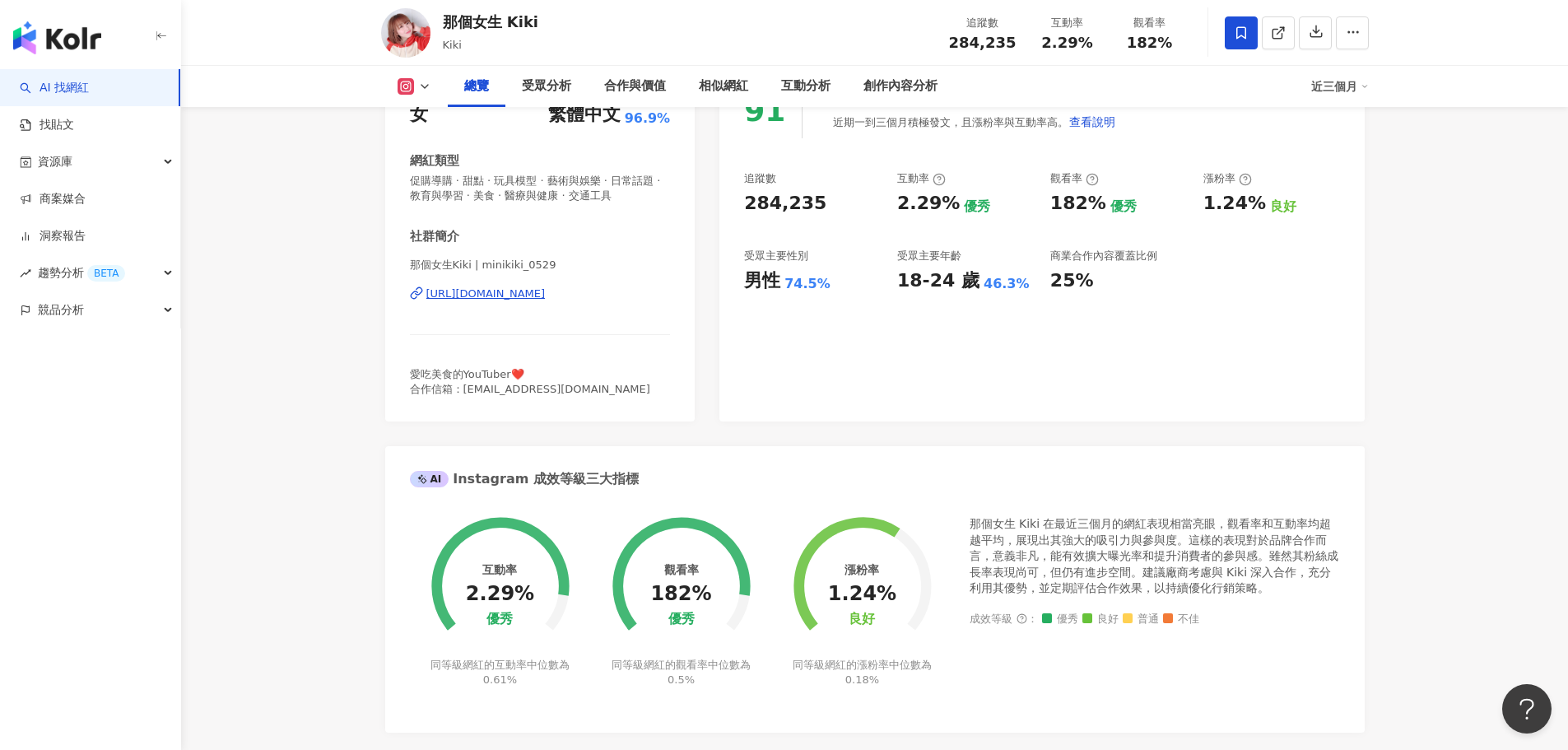
click at [546, 293] on div "https://www.instagram.com/minikiki_0529/" at bounding box center [486, 294] width 119 height 15
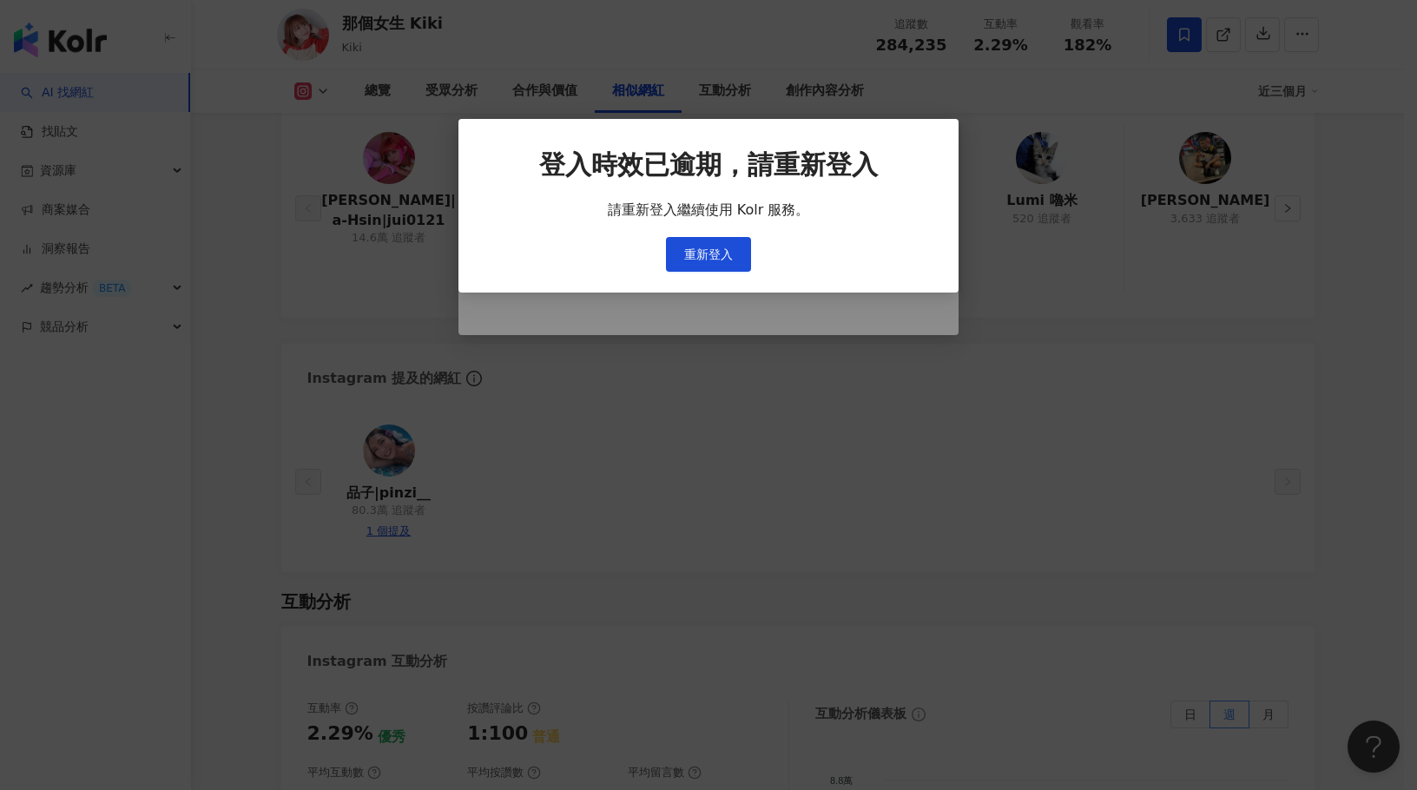
scroll to position [2932, 0]
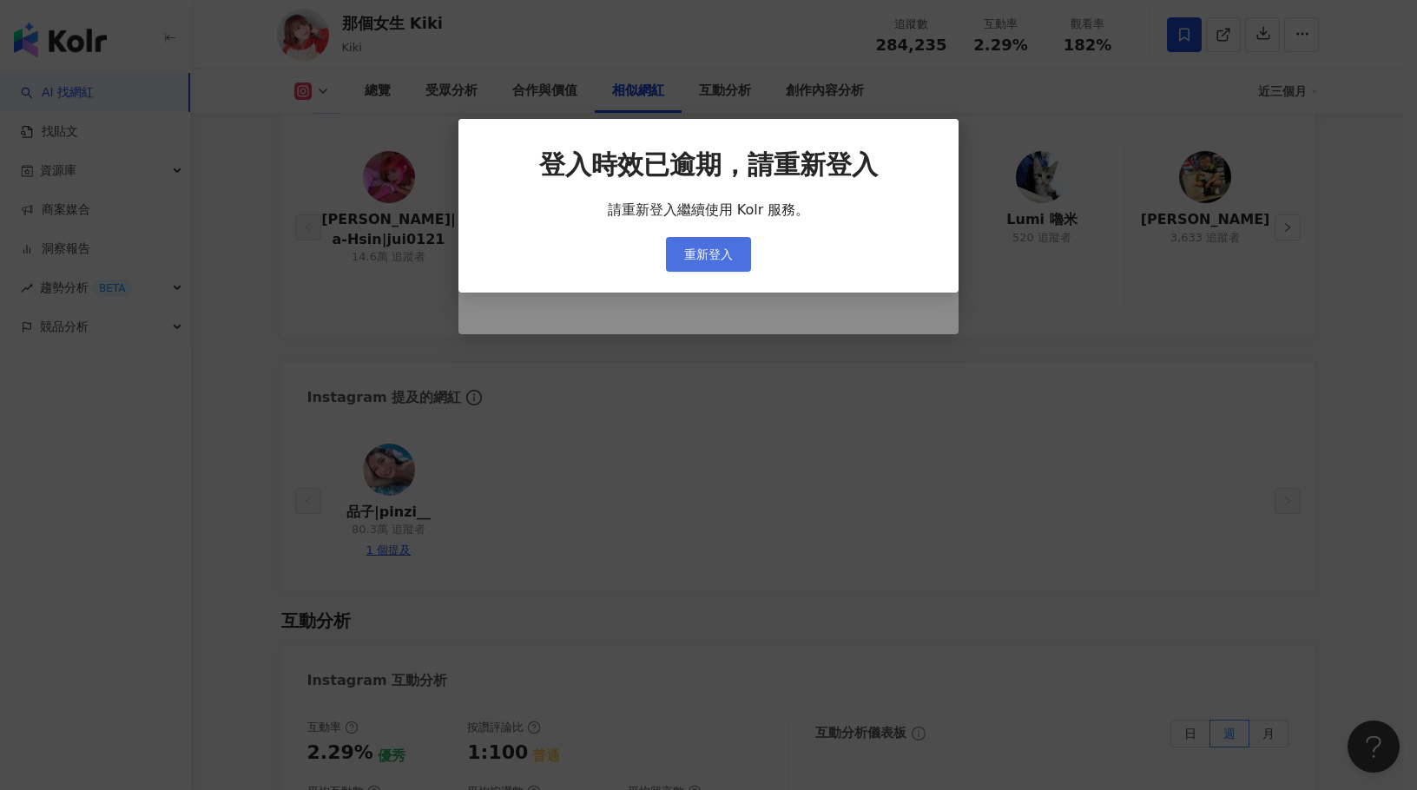
click at [717, 257] on span "重新登入" at bounding box center [708, 254] width 49 height 14
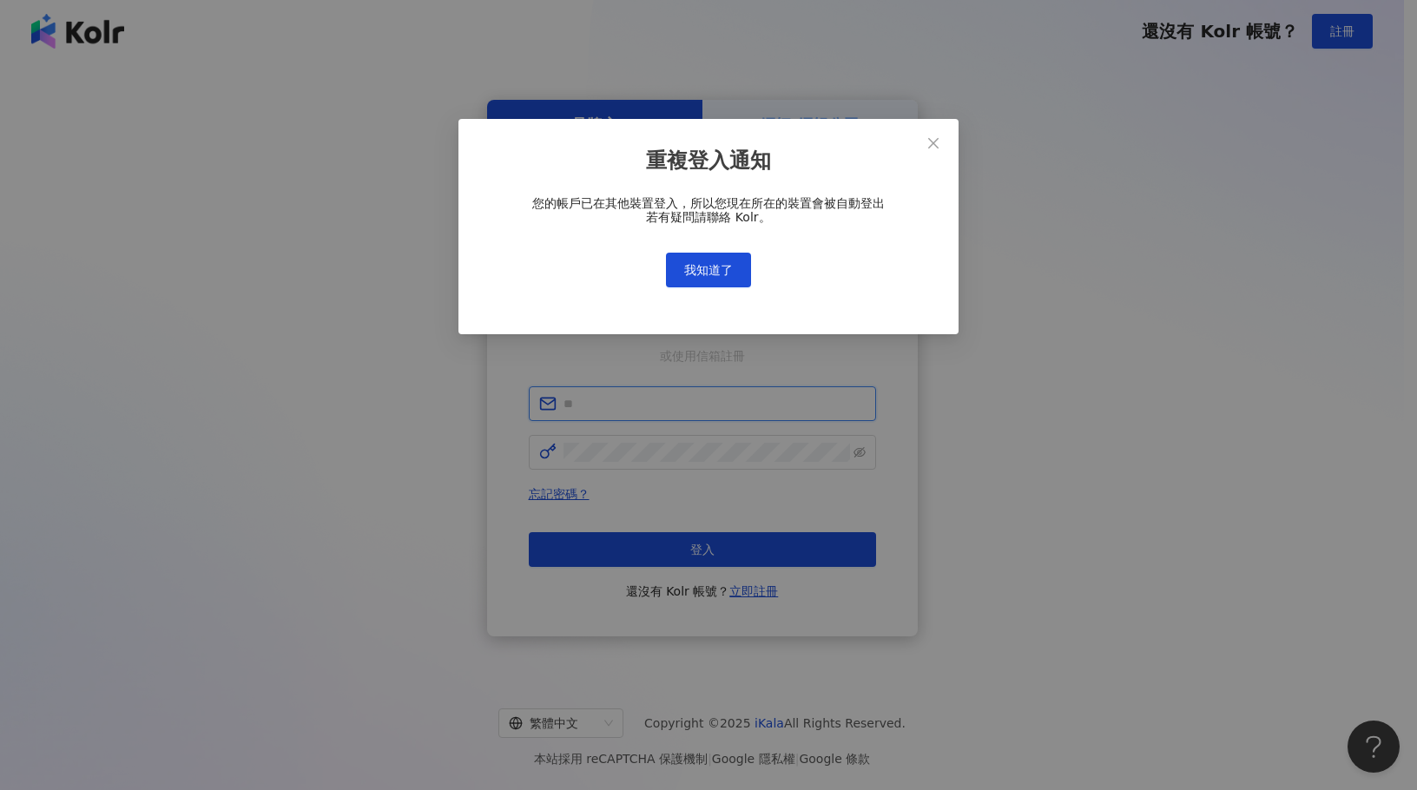
type input "**********"
click at [697, 268] on span "我知道了" at bounding box center [708, 270] width 49 height 14
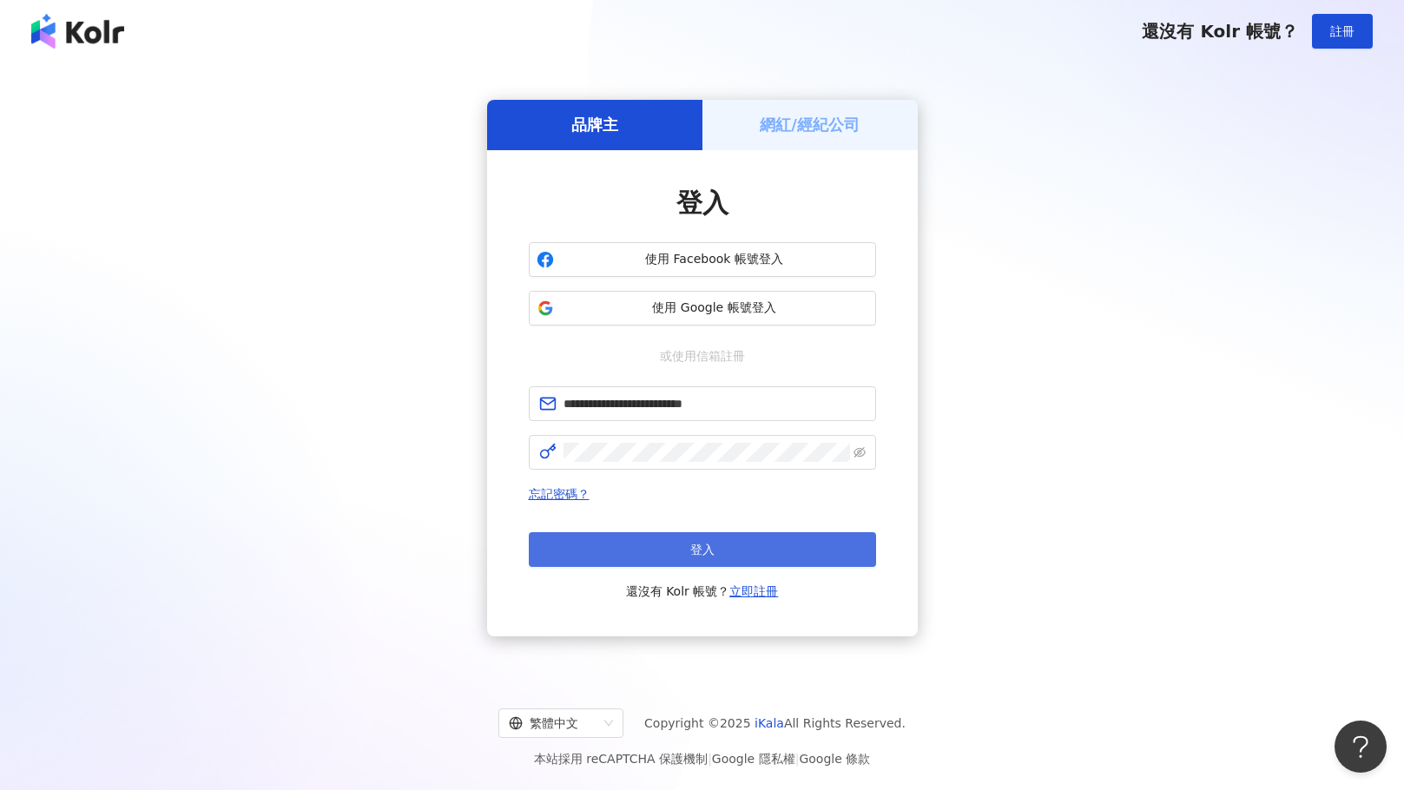
click at [738, 543] on button "登入" at bounding box center [702, 549] width 347 height 35
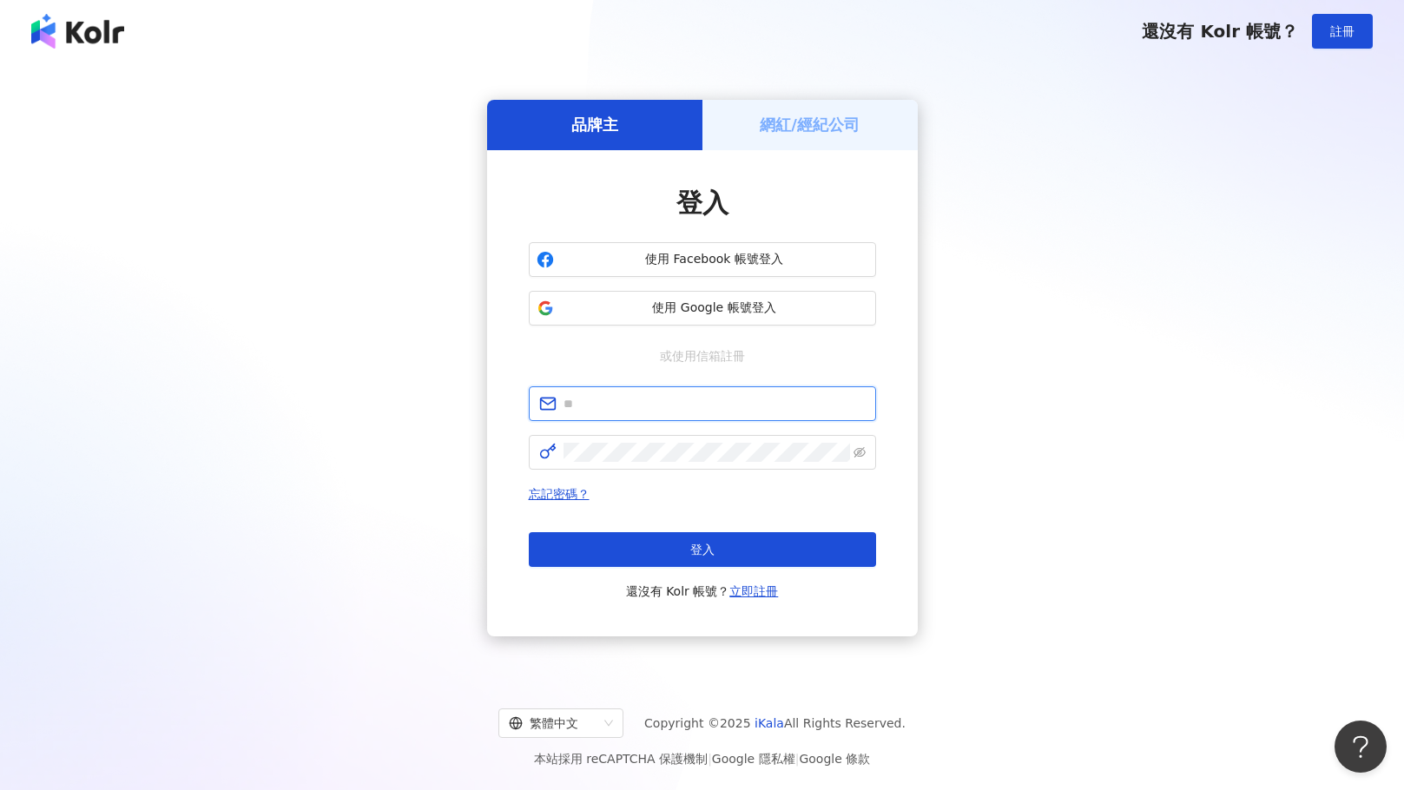
type input "**********"
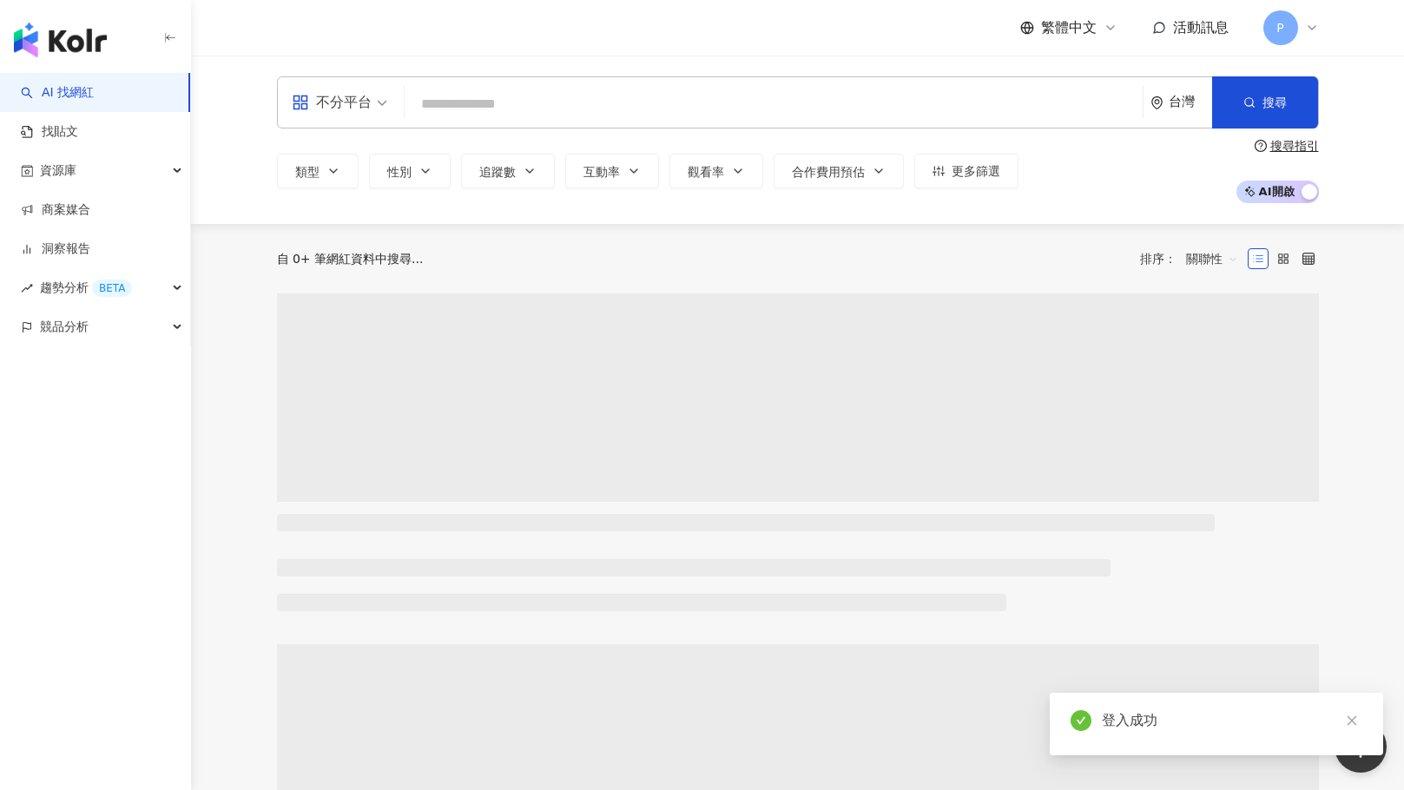
click at [472, 114] on input "search" at bounding box center [773, 104] width 724 height 33
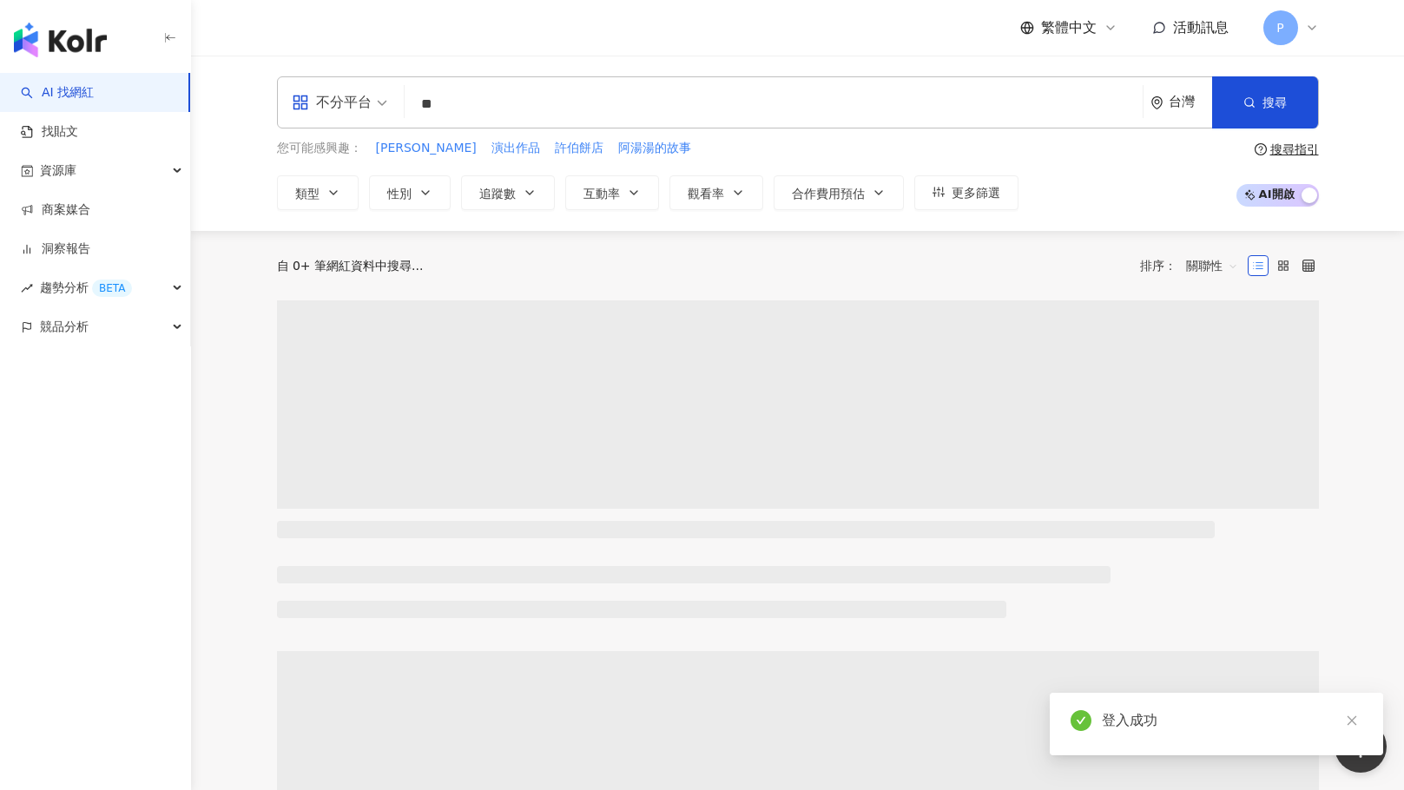
type input "*"
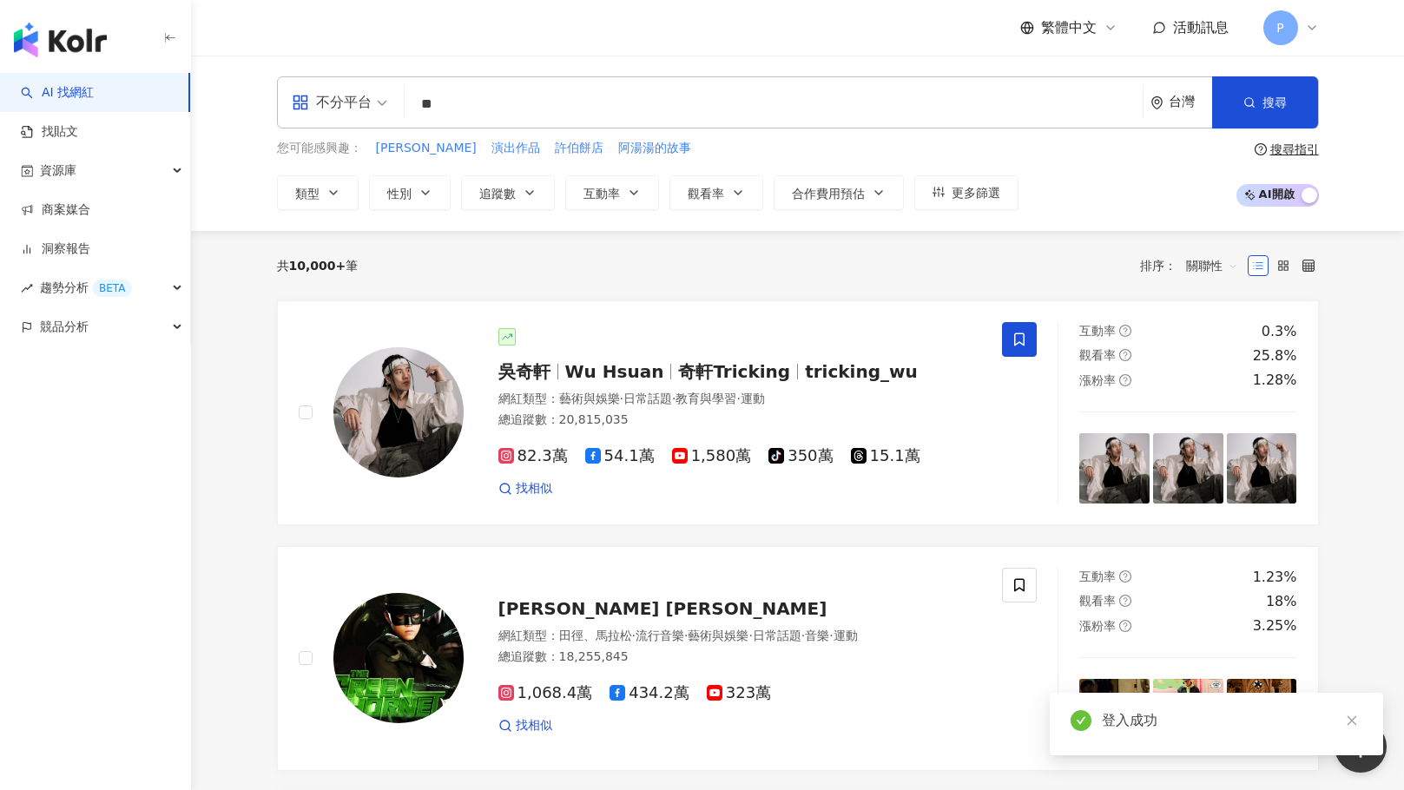
type input "*"
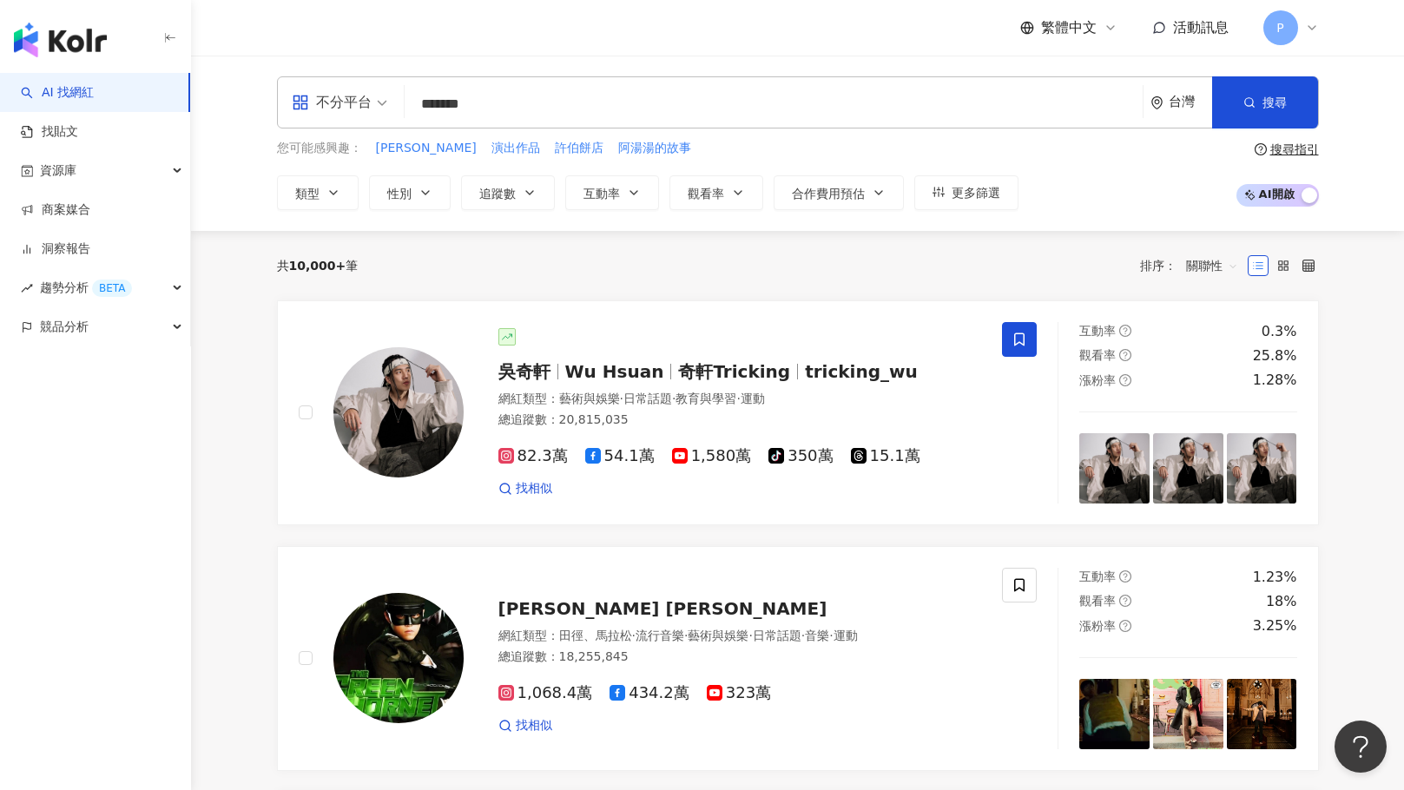
type input "*******"
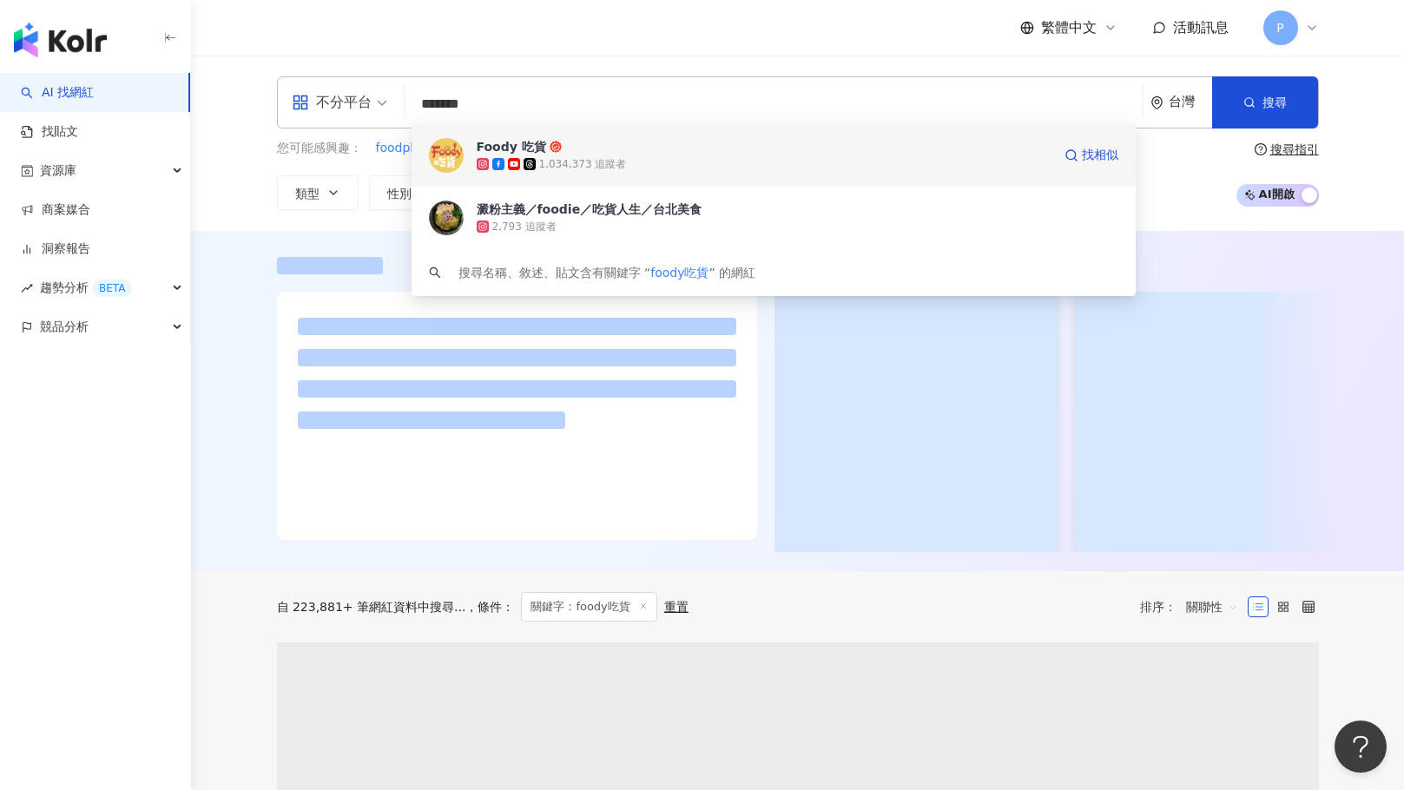
click at [541, 160] on div "1,034,373 追蹤者" at bounding box center [583, 164] width 88 height 15
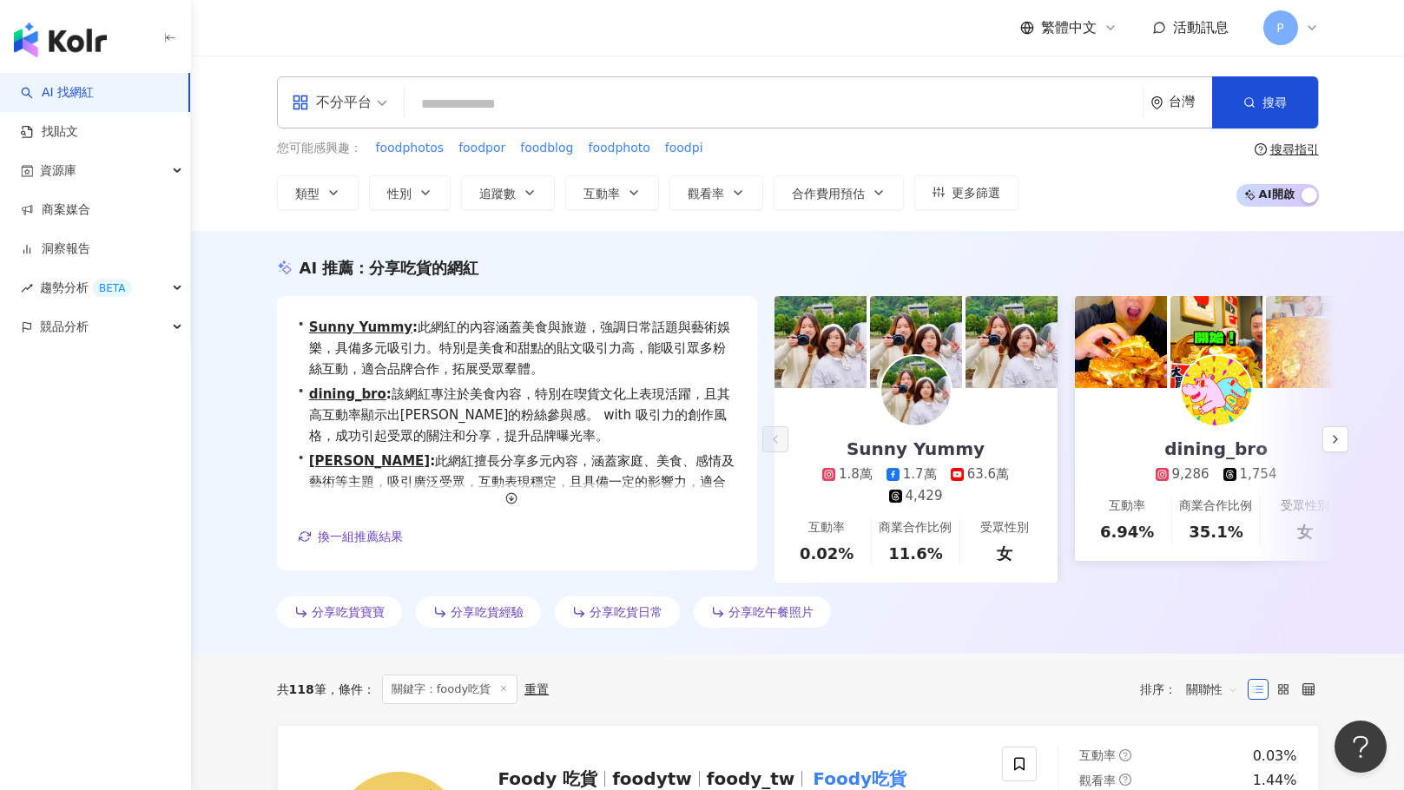
click at [587, 91] on input "search" at bounding box center [773, 104] width 724 height 33
paste input "**********"
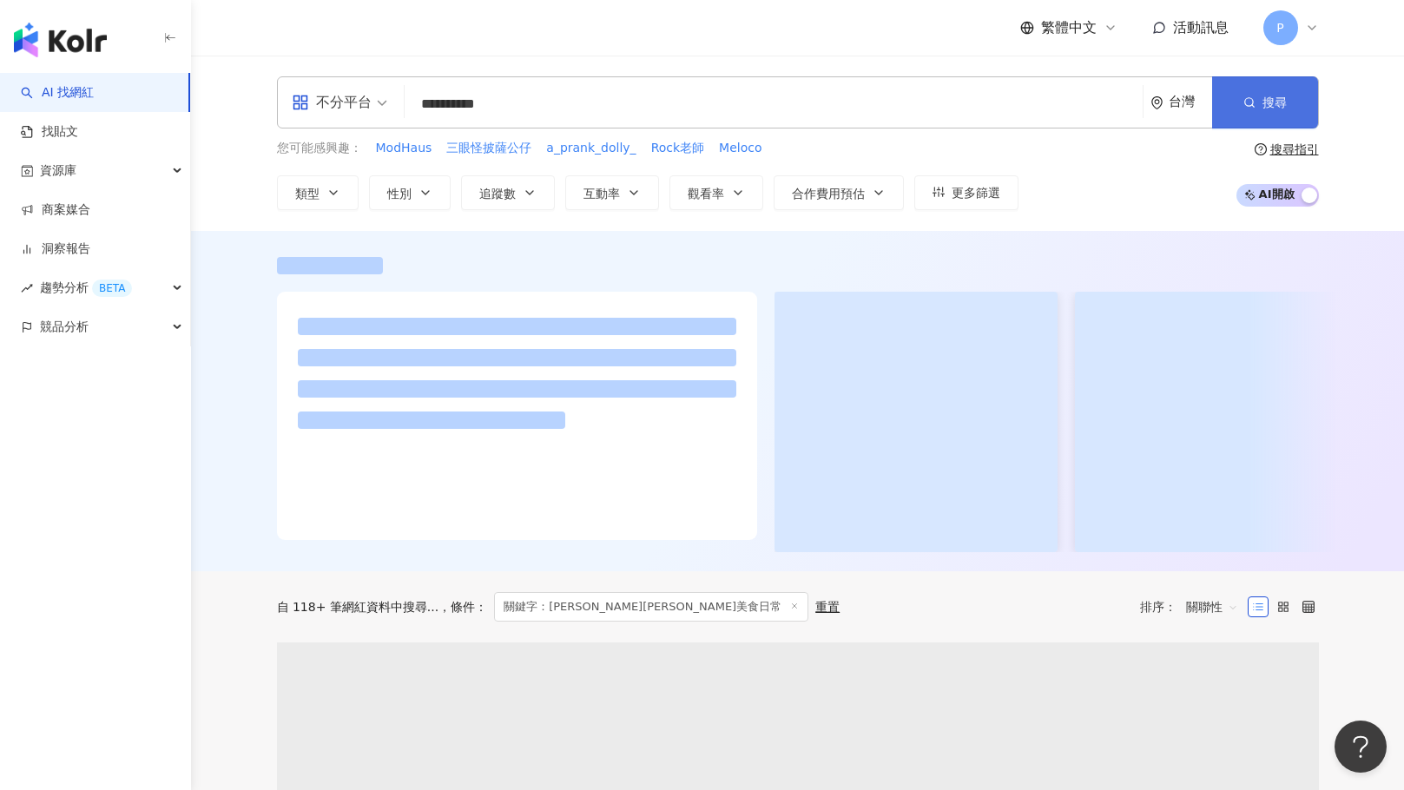
type input "**********"
click at [1260, 90] on button "搜尋" at bounding box center [1265, 102] width 106 height 52
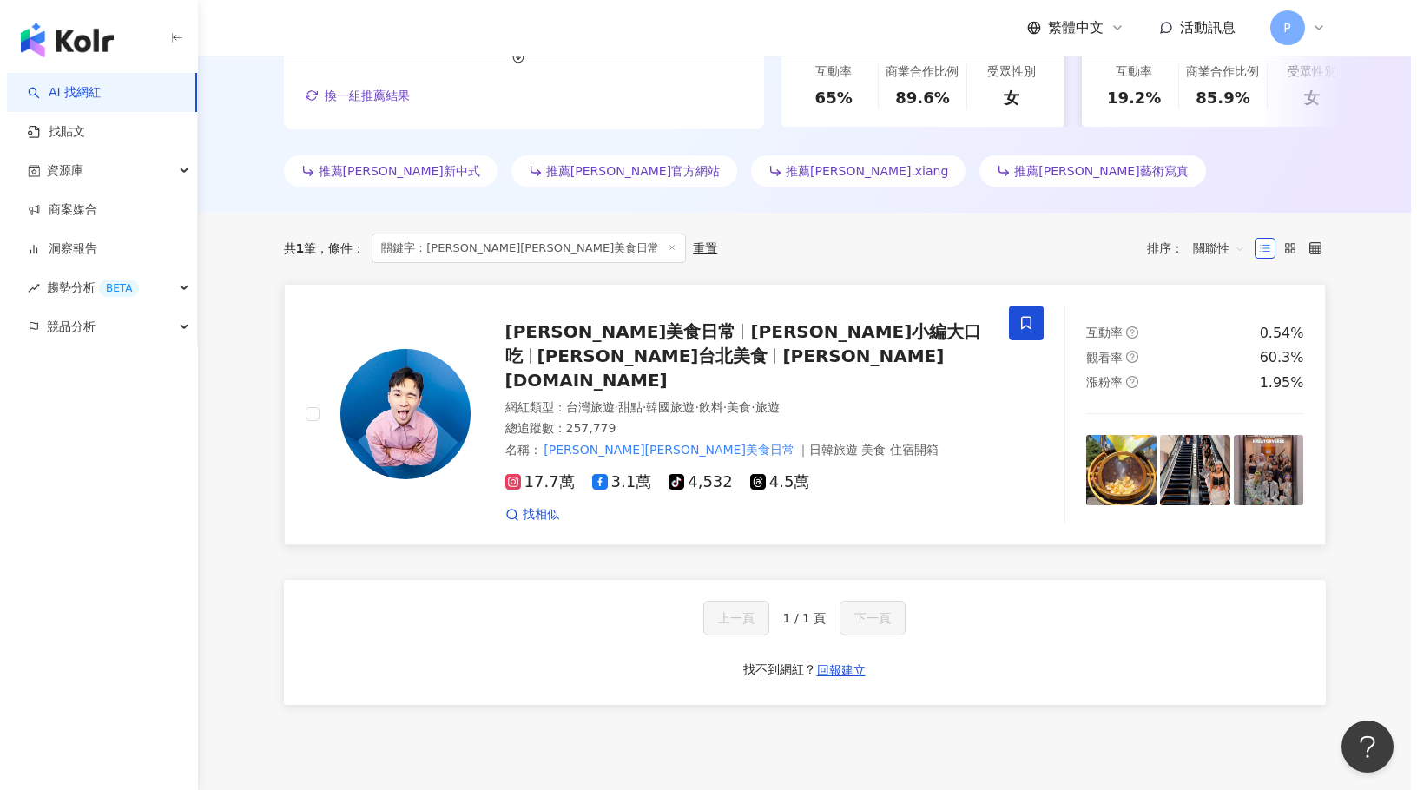
scroll to position [444, 0]
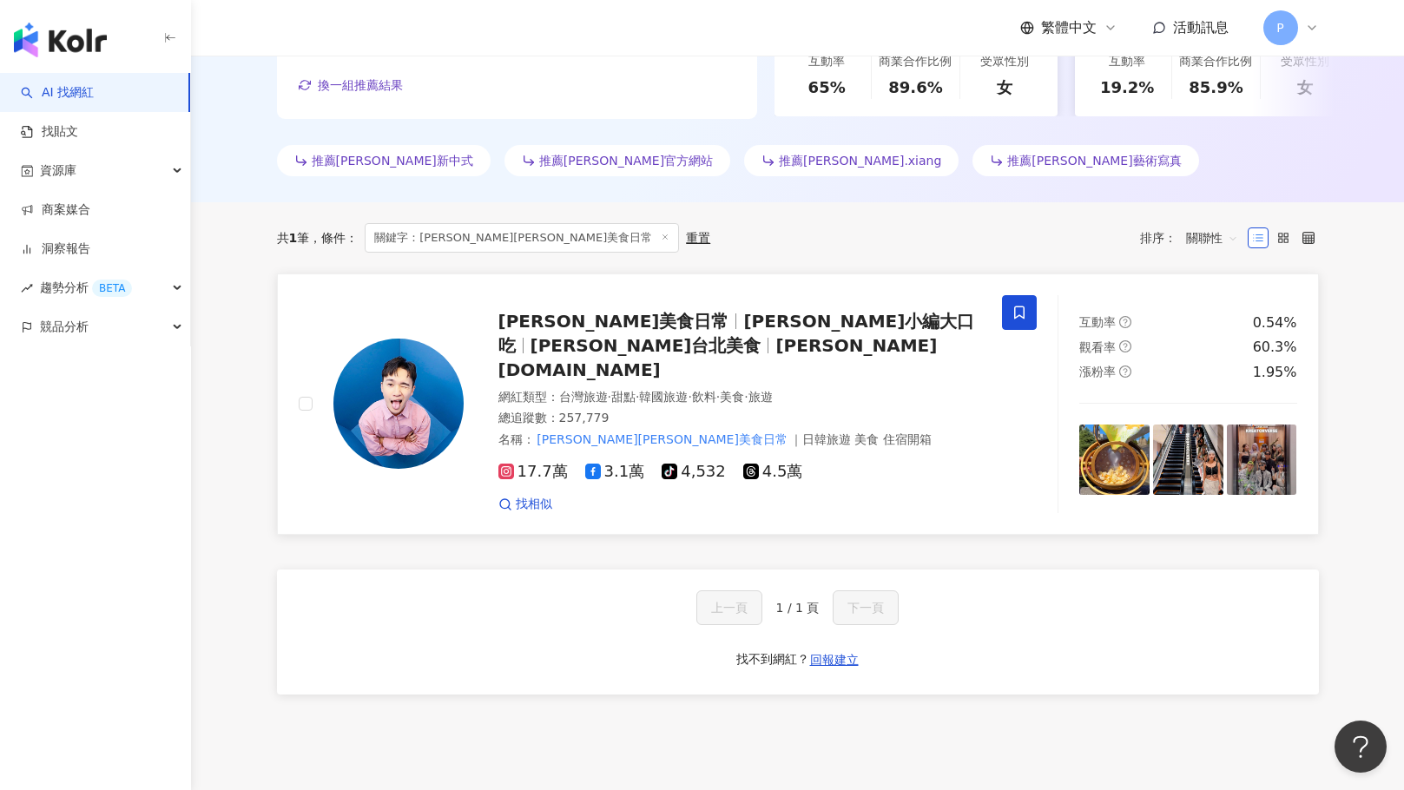
click at [761, 335] on span "RyanFood•高雄台北美食" at bounding box center [645, 345] width 231 height 21
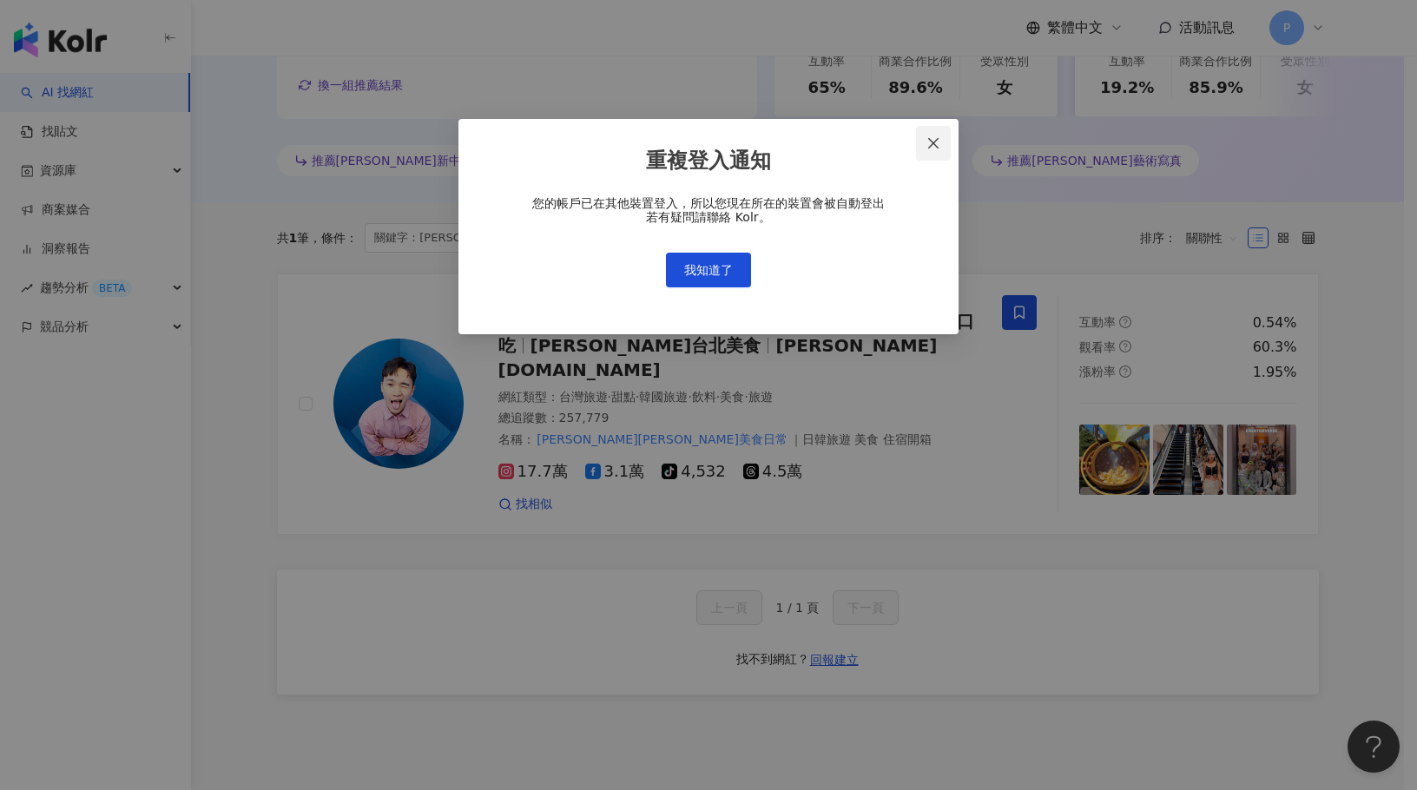
click at [926, 140] on icon "close" at bounding box center [933, 143] width 14 height 14
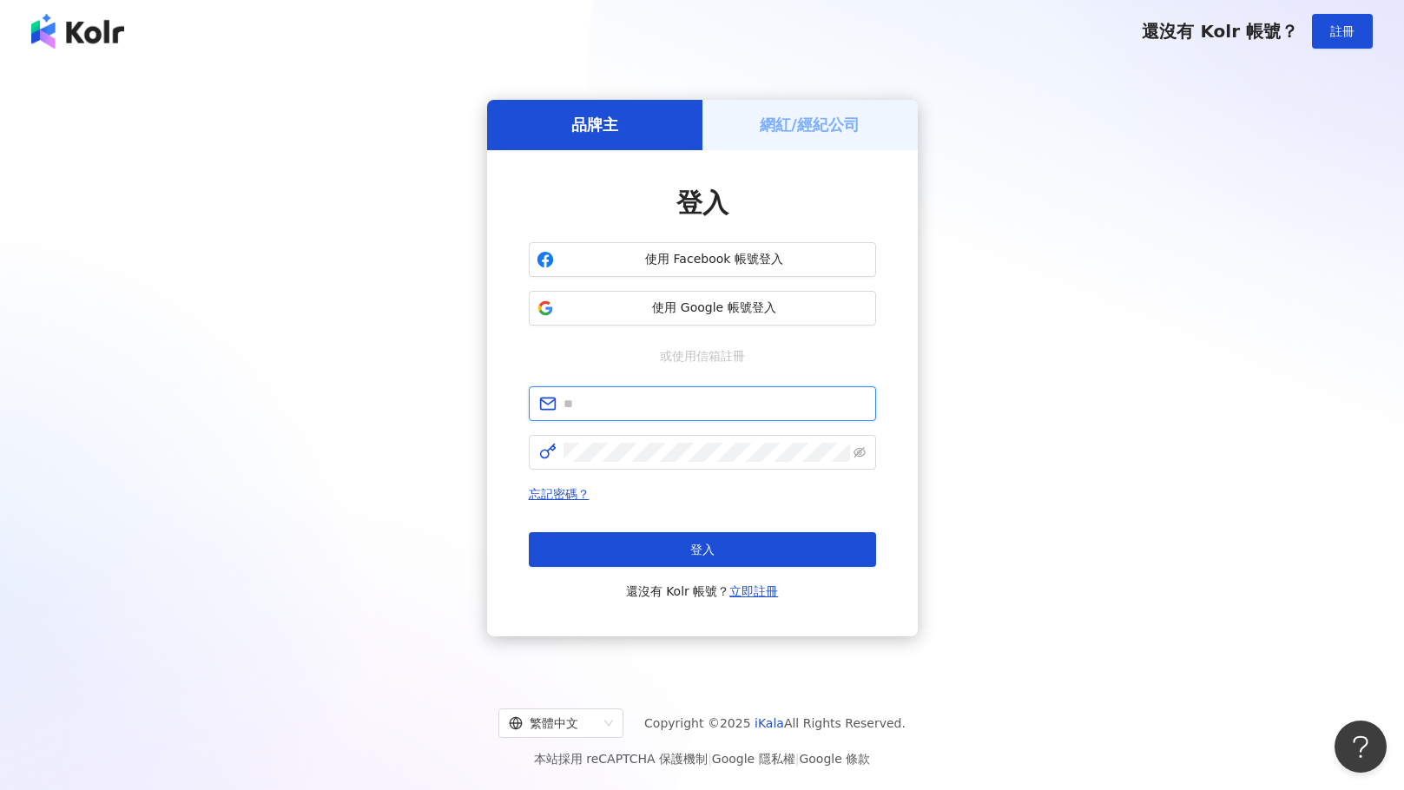
type input "**********"
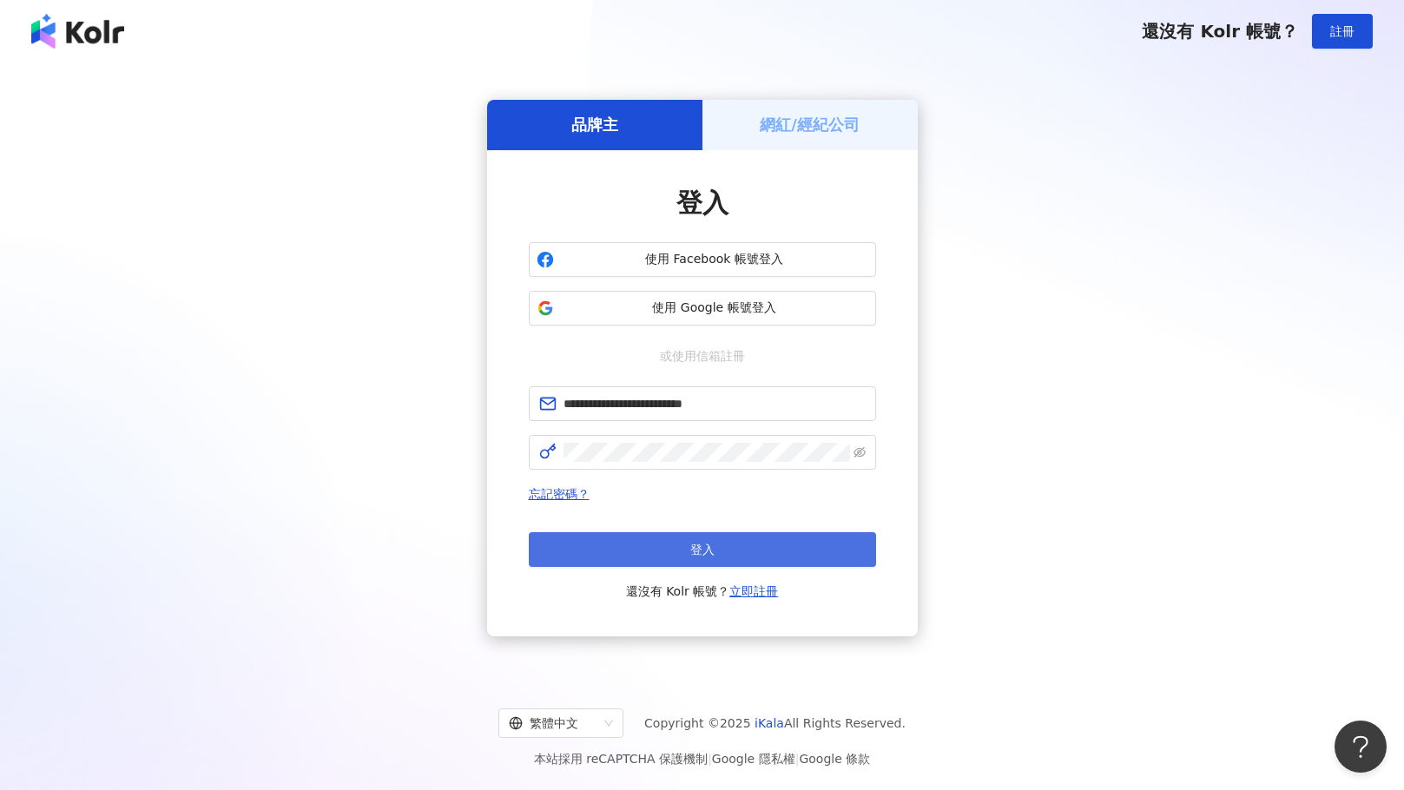
click at [749, 548] on button "登入" at bounding box center [702, 549] width 347 height 35
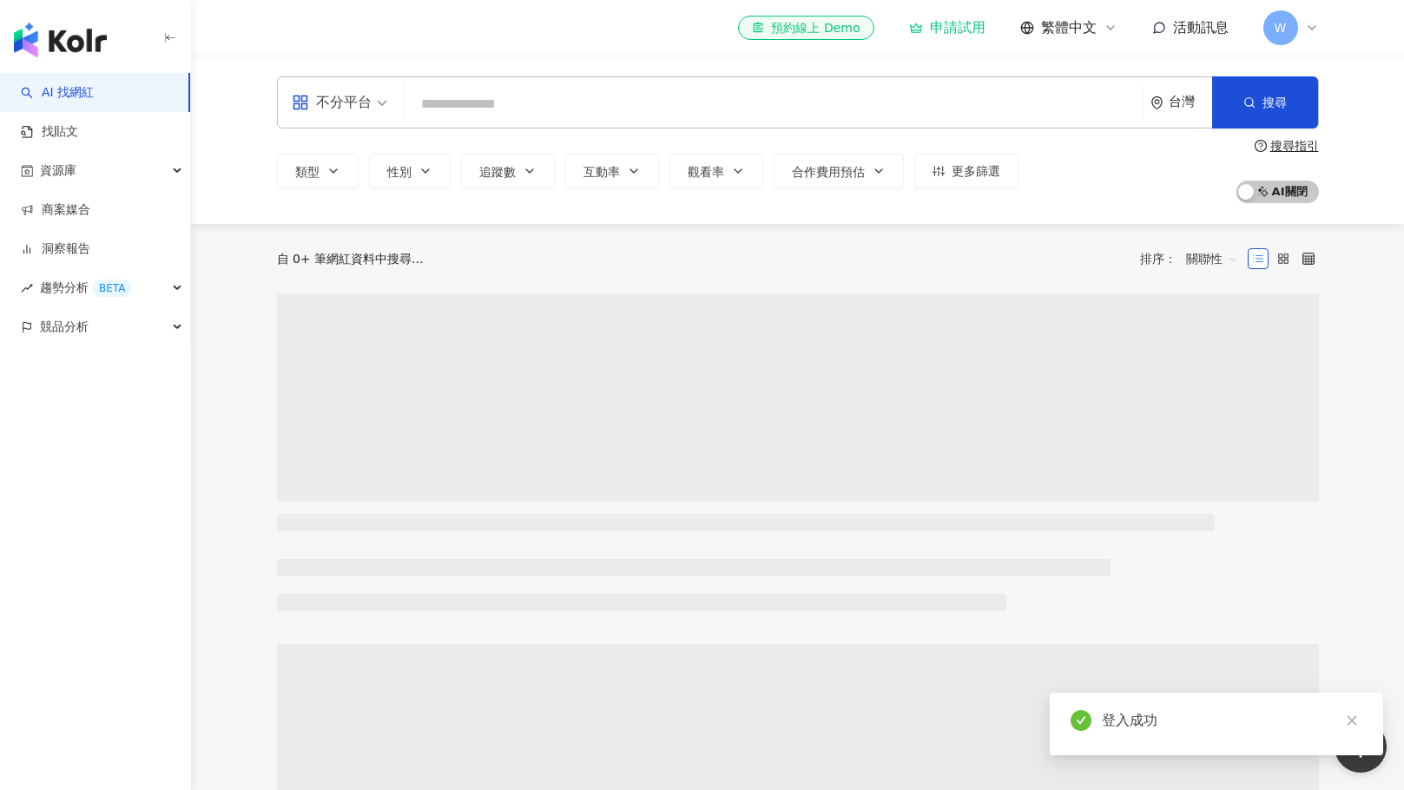
click at [540, 100] on input "search" at bounding box center [773, 104] width 724 height 33
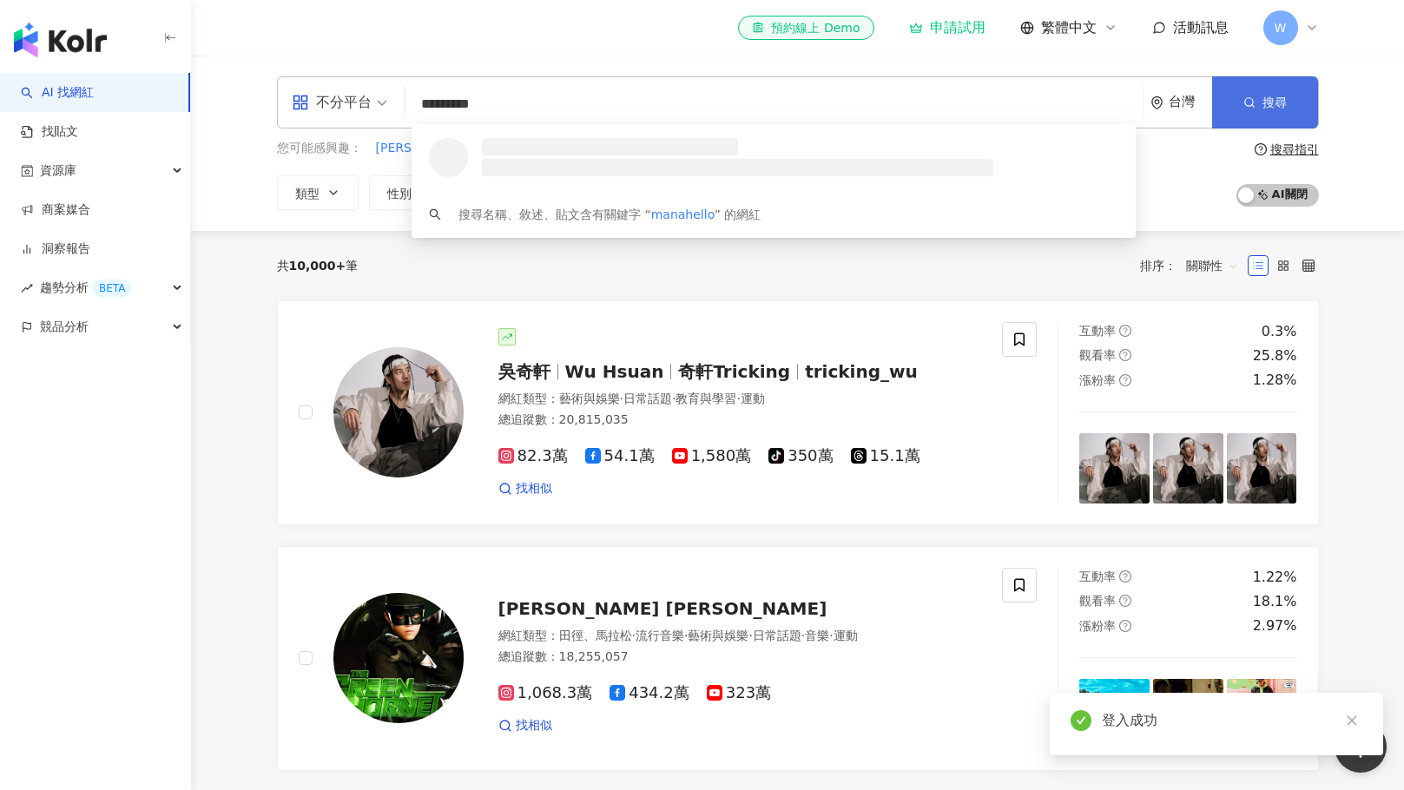
type input "*********"
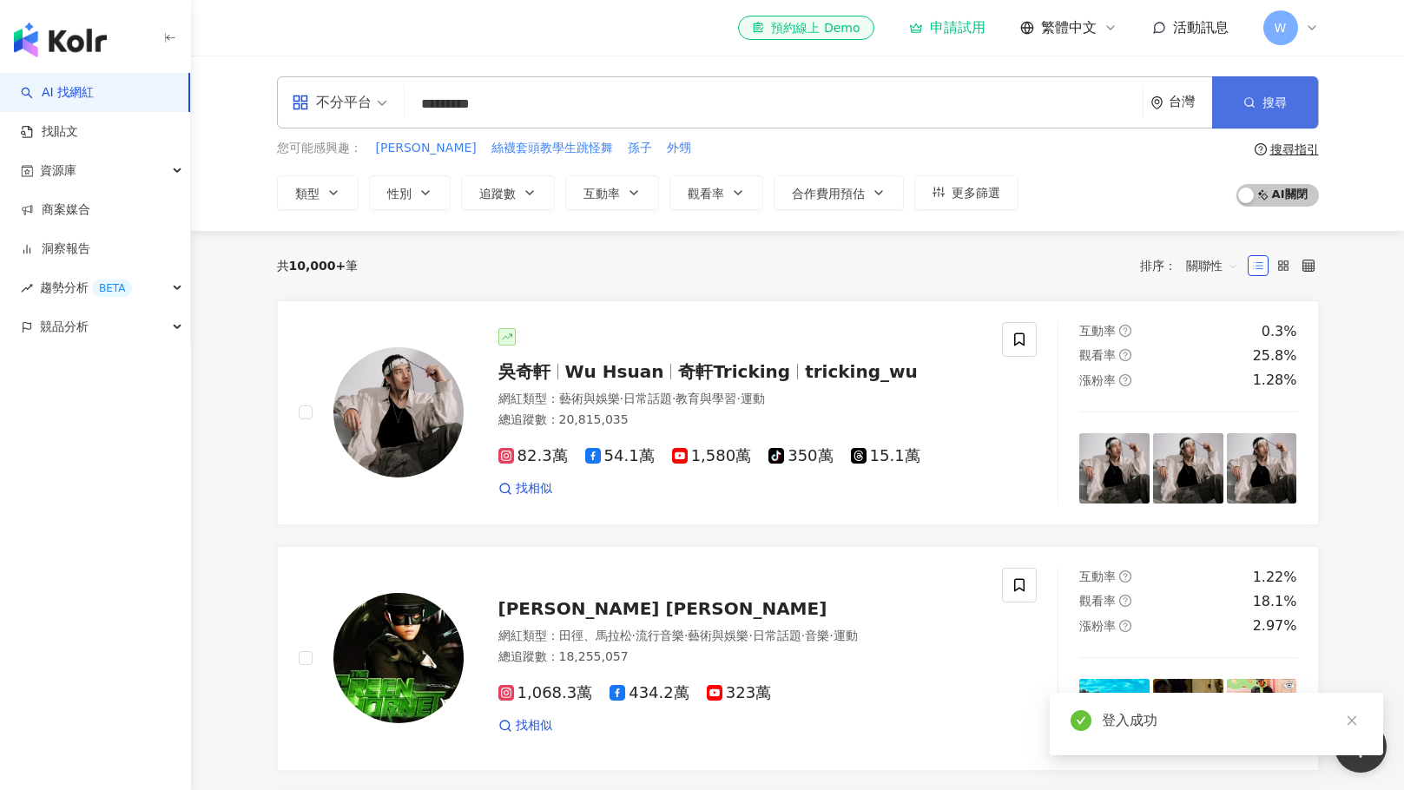
click at [1280, 109] on span "搜尋" at bounding box center [1274, 102] width 24 height 14
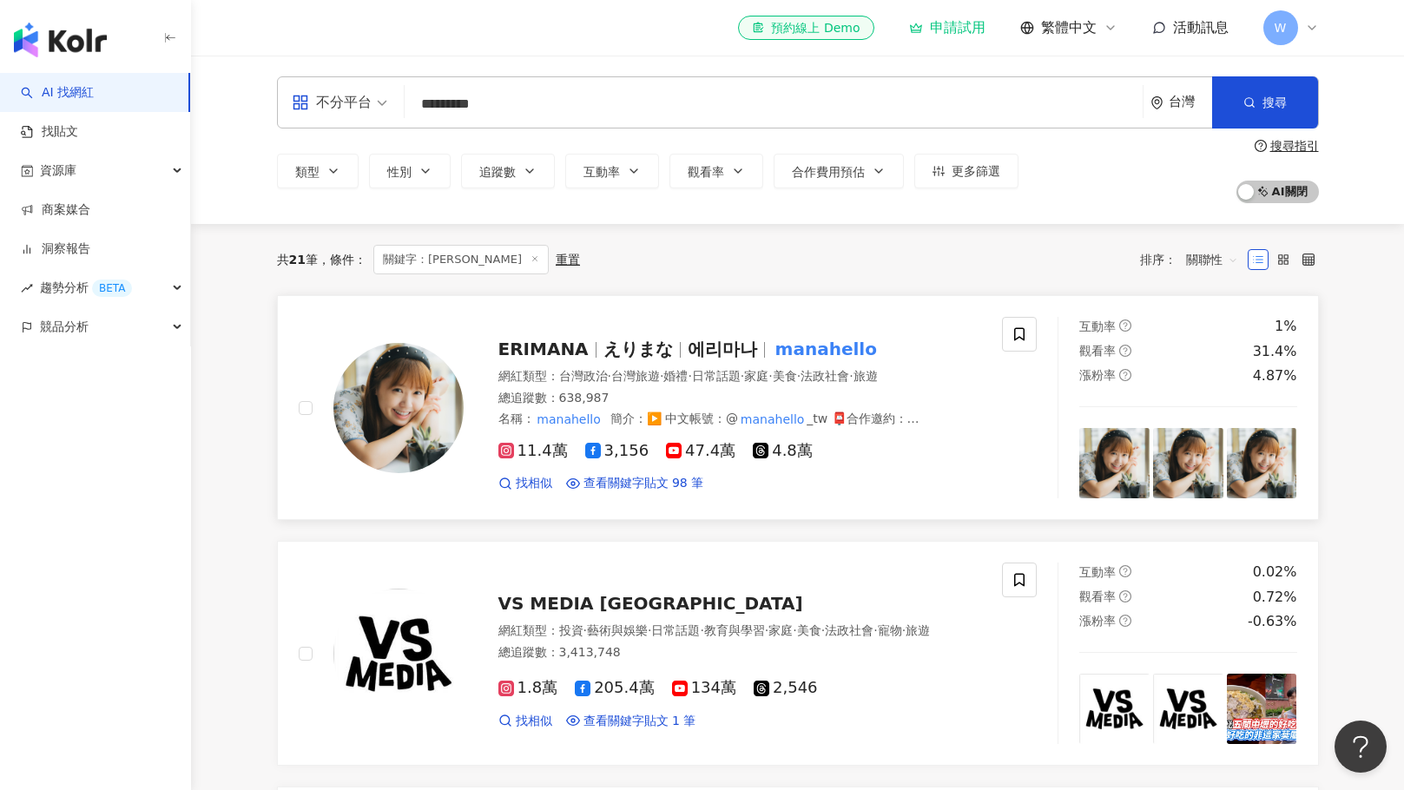
click at [603, 349] on span "えりまな" at bounding box center [637, 349] width 69 height 21
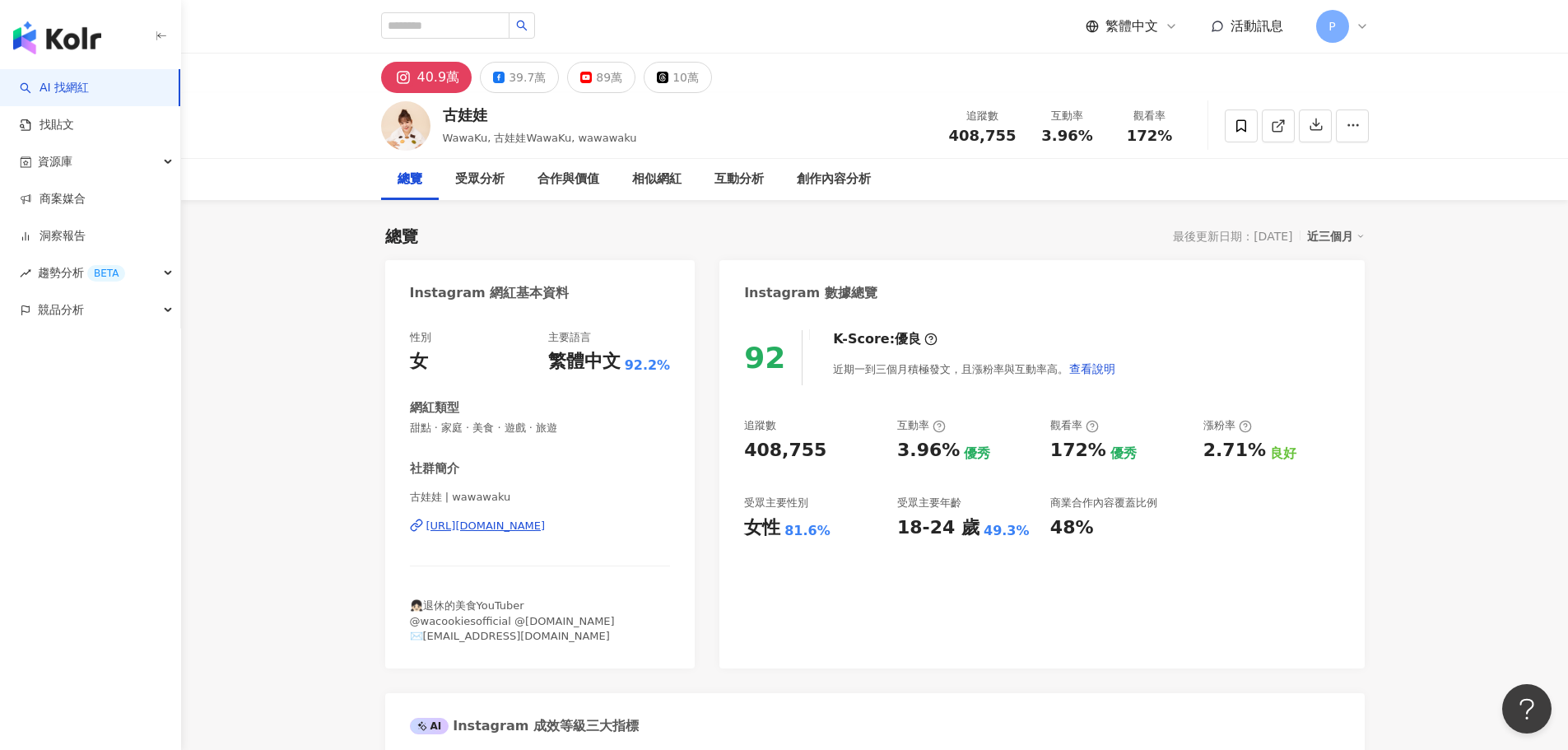
click at [546, 528] on div "https://www.instagram.com/wawawaku/" at bounding box center [486, 526] width 119 height 15
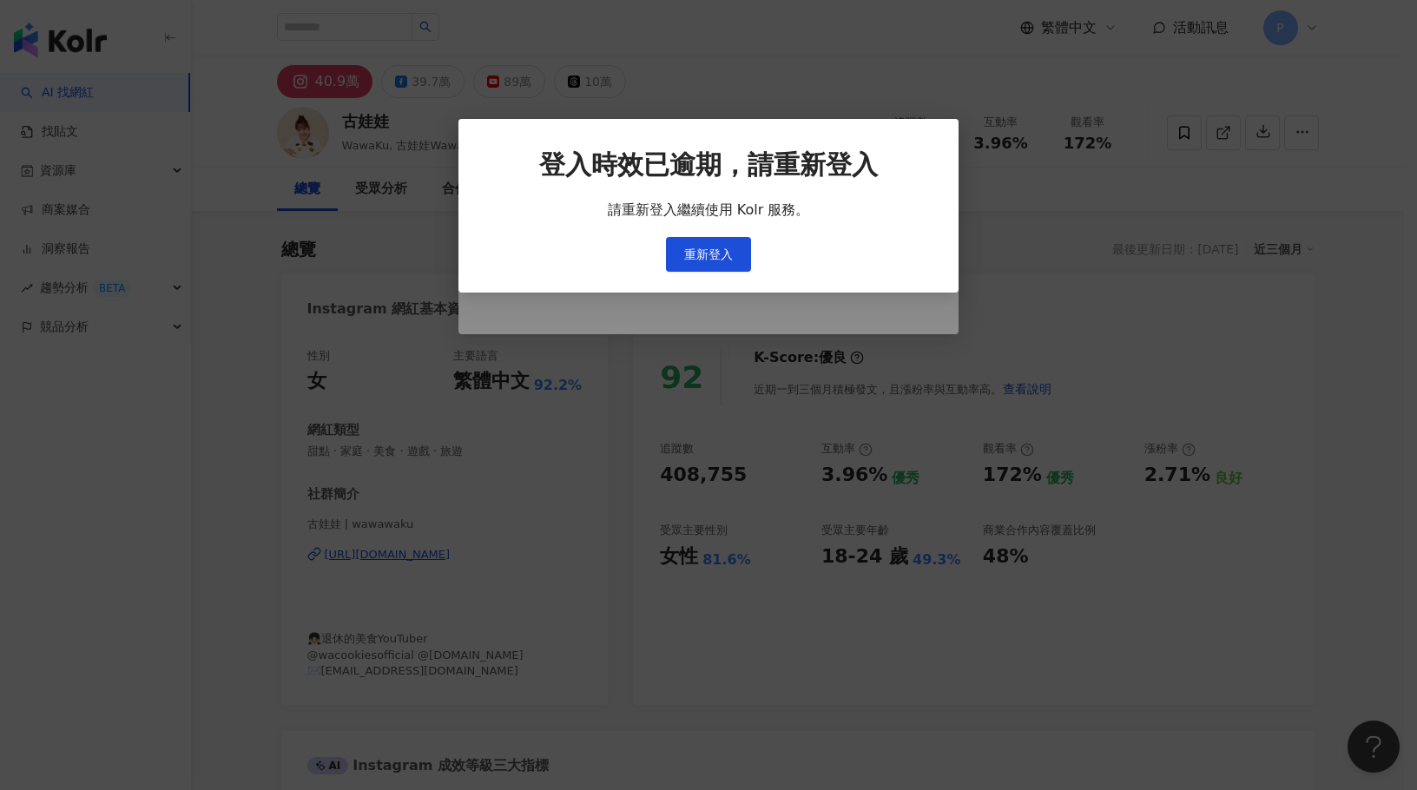
click at [889, 142] on div "登入時效已逾期，請重新登入 請重新登入繼續使用 Kolr 服務。 重新登入" at bounding box center [708, 206] width 500 height 174
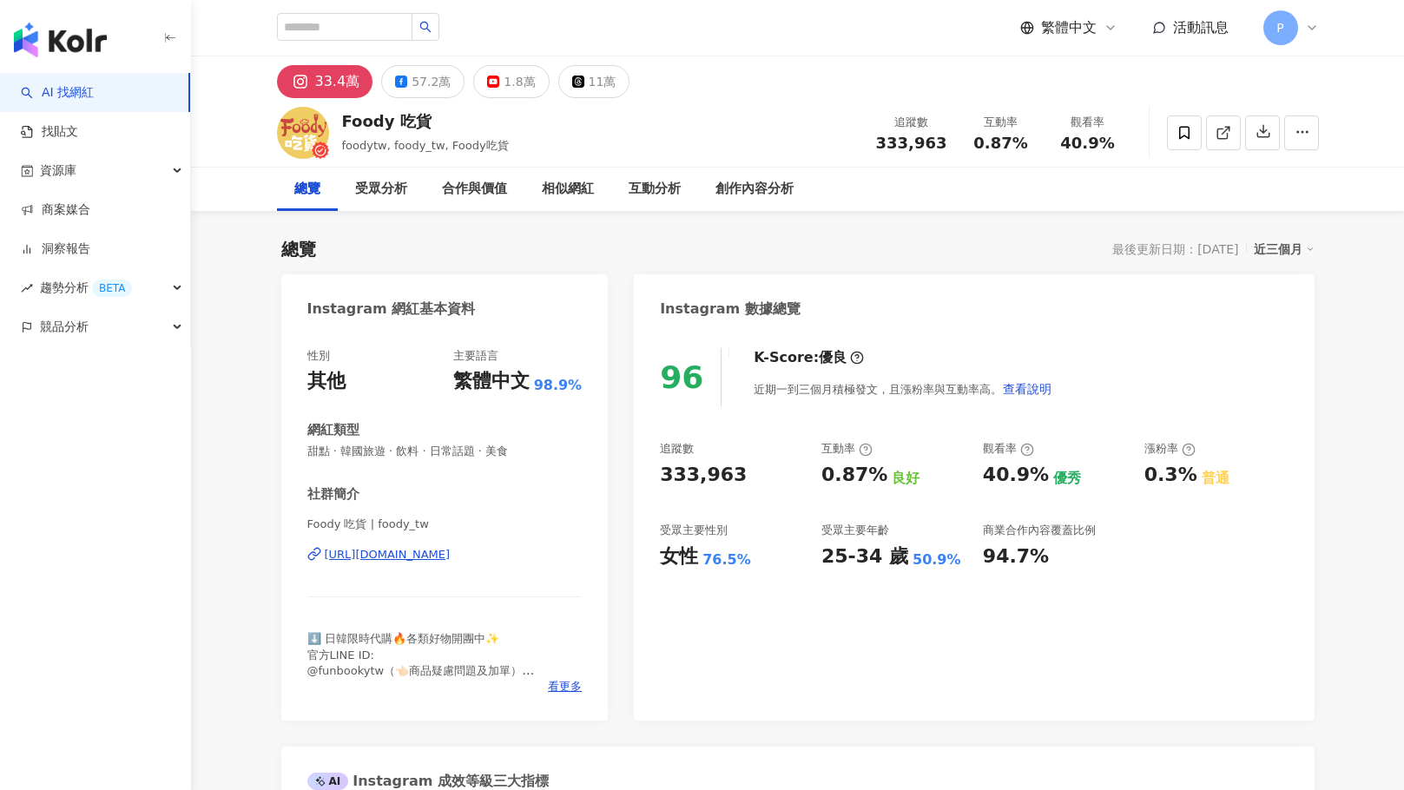
scroll to position [87, 0]
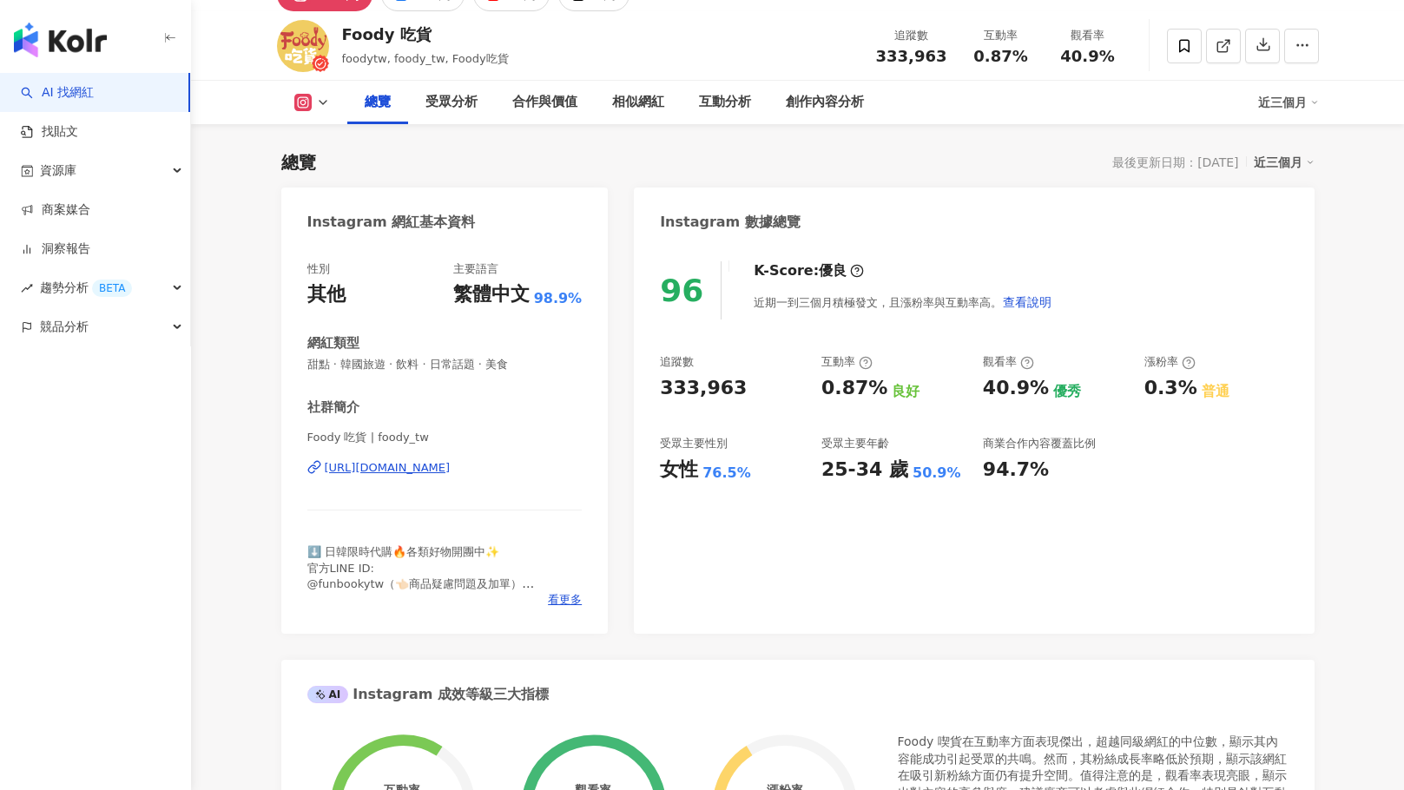
click at [650, 399] on div "96 K-Score : 優良 近期一到三個月積極發文，且漲粉率與互動率高。 查看說明 追蹤數 333,963 互動率 0.87% 良好 觀看率 40.9% …" at bounding box center [974, 439] width 680 height 390
drag, startPoint x: 747, startPoint y: 391, endPoint x: 633, endPoint y: 403, distance: 114.4
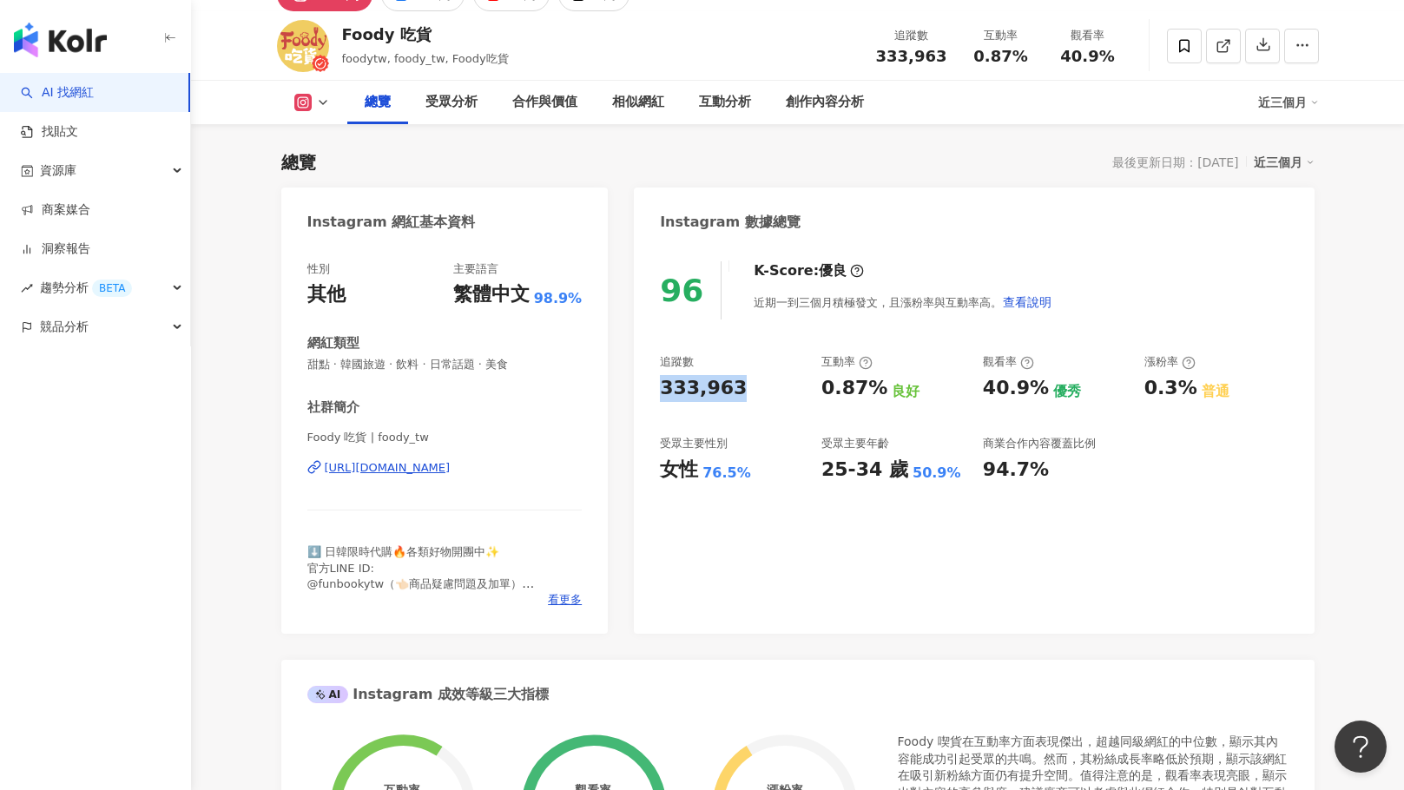
copy div "333,963"
click at [895, 409] on div "追蹤數 333,963 互動率 0.87% 良好 觀看率 40.9% 優秀 漲粉率 0.3% 普通 受眾主要性別 女性 76.5% 受眾主要年齡 25-34 …" at bounding box center [974, 418] width 628 height 128
drag, startPoint x: 880, startPoint y: 398, endPoint x: 819, endPoint y: 391, distance: 61.2
click at [819, 391] on div "追蹤數 333,963 互動率 0.87% 良好 觀看率 40.9% 優秀 漲粉率 0.3% 普通 受眾主要性別 女性 76.5% 受眾主要年齡 25-34 …" at bounding box center [974, 418] width 628 height 128
copy div "0.87%"
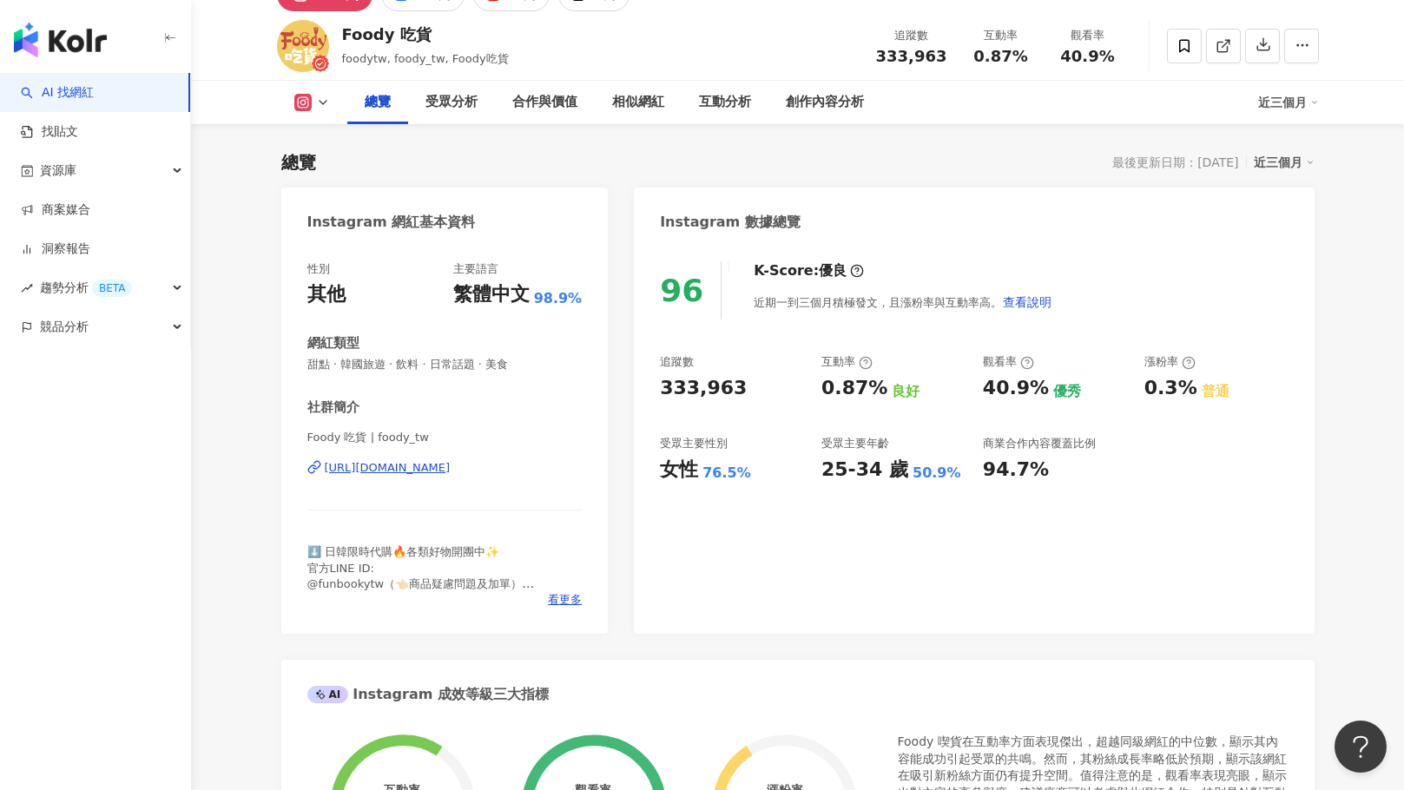
click at [984, 431] on div "追蹤數 333,963 互動率 0.87% 良好 觀看率 40.9% 優秀 漲粉率 0.3% 普通 受眾主要性別 女性 76.5% 受眾主要年齡 25-34 …" at bounding box center [974, 418] width 628 height 128
drag, startPoint x: 1036, startPoint y: 396, endPoint x: 947, endPoint y: 398, distance: 89.4
click at [947, 398] on div "追蹤數 333,963 互動率 0.87% 良好 觀看率 40.9% 優秀 漲粉率 0.3% 普通 受眾主要性別 女性 76.5% 受眾主要年齡 25-34 …" at bounding box center [974, 418] width 628 height 128
click at [1098, 505] on div "96 K-Score : 優良 近期一到三個月積極發文，且漲粉率與互動率高。 查看說明 追蹤數 333,963 互動率 0.87% 良好 觀看率 40.9% …" at bounding box center [974, 439] width 680 height 390
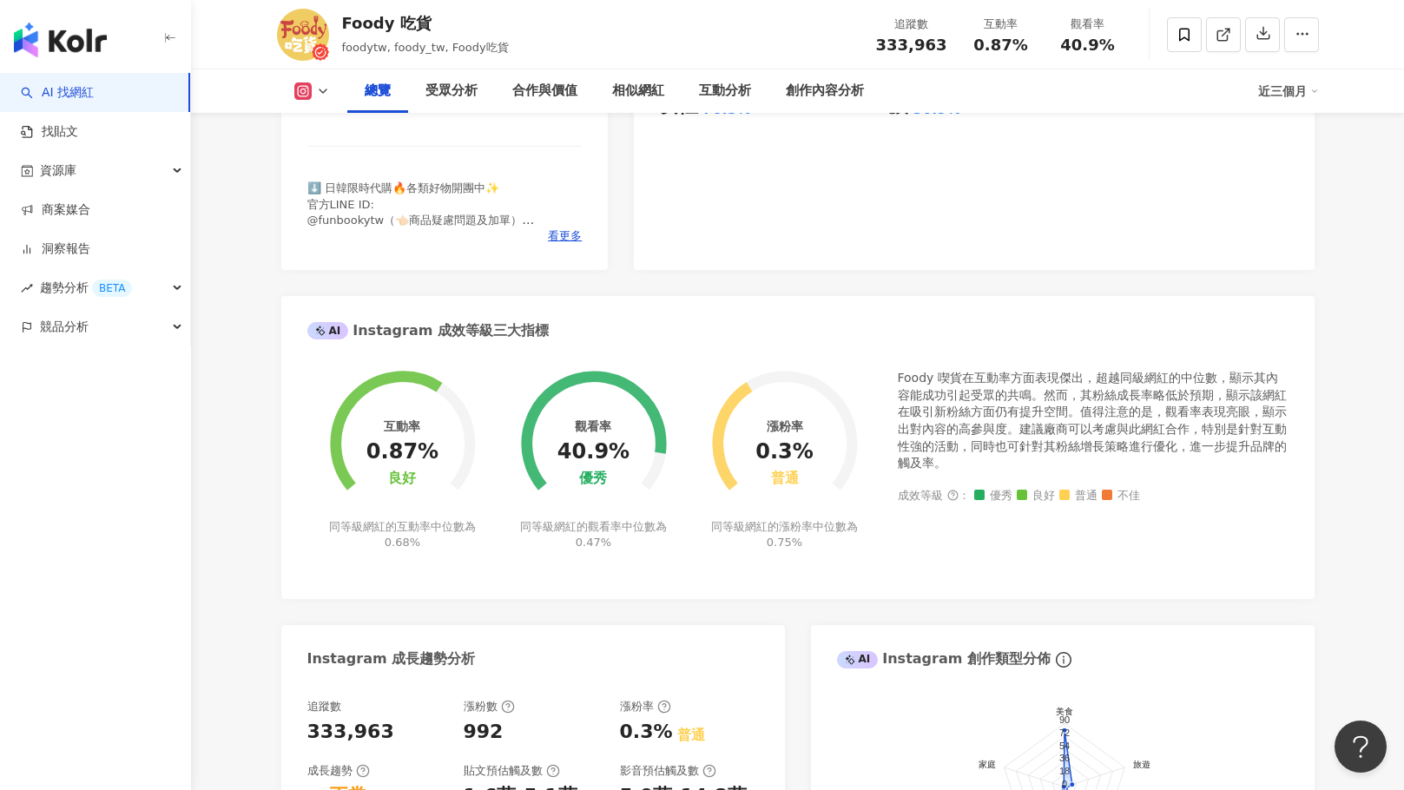
scroll to position [868, 0]
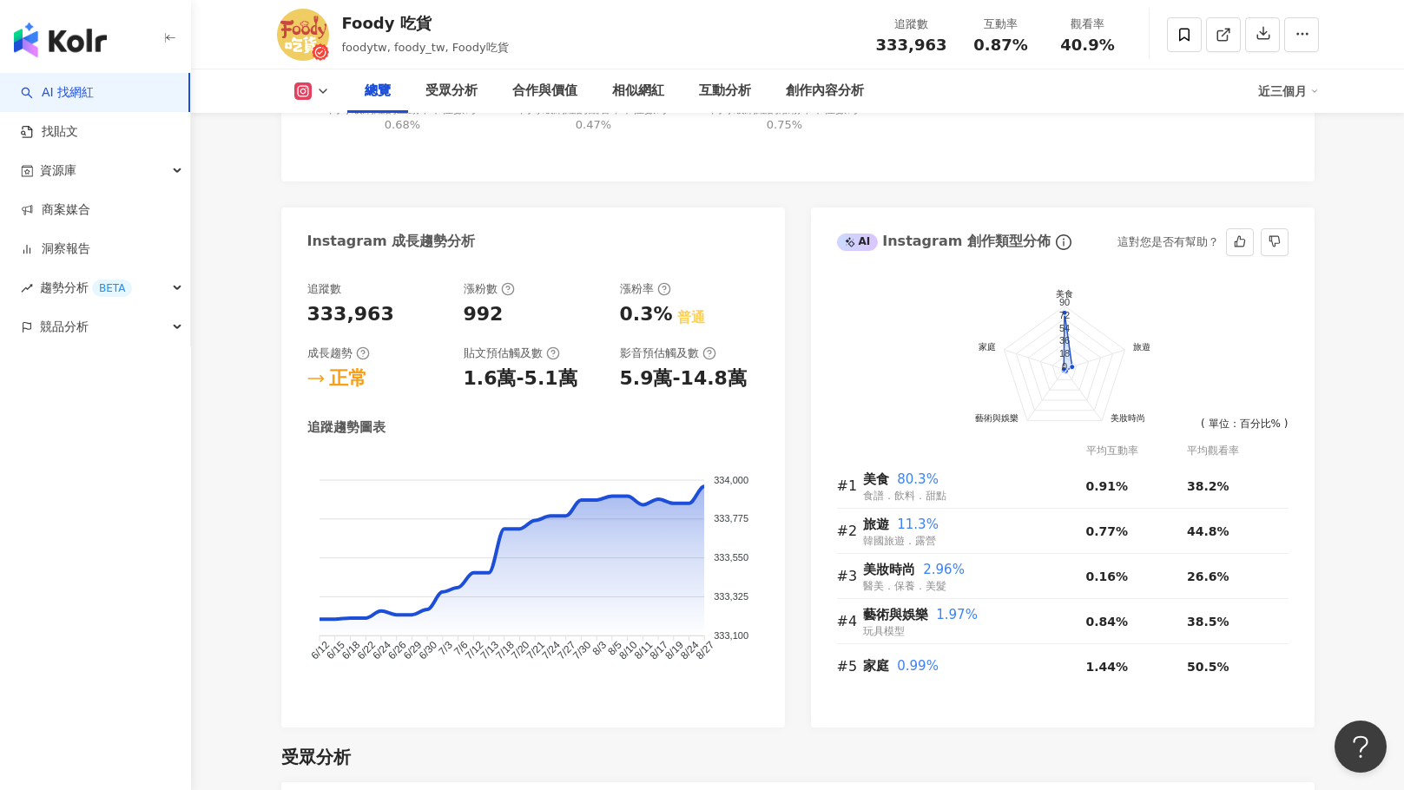
click at [995, 324] on foreignobject at bounding box center [1062, 377] width 451 height 226
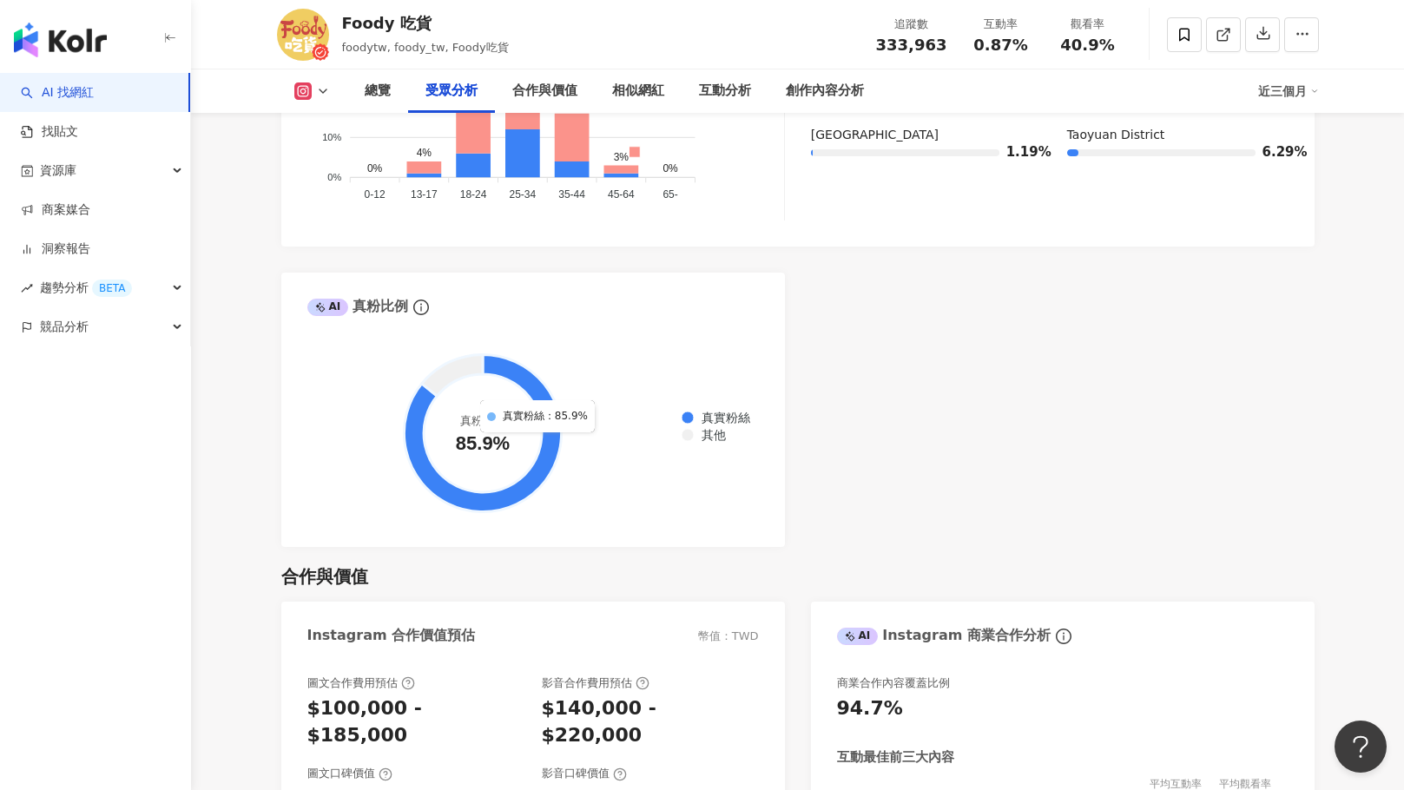
scroll to position [1389, 0]
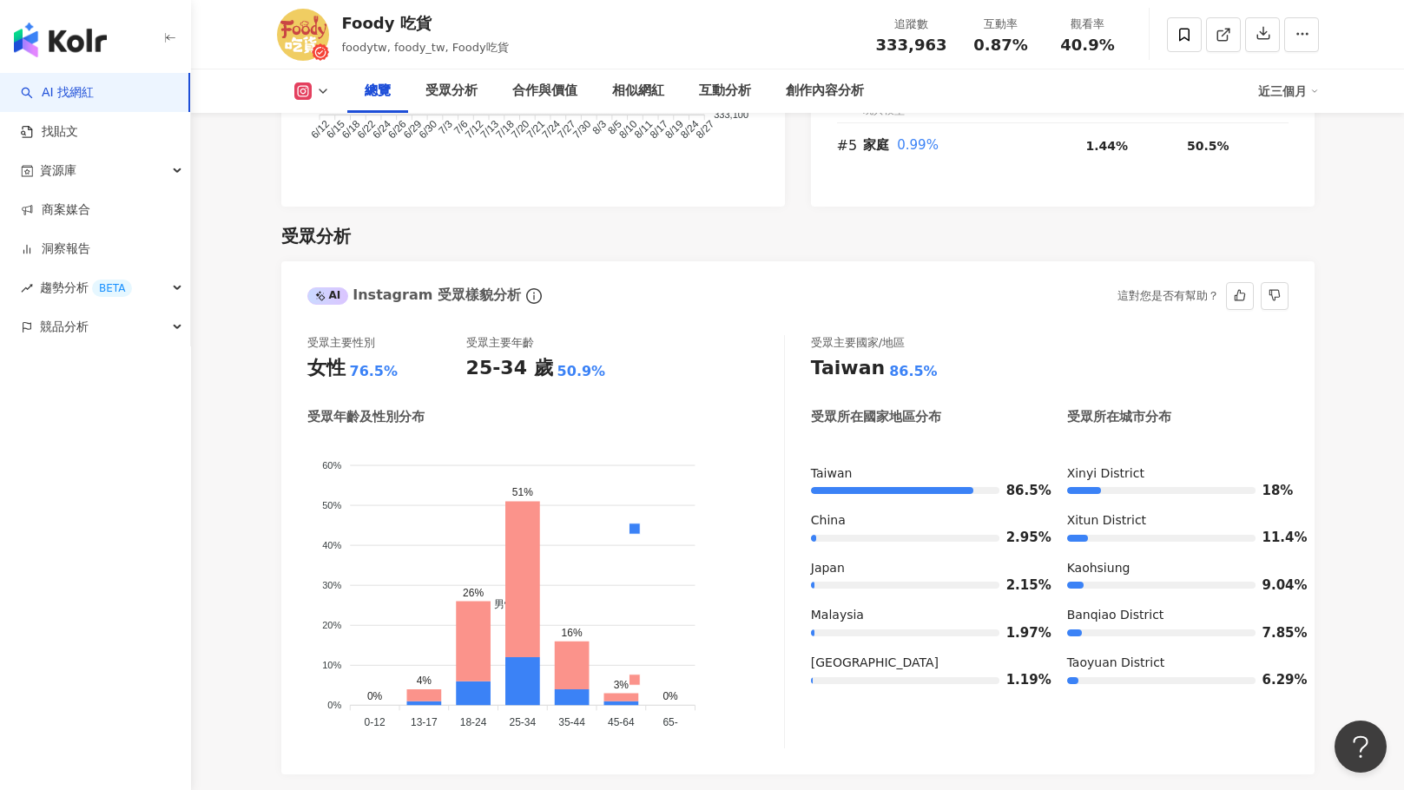
click at [803, 340] on div "受眾主要性別 女性 76.5% 受眾主要年齡 25-34 歲 50.9% 受眾年齡及性別分布 男性 女性 60% 60% 50% 50% 40% 40% 30…" at bounding box center [797, 541] width 981 height 413
click at [894, 332] on div "受眾主要性別 女性 76.5% 受眾主要年齡 25-34 歲 50.9% 受眾年齡及性別分布 男性 女性 60% 60% 50% 50% 40% 40% 30…" at bounding box center [797, 546] width 1033 height 457
click at [16, 330] on div "競品分析" at bounding box center [95, 326] width 190 height 39
click at [785, 259] on div "受眾分析 AI Instagram 受眾樣貌分析 受眾主要性別 女性 76.5% 受眾主要年齡 25-34 歲 50.9% 受眾年齡及性別分布 男性 女性 6…" at bounding box center [797, 641] width 1033 height 868
click at [742, 323] on div "受眾主要性別 女性 76.5% 受眾主要年齡 25-34 歲 50.9% 受眾年齡及性別分布 男性 女性 60% 60% 50% 50% 40% 40% 30…" at bounding box center [797, 546] width 1033 height 457
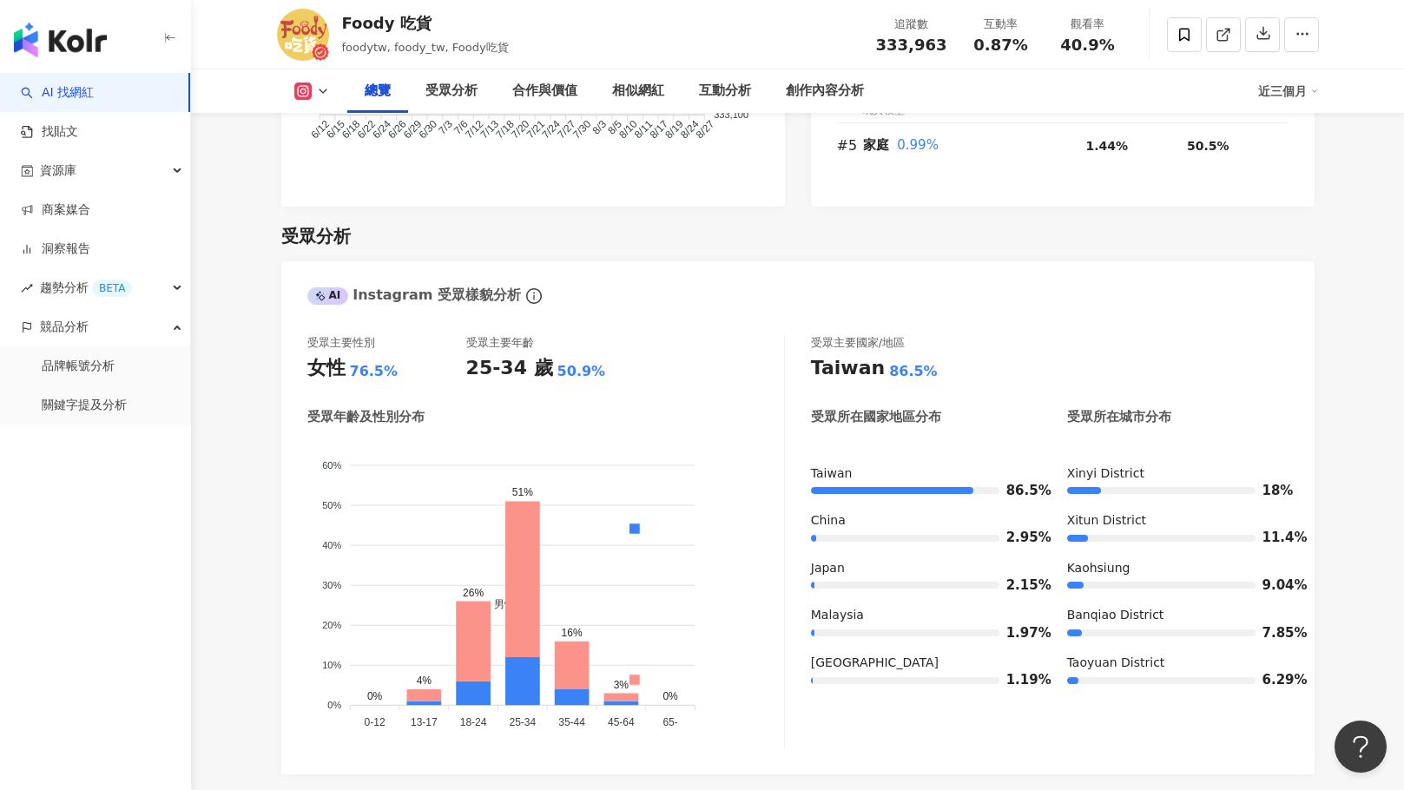
click at [780, 280] on div "AI Instagram 受眾樣貌分析" at bounding box center [797, 289] width 1033 height 56
drag, startPoint x: 339, startPoint y: 372, endPoint x: 277, endPoint y: 372, distance: 61.6
copy div "女性"
drag, startPoint x: 811, startPoint y: 352, endPoint x: 774, endPoint y: 356, distance: 36.7
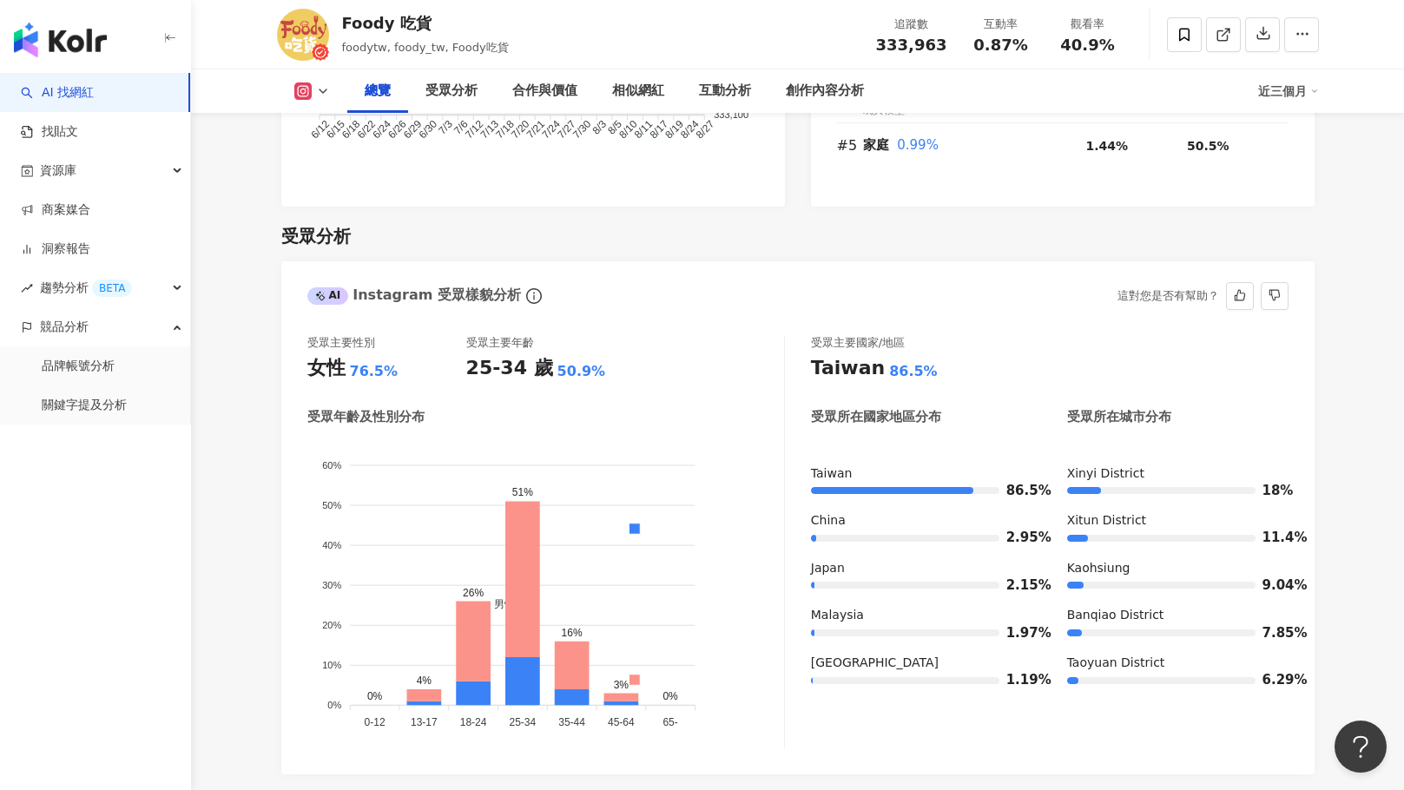
click at [811, 352] on div "受眾主要國家/地區 Taiwan 86.5%" at bounding box center [1049, 358] width 477 height 47
drag, startPoint x: 538, startPoint y: 371, endPoint x: 460, endPoint y: 372, distance: 78.1
click at [460, 372] on div "受眾主要性別 女性 76.5% 受眾主要年齡 25-34 歲 50.9%" at bounding box center [545, 358] width 477 height 47
copy div "受眾主要年齡 25-34 歲"
click at [350, 396] on div "受眾主要性別 女性 76.5% 受眾主要年齡 25-34 歲 50.9% 受眾年齡及性別分布 男性 女性 60% 60% 50% 50% 40% 40% 30…" at bounding box center [545, 541] width 477 height 413
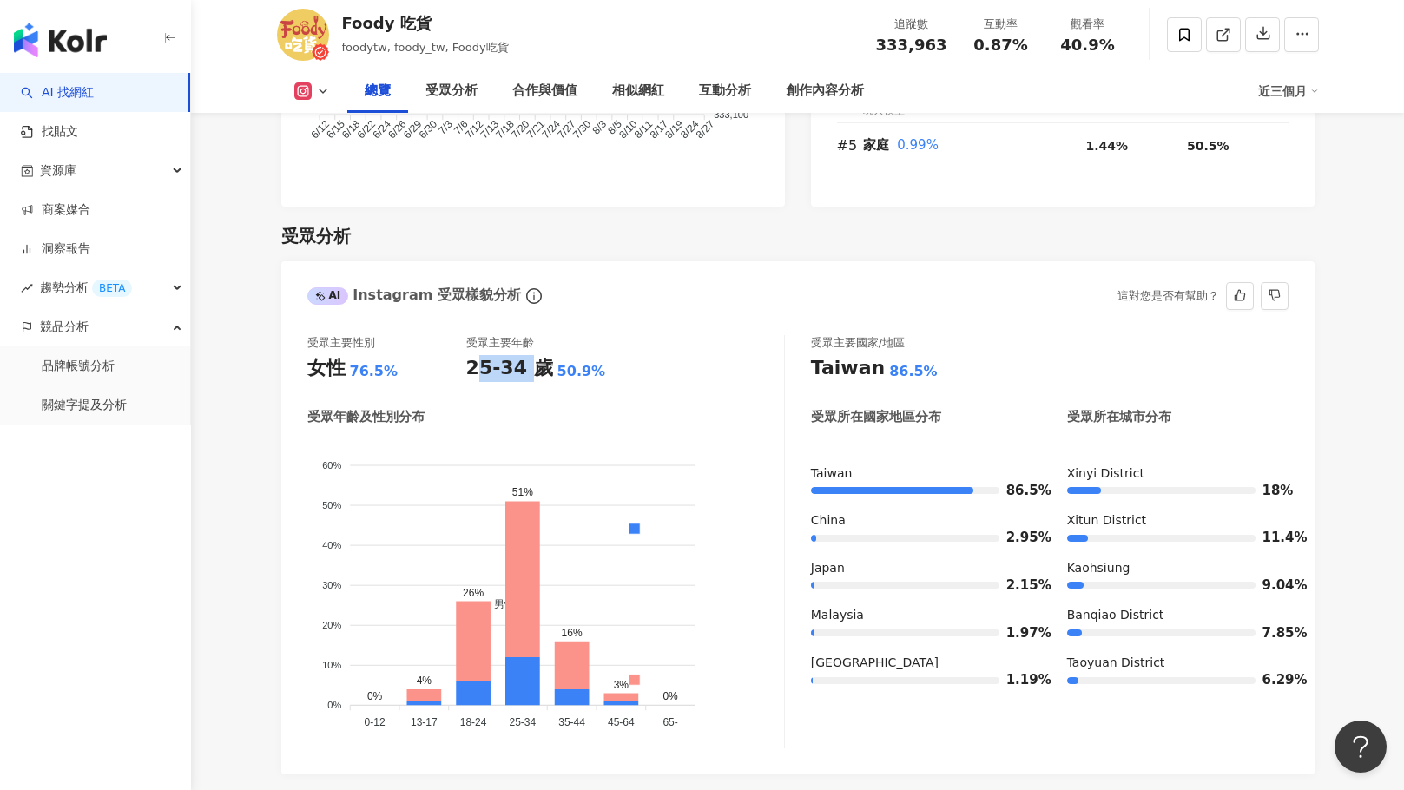
drag, startPoint x: 477, startPoint y: 372, endPoint x: 530, endPoint y: 379, distance: 53.4
click at [530, 379] on div "25-34 歲" at bounding box center [509, 368] width 87 height 27
click at [530, 378] on div "25-34 歲" at bounding box center [509, 368] width 87 height 27
drag, startPoint x: 539, startPoint y: 373, endPoint x: 465, endPoint y: 372, distance: 73.8
click at [466, 372] on div "25-34 歲" at bounding box center [509, 368] width 87 height 27
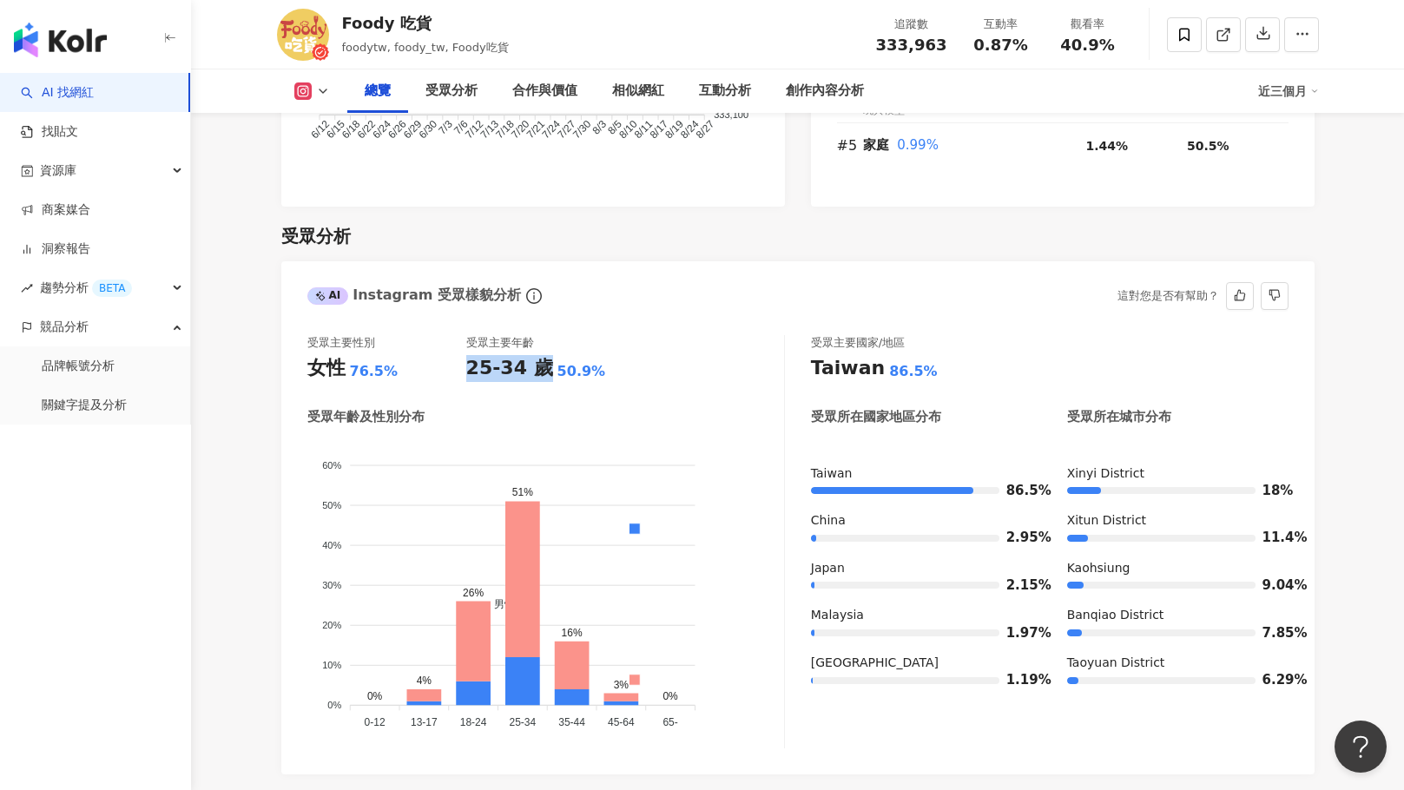
copy div "25-34 歲"
drag, startPoint x: 788, startPoint y: 279, endPoint x: 774, endPoint y: 286, distance: 15.9
click at [788, 279] on div "AI Instagram 受眾樣貌分析 這對您是否有幫助？" at bounding box center [797, 289] width 1033 height 56
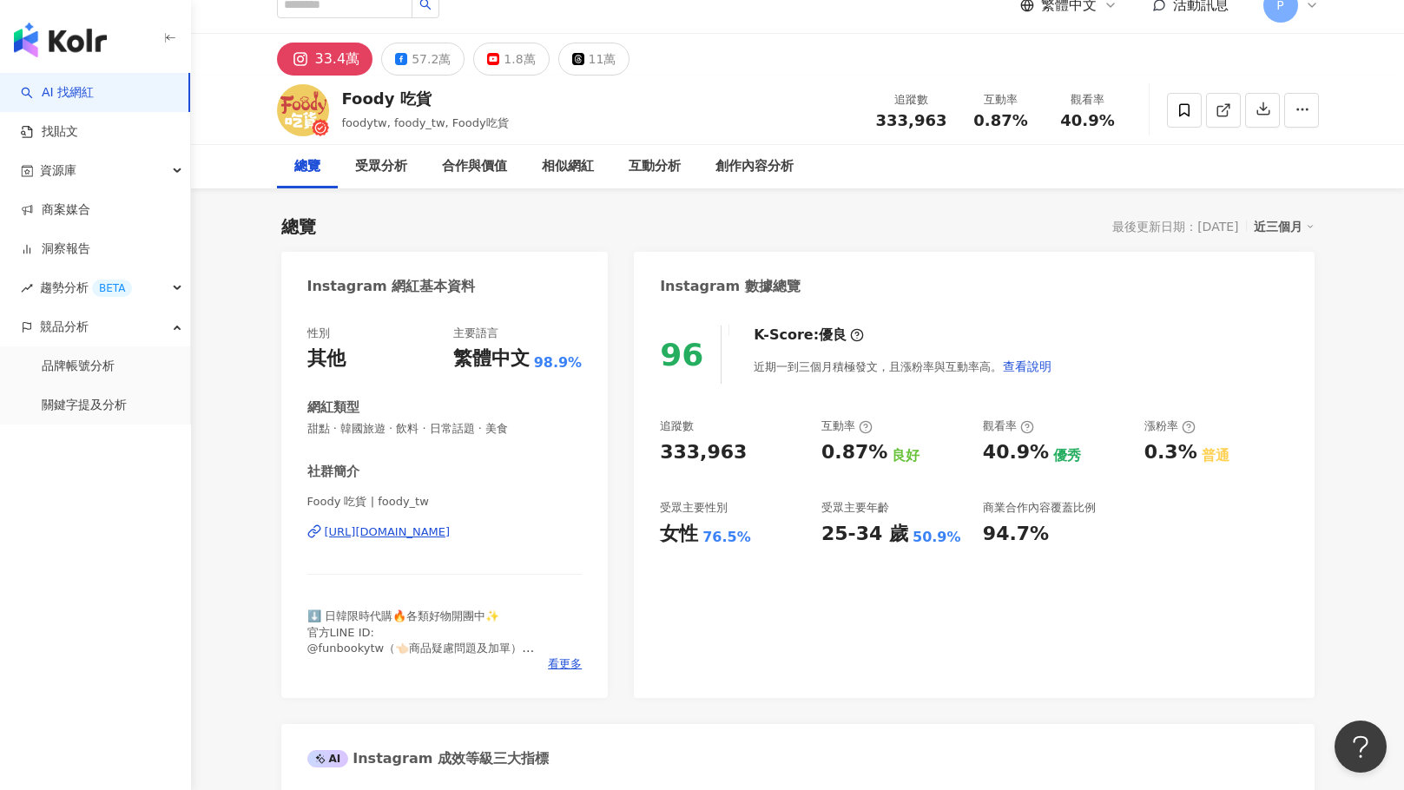
scroll to position [87, 0]
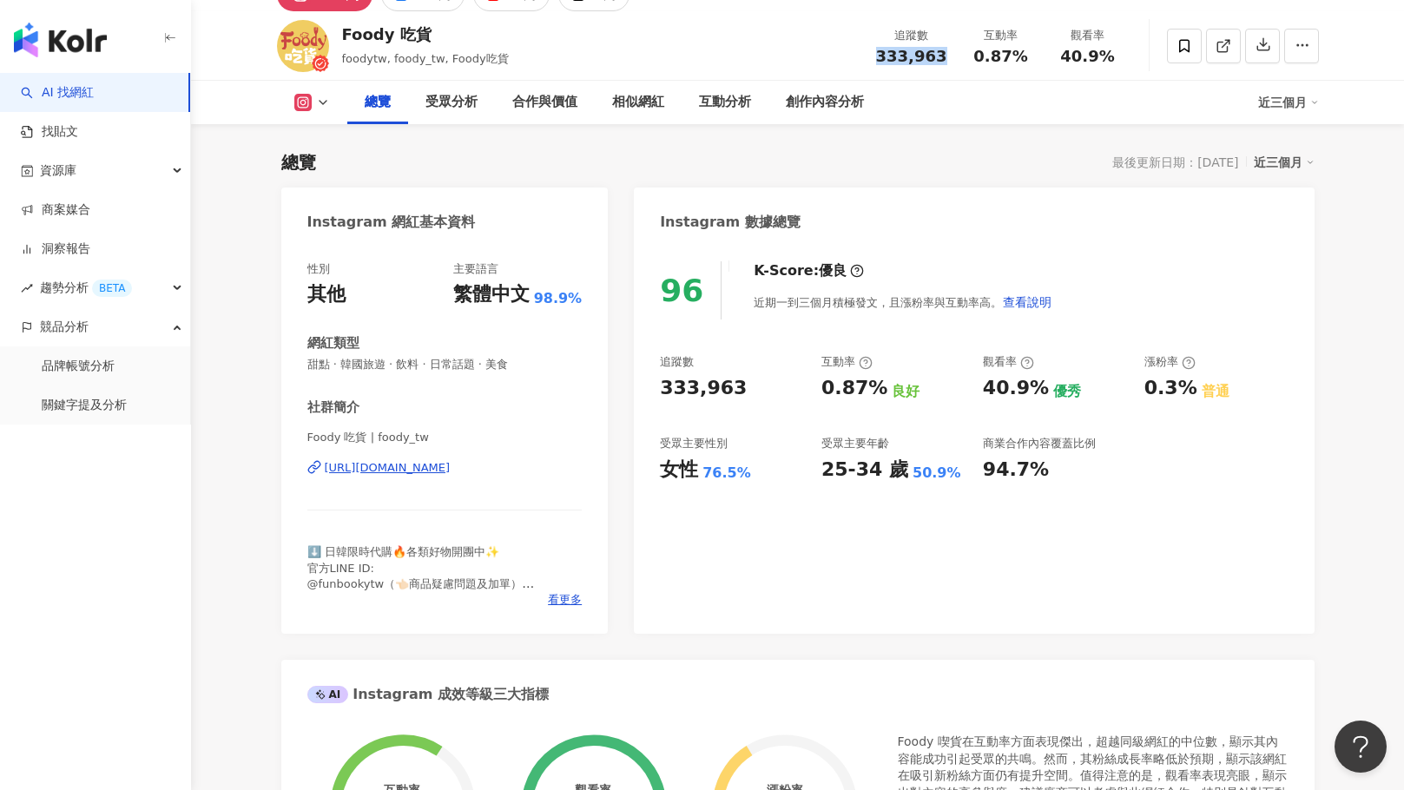
drag, startPoint x: 949, startPoint y: 59, endPoint x: 888, endPoint y: 60, distance: 60.8
click at [888, 60] on div "追蹤數 333,963" at bounding box center [911, 45] width 92 height 37
copy span "333,963"
click at [911, 172] on div "總覽 最後更新日期：2025/9/9 近三個月" at bounding box center [797, 162] width 1033 height 24
drag, startPoint x: 1017, startPoint y: 61, endPoint x: 967, endPoint y: 57, distance: 49.6
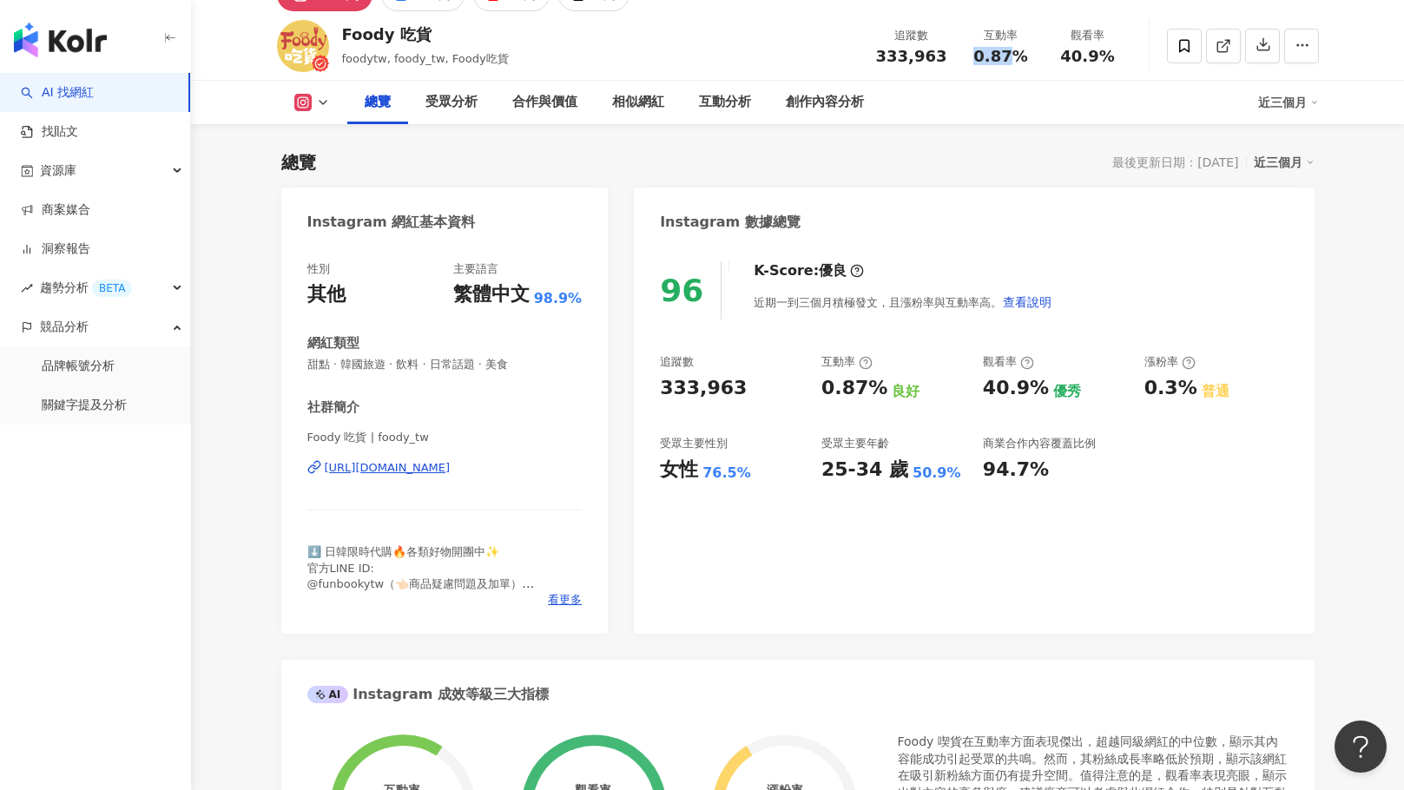
click at [968, 57] on div "0.87%" at bounding box center [1001, 56] width 66 height 17
copy span "0.87"
click at [1001, 38] on div "互動率" at bounding box center [1001, 35] width 66 height 17
drag, startPoint x: 1035, startPoint y: 62, endPoint x: 977, endPoint y: 57, distance: 57.5
click at [977, 57] on div "互動率 0.87%" at bounding box center [1000, 45] width 87 height 37
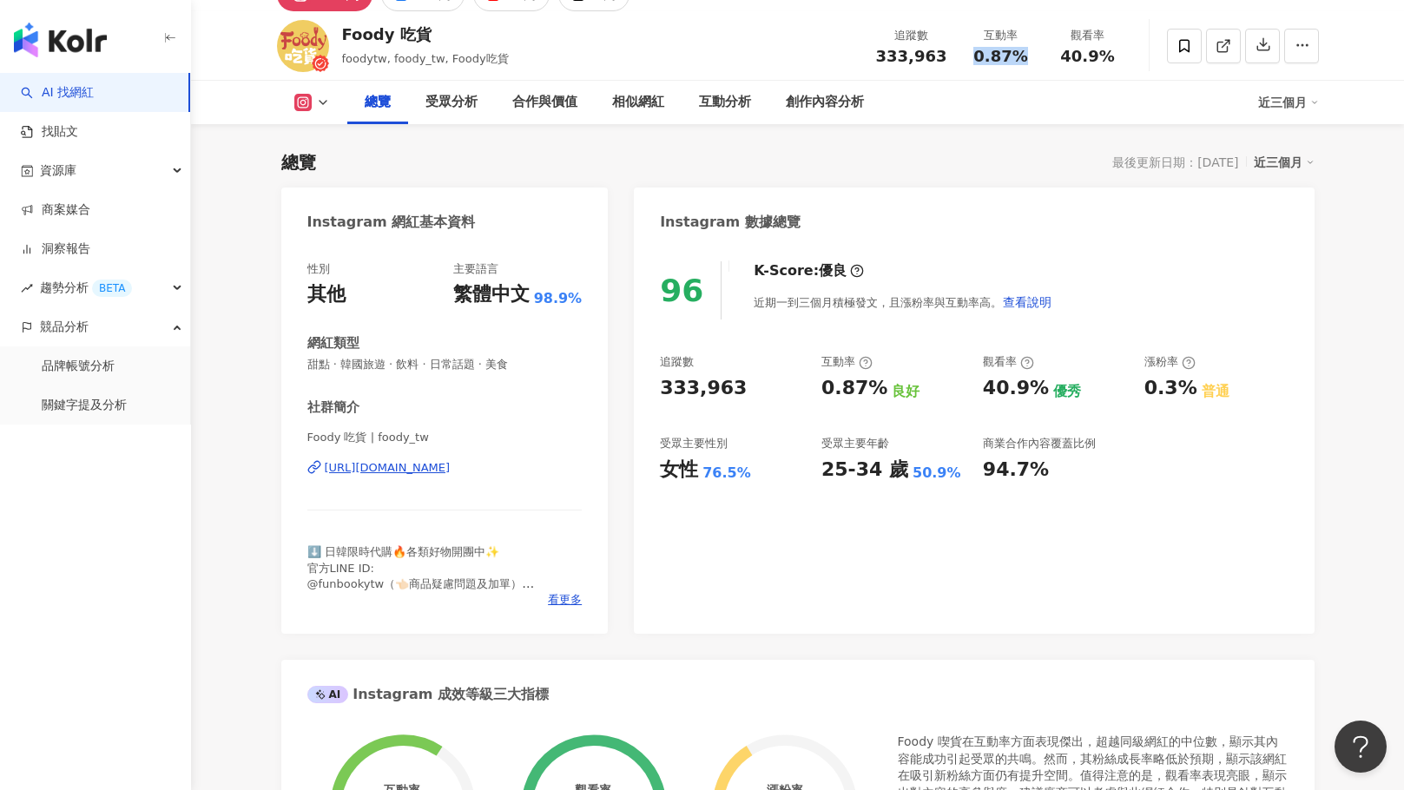
copy span "0.87%"
drag, startPoint x: 957, startPoint y: 168, endPoint x: 938, endPoint y: 142, distance: 31.6
click at [957, 168] on div "總覽 最後更新日期：2025/9/9 近三個月" at bounding box center [797, 162] width 1033 height 24
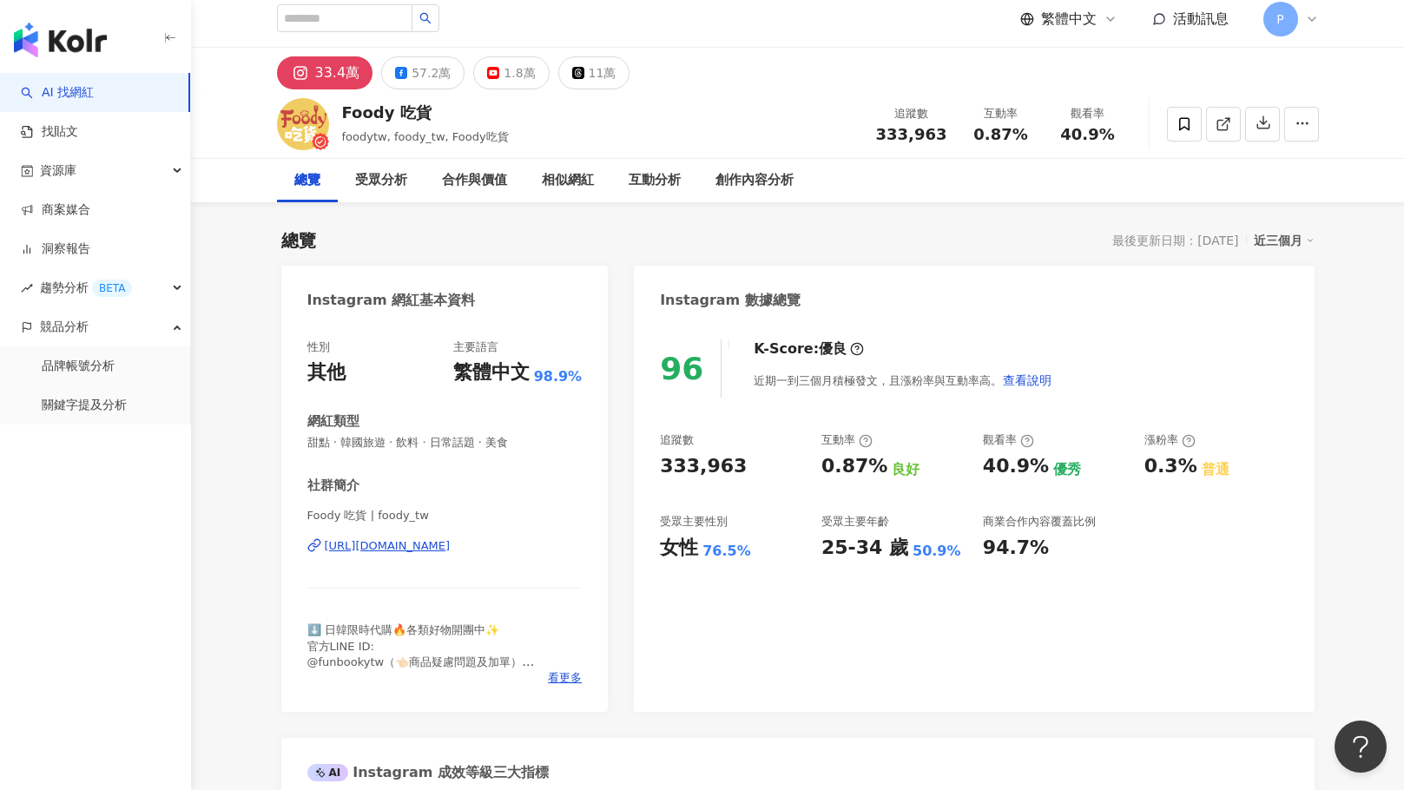
scroll to position [0, 0]
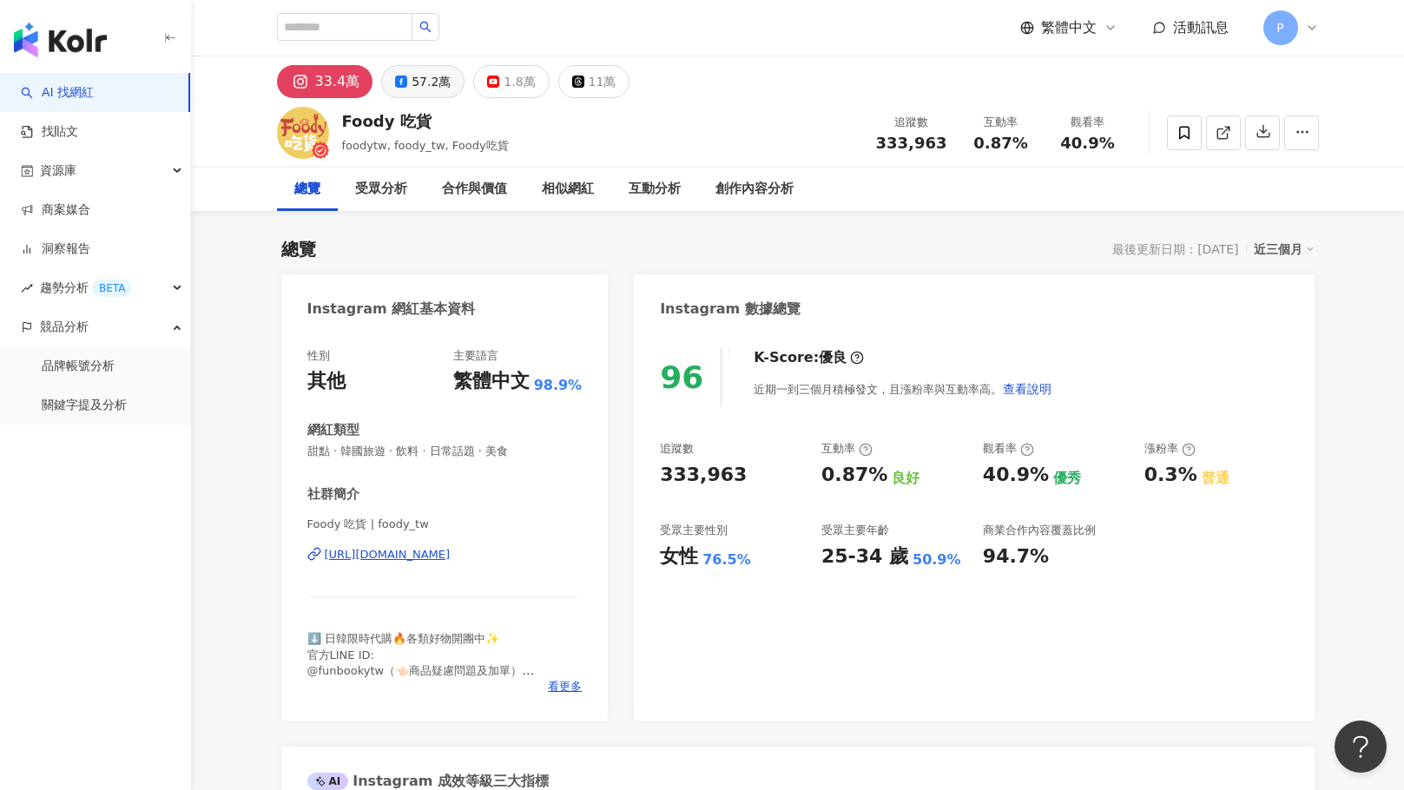
click at [426, 85] on div "57.2萬" at bounding box center [430, 81] width 39 height 24
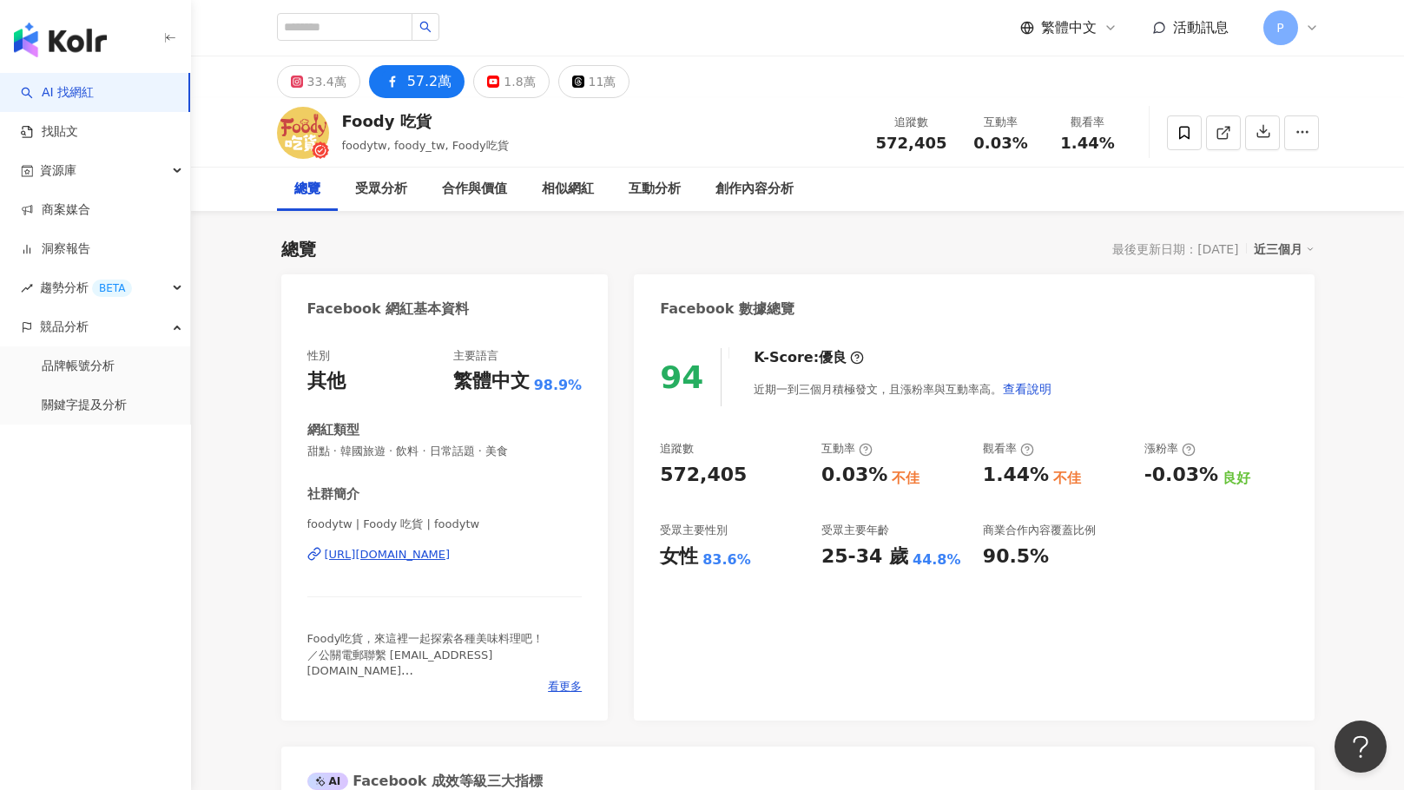
click at [451, 556] on div "https://www.facebook.com/128459671197688" at bounding box center [388, 555] width 126 height 16
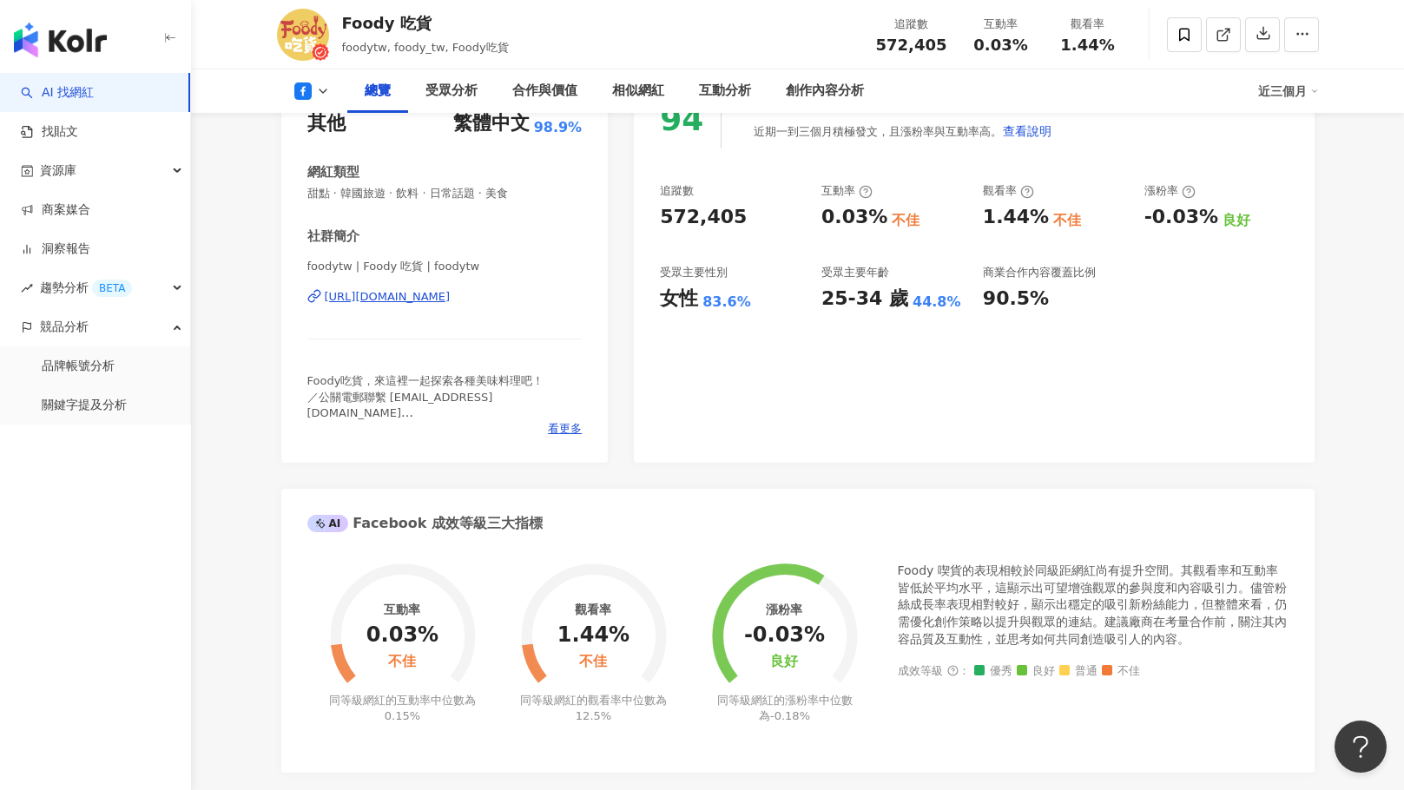
scroll to position [174, 0]
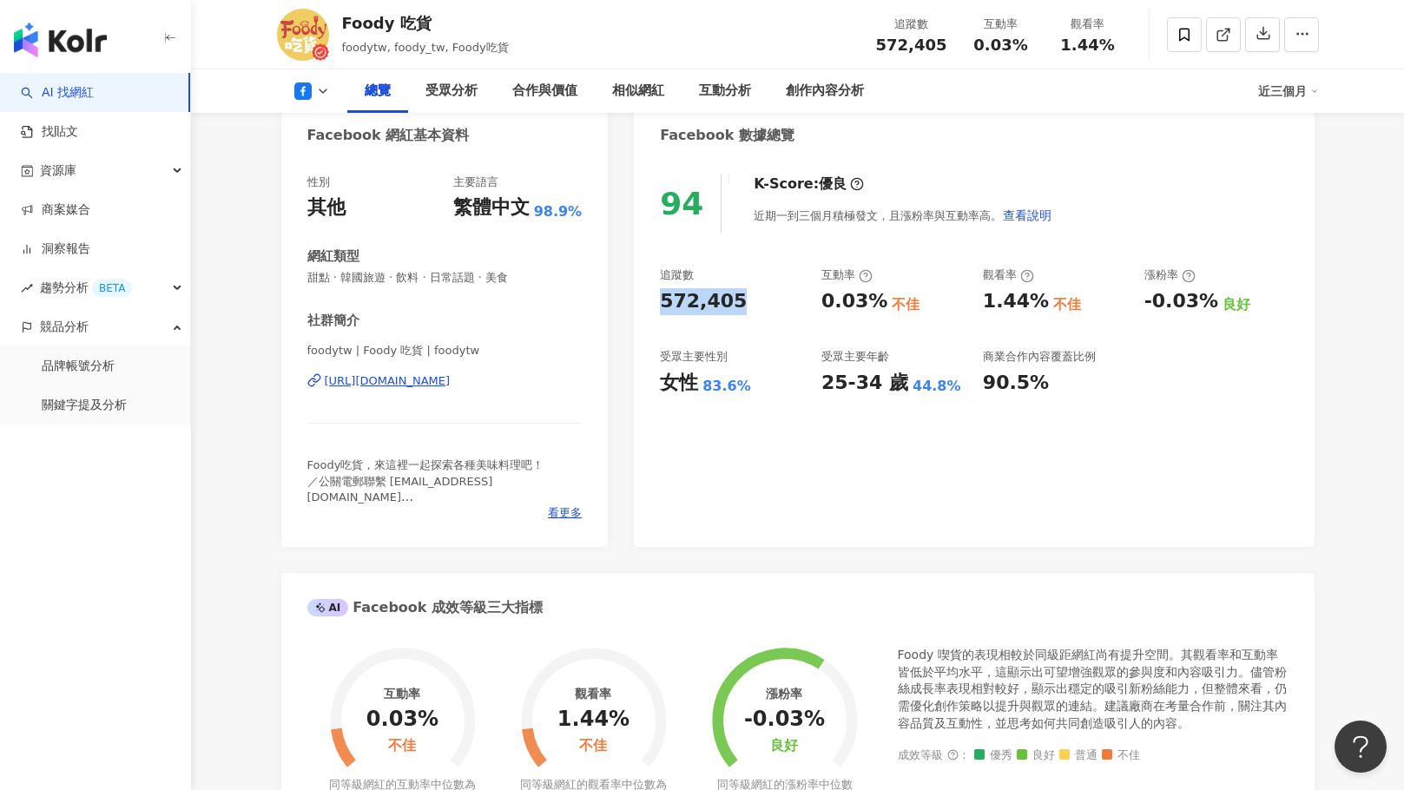
drag, startPoint x: 769, startPoint y: 306, endPoint x: 647, endPoint y: 303, distance: 122.4
click at [647, 303] on div "94 K-Score : 優良 近期一到三個月積極發文，且漲粉率與互動率高。 查看說明 追蹤數 572,405 互動率 0.03% 不佳 觀看率 1.44% …" at bounding box center [974, 352] width 680 height 390
copy div "572,405"
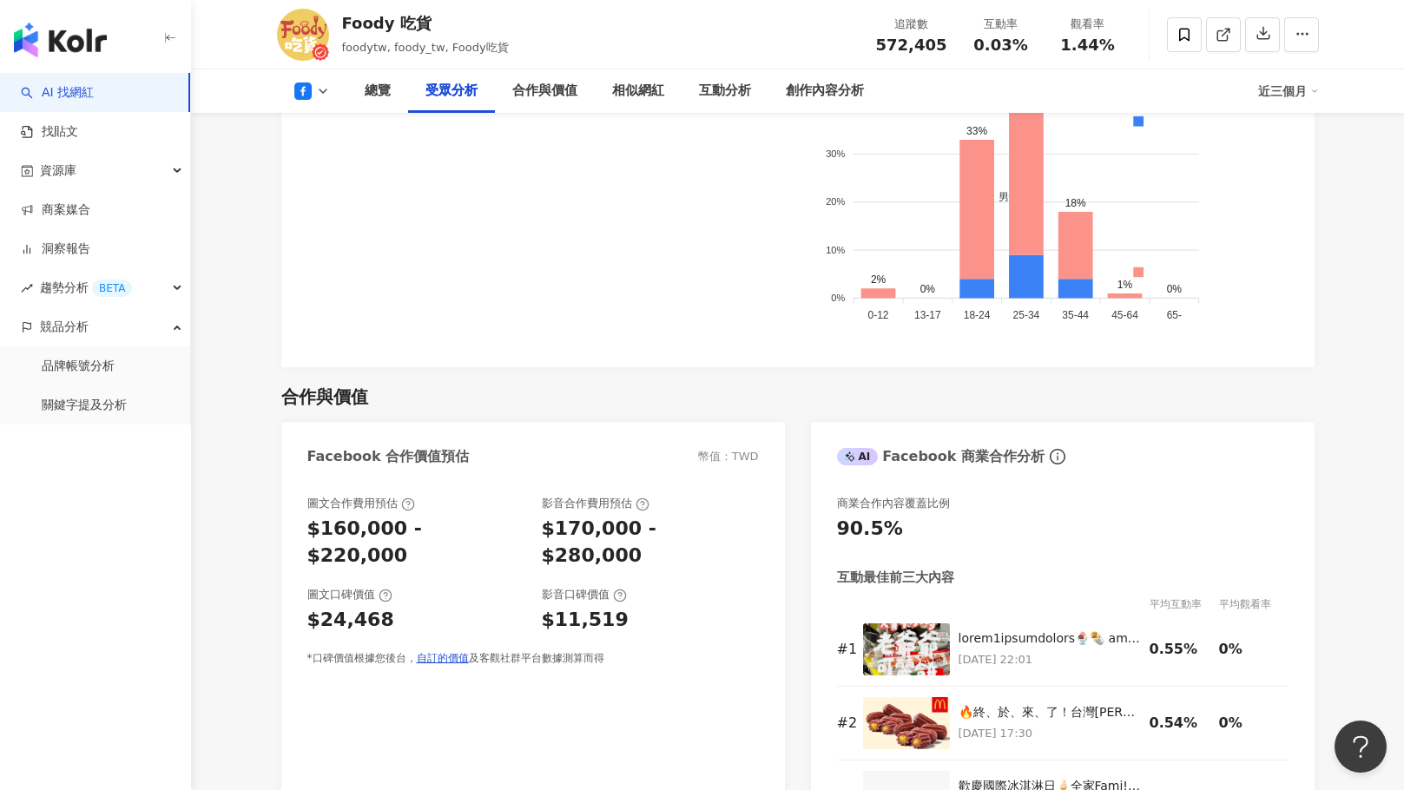
scroll to position [2083, 0]
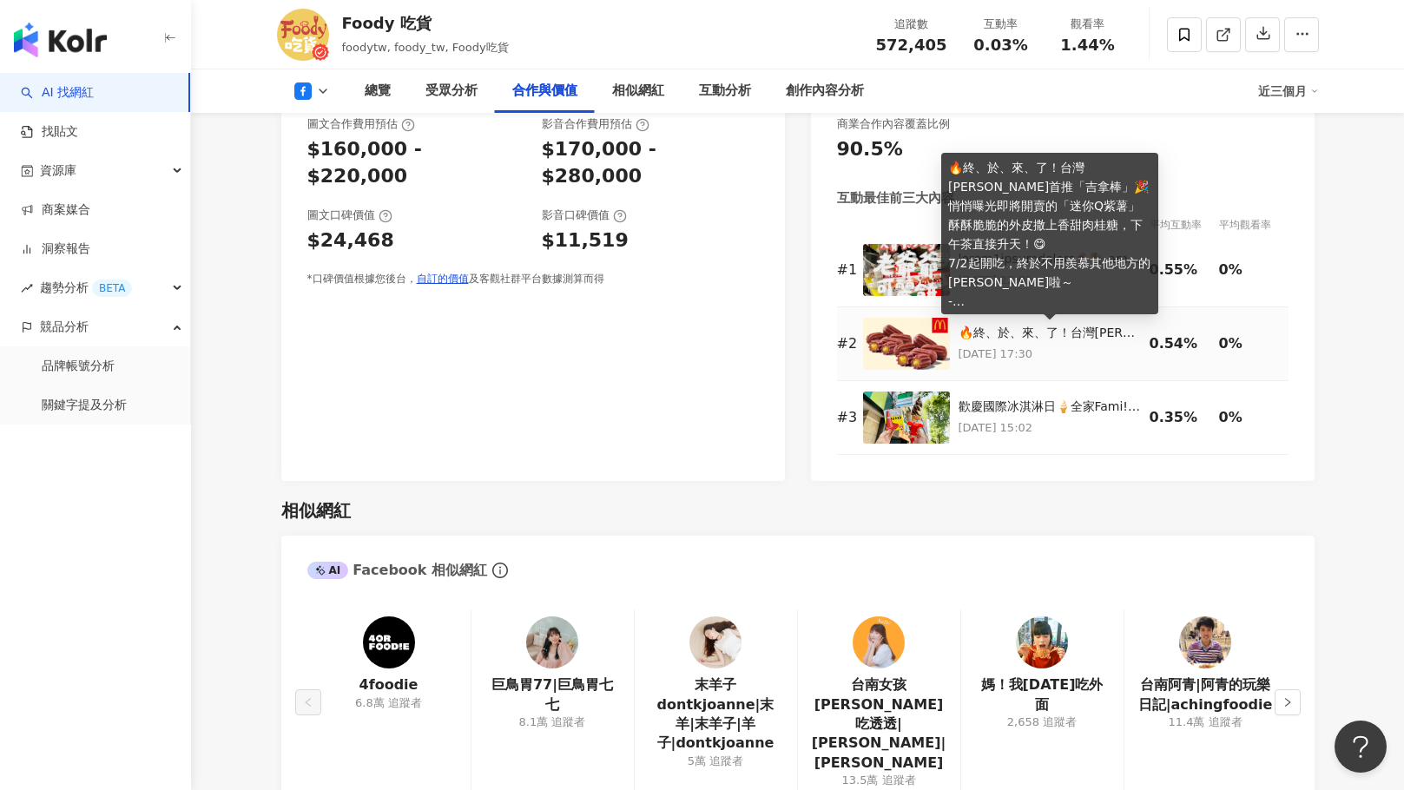
click at [1022, 336] on div "🔥終、於、來、了！台灣麥當勞首推「吉拿棒」🎉 悄悄曝光即將開賣的「迷你Q紫薯」 酥酥脆脆的外皮撒上香甜肉桂糖，下午茶直接升天！😋 7/2起開吃，終於不用羨慕其…" at bounding box center [1049, 333] width 182 height 17
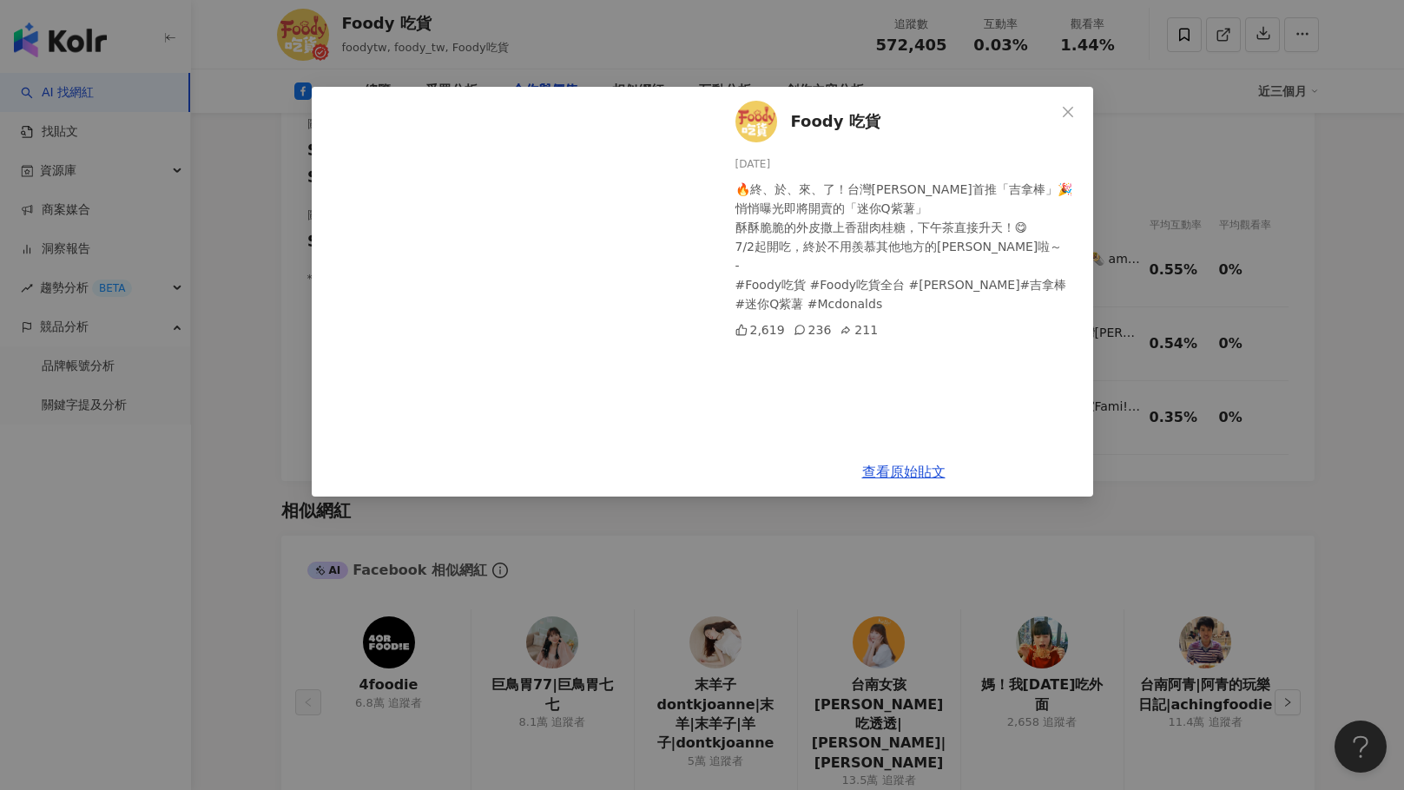
click at [1194, 324] on div "Foody 吃貨 2025/6/18 🔥終、於、來、了！台灣麥當勞首推「吉拿棒」🎉 悄悄曝光即將開賣的「迷你Q紫薯」 酥酥脆脆的外皮撒上香甜肉桂糖，下午茶直接…" at bounding box center [702, 395] width 1404 height 790
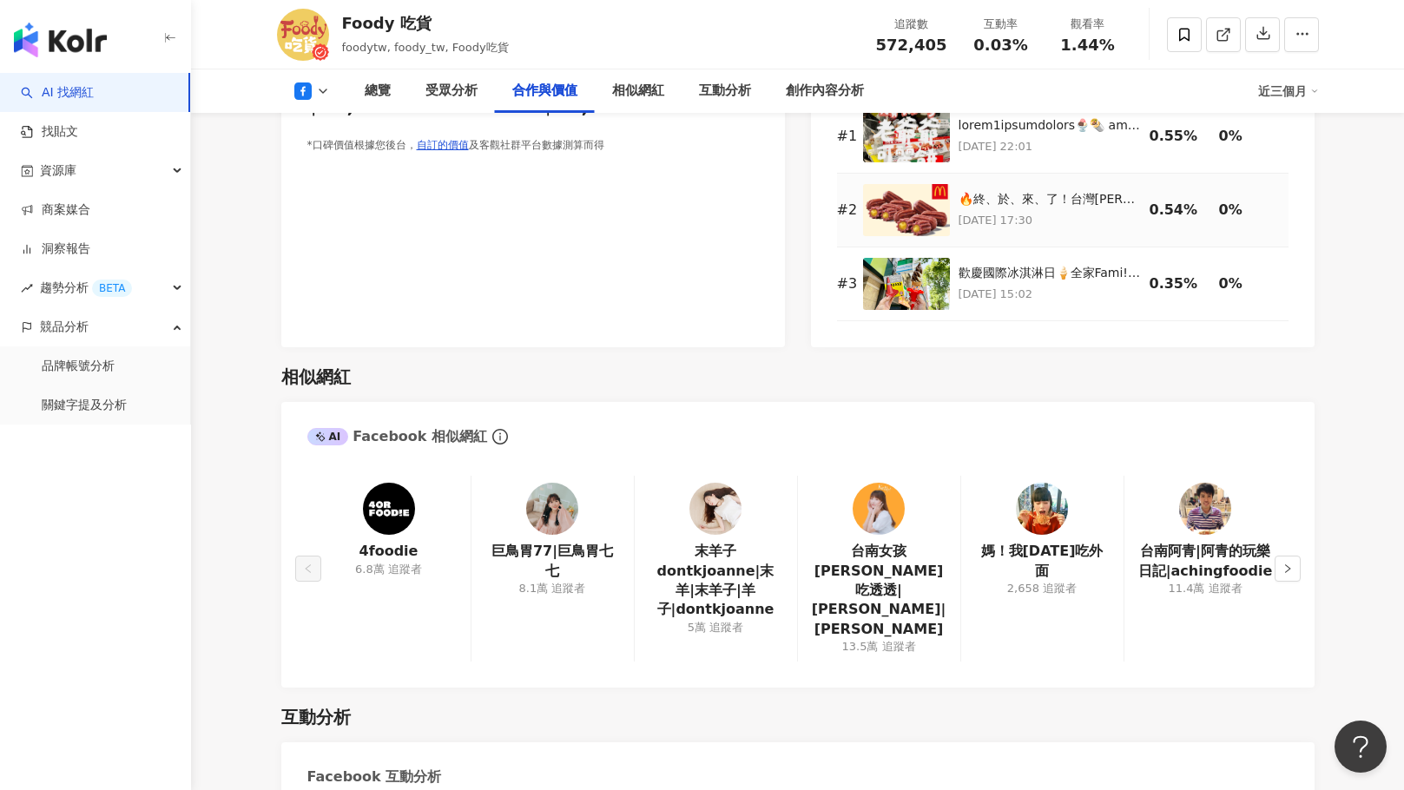
scroll to position [2517, 0]
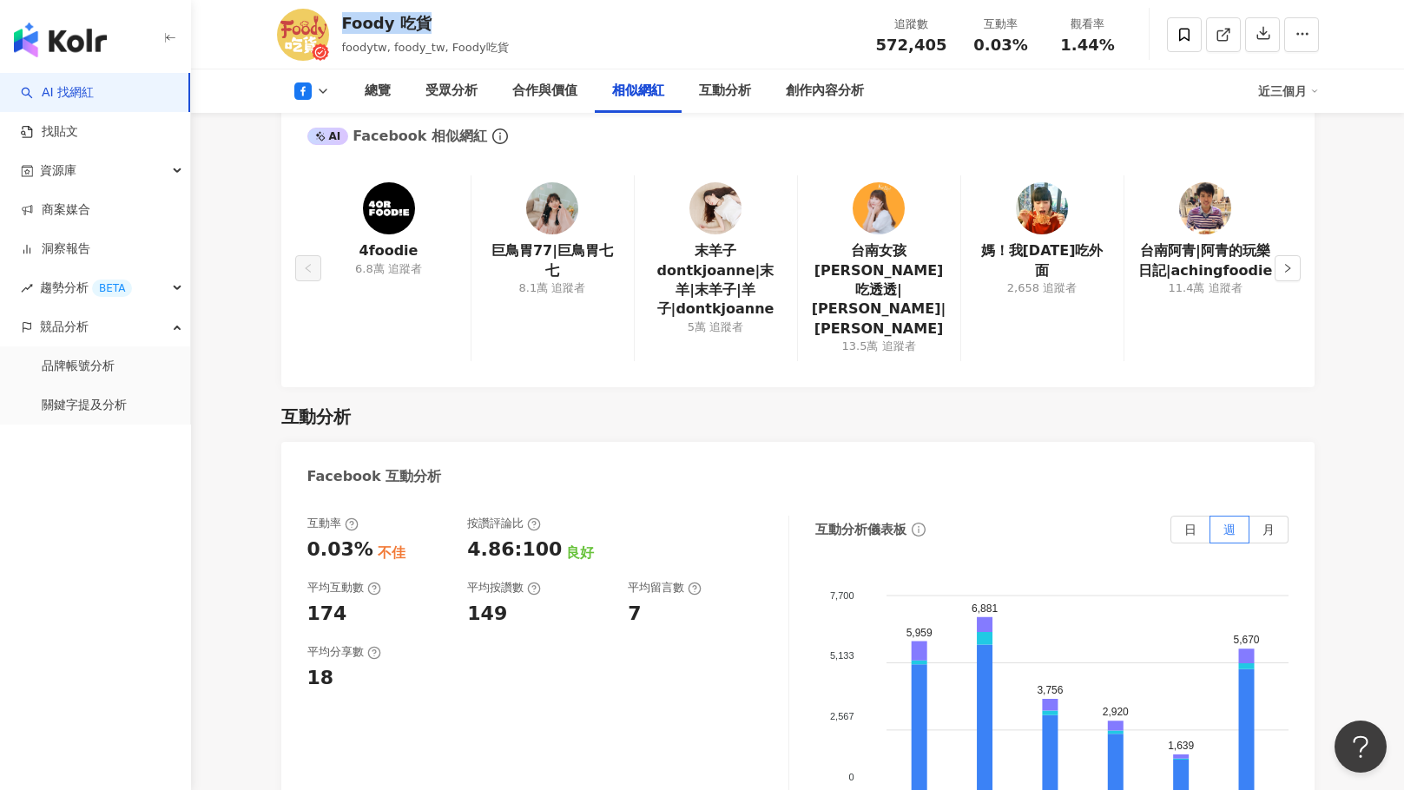
drag, startPoint x: 430, startPoint y: 18, endPoint x: 336, endPoint y: 21, distance: 93.8
click at [336, 21] on div "Foody 吃貨 foodytw, foody_tw, Foody吃貨 追蹤數 572,405 互動率 0.03% 觀看率 1.44%" at bounding box center [797, 34] width 1111 height 69
copy div "Foody 吃貨"
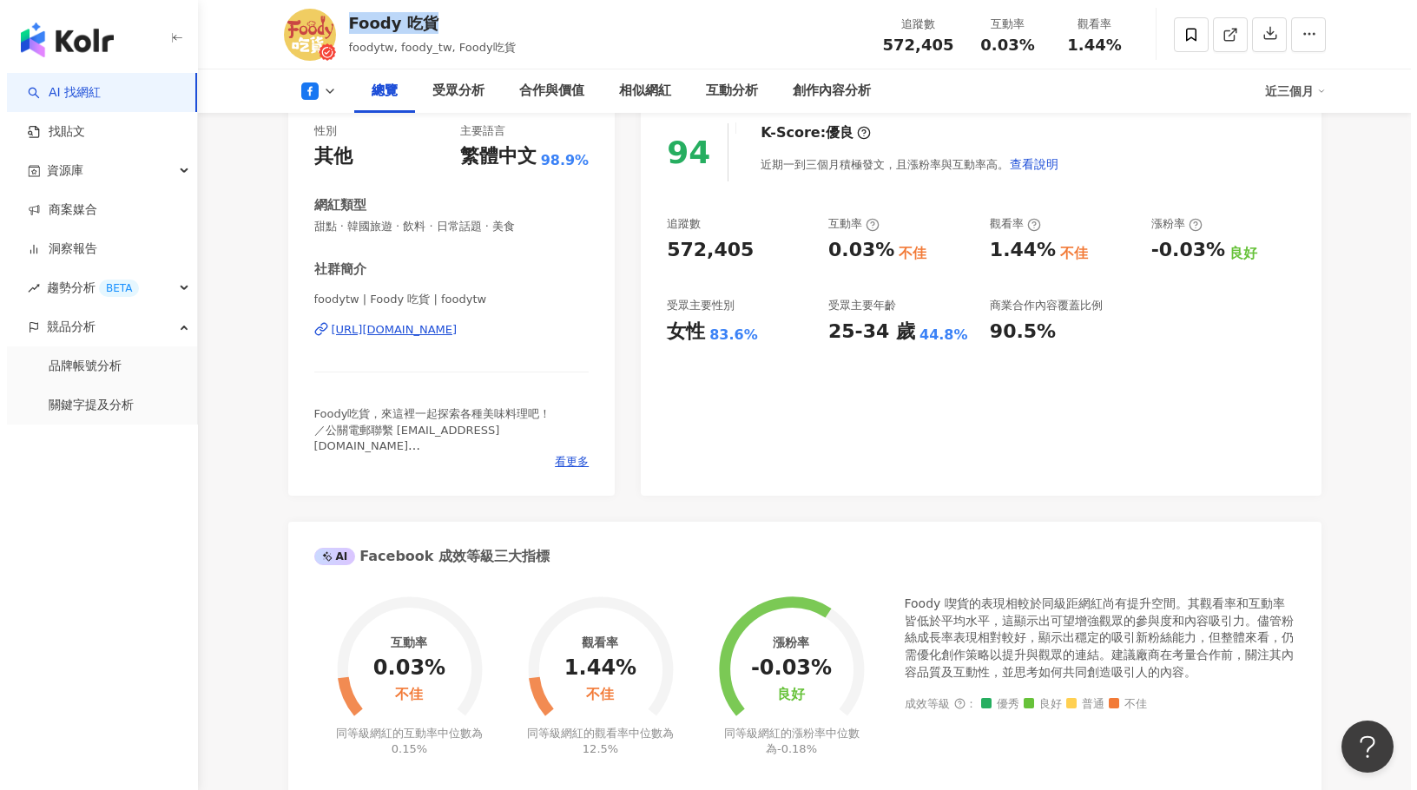
scroll to position [87, 0]
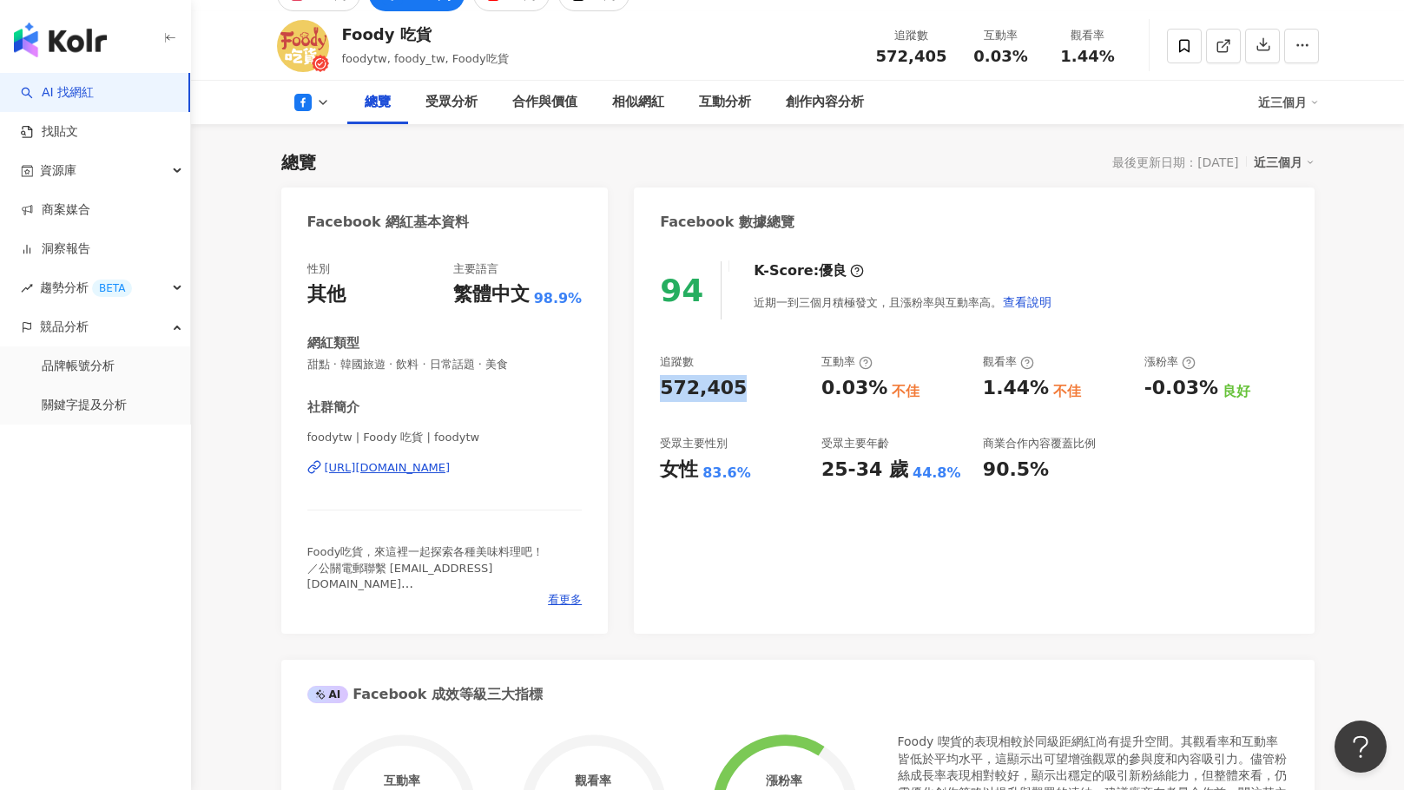
drag, startPoint x: 736, startPoint y: 405, endPoint x: 652, endPoint y: 401, distance: 84.3
click at [652, 401] on div "94 K-Score : 優良 近期一到三個月積極發文，且漲粉率與互動率高。 查看說明 追蹤數 572,405 互動率 0.03% 不佳 觀看率 1.44% …" at bounding box center [974, 439] width 680 height 390
drag, startPoint x: 885, startPoint y: 392, endPoint x: 812, endPoint y: 387, distance: 73.0
click at [812, 387] on div "追蹤數 572,405 互動率 0.03% 不佳 觀看率 1.44% 不佳 漲粉率 -0.03% 良好 受眾主要性別 女性 83.6% 受眾主要年齡 25-3…" at bounding box center [974, 418] width 628 height 128
drag, startPoint x: 797, startPoint y: 394, endPoint x: 813, endPoint y: 390, distance: 17.1
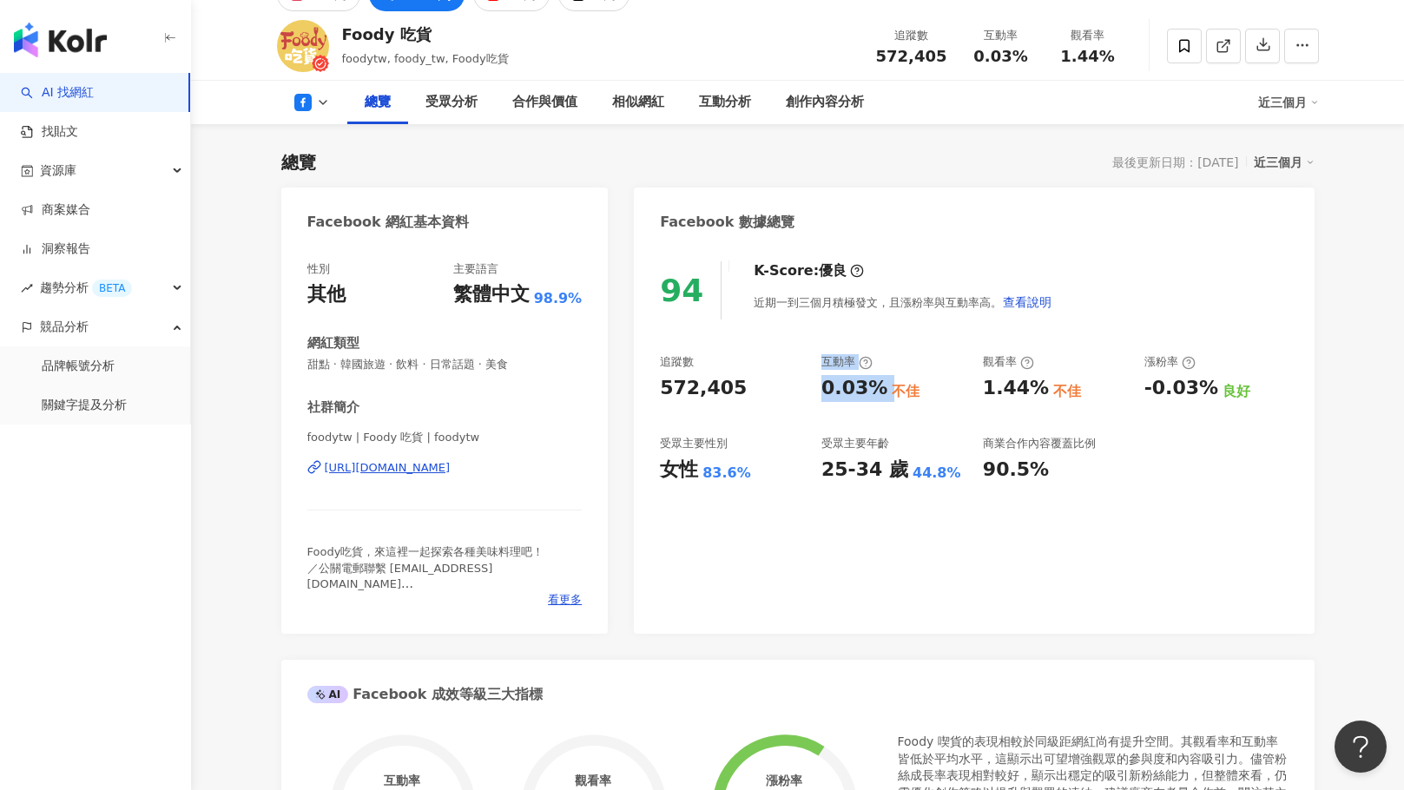
click at [798, 393] on div "572,405" at bounding box center [732, 388] width 144 height 27
click at [840, 386] on div "0.03%" at bounding box center [854, 388] width 66 height 27
click at [819, 388] on div "追蹤數 572,405 互動率 0.03% 不佳 觀看率 1.44% 不佳 漲粉率 -0.03% 良好 受眾主要性別 女性 83.6% 受眾主要年齡 25-3…" at bounding box center [974, 418] width 628 height 128
drag, startPoint x: 823, startPoint y: 393, endPoint x: 874, endPoint y: 396, distance: 51.3
click at [874, 396] on div "0.03%" at bounding box center [854, 388] width 66 height 27
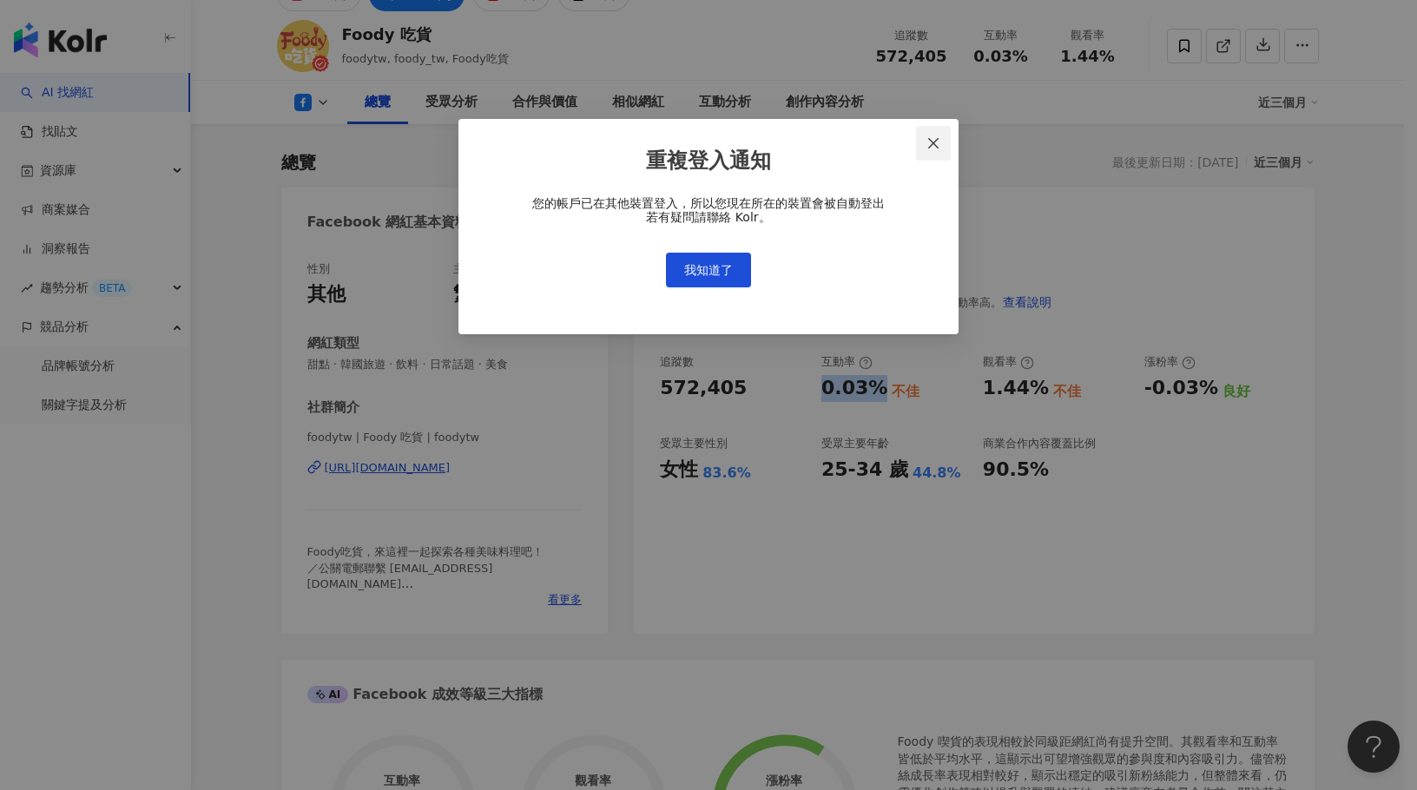
click at [942, 131] on button "Close" at bounding box center [933, 143] width 35 height 35
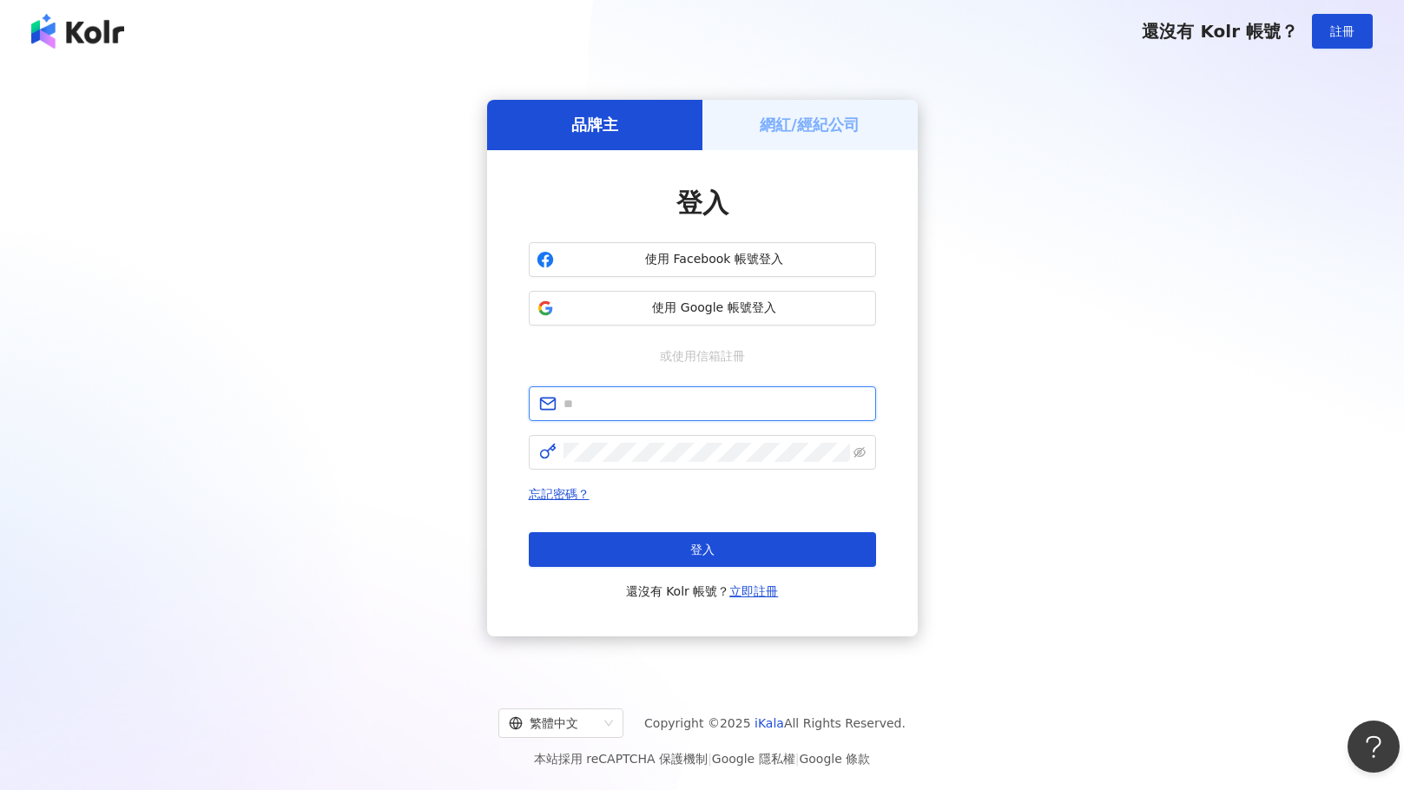
type input "**********"
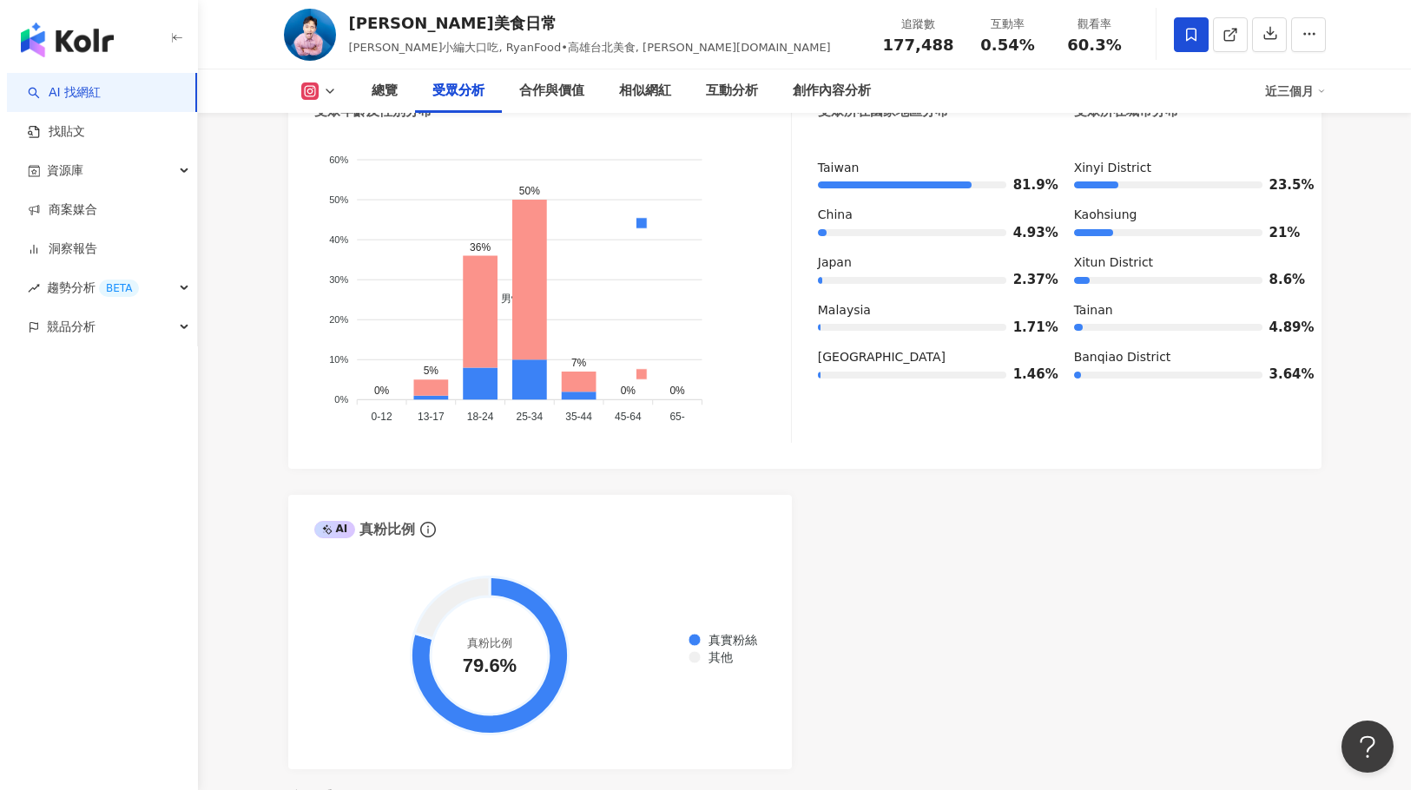
scroll to position [929, 0]
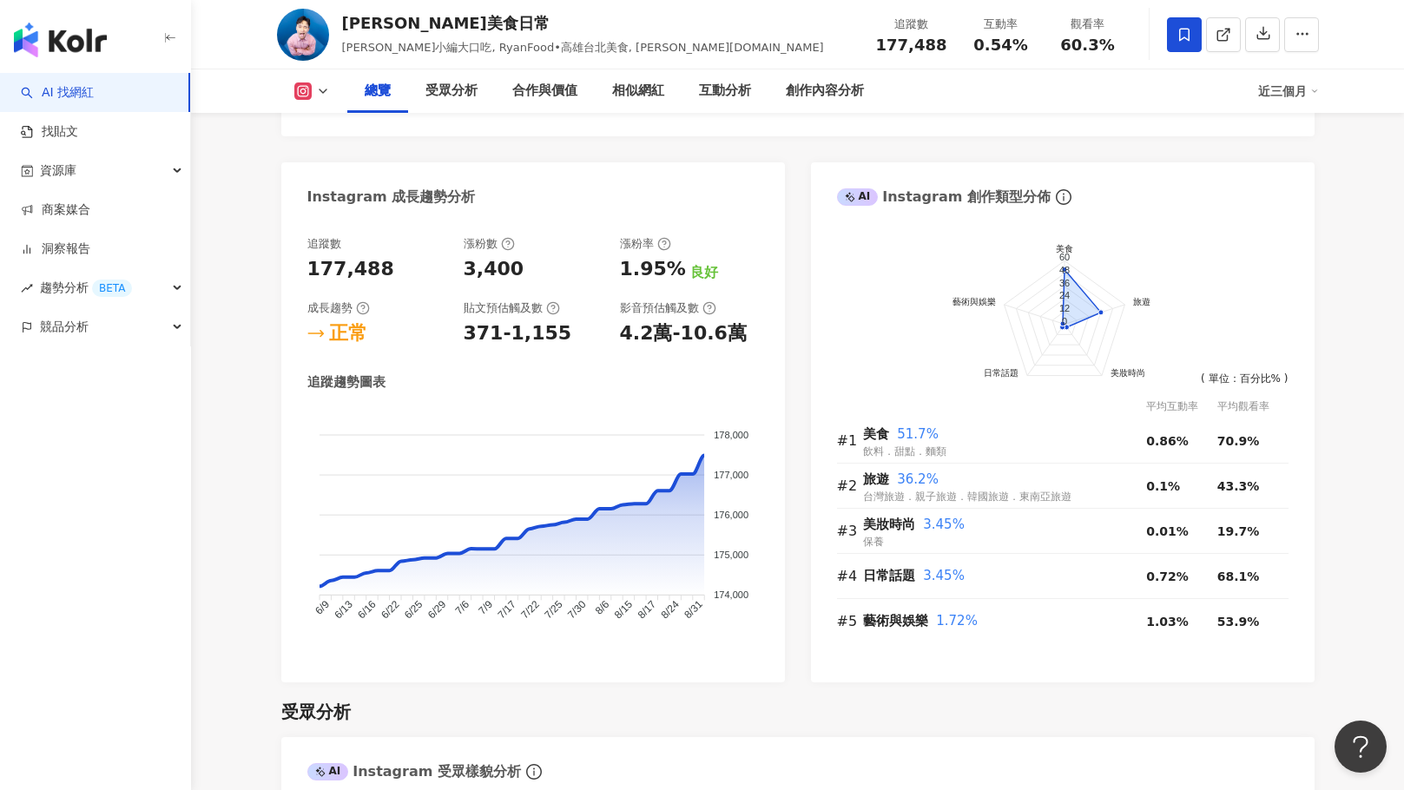
click at [328, 98] on button at bounding box center [312, 90] width 70 height 17
click at [329, 98] on button at bounding box center [312, 90] width 70 height 17
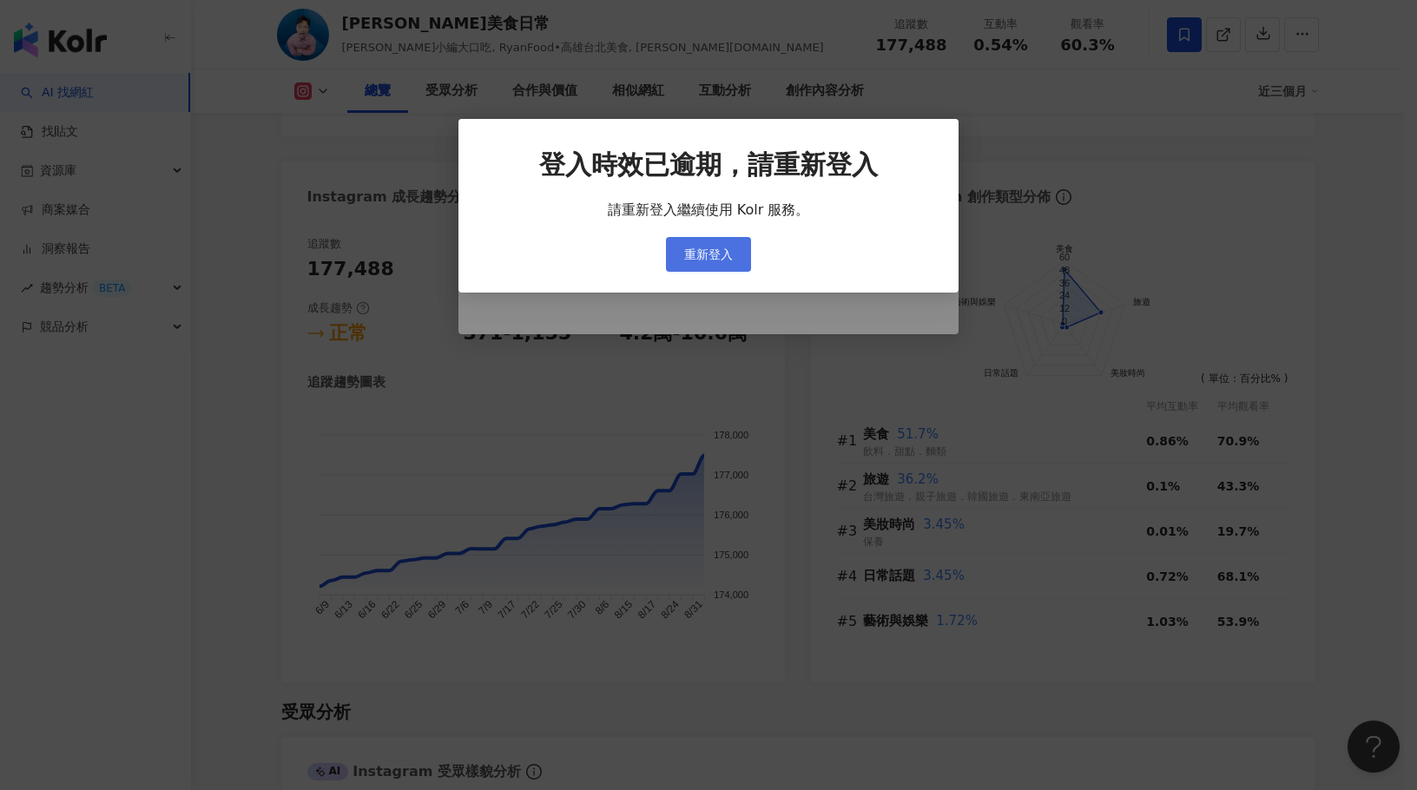
click at [700, 255] on span "重新登入" at bounding box center [708, 254] width 49 height 14
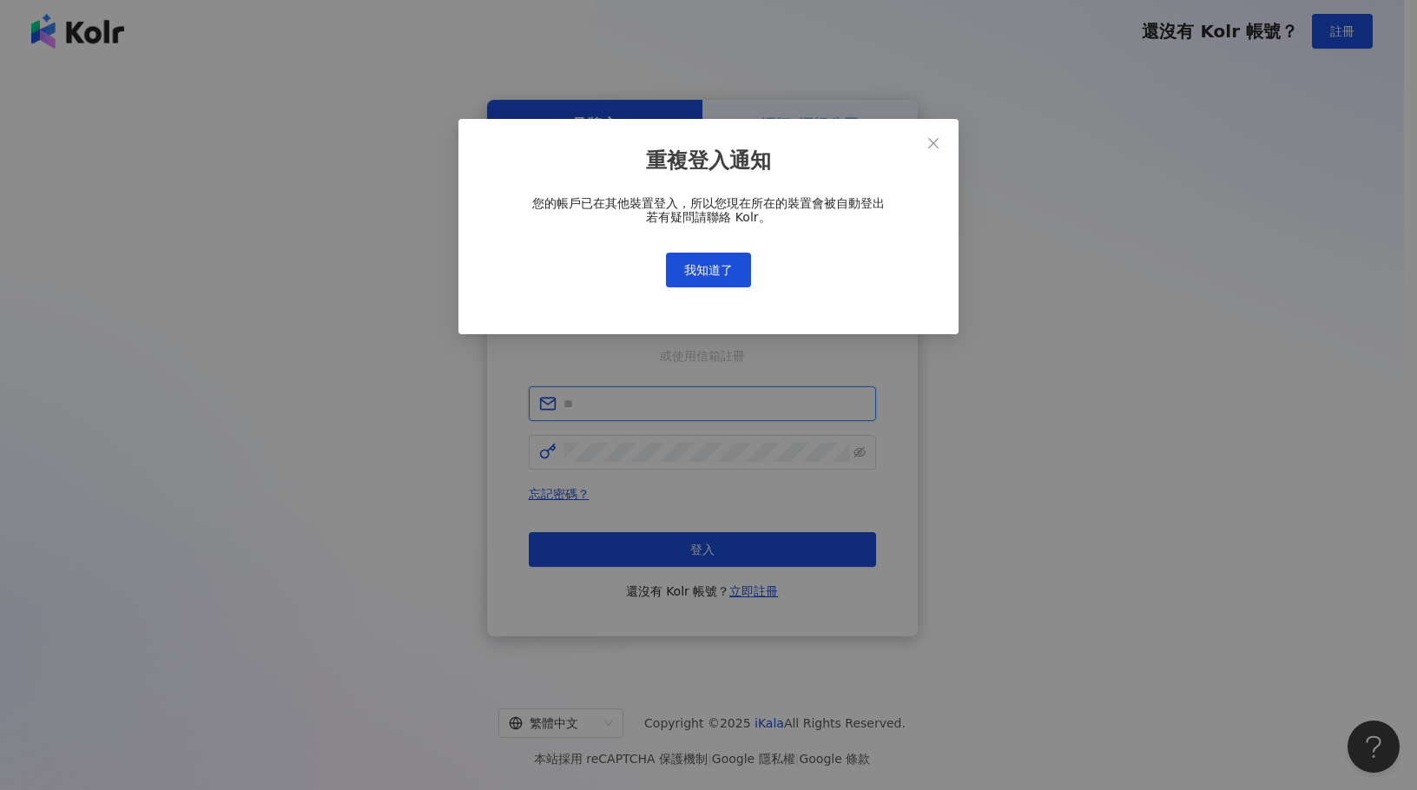
type input "**********"
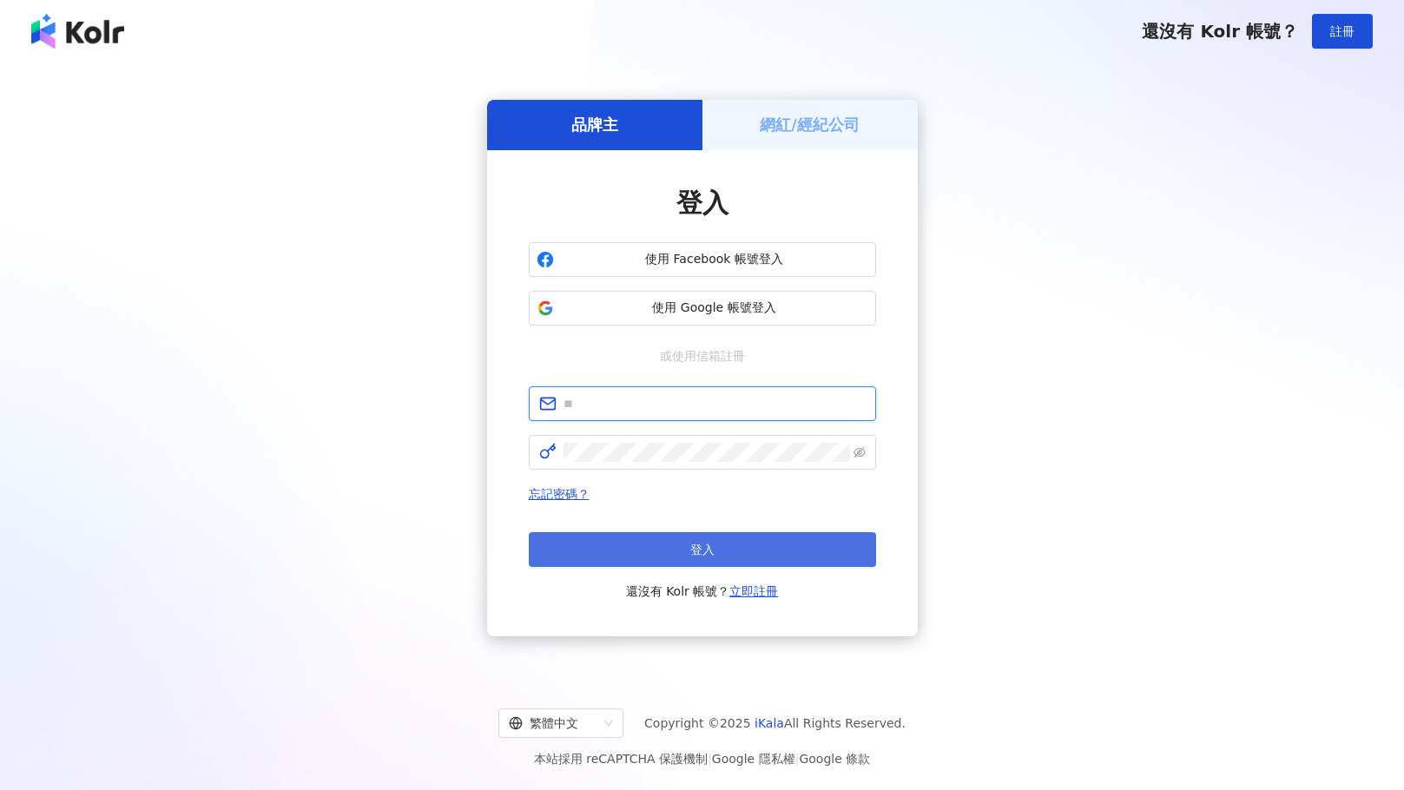
type input "**********"
click at [711, 545] on span "登入" at bounding box center [702, 550] width 24 height 14
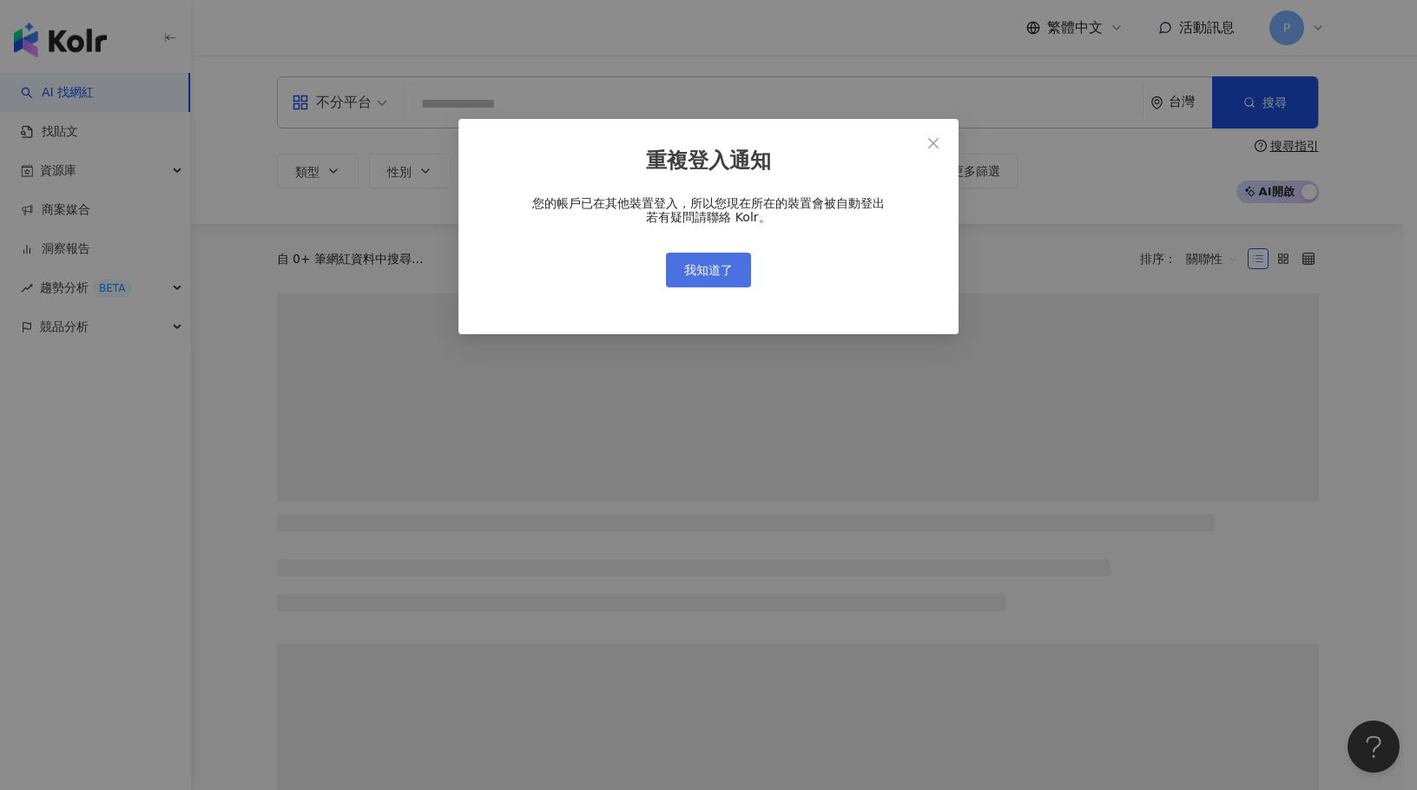
click at [725, 275] on span "我知道了" at bounding box center [708, 270] width 49 height 14
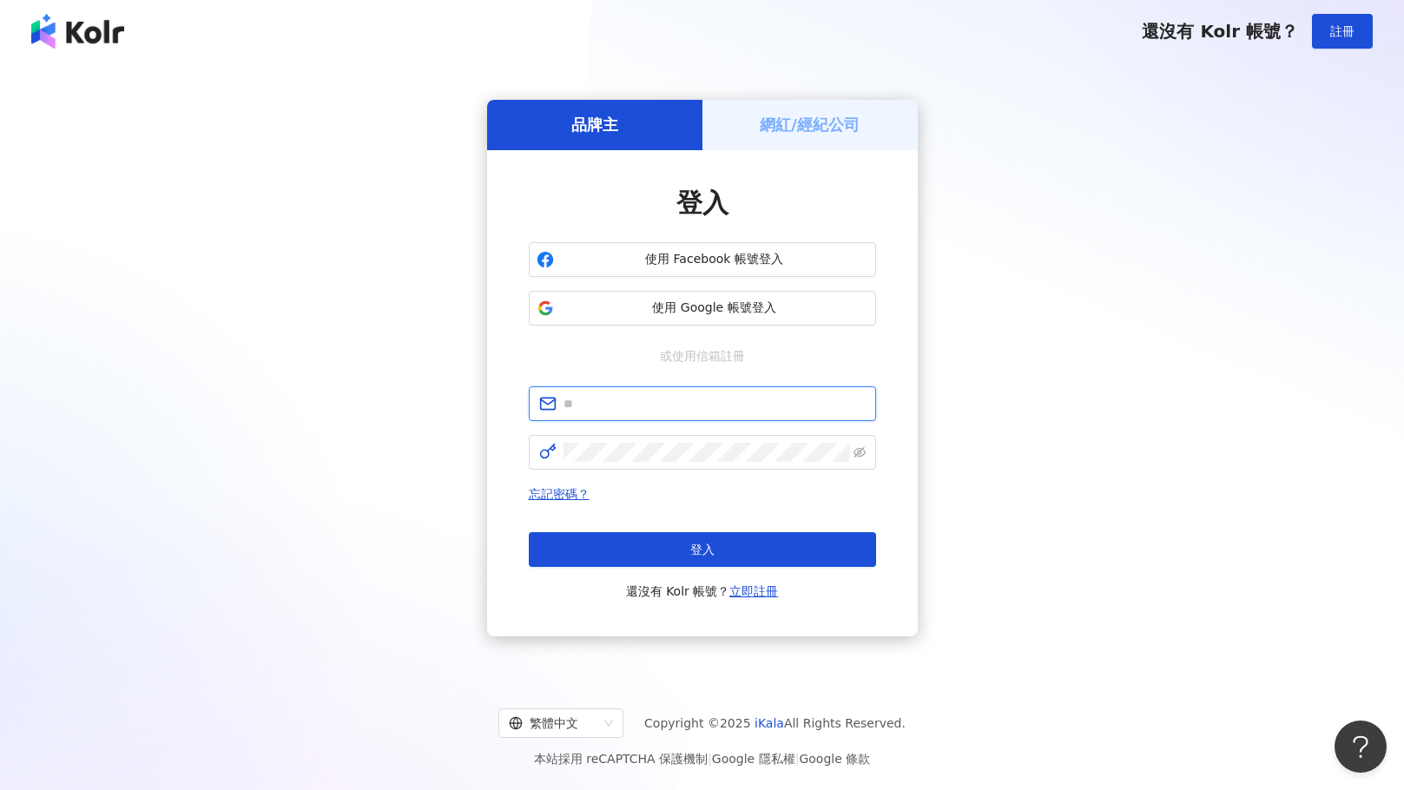
type input "**********"
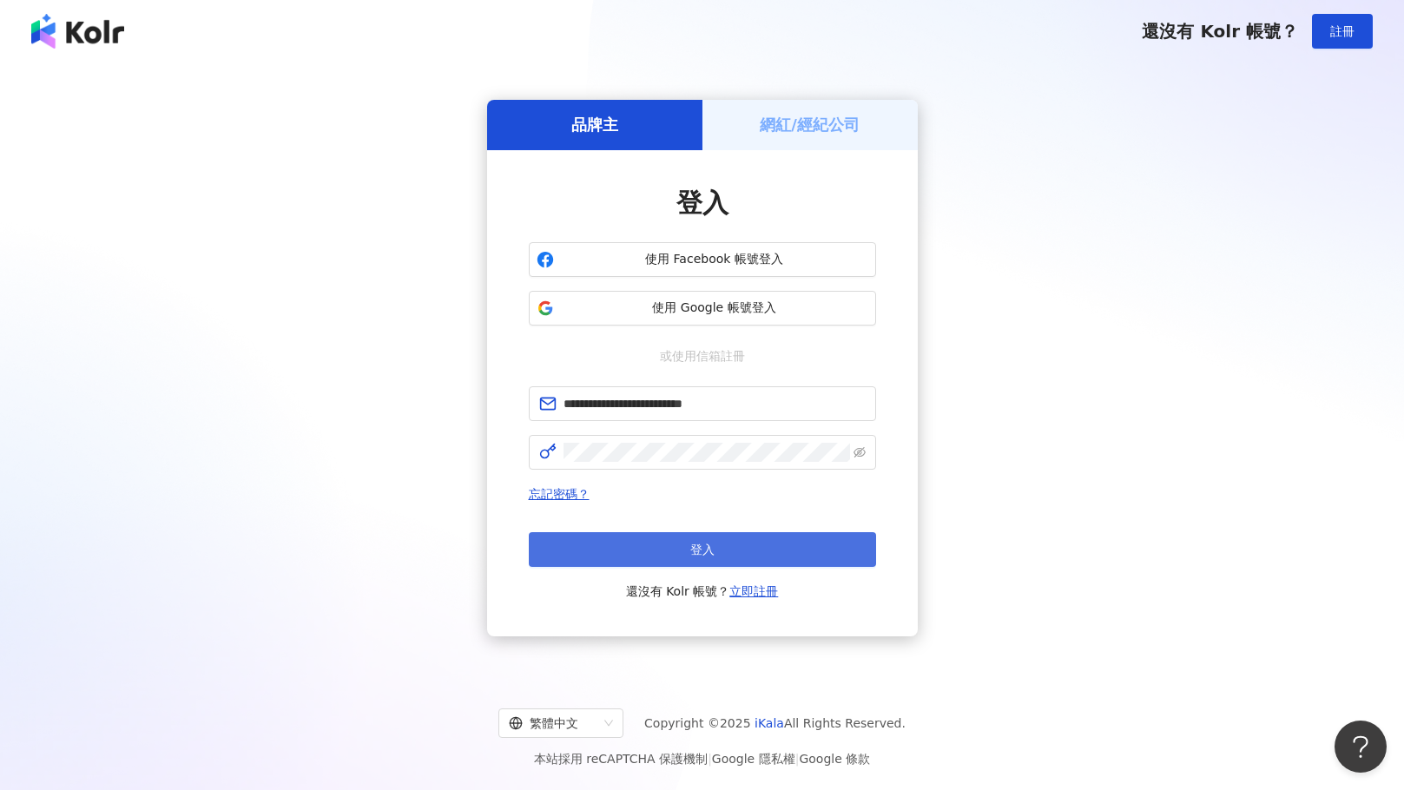
click at [729, 556] on button "登入" at bounding box center [702, 549] width 347 height 35
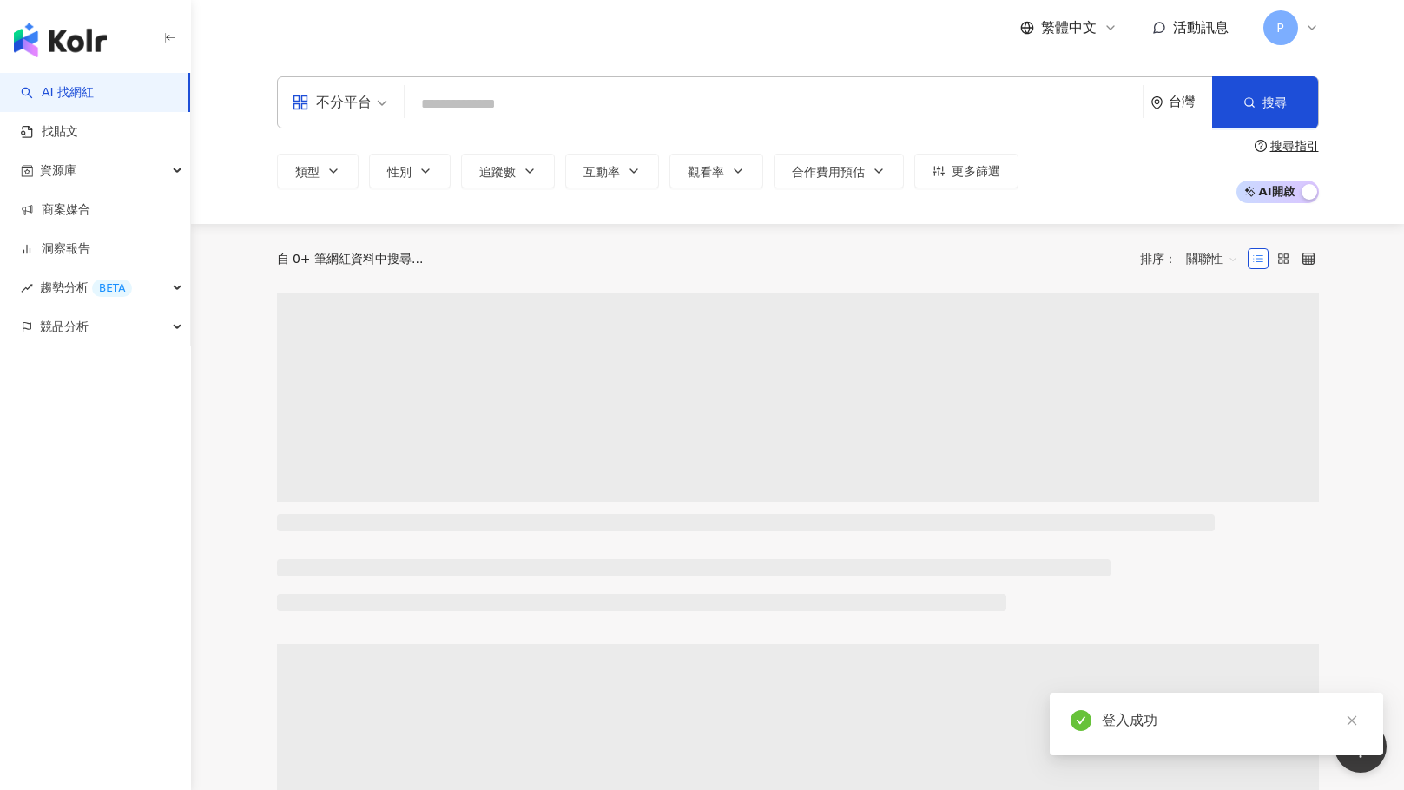
click at [534, 91] on input "search" at bounding box center [773, 104] width 724 height 33
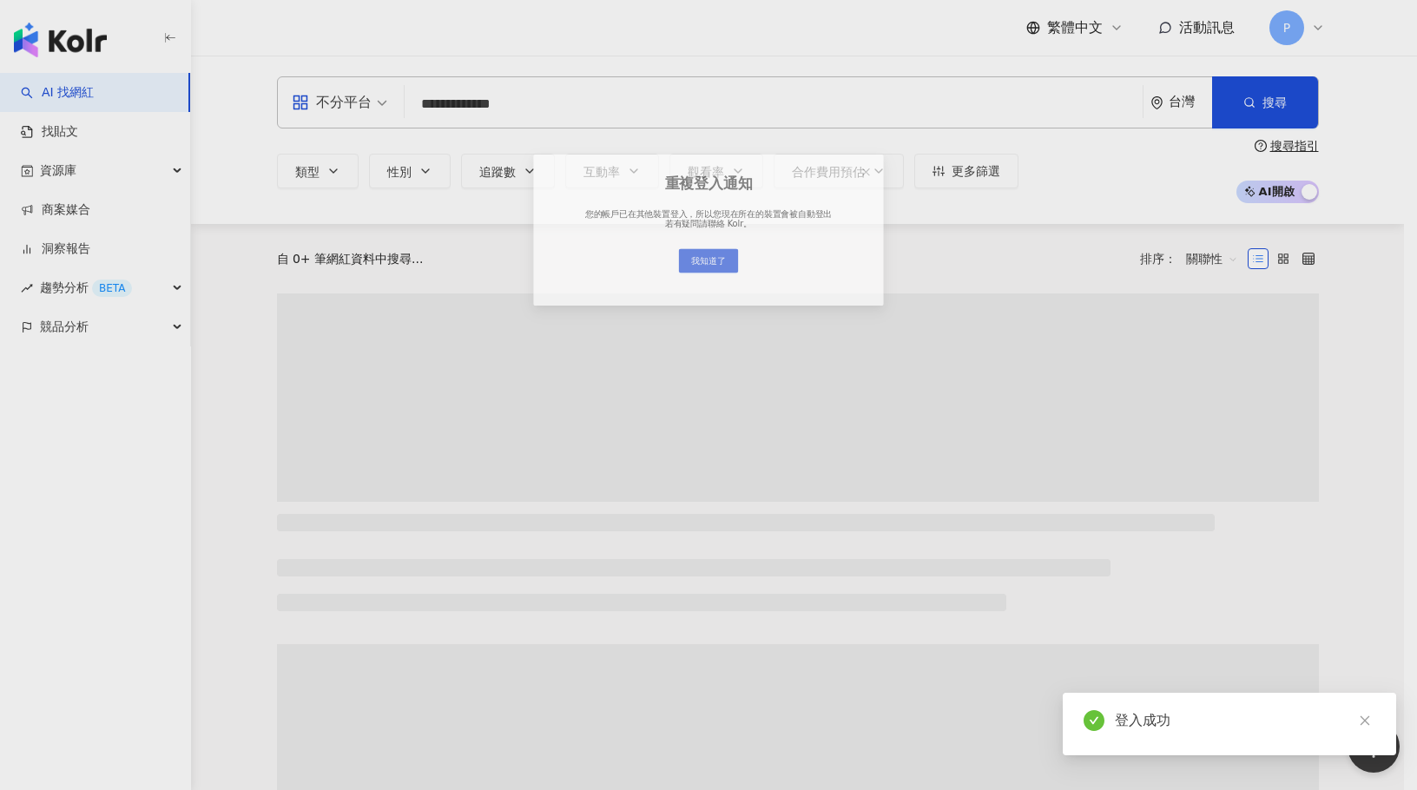
type input "**********"
click at [1181, 121] on div "重複登入通知 您的帳戶已在其他裝置登入，所以您現在所在的裝置會被自動登出 若有疑問請聯絡 Kolr。 我知道了" at bounding box center [708, 395] width 1417 height 790
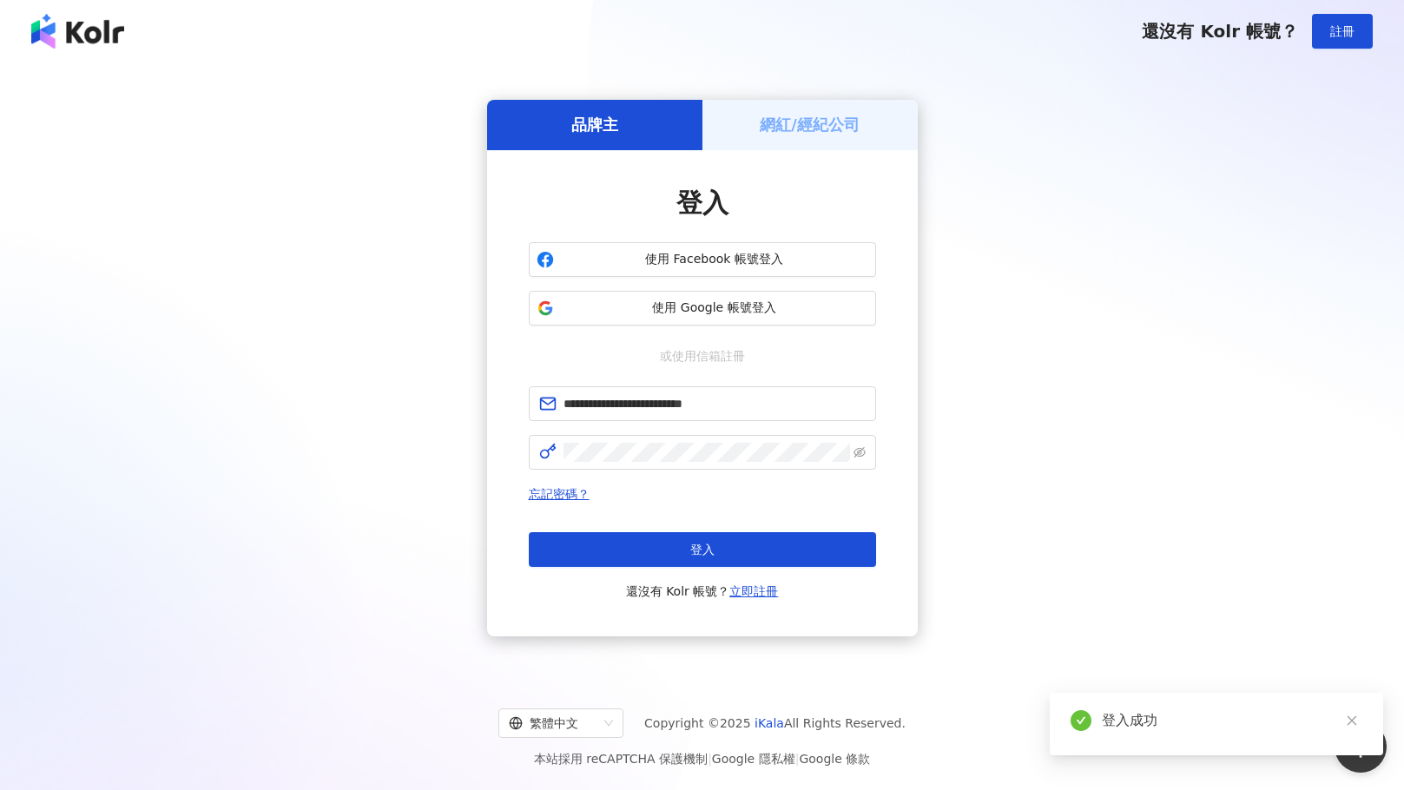
click at [1216, 498] on div "**********" at bounding box center [702, 367] width 1362 height 583
click at [1140, 516] on div "**********" at bounding box center [702, 367] width 1362 height 583
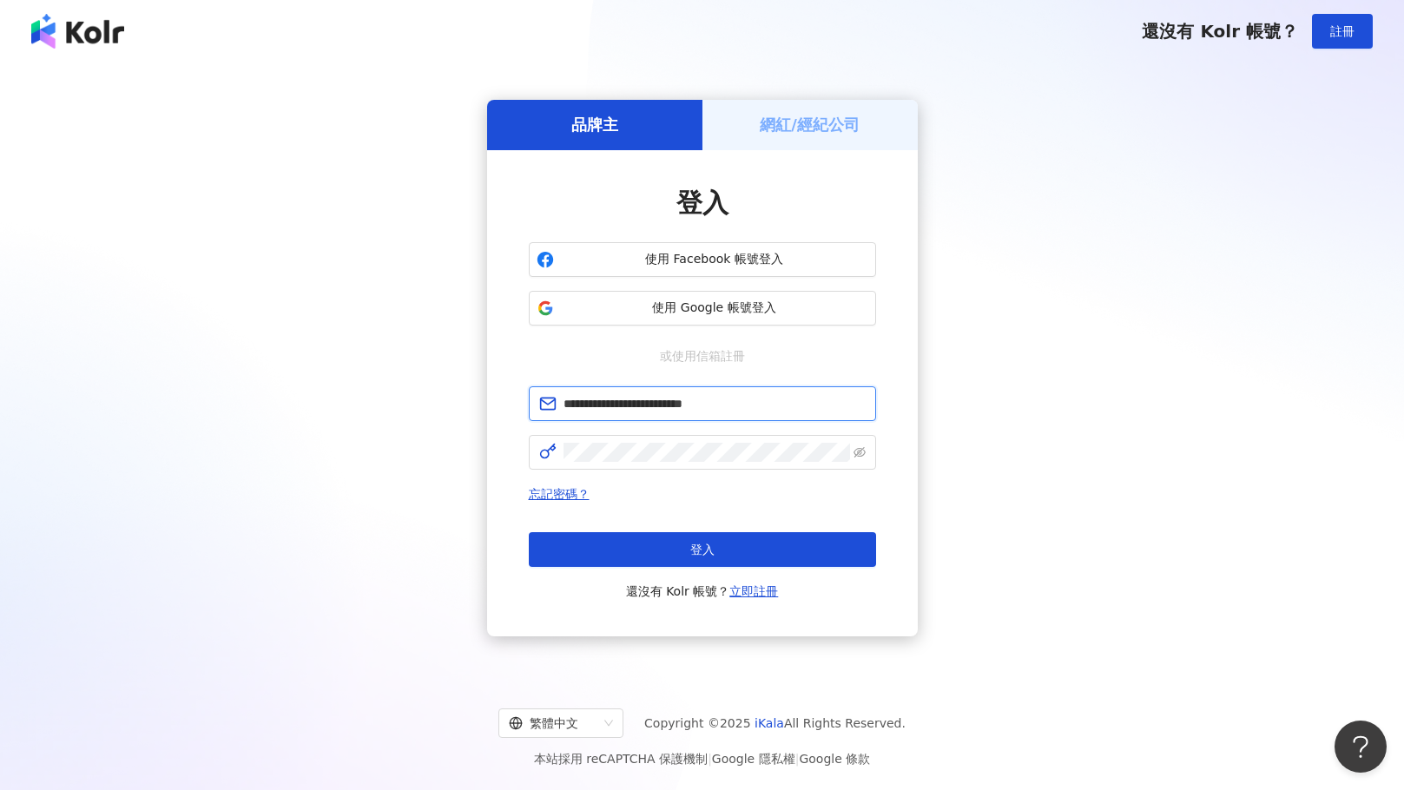
drag, startPoint x: 790, startPoint y: 409, endPoint x: 359, endPoint y: 388, distance: 431.1
click at [359, 388] on div "**********" at bounding box center [702, 367] width 1362 height 583
paste input "text"
type input "**********"
click at [513, 431] on div "**********" at bounding box center [702, 393] width 431 height 486
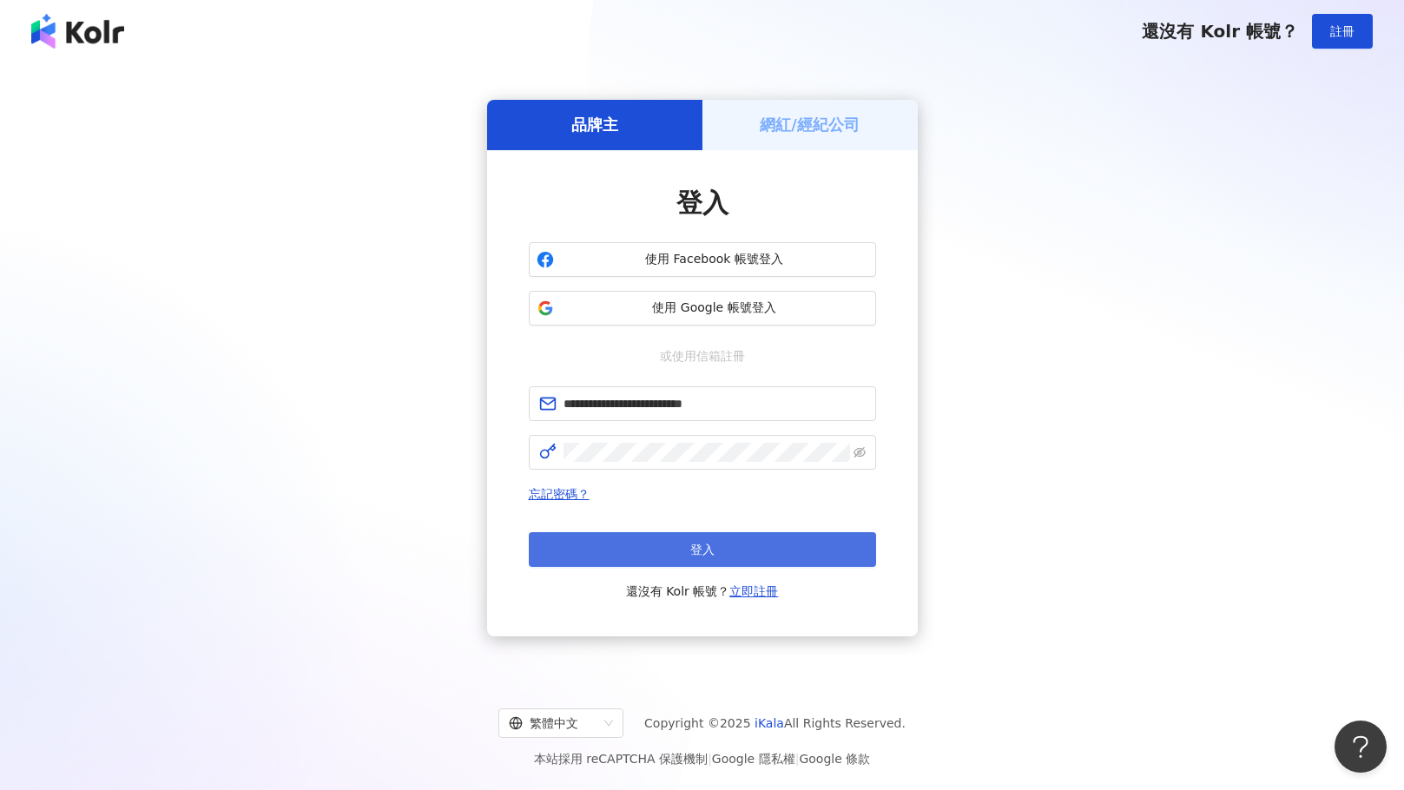
click at [637, 560] on button "登入" at bounding box center [702, 549] width 347 height 35
